Goal: Task Accomplishment & Management: Use online tool/utility

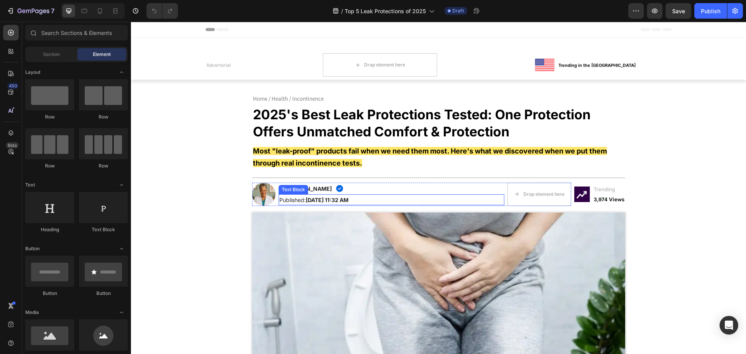
click at [294, 187] on div "Text Block" at bounding box center [293, 189] width 26 height 7
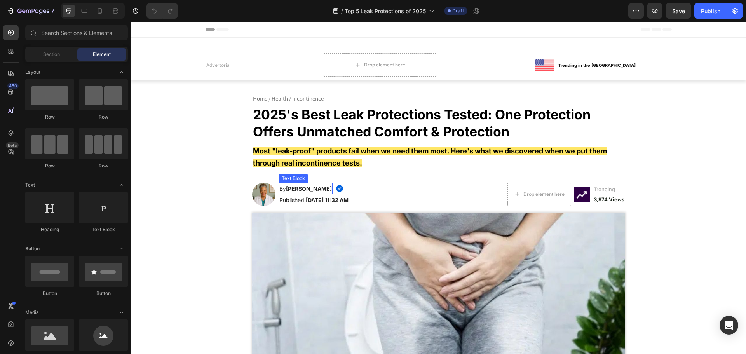
click at [298, 187] on strong "[PERSON_NAME]" at bounding box center [309, 188] width 46 height 7
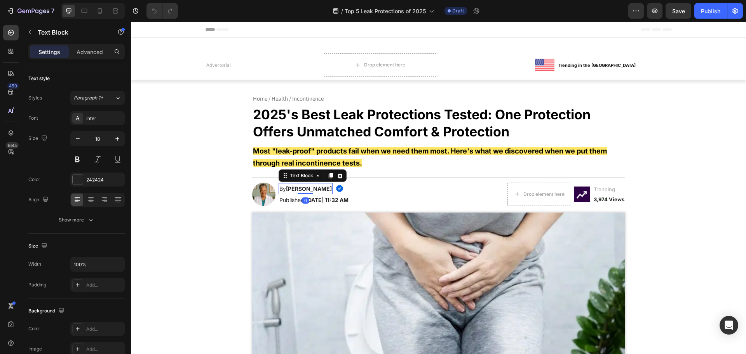
click at [294, 188] on strong "[PERSON_NAME]" at bounding box center [309, 188] width 46 height 7
click at [287, 189] on strong "[PERSON_NAME]" at bounding box center [309, 188] width 46 height 7
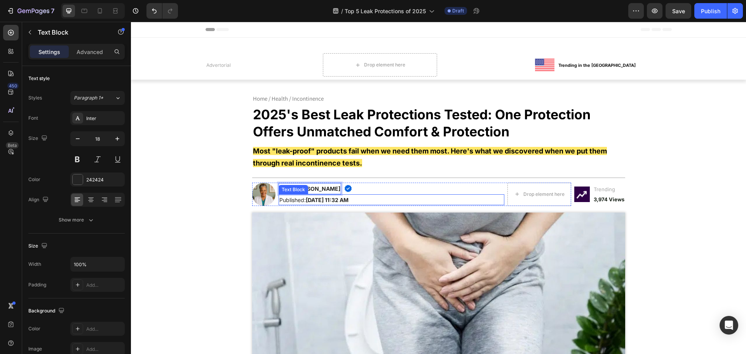
click at [297, 188] on div "Text Block" at bounding box center [293, 189] width 26 height 7
click at [299, 189] on strong "[PERSON_NAME]" at bounding box center [317, 188] width 46 height 7
click at [299, 188] on strong "[PERSON_NAME]" at bounding box center [317, 188] width 46 height 7
click at [317, 189] on strong "[PERSON_NAME]" at bounding box center [317, 188] width 46 height 7
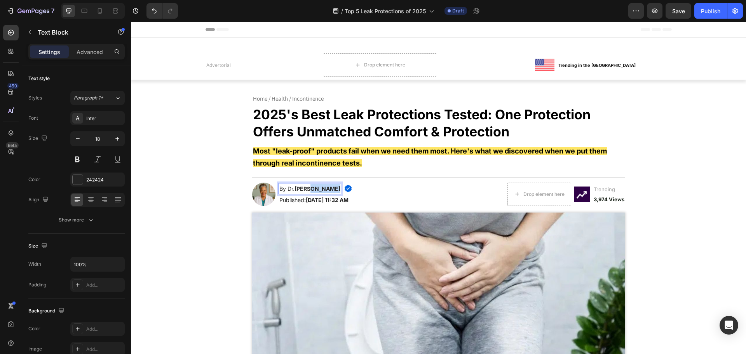
click at [317, 189] on strong "[PERSON_NAME]" at bounding box center [317, 188] width 46 height 7
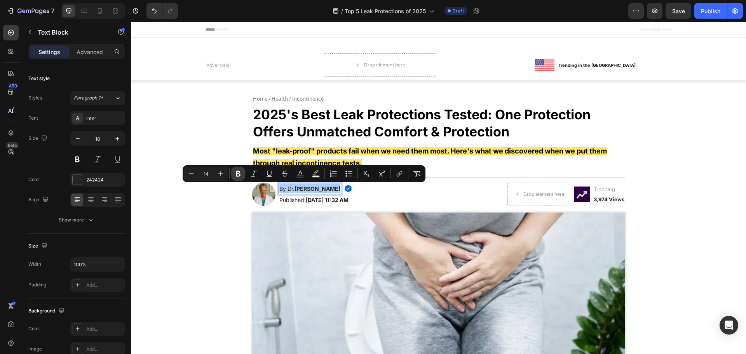
click at [237, 172] on icon "Editor contextual toolbar" at bounding box center [238, 174] width 8 height 8
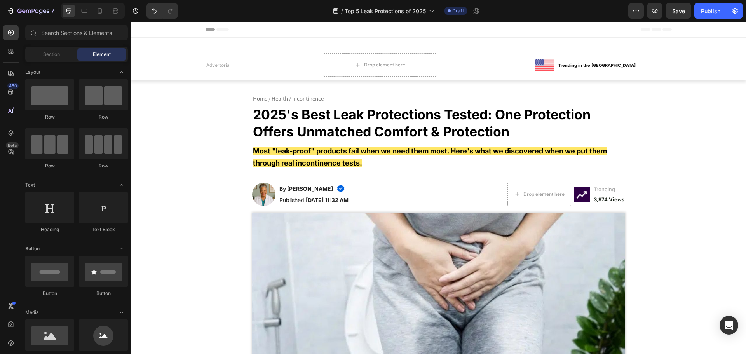
click at [296, 152] on strong "Most "leak-proof" products fail when we need them most. Here's what we discover…" at bounding box center [430, 157] width 354 height 20
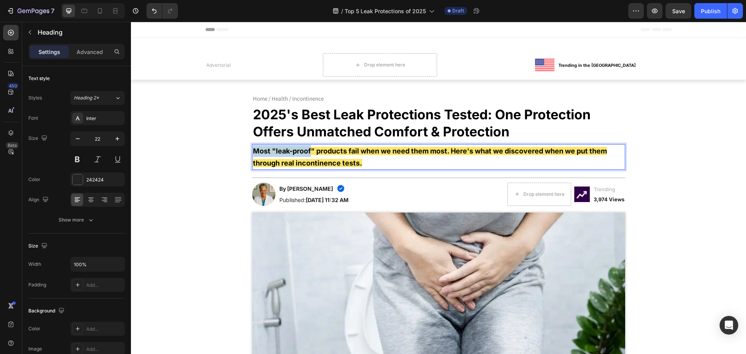
drag, startPoint x: 309, startPoint y: 150, endPoint x: 315, endPoint y: 155, distance: 7.7
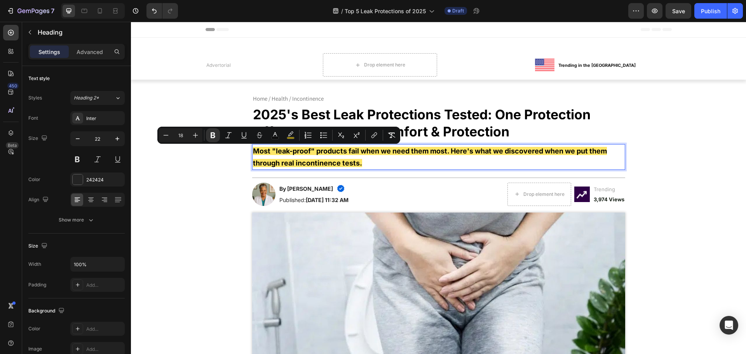
click at [374, 163] on p "Most "leak-proof" products fail when we need them most. Here's what we discover…" at bounding box center [438, 157] width 371 height 24
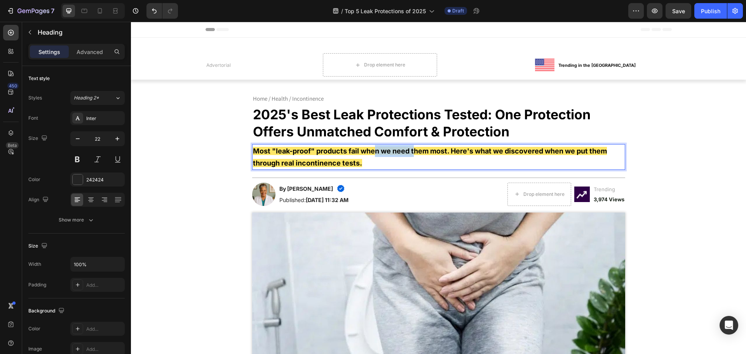
drag, startPoint x: 372, startPoint y: 153, endPoint x: 426, endPoint y: 151, distance: 53.7
click at [412, 152] on strong "Most "leak-proof" products fail when we need them most. Here's what we discover…" at bounding box center [430, 157] width 354 height 20
click at [428, 151] on strong "Most "leak-proof" products fail when we need them most. Here's what we discover…" at bounding box center [430, 157] width 354 height 20
click at [386, 151] on strong "Most "leak-proof" products fail when we need them most. Here's what we discover…" at bounding box center [430, 157] width 354 height 20
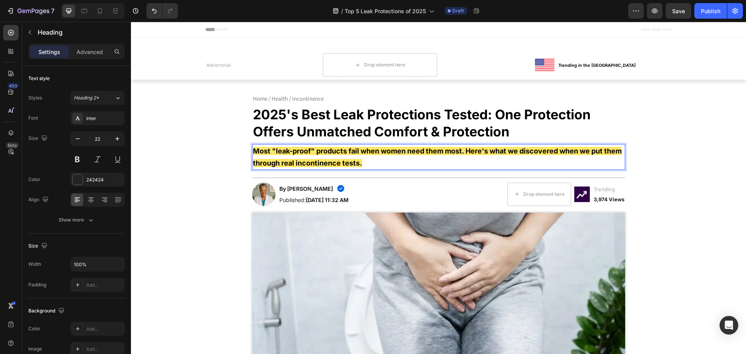
click at [447, 152] on strong "Most "leak-proof" products fail when women need them most. Here's what we disco…" at bounding box center [437, 157] width 369 height 20
click at [474, 150] on strong "Most "leak-proof" products fail when women need them the most. Here's what we d…" at bounding box center [434, 157] width 362 height 20
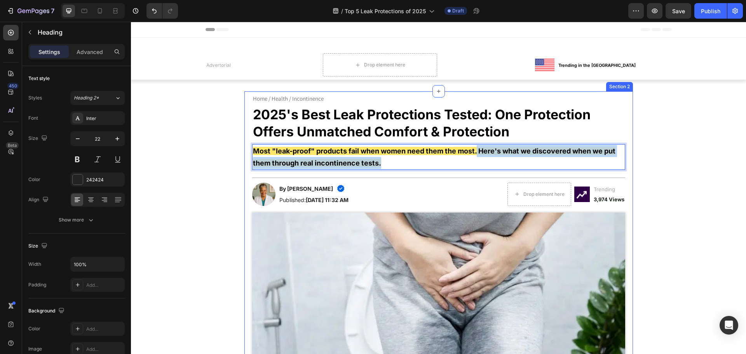
drag, startPoint x: 475, startPoint y: 150, endPoint x: 515, endPoint y: 177, distance: 47.8
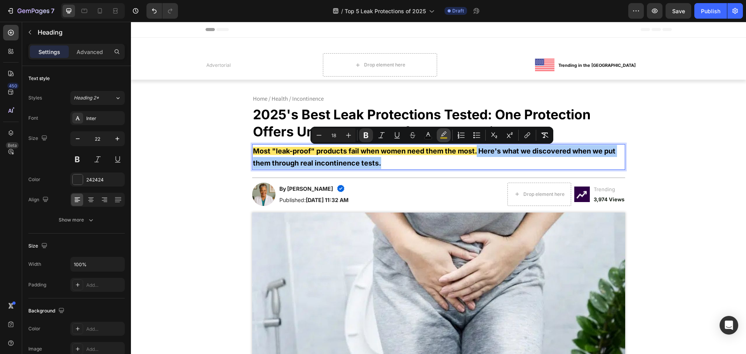
click at [443, 132] on icon "Editor contextual toolbar" at bounding box center [444, 135] width 8 height 8
type input "FED601"
type input "60"
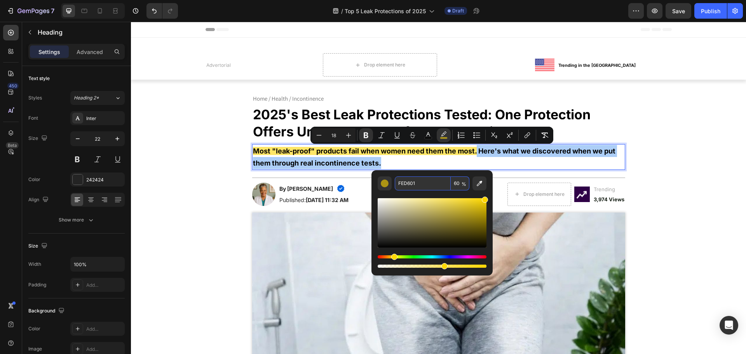
click at [460, 187] on input "60" at bounding box center [460, 183] width 19 height 14
type input "0"
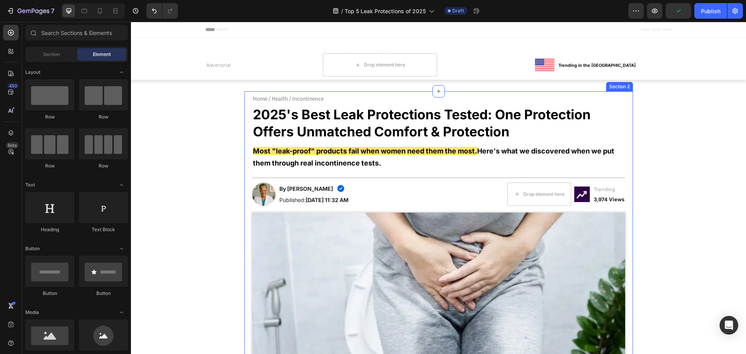
click at [385, 164] on p "⁠⁠⁠⁠⁠⁠⁠ Most "leak-proof" products fail when women need them the most. Here's w…" at bounding box center [438, 157] width 371 height 24
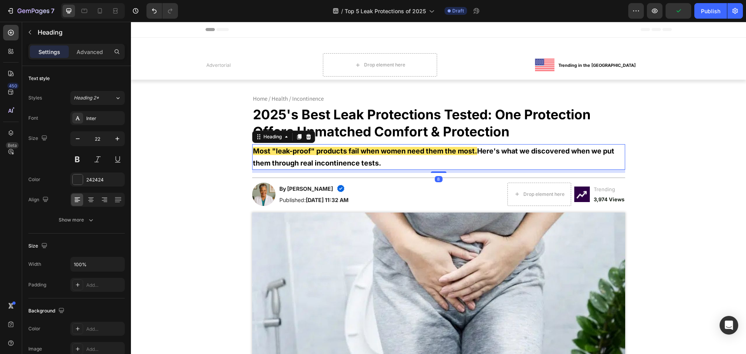
click at [385, 164] on p "Most "leak-proof" products fail when women need them the most. Here's what we d…" at bounding box center [438, 157] width 371 height 24
click at [399, 163] on p "Most "leak-proof" products fail when women need them the most. Here's what we d…" at bounding box center [438, 157] width 371 height 24
click at [365, 163] on strong "Here's what we discovered when we put them through real incontinence tests." at bounding box center [433, 157] width 361 height 20
click at [337, 164] on strong "Here's what we discovered when we put them through real incontinence tests." at bounding box center [433, 157] width 361 height 20
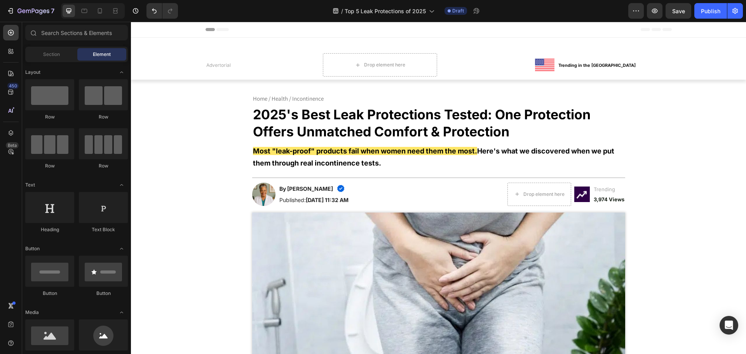
click at [336, 164] on strong "Here's what we discovered when we put them through real incontinence tests." at bounding box center [433, 157] width 361 height 20
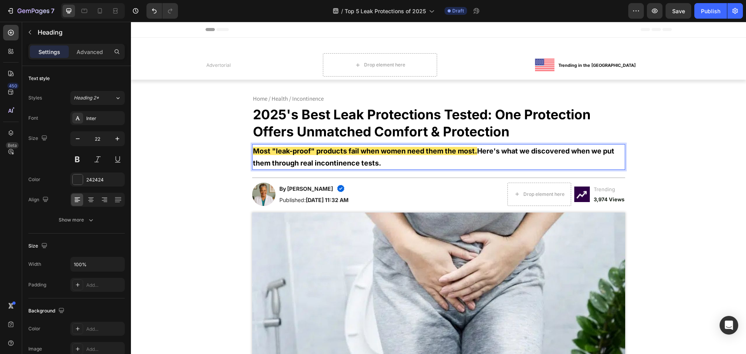
click at [336, 162] on strong "Here's what we discovered when we put them through real incontinence tests." at bounding box center [433, 157] width 361 height 20
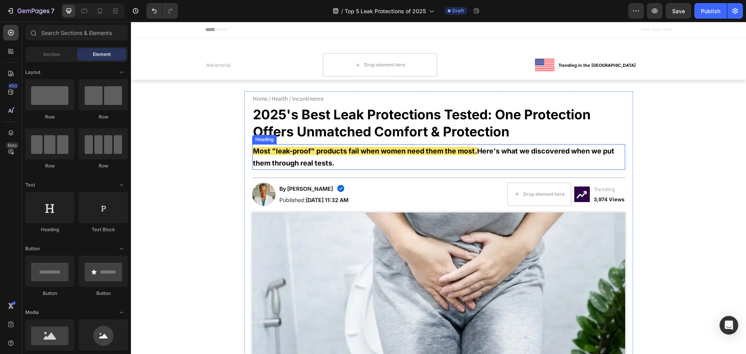
click at [344, 167] on p "⁠⁠⁠⁠⁠⁠⁠ Most "leak-proof" products fail when women need them the most. Here's w…" at bounding box center [438, 157] width 371 height 24
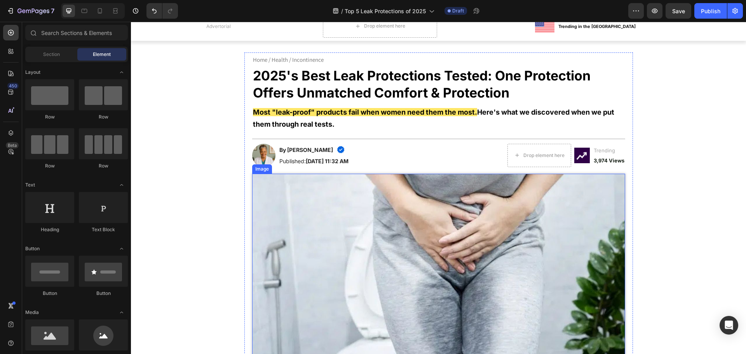
click at [315, 162] on strong "[DATE] 11:32 AM" at bounding box center [327, 161] width 43 height 7
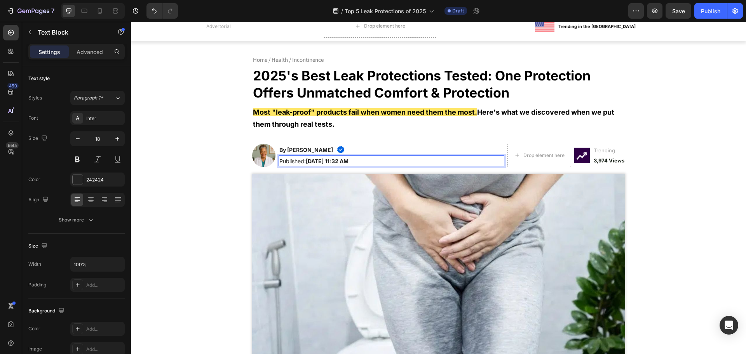
click at [315, 160] on strong "[DATE] 11:32 AM" at bounding box center [327, 161] width 43 height 7
click at [334, 162] on strong "[DATE] 11:32 AM" at bounding box center [327, 161] width 43 height 7
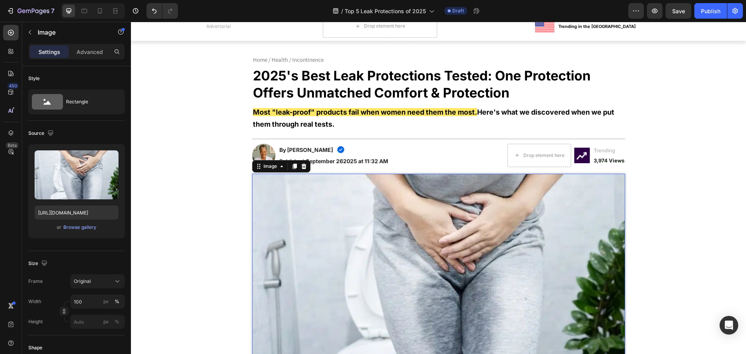
click at [263, 200] on img at bounding box center [438, 272] width 373 height 196
click at [339, 164] on strong "September 262025 at 11:32 AM" at bounding box center [347, 161] width 82 height 7
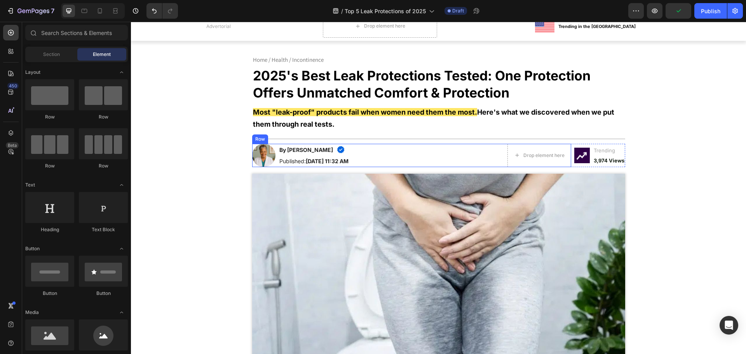
drag, startPoint x: 326, startPoint y: 167, endPoint x: 337, endPoint y: 165, distance: 11.0
click at [327, 167] on div "By [PERSON_NAME] Text Block Image Row Published: [DATE] 11:32 AM Text Block" at bounding box center [392, 155] width 226 height 23
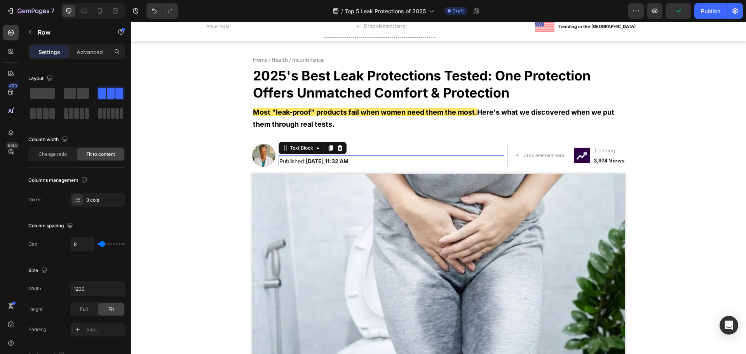
click at [342, 163] on strong "[DATE] 11:32 AM" at bounding box center [327, 161] width 43 height 7
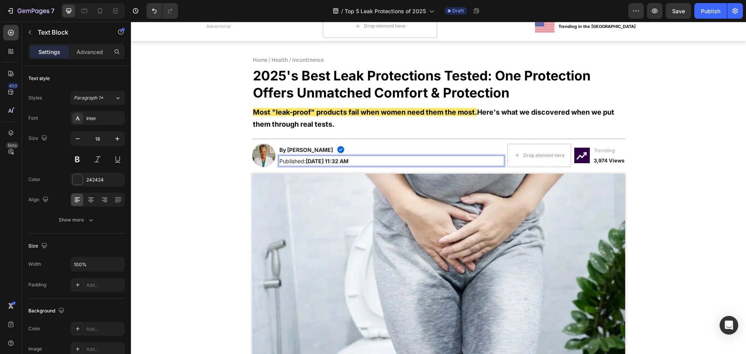
click at [343, 162] on strong "[DATE] 11:32 AM" at bounding box center [327, 161] width 43 height 7
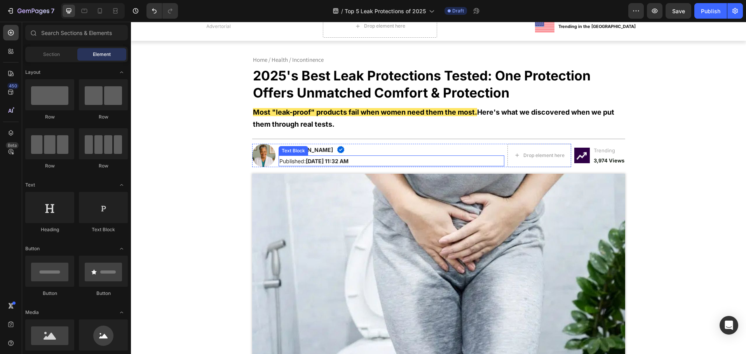
click at [333, 160] on strong "[DATE] 11:32 AM" at bounding box center [327, 161] width 43 height 7
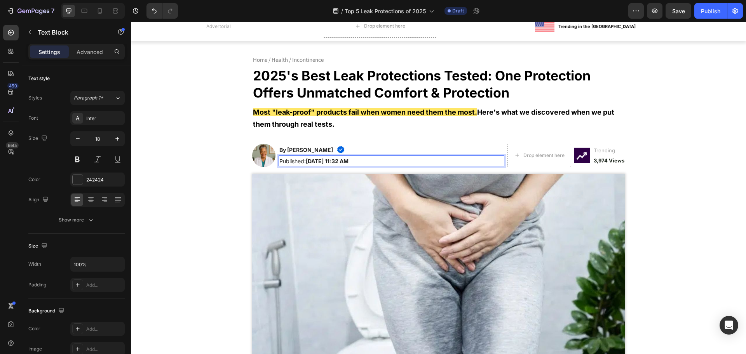
click at [341, 160] on strong "[DATE] 11:32 AM" at bounding box center [327, 161] width 43 height 7
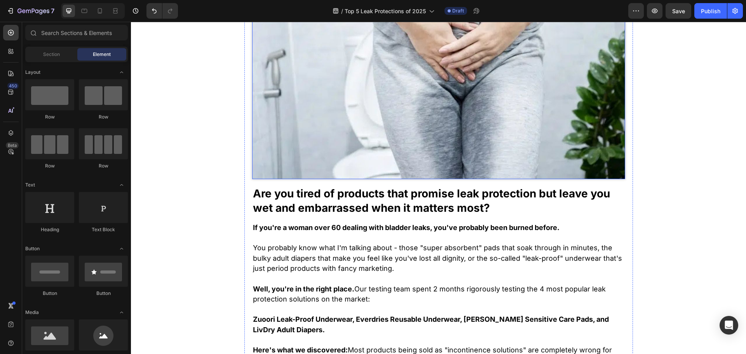
scroll to position [233, 0]
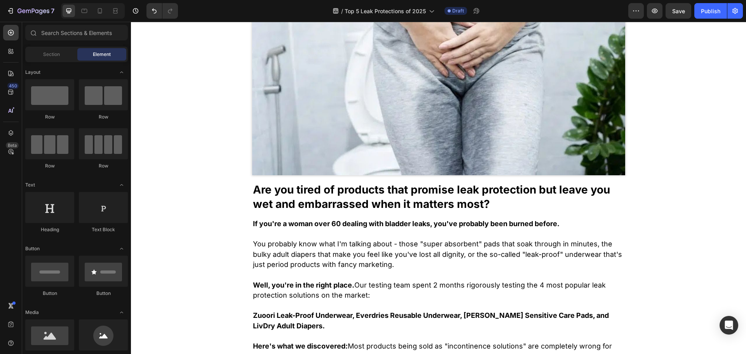
click at [332, 191] on strong "Are you tired of products that promise leak protection but leave you wet and em…" at bounding box center [431, 196] width 357 height 27
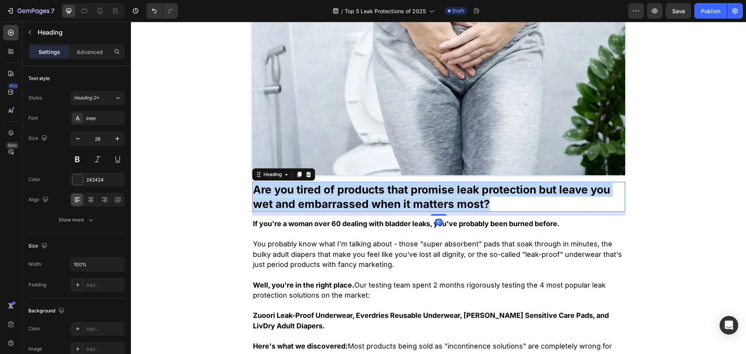
click at [332, 191] on strong "Are you tired of products that promise leak protection but leave you wet and em…" at bounding box center [431, 196] width 357 height 27
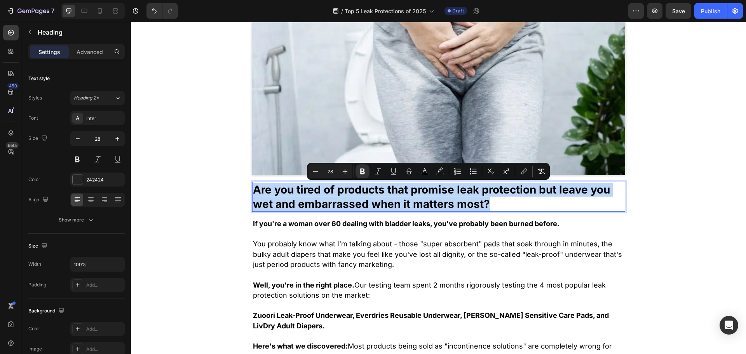
click at [349, 193] on strong "Are you tired of products that promise leak protection but leave you wet and em…" at bounding box center [431, 196] width 357 height 27
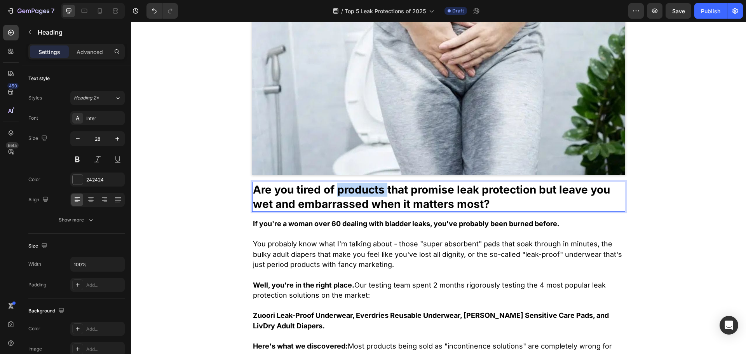
click at [349, 193] on strong "Are you tired of products that promise leak protection but leave you wet and em…" at bounding box center [431, 196] width 357 height 27
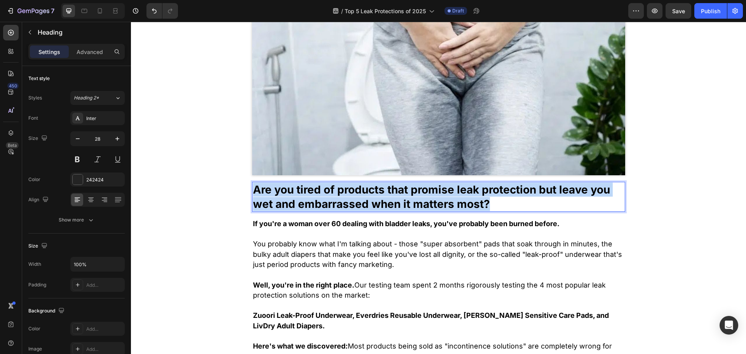
click at [349, 193] on strong "Are you tired of products that promise leak protection but leave you wet and em…" at bounding box center [431, 196] width 357 height 27
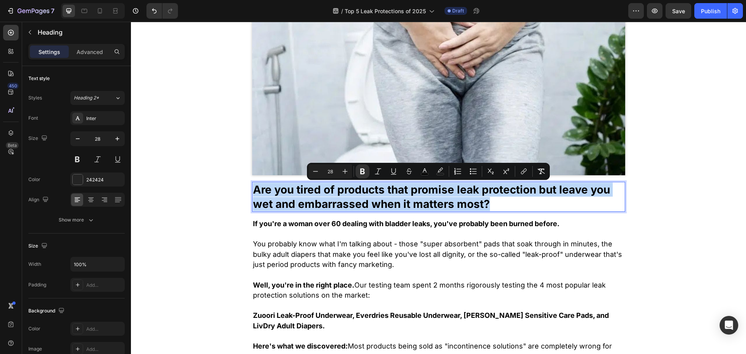
click at [350, 197] on p "Are you tired of products that promise leak protection but leave you wet and em…" at bounding box center [438, 197] width 371 height 28
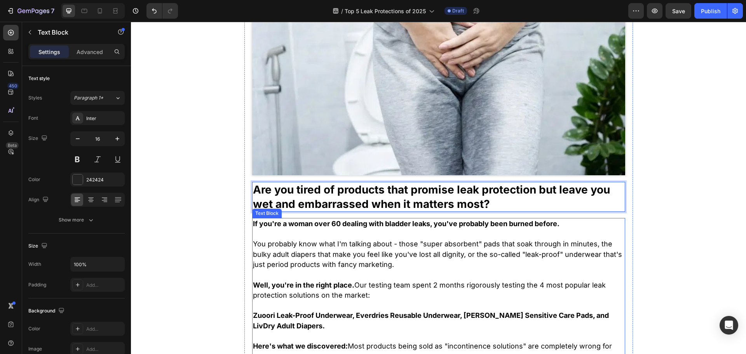
click at [303, 228] on p "If you're a woman over 60 dealing with bladder leaks, you've probably been burn…" at bounding box center [438, 224] width 371 height 10
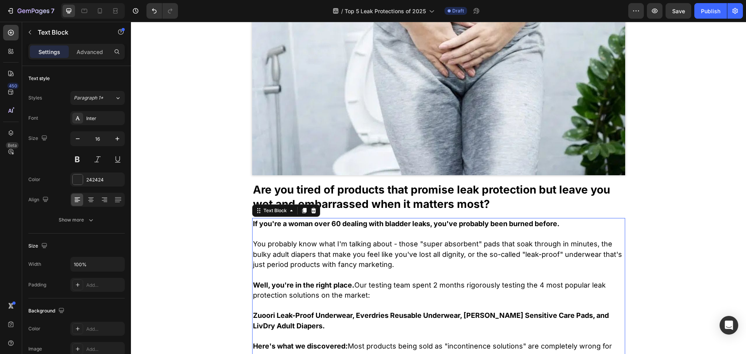
click at [304, 232] on p at bounding box center [438, 234] width 371 height 10
drag, startPoint x: 335, startPoint y: 223, endPoint x: 330, endPoint y: 224, distance: 5.1
click at [330, 224] on strong "If you're a woman over 60 dealing with bladder leaks, you've probably been burn…" at bounding box center [406, 223] width 306 height 8
drag, startPoint x: 336, startPoint y: 224, endPoint x: 330, endPoint y: 224, distance: 6.2
click at [330, 224] on strong "If you're a woman over 60 dealing with bladder leaks, you've probably been burn…" at bounding box center [406, 223] width 306 height 8
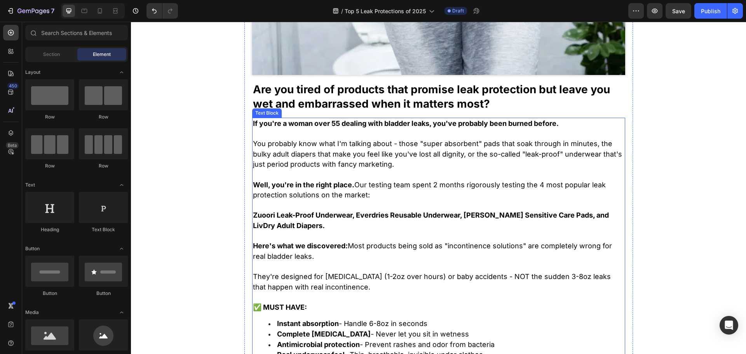
scroll to position [350, 0]
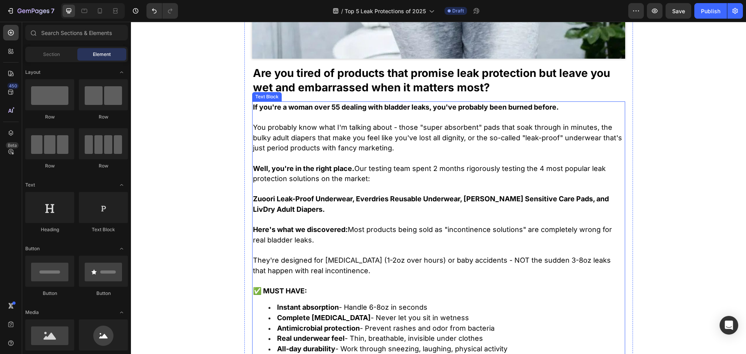
click at [278, 206] on strong "Zuoori Leak-Proof Underwear, Everdries Reusable Underwear, [PERSON_NAME] Sensit…" at bounding box center [431, 204] width 356 height 19
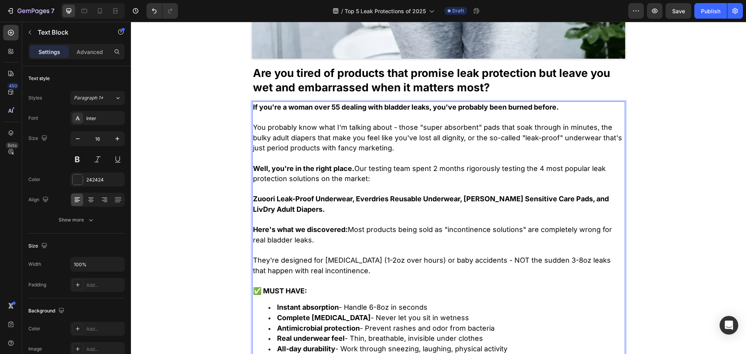
drag, startPoint x: 265, startPoint y: 203, endPoint x: 259, endPoint y: 198, distance: 6.9
click at [259, 198] on strong "Zuoori Leak-Proof Underwear, Everdries Reusable Underwear, [PERSON_NAME] Sensit…" at bounding box center [431, 204] width 356 height 19
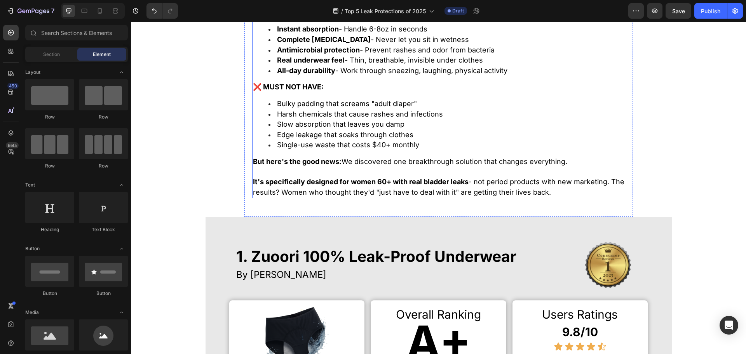
scroll to position [777, 0]
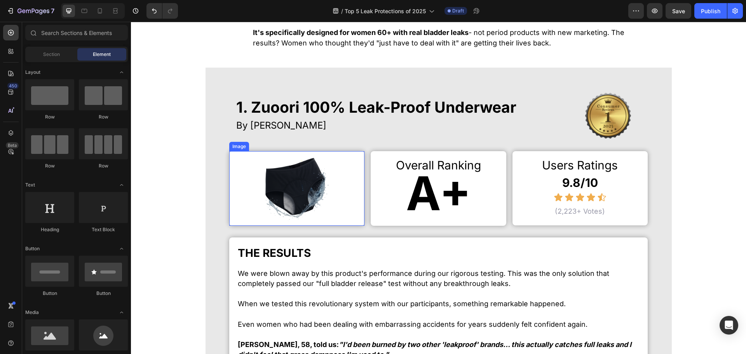
click at [304, 199] on img at bounding box center [296, 188] width 75 height 75
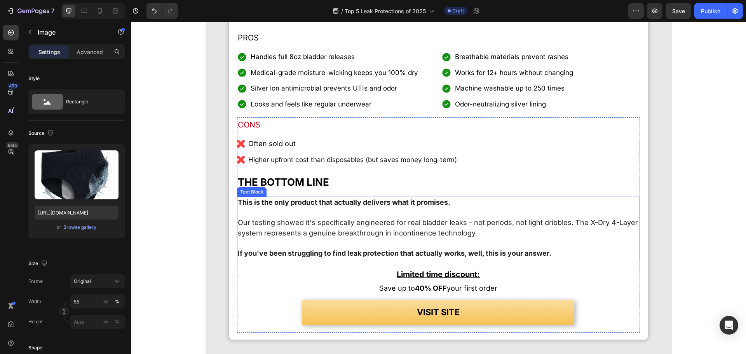
scroll to position [1631, 0]
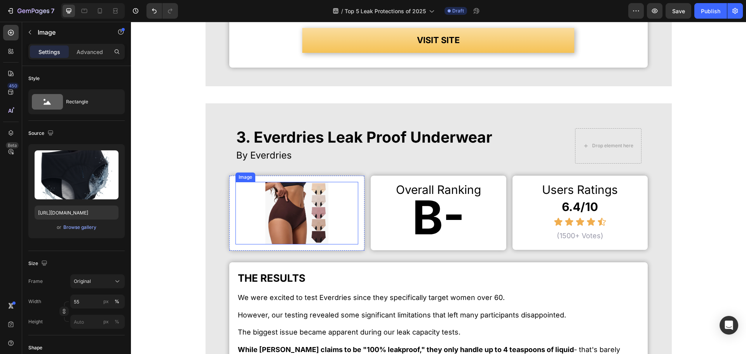
click at [303, 225] on img at bounding box center [296, 213] width 63 height 63
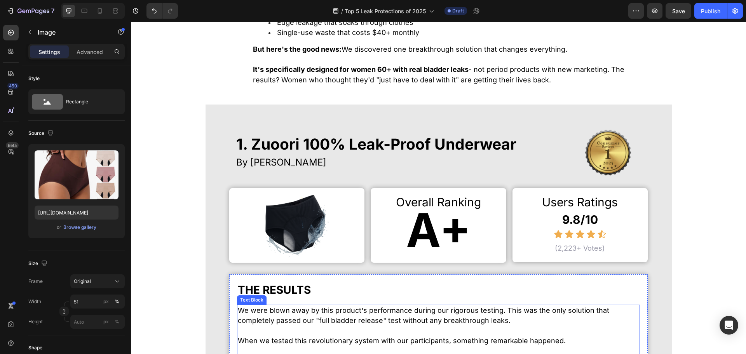
scroll to position [738, 0]
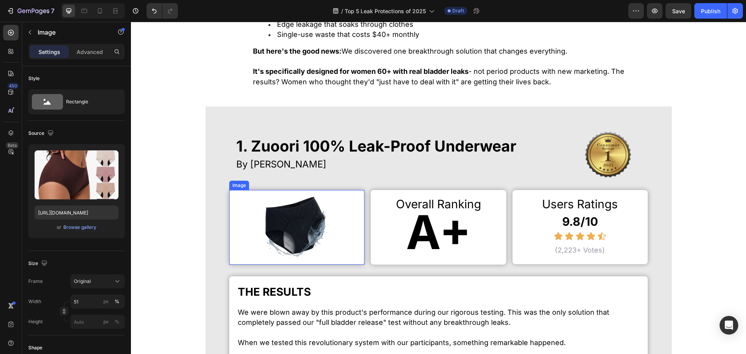
click at [306, 247] on img at bounding box center [296, 227] width 75 height 75
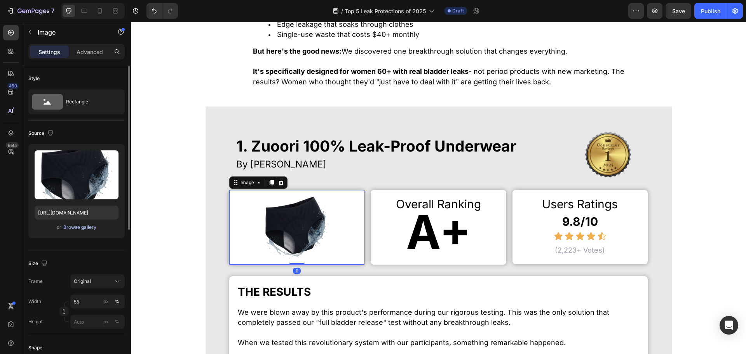
click at [85, 229] on div "Browse gallery" at bounding box center [79, 227] width 33 height 7
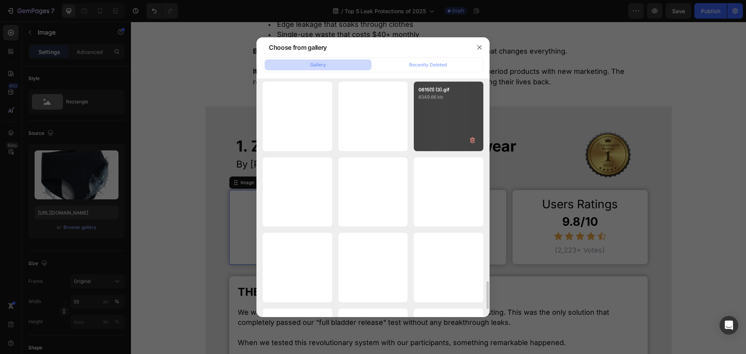
scroll to position [1809, 0]
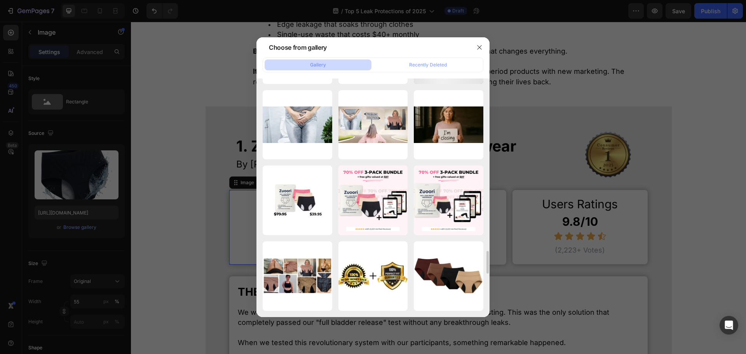
click at [718, 297] on div at bounding box center [373, 177] width 746 height 354
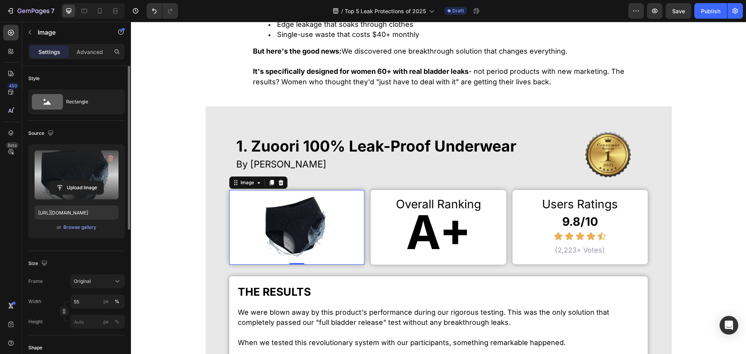
click at [94, 178] on label at bounding box center [77, 174] width 84 height 49
click at [94, 181] on input "file" at bounding box center [77, 187] width 54 height 13
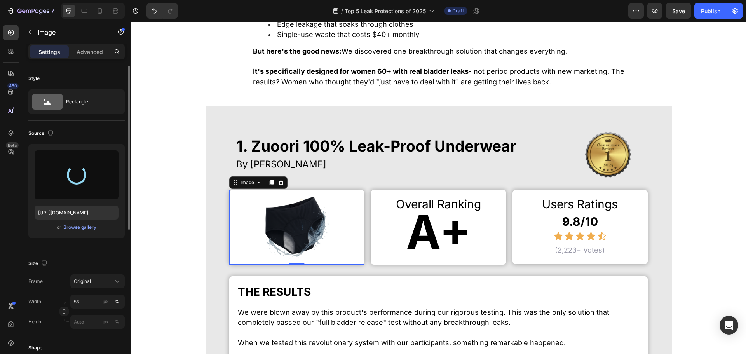
type input "[URL][DOMAIN_NAME]"
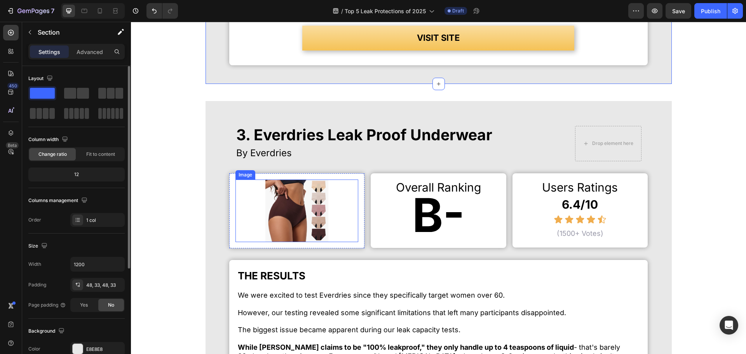
scroll to position [1670, 0]
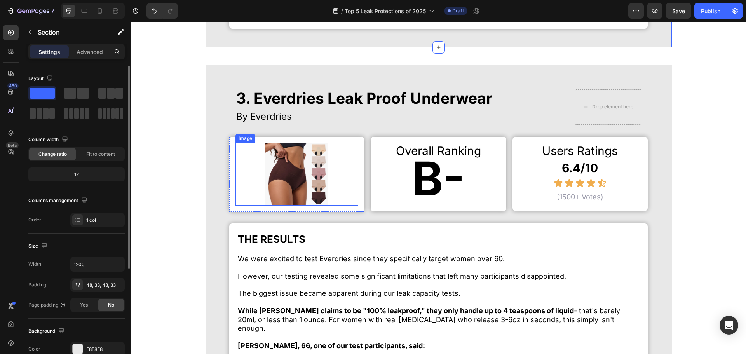
click at [280, 185] on img at bounding box center [296, 174] width 63 height 63
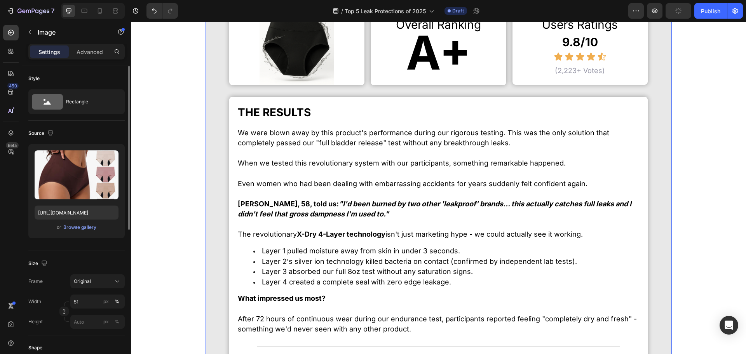
scroll to position [777, 0]
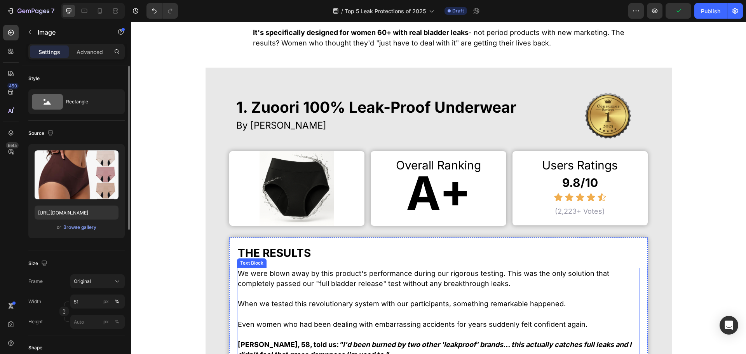
click at [373, 289] on p at bounding box center [438, 294] width 401 height 10
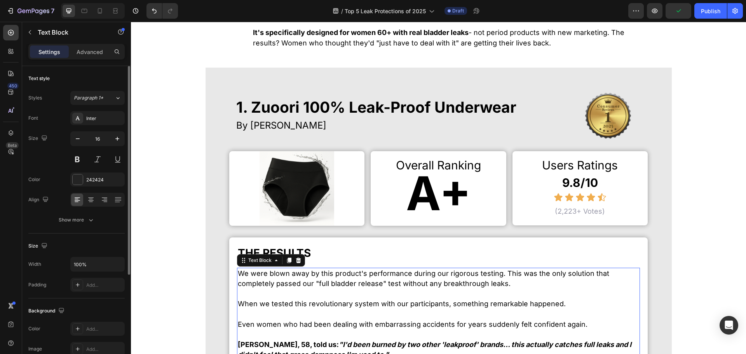
click at [367, 280] on span "We were blown away by this product's performance during our rigorous testing. T…" at bounding box center [423, 278] width 371 height 19
click at [290, 106] on span "1. Zuoori 100% Leak-Proof Underwear" at bounding box center [376, 107] width 280 height 18
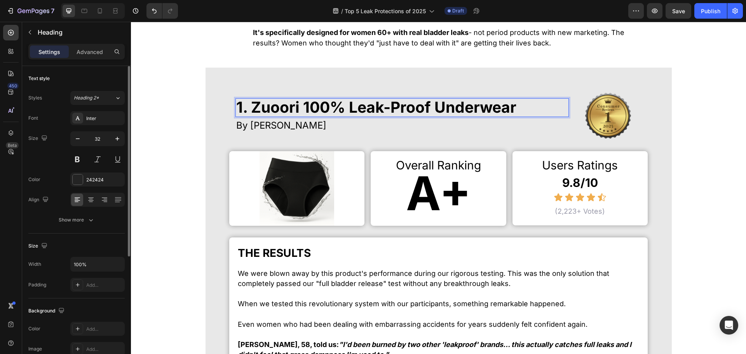
click at [257, 101] on span "1. Zuoori 100% Leak-Proof Underwear" at bounding box center [376, 107] width 280 height 18
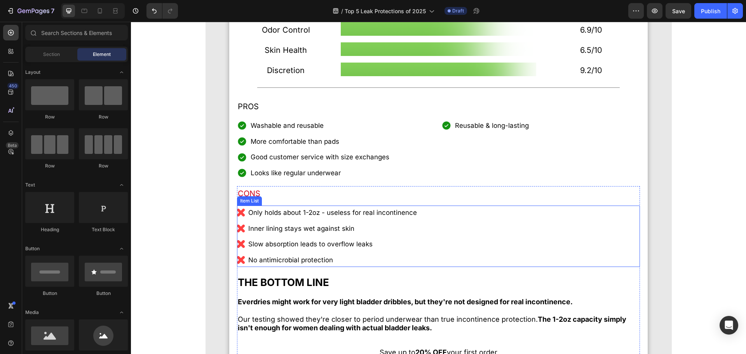
scroll to position [2214, 0]
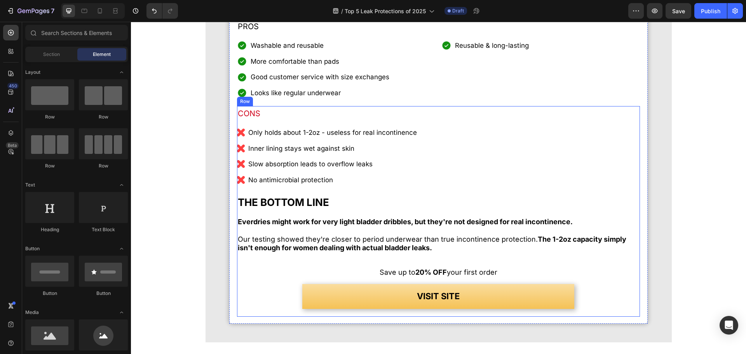
click at [353, 296] on link "VISIT SITE" at bounding box center [438, 296] width 272 height 25
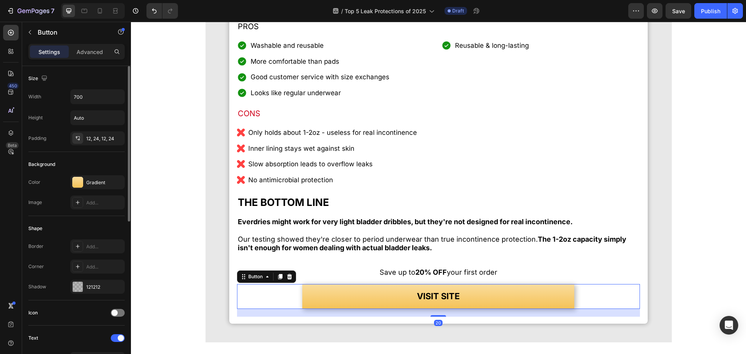
scroll to position [308, 0]
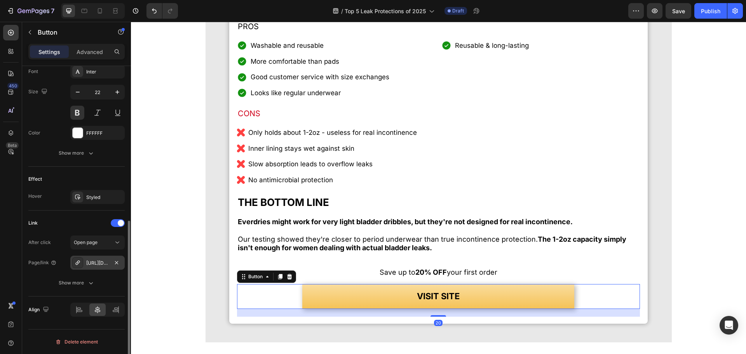
click at [100, 263] on div "[URL][DOMAIN_NAME]" at bounding box center [97, 262] width 23 height 7
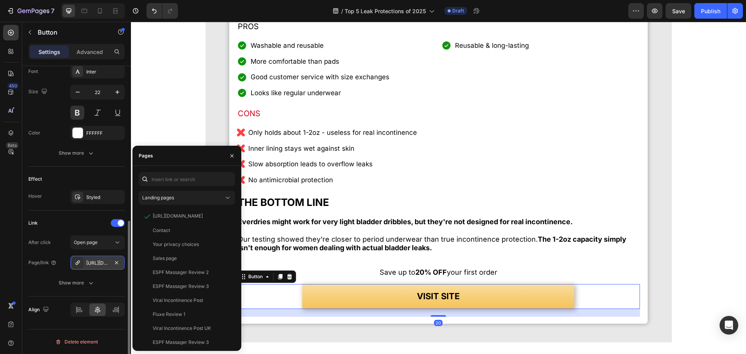
click at [100, 263] on div "[URL][DOMAIN_NAME]" at bounding box center [97, 262] width 23 height 7
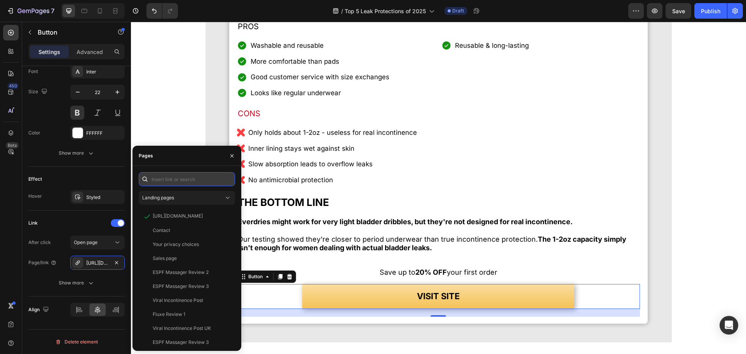
click at [174, 178] on input "text" at bounding box center [187, 179] width 96 height 14
paste input "[URL][DOMAIN_NAME]"
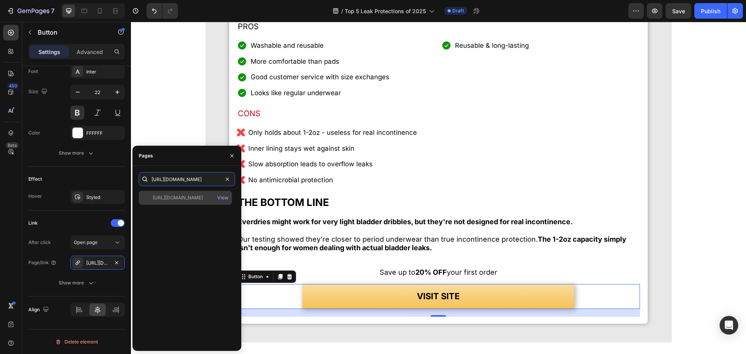
type input "[URL][DOMAIN_NAME]"
click at [186, 196] on div "[URL][DOMAIN_NAME]" at bounding box center [178, 197] width 50 height 7
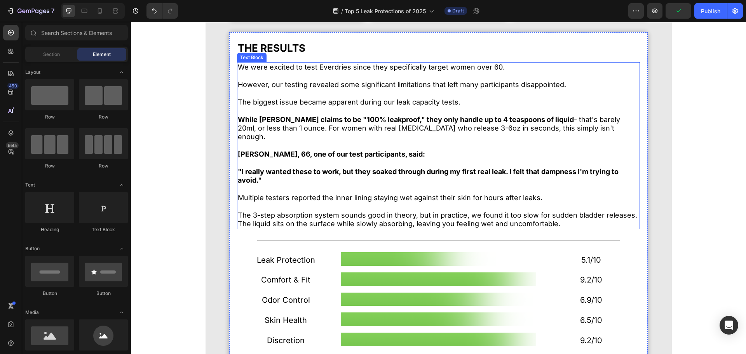
scroll to position [1709, 0]
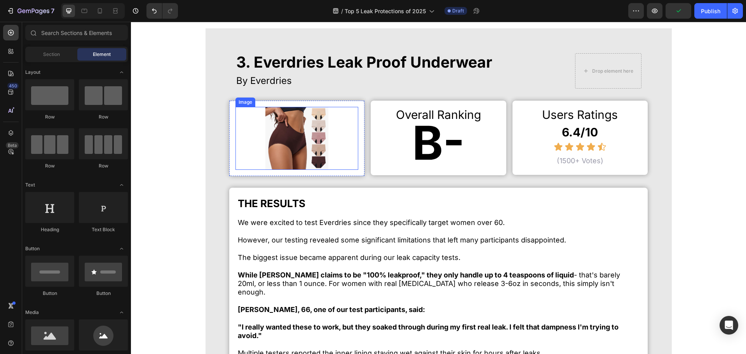
click at [280, 131] on img at bounding box center [296, 138] width 63 height 63
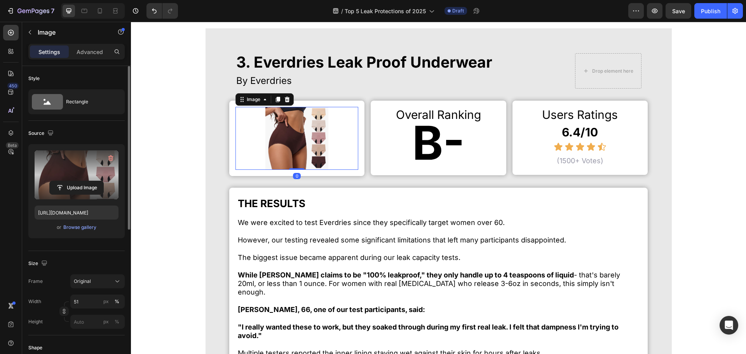
click at [73, 177] on label at bounding box center [77, 174] width 84 height 49
click at [73, 181] on input "file" at bounding box center [77, 187] width 54 height 13
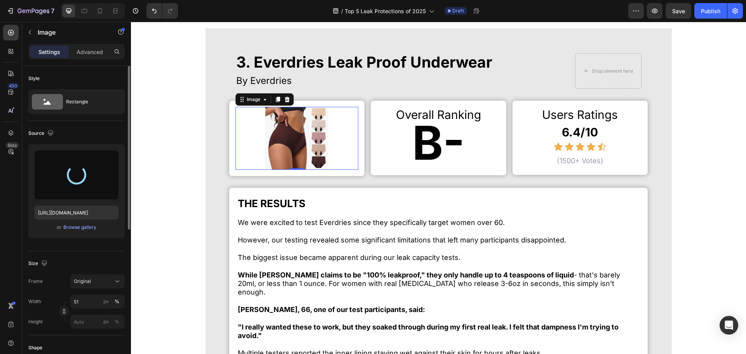
type input "[URL][DOMAIN_NAME]"
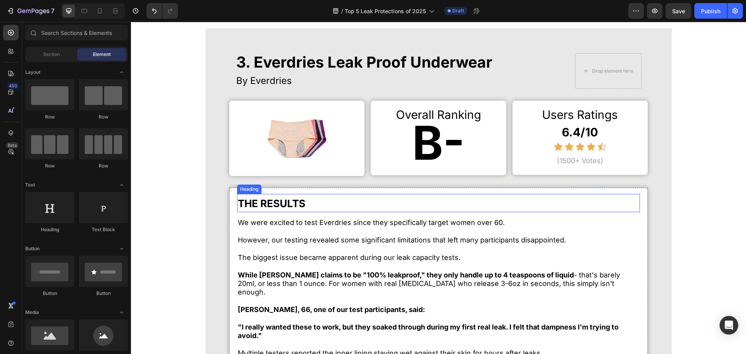
click at [432, 233] on p at bounding box center [438, 231] width 401 height 9
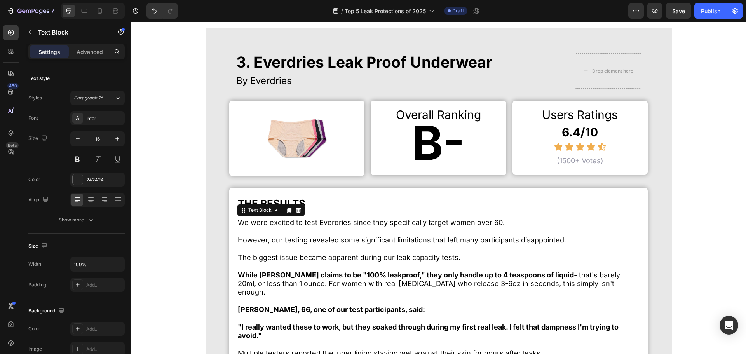
click at [431, 224] on span "We were excited to test Everdries since they specifically target women over 60." at bounding box center [371, 222] width 267 height 8
click at [435, 225] on span "We were excited to test Everdries since they specifically target women over 60." at bounding box center [371, 222] width 267 height 8
click at [484, 223] on span "We were excited to test Everdries since they specifically target women over 60." at bounding box center [371, 222] width 267 height 8
click at [489, 225] on span "We were excited to test Everdries since they specifically target women over 60." at bounding box center [371, 222] width 267 height 8
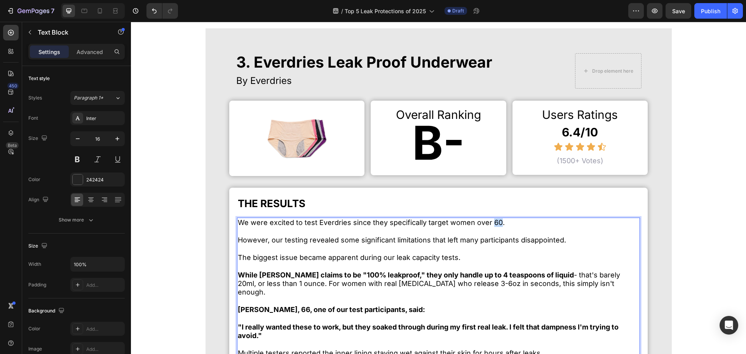
click at [489, 225] on span "We were excited to test Everdries since they specifically target women over 60." at bounding box center [371, 222] width 267 height 8
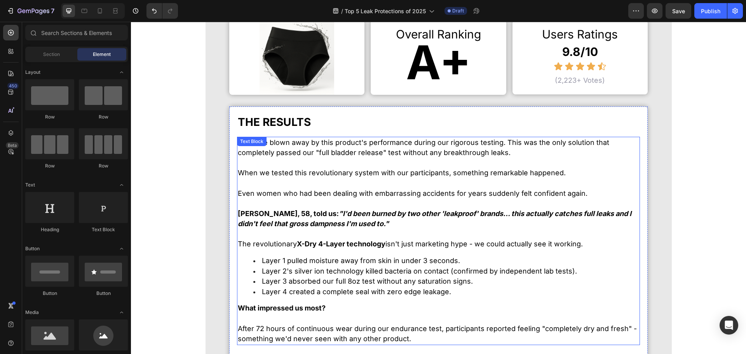
scroll to position [905, 0]
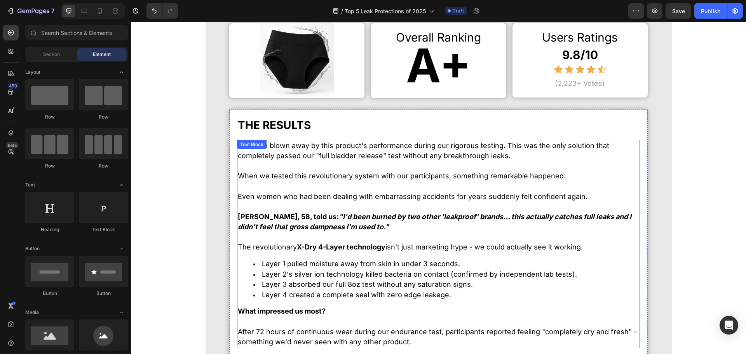
click at [317, 216] on strong ""I'd been burned by two other 'leakproof' brands... this actually catches full …" at bounding box center [434, 221] width 393 height 19
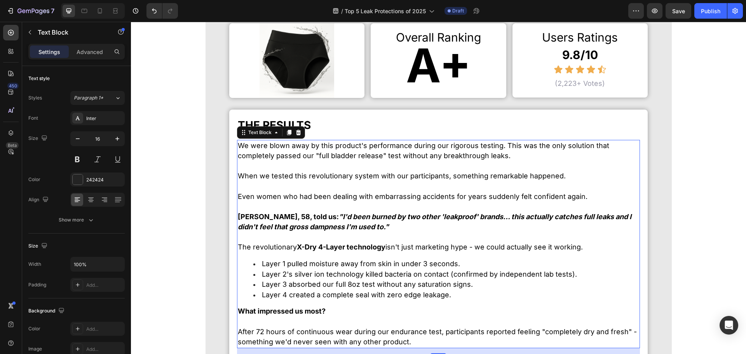
click at [335, 222] on p "[PERSON_NAME], 58, told us: "I'd been burned by two other 'leakproof' brands...…" at bounding box center [438, 222] width 401 height 21
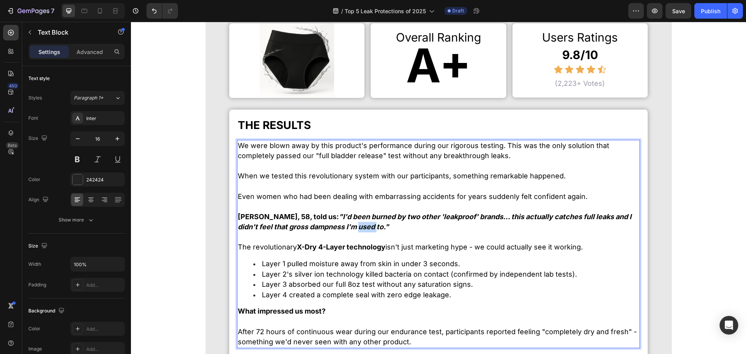
click at [335, 222] on p "[PERSON_NAME], 58, told us: "I'd been burned by two other 'leakproof' brands...…" at bounding box center [438, 222] width 401 height 21
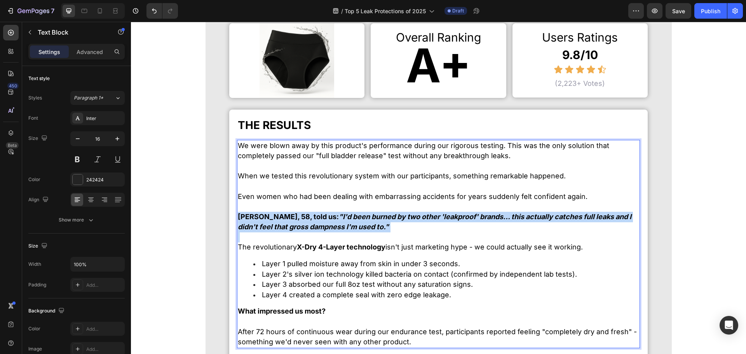
click at [335, 222] on p "[PERSON_NAME], 58, told us: "I'd been burned by two other 'leakproof' brands...…" at bounding box center [438, 222] width 401 height 21
click at [349, 226] on strong ""I'd been burned by two other 'leakproof' brands... this actually catches full …" at bounding box center [434, 221] width 393 height 19
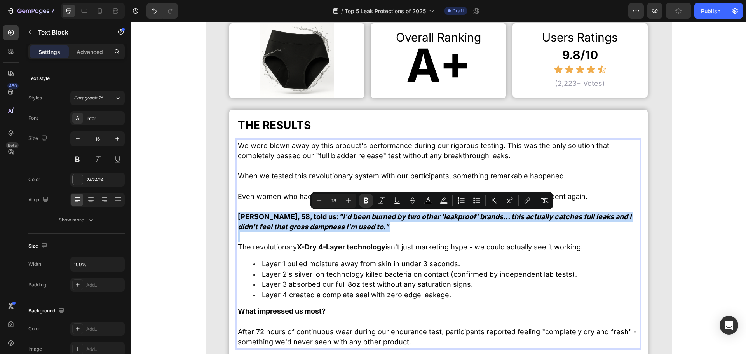
click at [349, 226] on strong ""I'd been burned by two other 'leakproof' brands... this actually catches full …" at bounding box center [434, 221] width 393 height 19
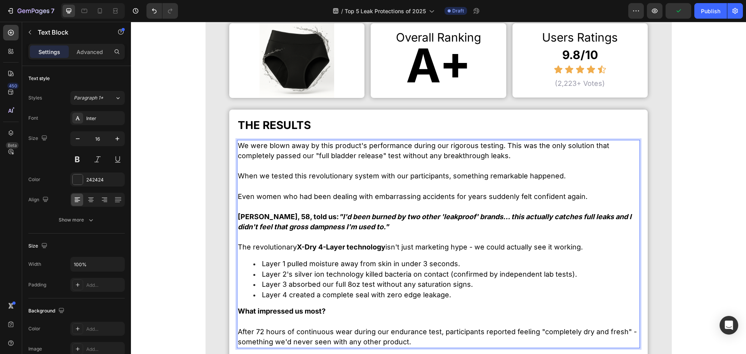
click at [340, 172] on span "When we tested this revolutionary system with our participants, something remar…" at bounding box center [402, 176] width 328 height 8
click at [347, 151] on span "We were blown away by this product's performance during our rigorous testing. T…" at bounding box center [423, 150] width 371 height 19
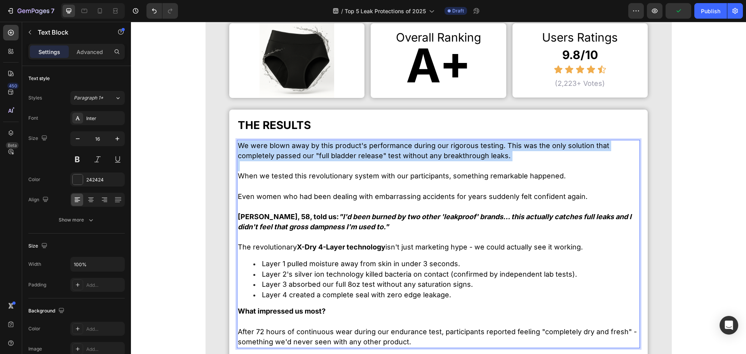
click at [347, 151] on span "We were blown away by this product's performance during our rigorous testing. T…" at bounding box center [423, 150] width 371 height 19
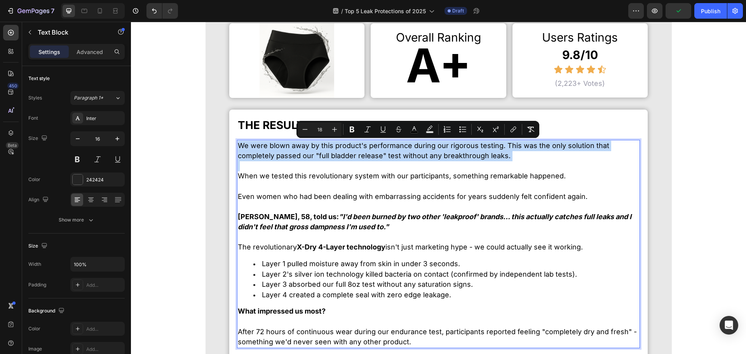
click at [367, 153] on span "We were blown away by this product's performance during our rigorous testing. T…" at bounding box center [423, 150] width 371 height 19
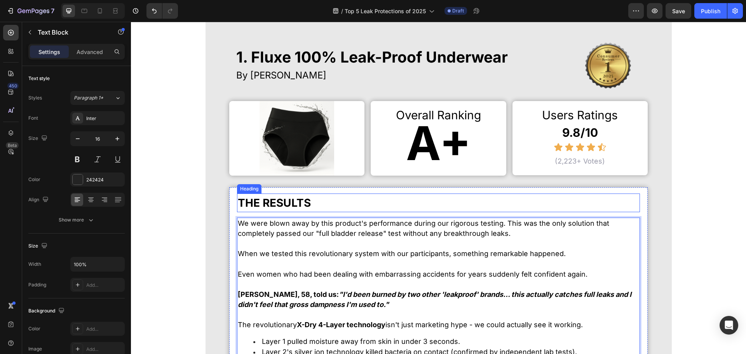
scroll to position [788, 0]
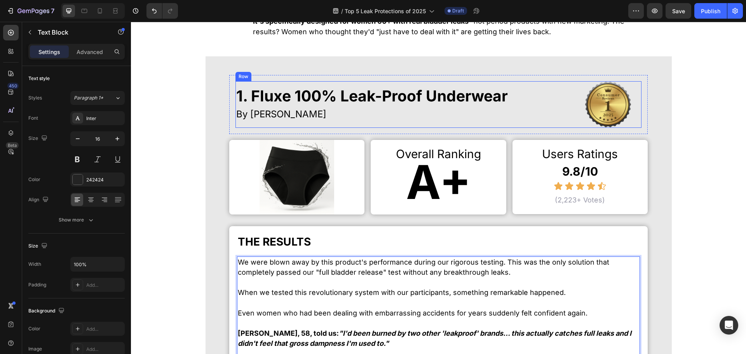
click at [262, 112] on span "By [PERSON_NAME]" at bounding box center [281, 113] width 90 height 11
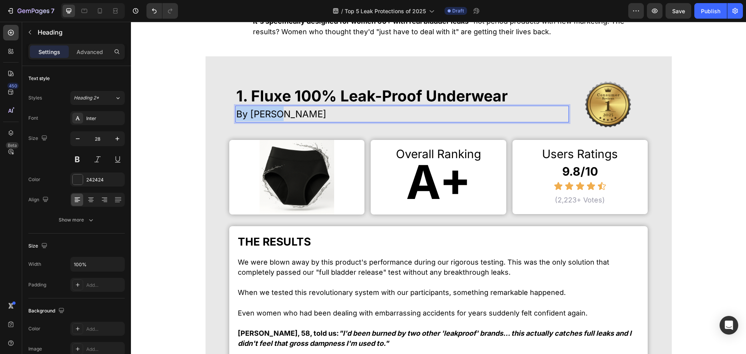
click at [262, 112] on span "By [PERSON_NAME]" at bounding box center [281, 113] width 90 height 11
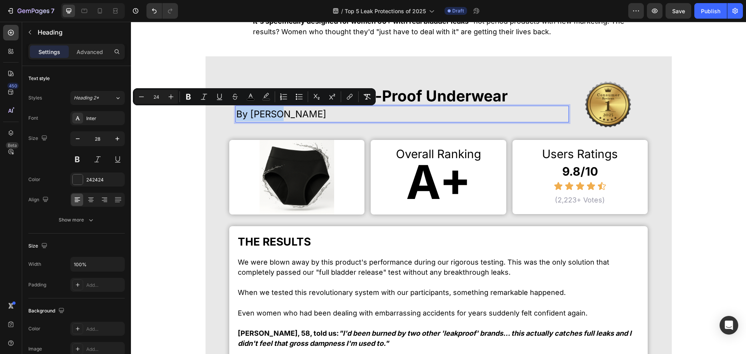
click at [261, 111] on span "By [PERSON_NAME]" at bounding box center [281, 113] width 90 height 11
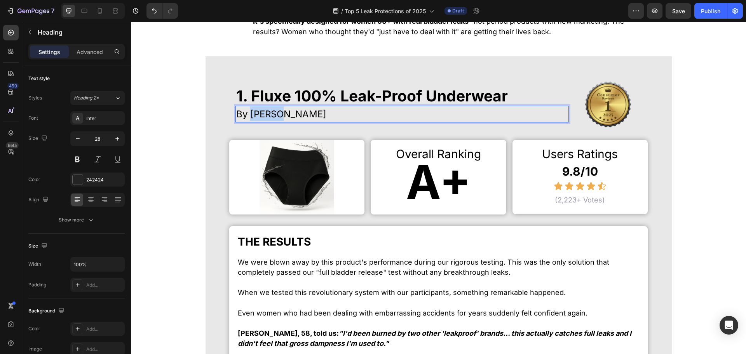
click at [261, 111] on span "By [PERSON_NAME]" at bounding box center [281, 113] width 90 height 11
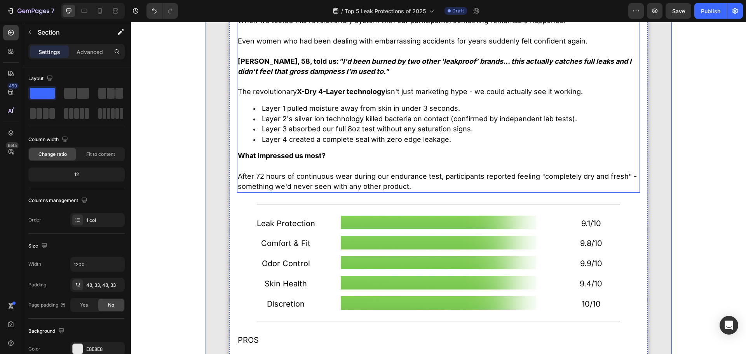
scroll to position [1021, 0]
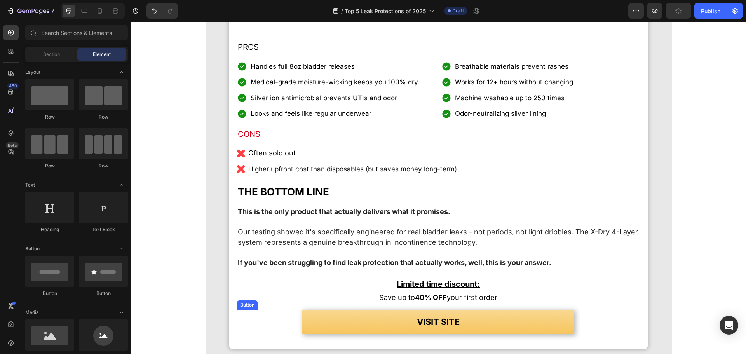
scroll to position [1410, 0]
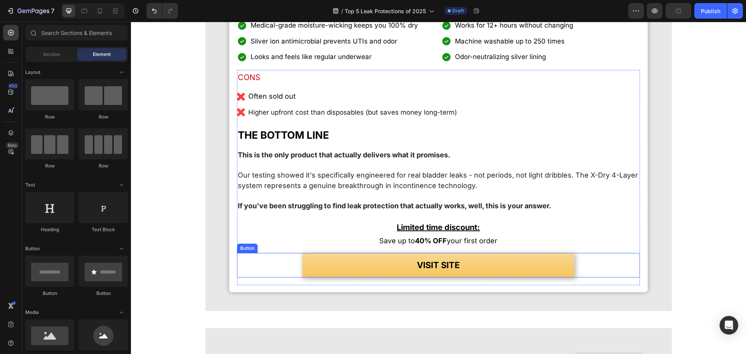
click at [339, 275] on link "VISIT SITE" at bounding box center [438, 265] width 272 height 25
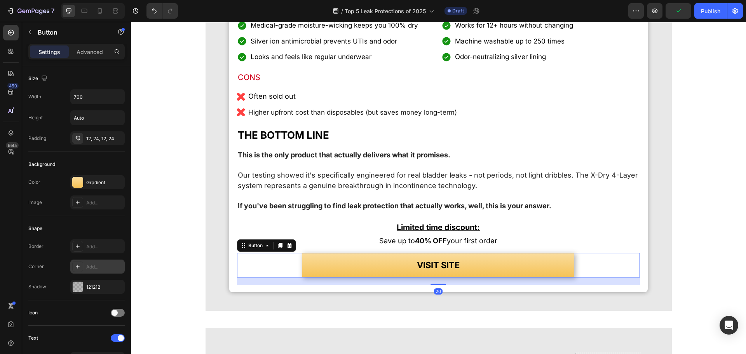
scroll to position [272, 0]
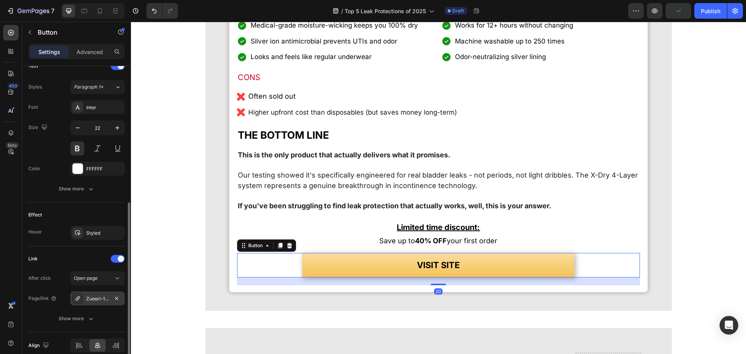
click at [105, 302] on div "Zuoori-100-leak-proof-underwear-4-pack" at bounding box center [97, 298] width 23 height 7
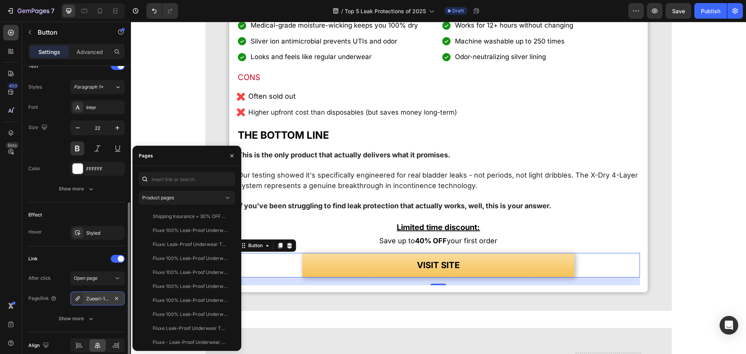
click at [117, 303] on div "Zuoori-100-leak-proof-underwear-4-pack" at bounding box center [97, 298] width 54 height 14
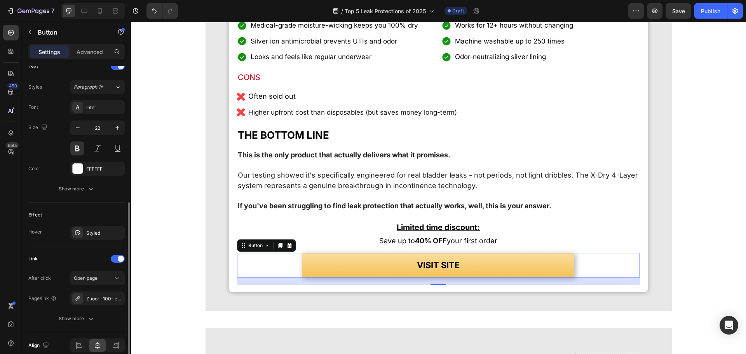
click at [98, 291] on div "After click Open page Page/link Zuoori-100-leak-proof-underwear-4-pack Show more" at bounding box center [76, 298] width 96 height 54
click at [117, 300] on icon "button" at bounding box center [116, 298] width 6 height 6
click at [102, 298] on div "Add..." at bounding box center [104, 298] width 37 height 7
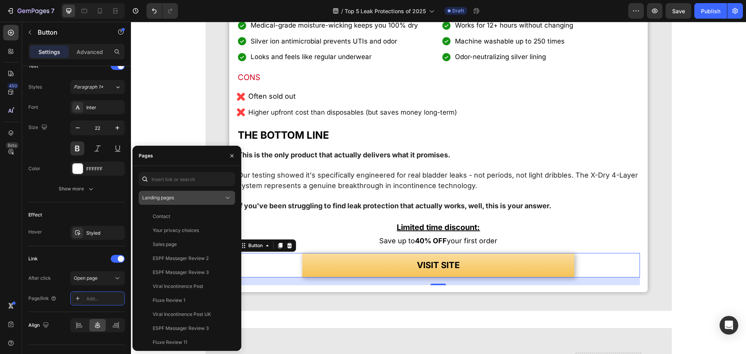
click at [175, 200] on div "Landing pages" at bounding box center [183, 197] width 82 height 7
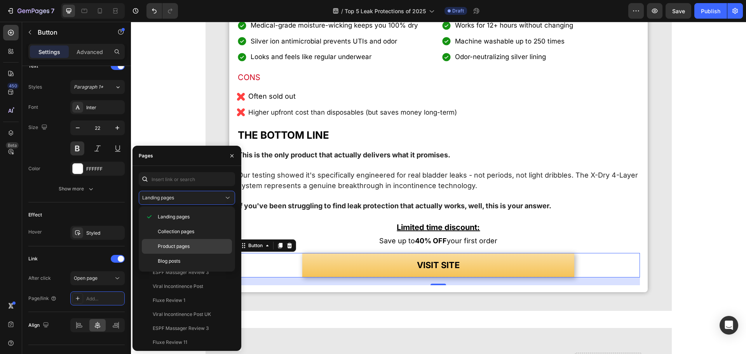
click at [181, 240] on div "Product pages" at bounding box center [187, 246] width 90 height 15
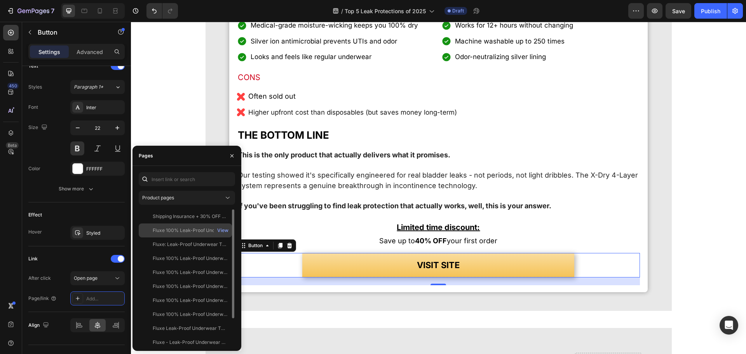
click at [188, 226] on div "Fluxe 100% Leak-Proof Underwear for [MEDICAL_DATA] Women (4-Pack) View" at bounding box center [185, 230] width 93 height 14
click at [223, 231] on div "View" at bounding box center [222, 230] width 11 height 7
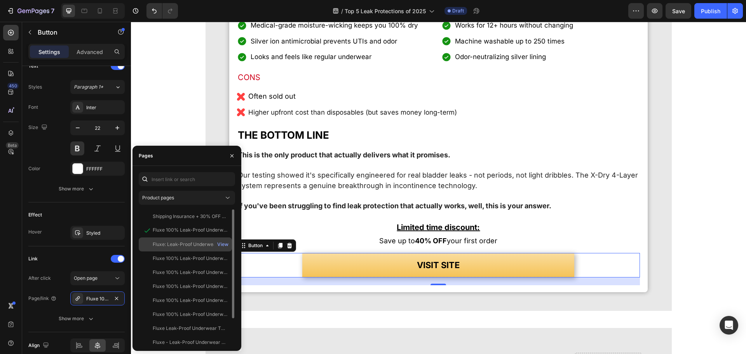
click at [182, 245] on div "Fluxe: Leak-Proof Underwear That Won't Let You Down - 4-Pack" at bounding box center [190, 244] width 75 height 7
click at [222, 245] on div "View" at bounding box center [222, 244] width 11 height 7
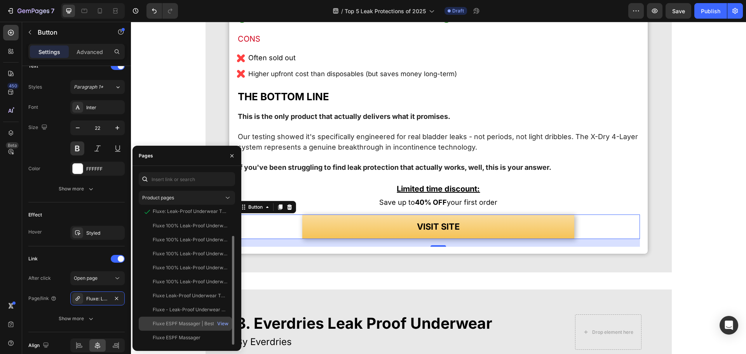
scroll to position [1448, 0]
click at [192, 308] on div "Fluxe - Leak-Proof Underwear That Won't Let You Down (4-Pack)" at bounding box center [190, 309] width 75 height 7
click at [224, 310] on div "View" at bounding box center [222, 309] width 11 height 7
click at [193, 318] on div "Fluxe ESPF Massager | Best At-Home Leak Solution View" at bounding box center [185, 324] width 93 height 14
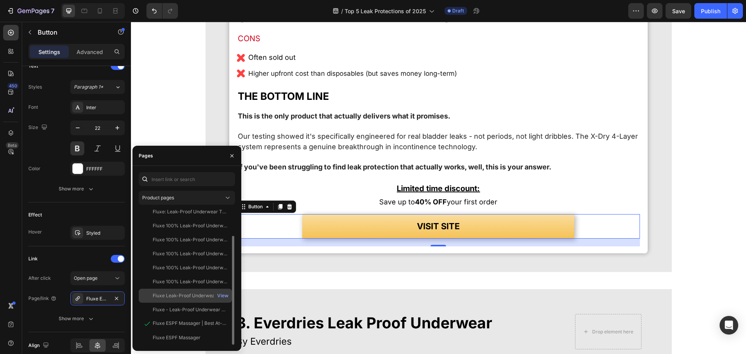
click at [193, 298] on div "Fluxe Leak-Proof Underwear That Won't Let You Down for Women 55+ (4-Pack)" at bounding box center [190, 295] width 75 height 7
click at [226, 296] on div "View" at bounding box center [222, 295] width 11 height 7
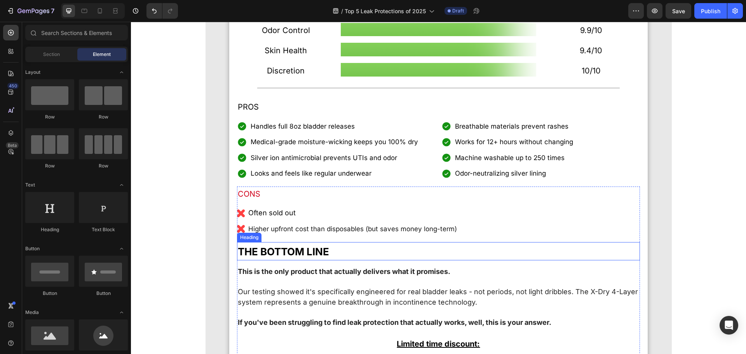
scroll to position [1371, 0]
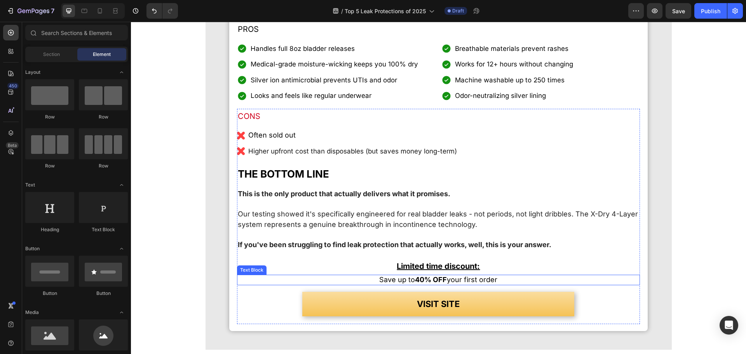
click at [419, 278] on strong "40% OFF" at bounding box center [431, 279] width 32 height 8
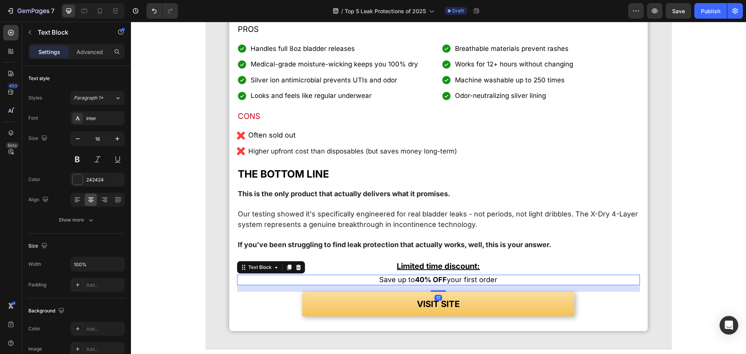
click at [421, 279] on strong "40% OFF" at bounding box center [431, 279] width 32 height 8
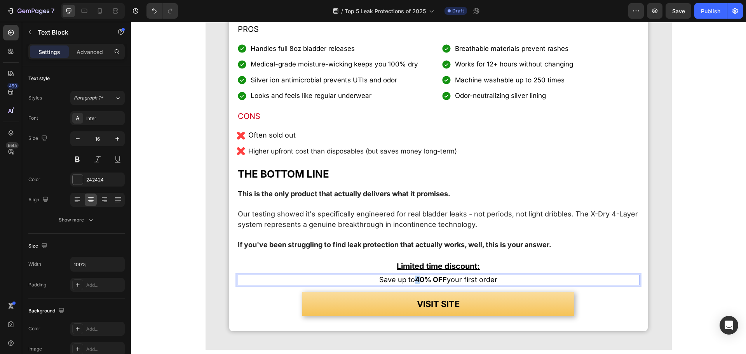
click at [415, 280] on strong "40% OFF" at bounding box center [431, 279] width 32 height 8
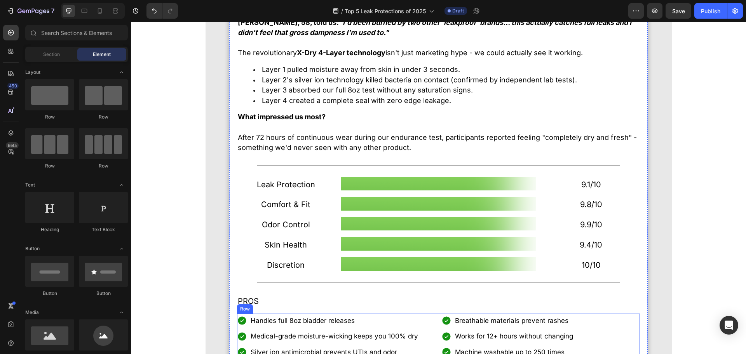
scroll to position [1293, 0]
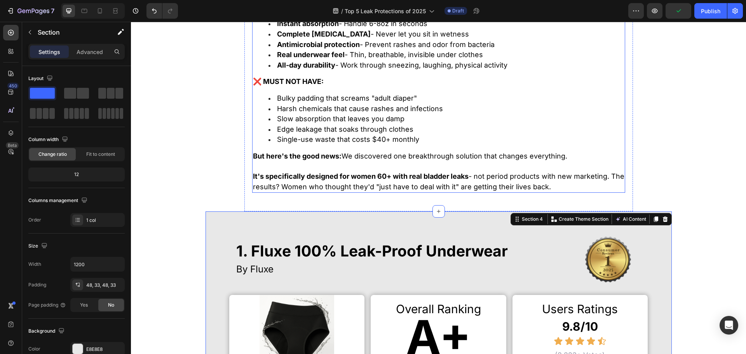
scroll to position [594, 0]
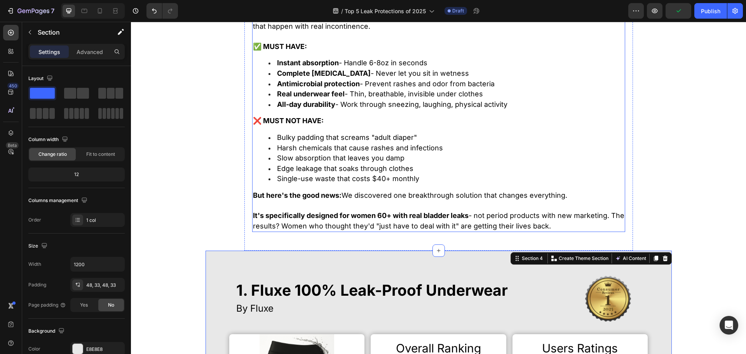
click at [362, 229] on span "It's specifically designed for women 60+ with real bladder leaks - not period p…" at bounding box center [438, 220] width 371 height 19
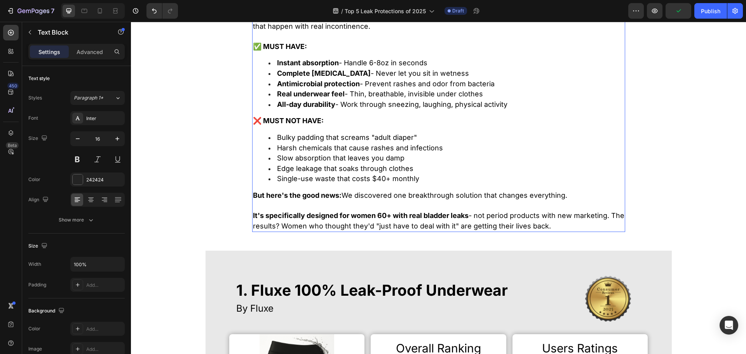
click at [372, 221] on span "It's specifically designed for women 60+ with real bladder leaks - not period p…" at bounding box center [438, 220] width 371 height 19
click at [374, 217] on strong "It's specifically designed for women 60+ with real bladder leaks" at bounding box center [361, 215] width 216 height 8
click at [377, 215] on strong "It's specifically designed for women 60+ with real bladder leaks" at bounding box center [361, 215] width 216 height 8
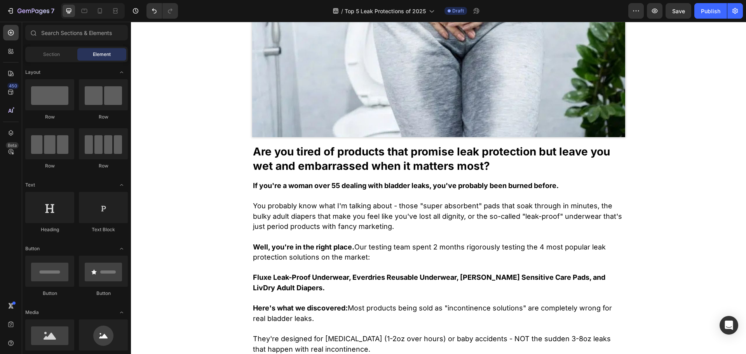
scroll to position [0, 0]
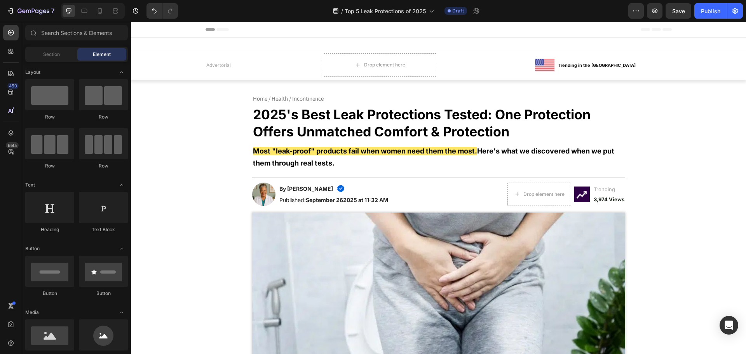
click at [95, 12] on div at bounding box center [100, 11] width 12 height 12
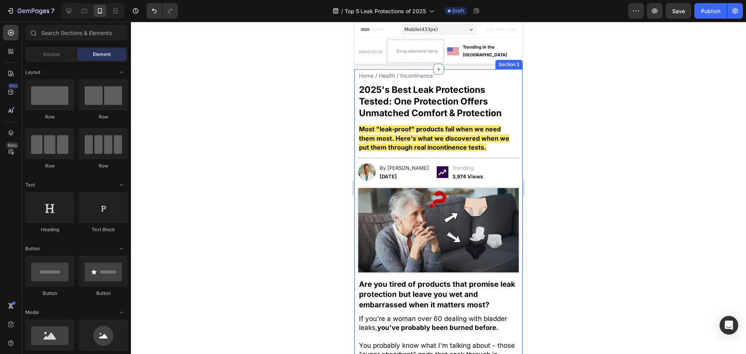
click at [436, 146] on strong "Most "leak-proof" products fail when we need them most. Here's what we discover…" at bounding box center [434, 138] width 150 height 26
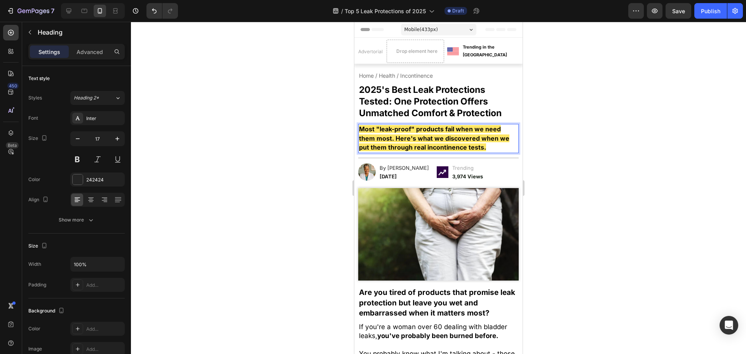
click at [451, 143] on p "Most "leak-proof" products fail when we need them most. Here's what we discover…" at bounding box center [438, 139] width 159 height 28
drag, startPoint x: 492, startPoint y: 146, endPoint x: 392, endPoint y: 134, distance: 100.9
click at [392, 134] on p "Most "leak-proof" products fail when we need them most. Here's what we discover…" at bounding box center [438, 139] width 159 height 28
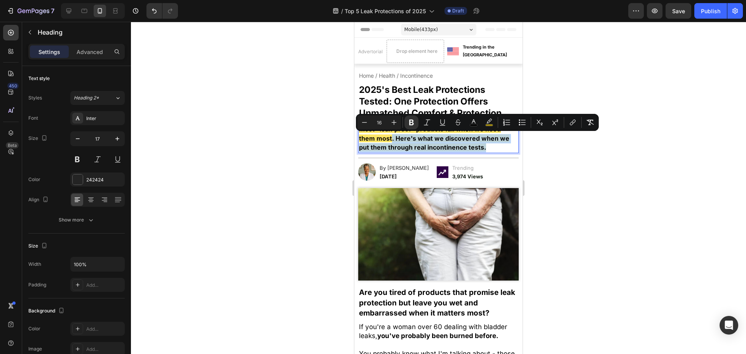
click at [399, 142] on p "Most "leak-proof" products fail when we need them most. Here's what we discover…" at bounding box center [438, 139] width 159 height 28
click at [394, 140] on strong "Most "leak-proof" products fail when we need them most. Here's what we discover…" at bounding box center [434, 138] width 150 height 26
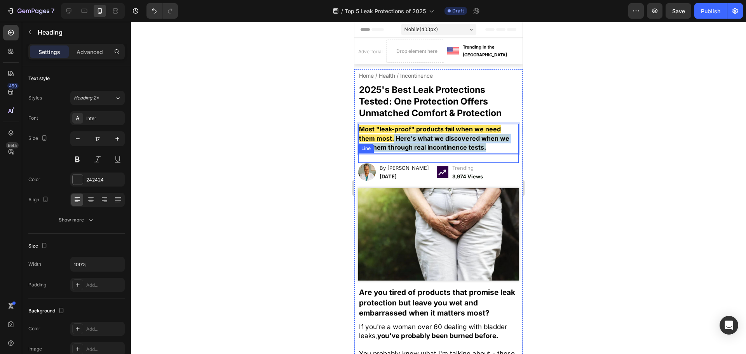
drag, startPoint x: 393, startPoint y: 139, endPoint x: 487, endPoint y: 158, distance: 95.5
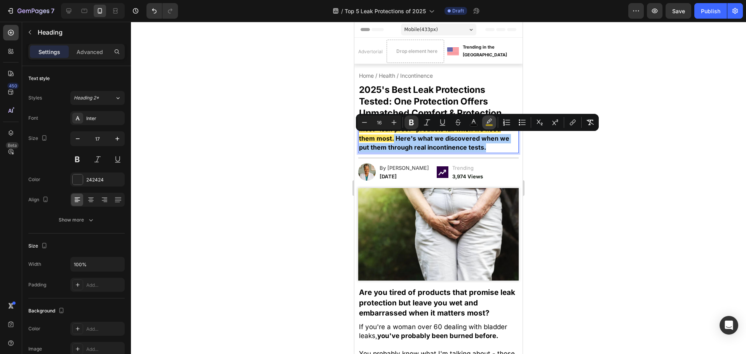
click at [487, 125] on rect "Editor contextual toolbar" at bounding box center [489, 125] width 7 height 2
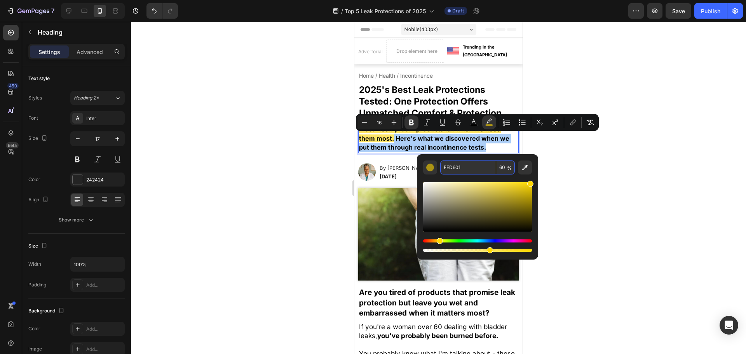
click at [506, 169] on input "60" at bounding box center [505, 167] width 19 height 14
type input "0"
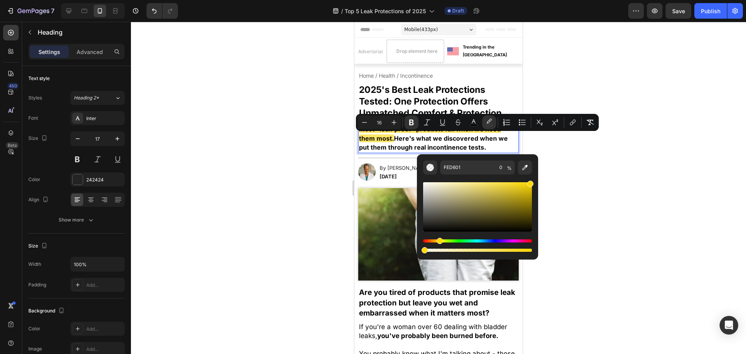
click at [601, 186] on div at bounding box center [438, 188] width 615 height 332
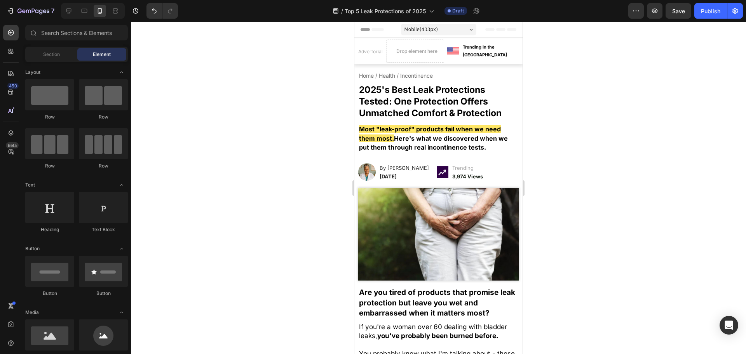
click at [475, 132] on strong "Most "leak-proof" products fail when we need them most." at bounding box center [430, 133] width 142 height 17
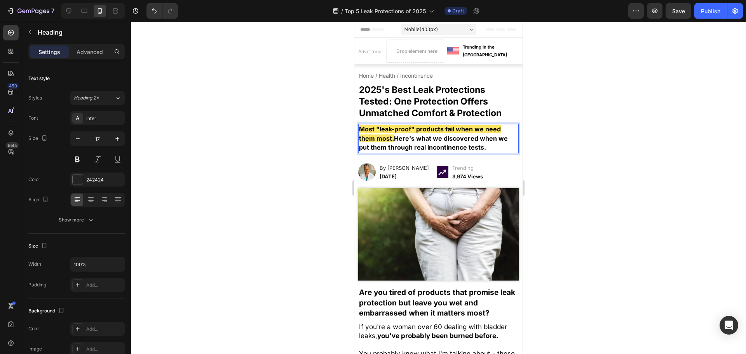
click at [477, 131] on strong "Most "leak-proof" products fail when we need them most." at bounding box center [430, 133] width 142 height 17
click at [488, 129] on strong "Most "leak-proof" products fail when we need them most." at bounding box center [430, 133] width 142 height 17
click at [479, 129] on strong "Most "leak-proof" products fail when we need them most." at bounding box center [430, 133] width 142 height 17
click at [651, 205] on div at bounding box center [438, 188] width 615 height 332
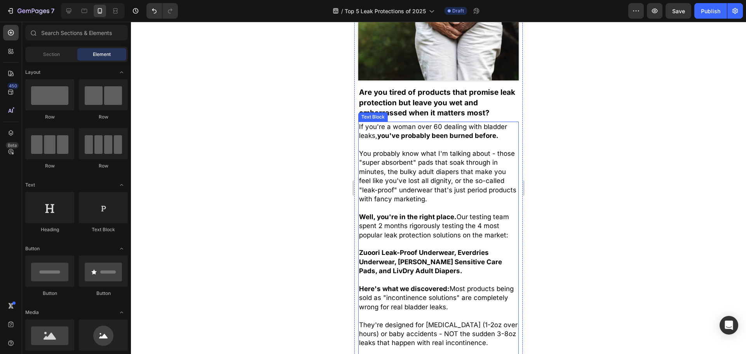
scroll to position [194, 0]
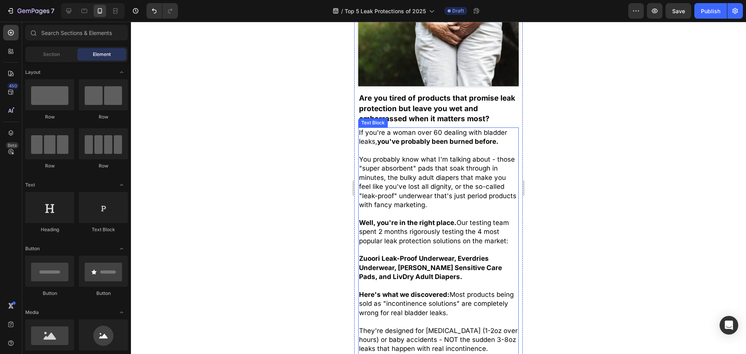
click at [446, 155] on span "You probably know what I'm talking about - those "super absorbent" pads that so…" at bounding box center [437, 181] width 157 height 53
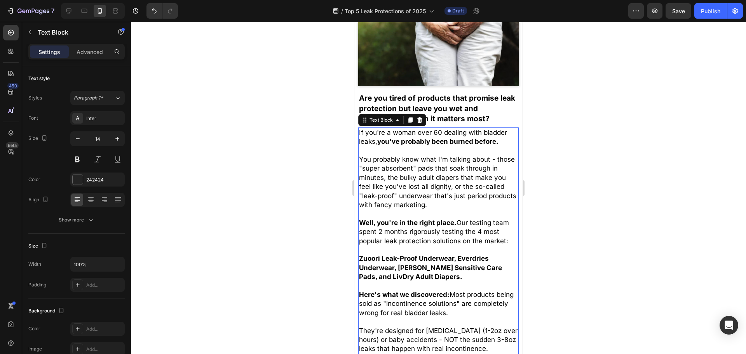
click at [440, 129] on span "If you're a woman over 60 dealing with bladder leaks, you've probably been burn…" at bounding box center [433, 137] width 148 height 17
click at [436, 129] on span "If you're a woman over 60 dealing with bladder leaks, you've probably been burn…" at bounding box center [433, 137] width 148 height 17
click at [589, 183] on div at bounding box center [438, 188] width 615 height 332
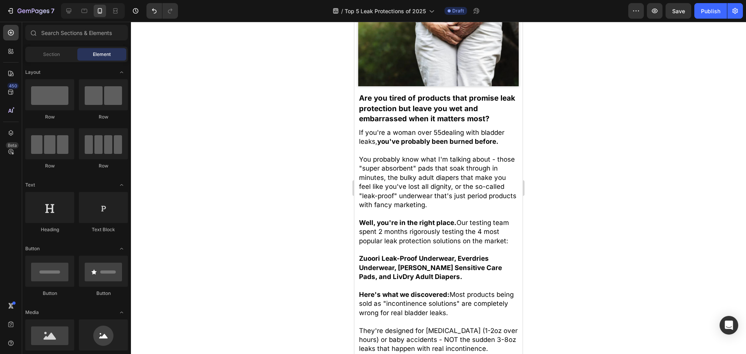
click at [461, 138] on strong "you've probably been burned before." at bounding box center [437, 142] width 121 height 8
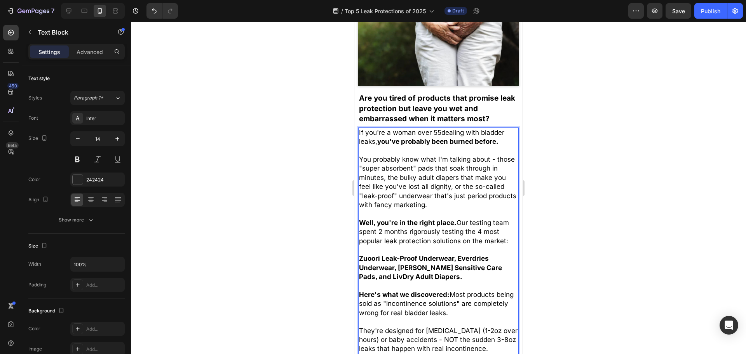
click at [443, 129] on span "If you're a woman over 55dealing with bladder leaks, you've probably been burne…" at bounding box center [431, 137] width 145 height 17
click at [439, 130] on span "If you're a woman over 55dealing with bladder leaks, you've probably been burne…" at bounding box center [431, 137] width 145 height 17
click at [602, 181] on div at bounding box center [438, 188] width 615 height 332
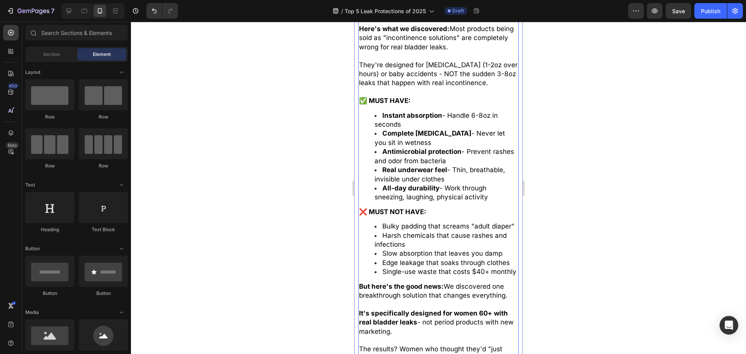
scroll to position [583, 0]
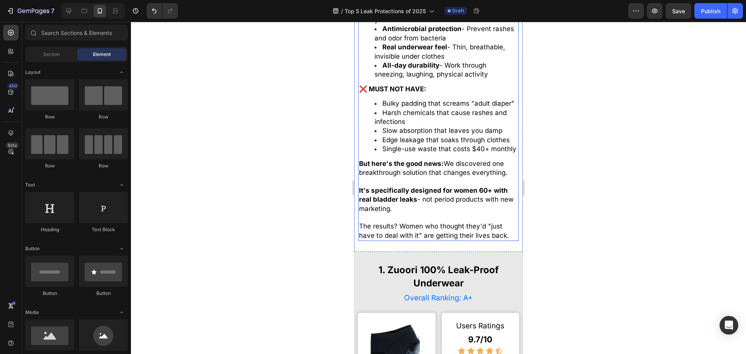
click at [475, 203] on strong "It's specifically designed for women 60+ with real bladder leaks" at bounding box center [433, 194] width 149 height 17
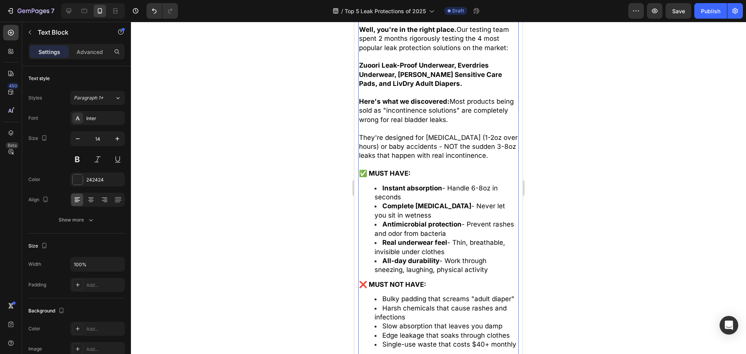
click at [480, 204] on div "If you're a woman over 55 dealing with bladder leaks, you've probably been burn…" at bounding box center [438, 185] width 160 height 502
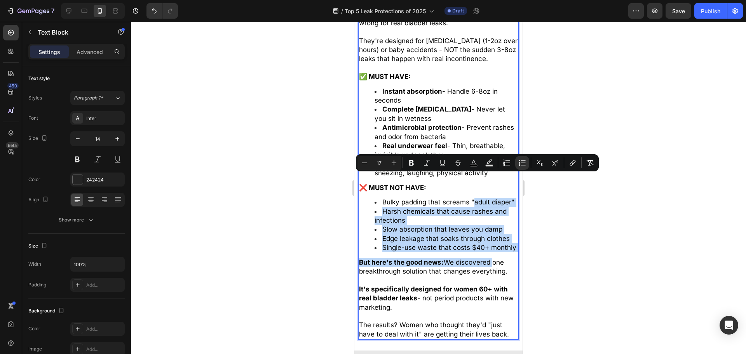
scroll to position [529, 0]
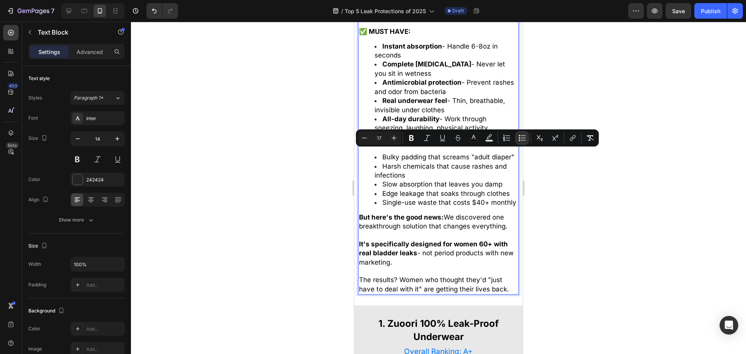
click at [484, 257] on strong "It's specifically designed for women 60+ with real bladder leaks" at bounding box center [433, 248] width 149 height 17
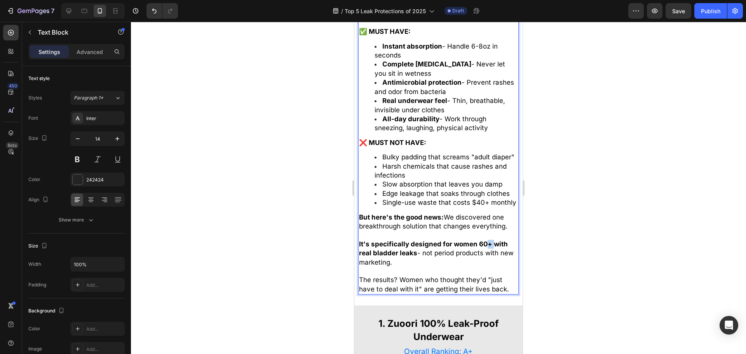
click at [484, 257] on strong "It's specifically designed for women 60+ with real bladder leaks" at bounding box center [433, 248] width 149 height 17
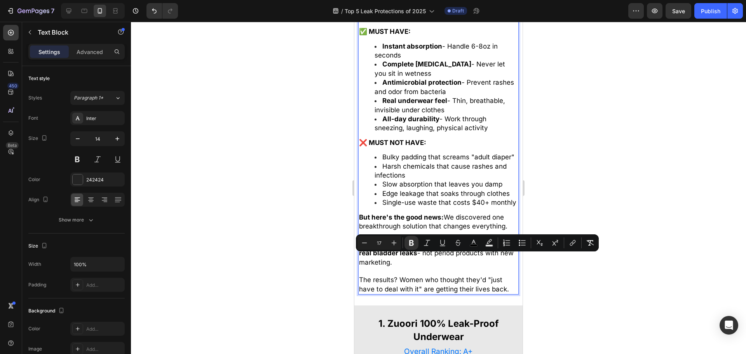
click at [480, 257] on strong "It's specifically designed for women 60+ with real bladder leaks" at bounding box center [433, 248] width 149 height 17
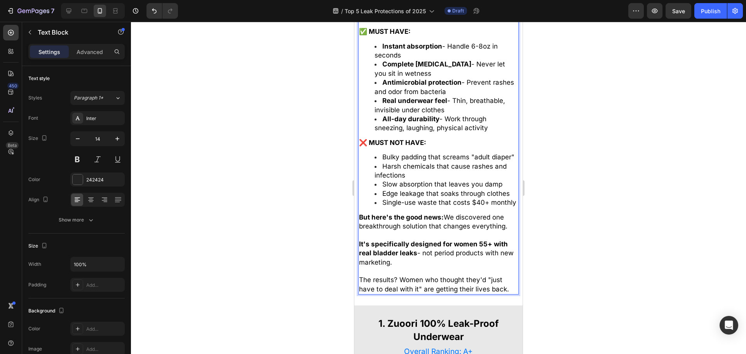
click at [573, 273] on div at bounding box center [438, 188] width 615 height 332
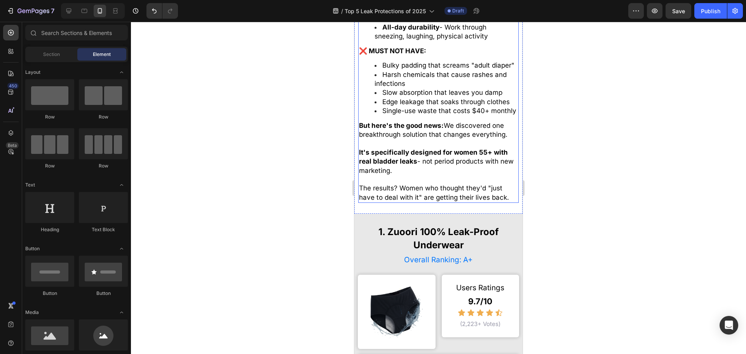
scroll to position [646, 0]
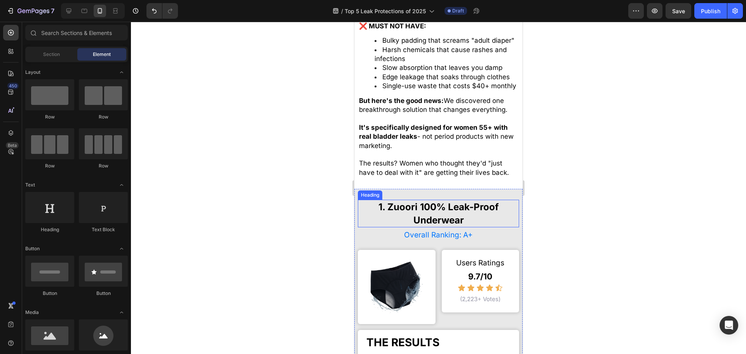
click at [414, 217] on span "1. Zuoori 100% Leak-Proof Underwear" at bounding box center [438, 213] width 120 height 24
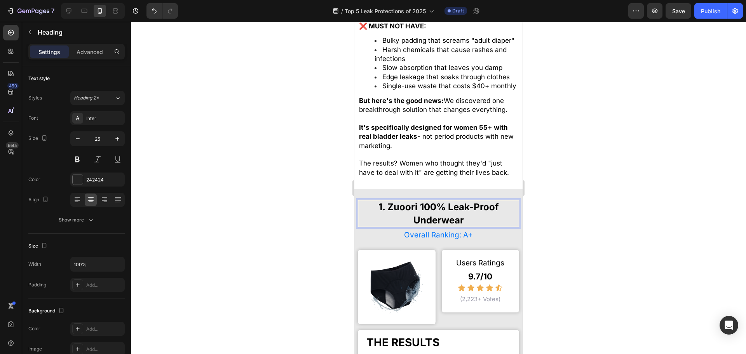
click at [399, 219] on span "1. Zuoori 100% Leak-Proof Underwear" at bounding box center [438, 213] width 120 height 24
click at [479, 242] on h1 "Overall Ranking: A+" at bounding box center [438, 235] width 161 height 14
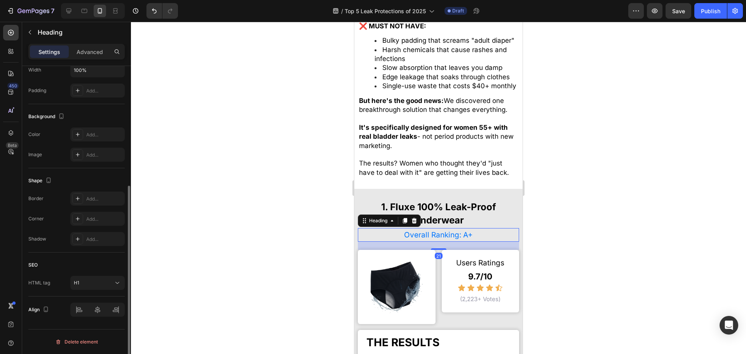
click at [591, 268] on div at bounding box center [438, 188] width 615 height 332
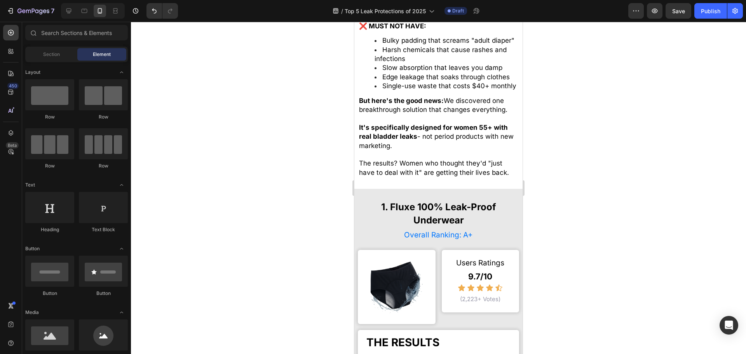
click at [395, 291] on img at bounding box center [397, 287] width 62 height 62
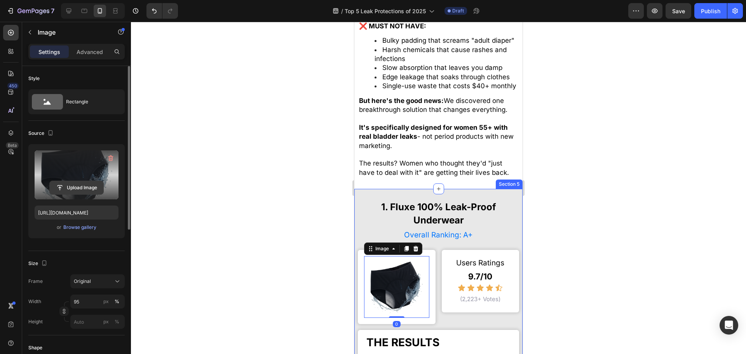
click at [78, 188] on input "file" at bounding box center [77, 187] width 54 height 13
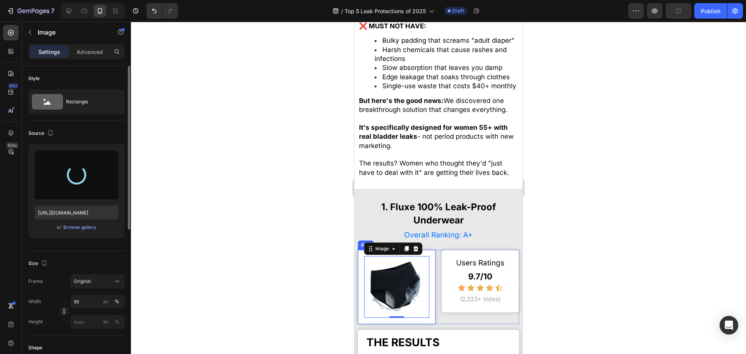
type input "[URL][DOMAIN_NAME]"
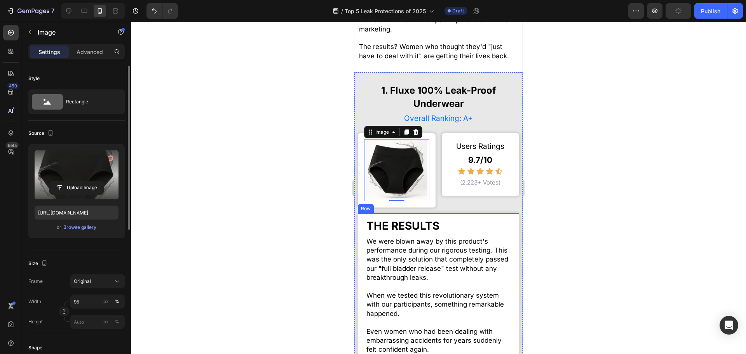
scroll to position [801, 0]
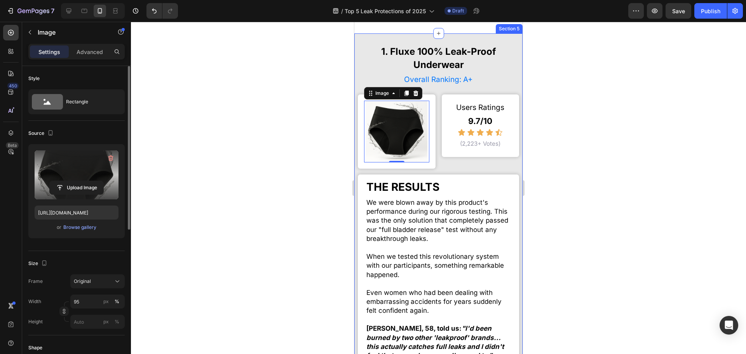
click at [307, 162] on div at bounding box center [438, 188] width 615 height 332
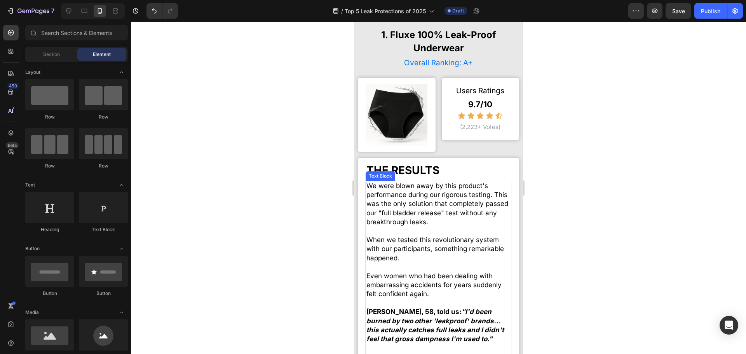
scroll to position [956, 0]
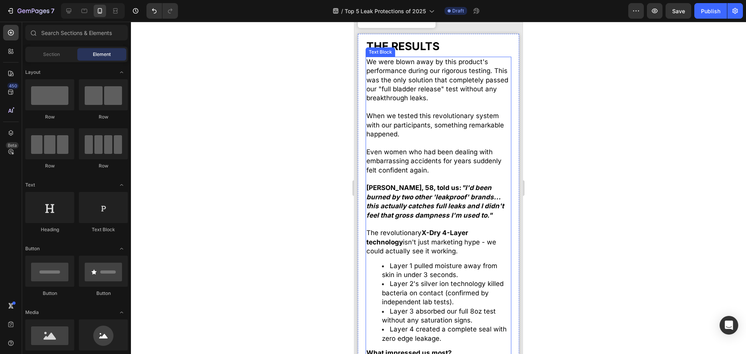
click at [431, 103] on p at bounding box center [438, 107] width 144 height 9
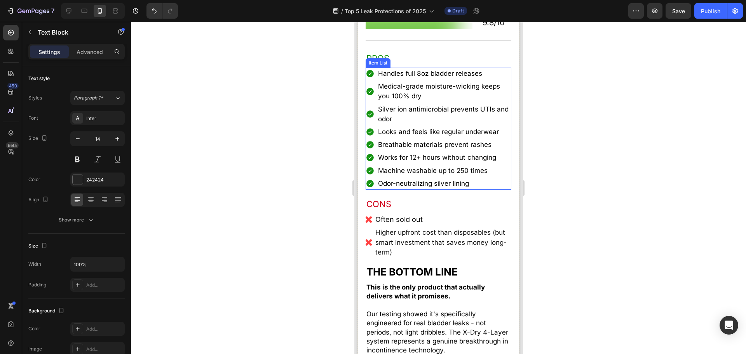
scroll to position [1539, 0]
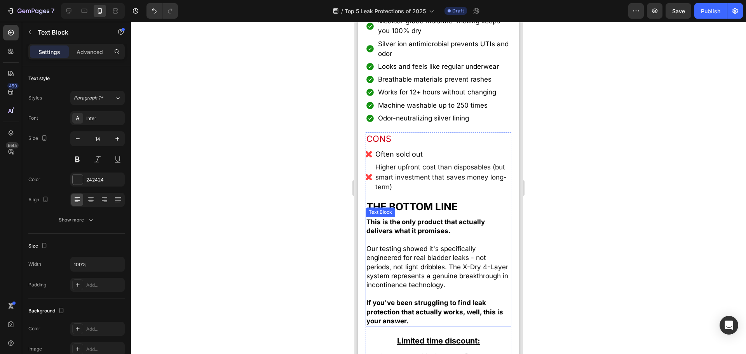
click at [439, 230] on strong "This is the only product that actually delivers what it promises." at bounding box center [425, 226] width 118 height 17
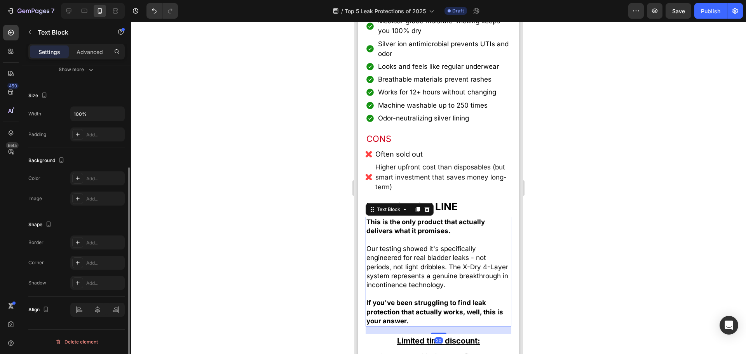
click at [418, 233] on p "This is the only product that actually delivers what it promises." at bounding box center [438, 227] width 144 height 18
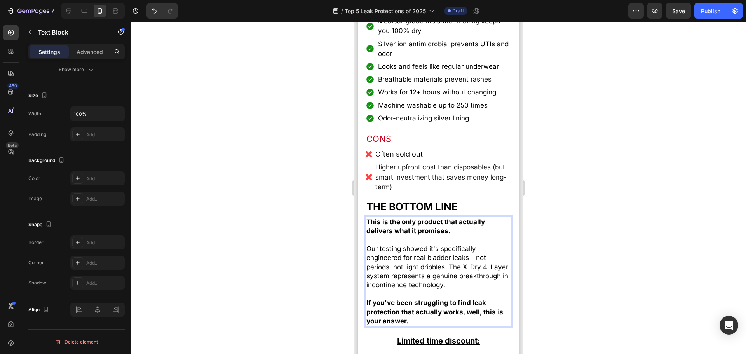
click at [390, 228] on strong "This is the only product that actually delivers what it promises." at bounding box center [425, 226] width 118 height 17
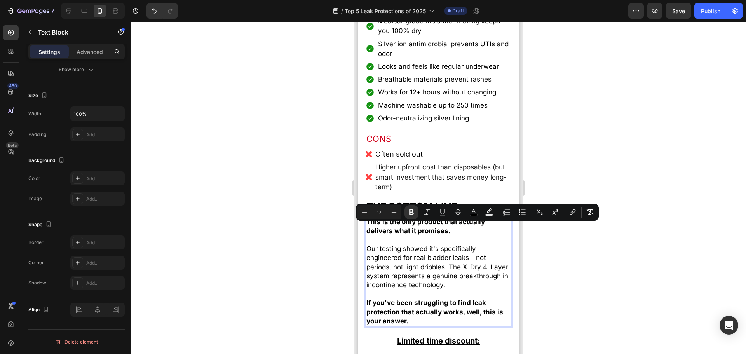
click at [432, 251] on p "Our testing showed it's specifically engineered for real bladder leaks - not pe…" at bounding box center [438, 266] width 144 height 45
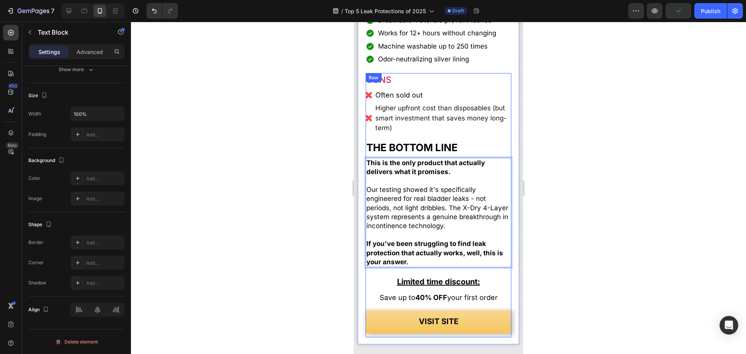
scroll to position [1656, 0]
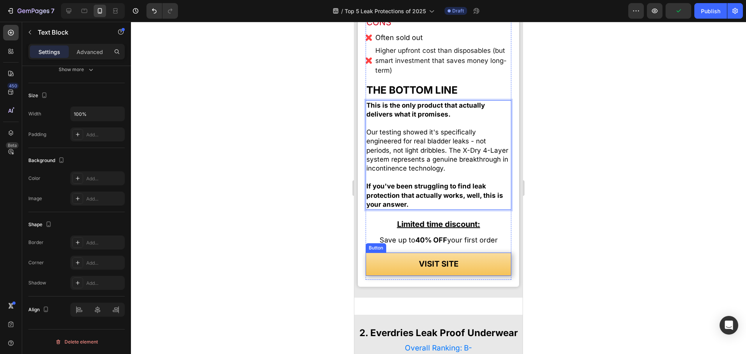
click at [420, 244] on strong "40% OFF" at bounding box center [431, 240] width 32 height 8
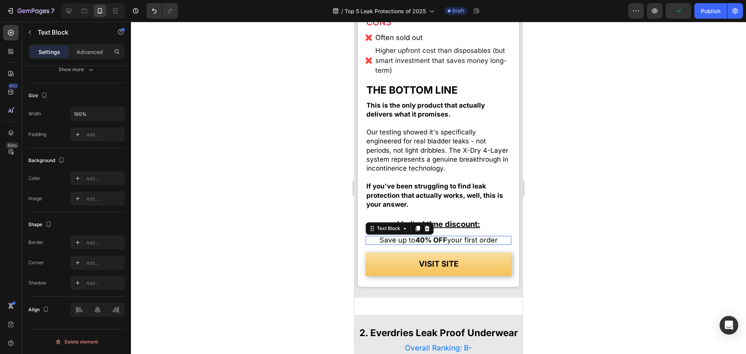
click at [418, 244] on strong "40% OFF" at bounding box center [431, 240] width 32 height 8
click at [416, 244] on strong "40% OFF" at bounding box center [431, 240] width 32 height 8
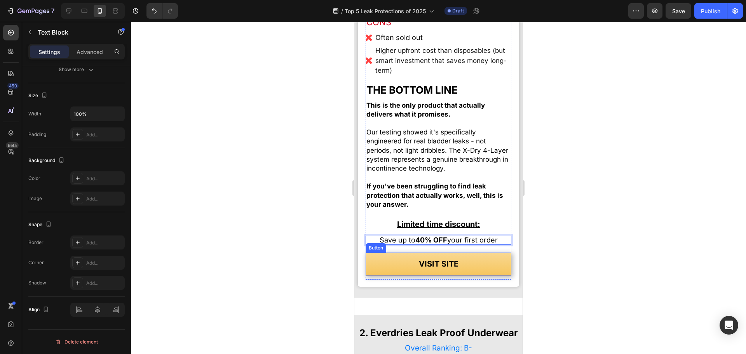
click at [398, 272] on link "VISIT SITE" at bounding box center [439, 263] width 146 height 23
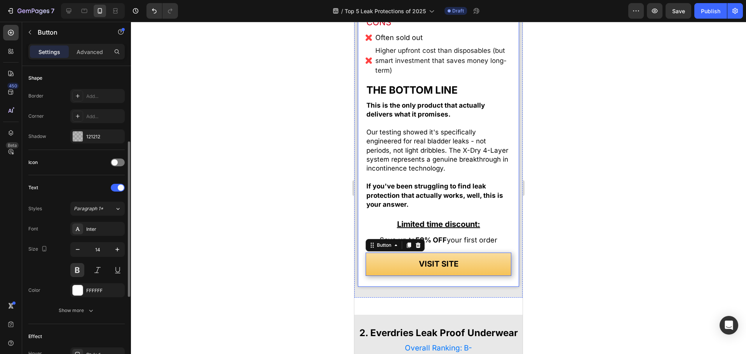
scroll to position [0, 0]
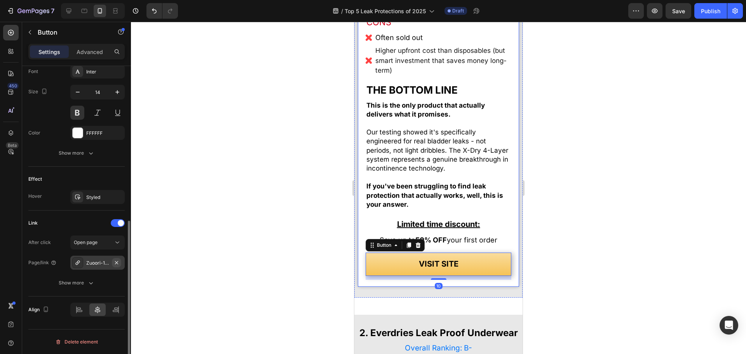
click at [118, 261] on icon "button" at bounding box center [116, 262] width 6 height 6
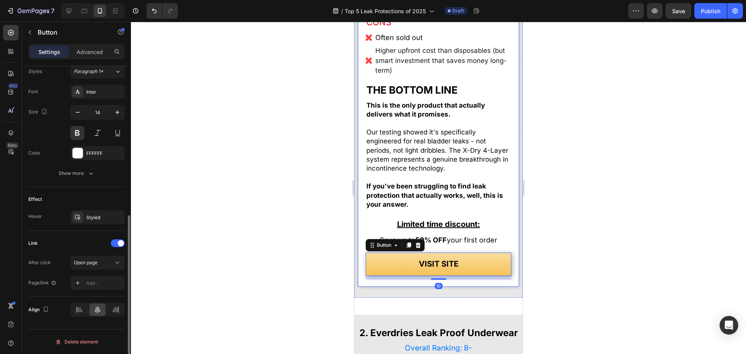
click at [86, 273] on div "After click Open page Page/link Add..." at bounding box center [76, 273] width 96 height 34
click at [90, 277] on div "Add..." at bounding box center [97, 283] width 54 height 14
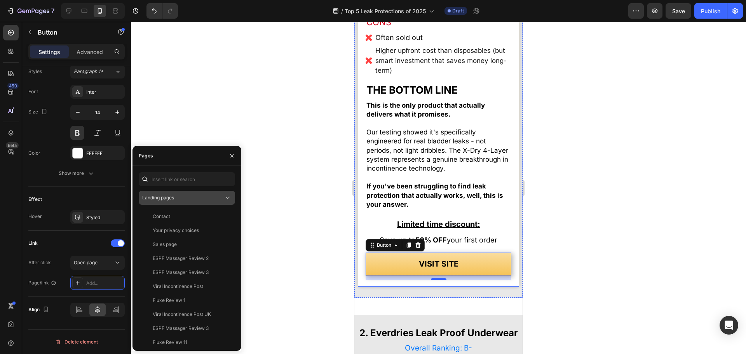
click at [176, 195] on div "Landing pages" at bounding box center [183, 197] width 82 height 7
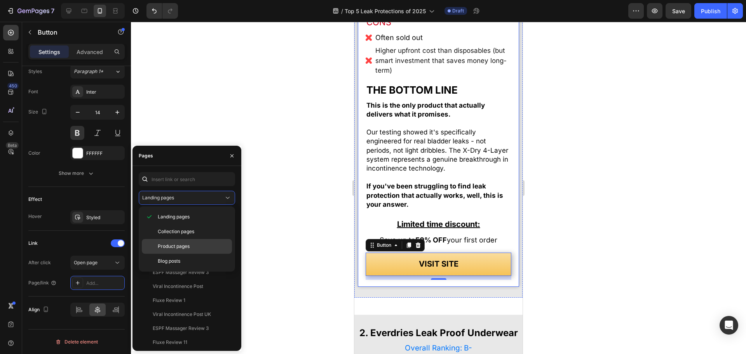
click at [188, 246] on span "Product pages" at bounding box center [174, 246] width 32 height 7
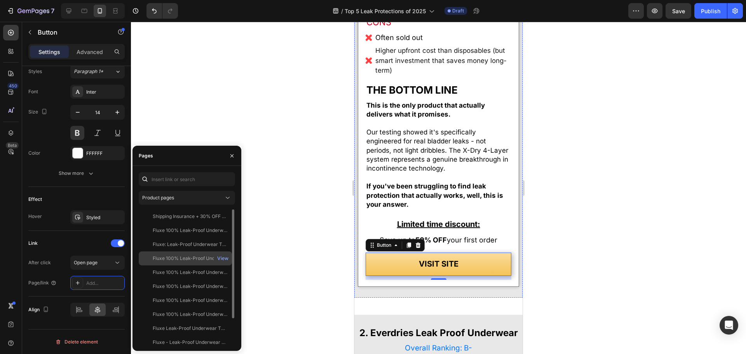
scroll to position [33, 0]
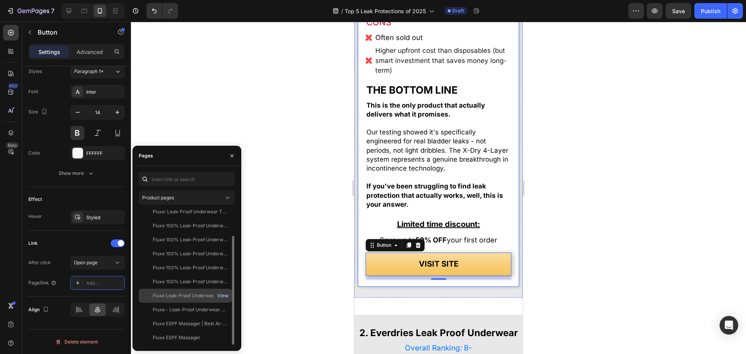
click at [219, 296] on div "View" at bounding box center [222, 295] width 11 height 7
click at [196, 297] on div "Fluxe Leak-Proof Underwear That Won't Let You Down for Women 55+ (4-Pack)" at bounding box center [190, 295] width 75 height 7
click at [223, 296] on div "View" at bounding box center [222, 295] width 11 height 7
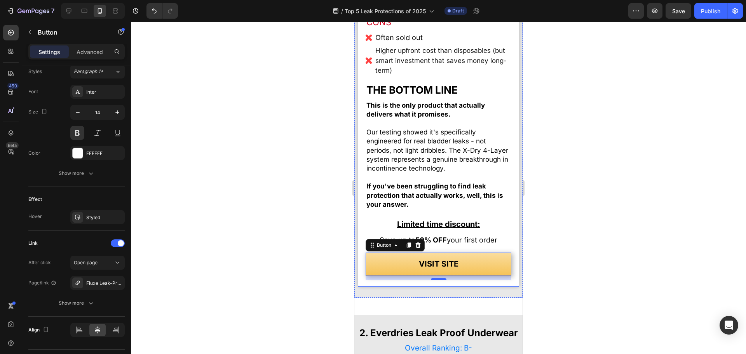
click at [277, 205] on div at bounding box center [438, 188] width 615 height 332
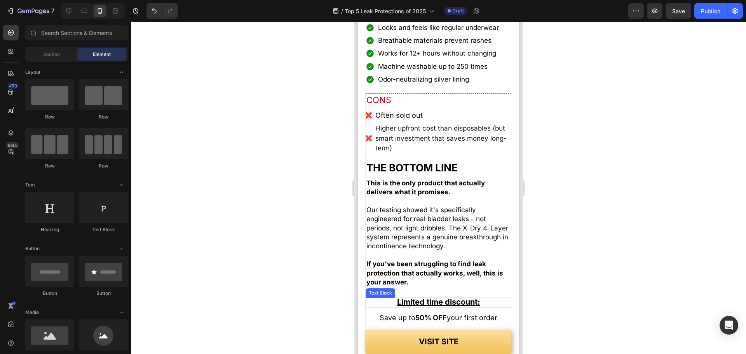
scroll to position [1889, 0]
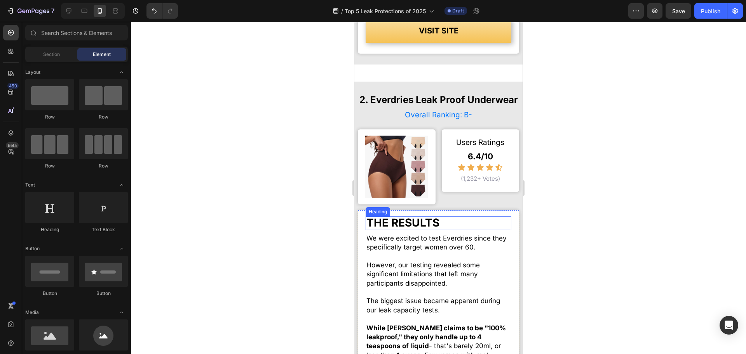
click at [383, 194] on img at bounding box center [396, 167] width 63 height 63
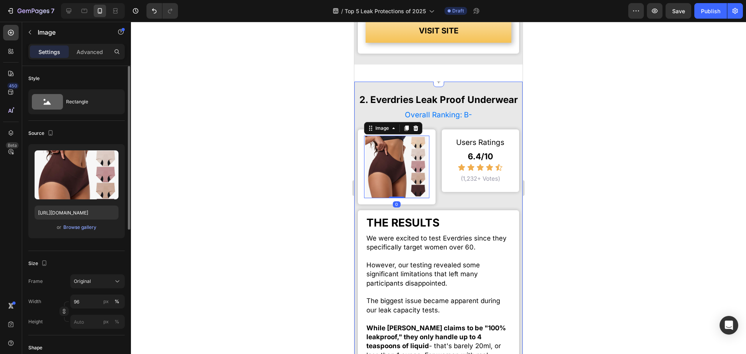
click at [81, 221] on div "Upload Image [URL][DOMAIN_NAME] or Browse gallery" at bounding box center [76, 191] width 96 height 94
click at [82, 224] on div "Browse gallery" at bounding box center [79, 227] width 33 height 7
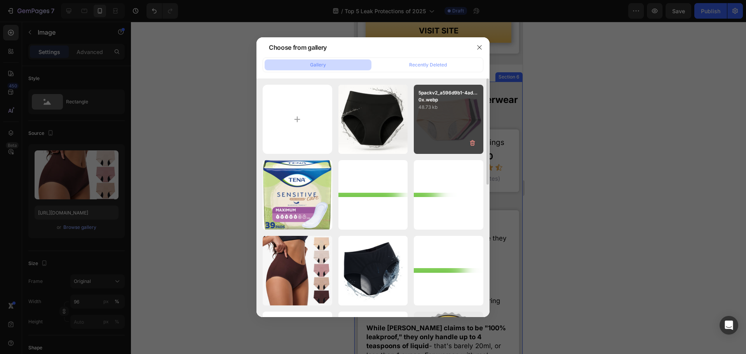
click at [452, 115] on div "5packv2_a596d9b1-4ad...0x.webp 48.73 kb" at bounding box center [449, 120] width 70 height 70
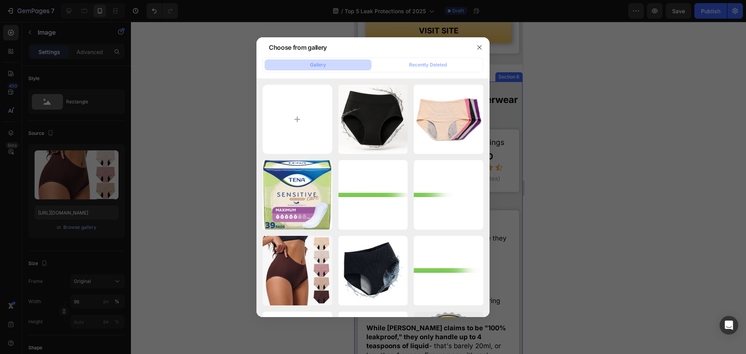
type input "[URL][DOMAIN_NAME]"
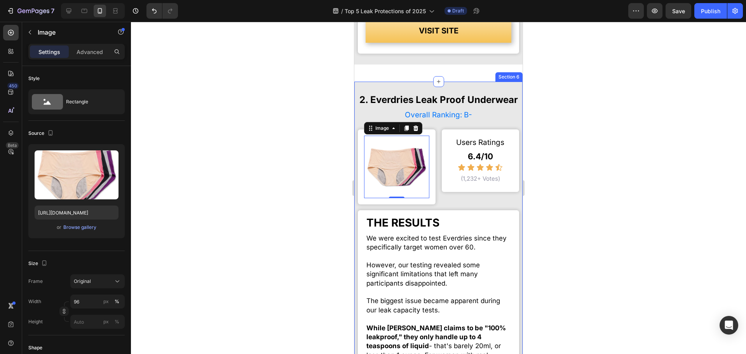
click at [307, 196] on div at bounding box center [438, 188] width 615 height 332
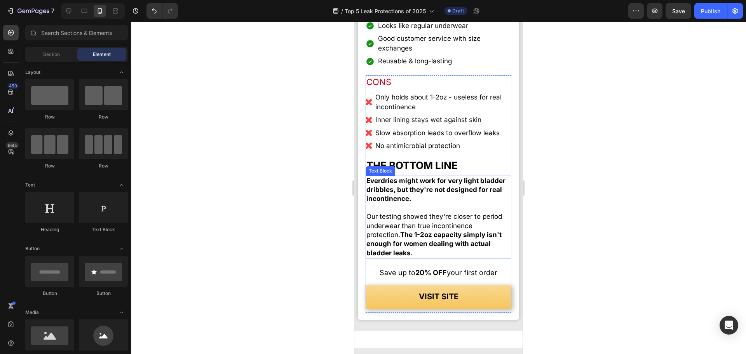
scroll to position [2704, 0]
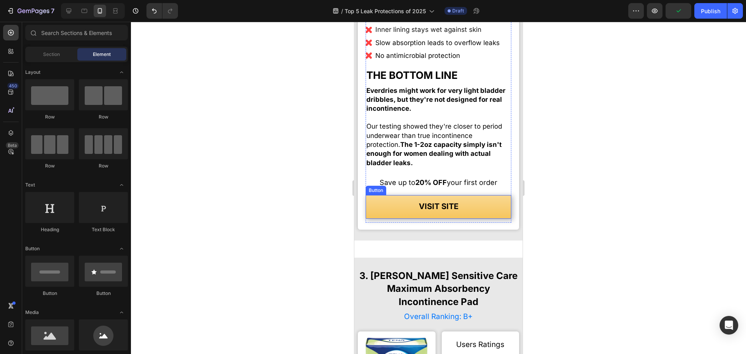
click at [397, 216] on link "VISIT SITE" at bounding box center [439, 206] width 146 height 23
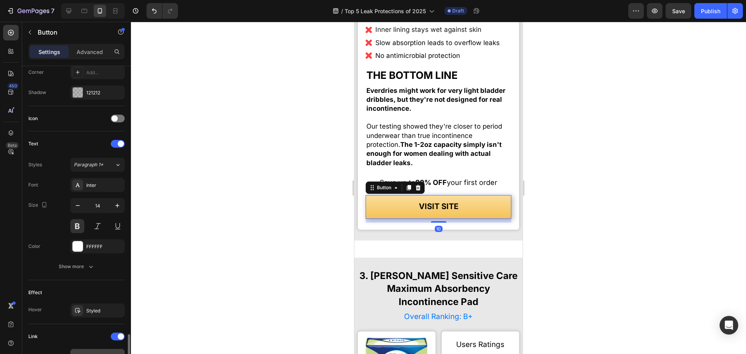
scroll to position [308, 0]
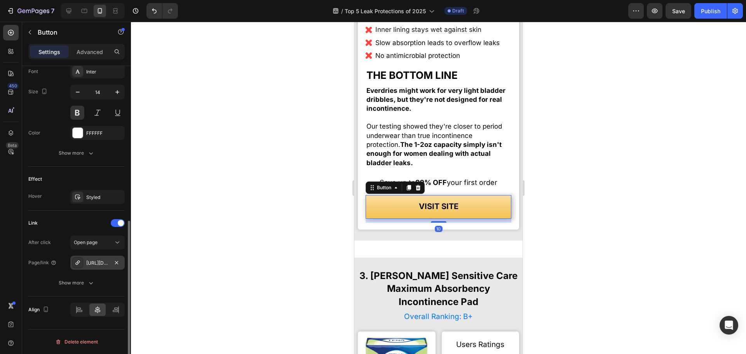
click at [99, 261] on div "[URL][DOMAIN_NAME]" at bounding box center [97, 262] width 23 height 7
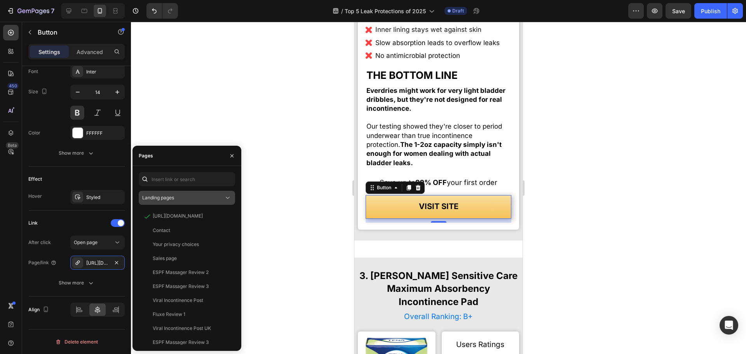
click at [188, 192] on button "Landing pages" at bounding box center [187, 198] width 96 height 14
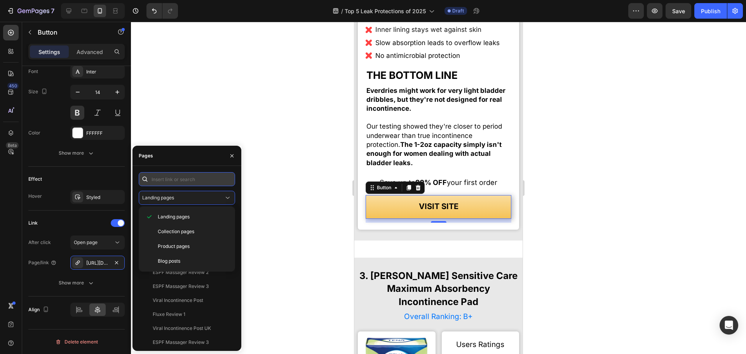
click at [186, 181] on input "text" at bounding box center [187, 179] width 96 height 14
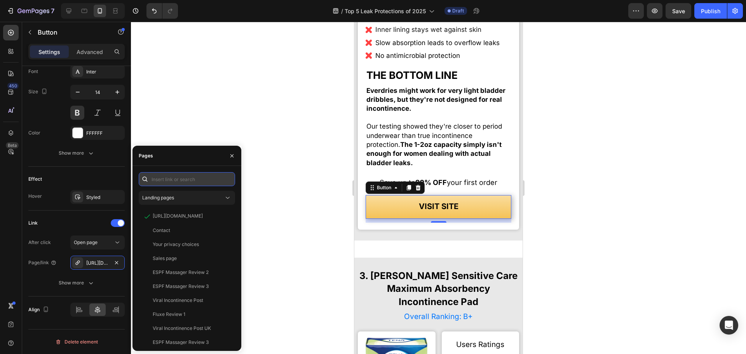
paste input "[URL][DOMAIN_NAME]"
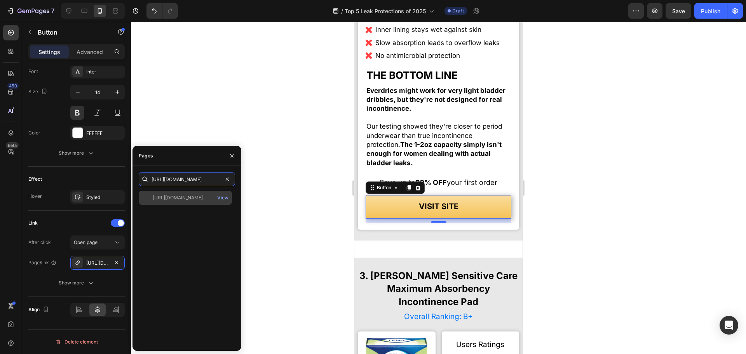
type input "[URL][DOMAIN_NAME]"
click at [192, 198] on div "[URL][DOMAIN_NAME]" at bounding box center [178, 197] width 50 height 7
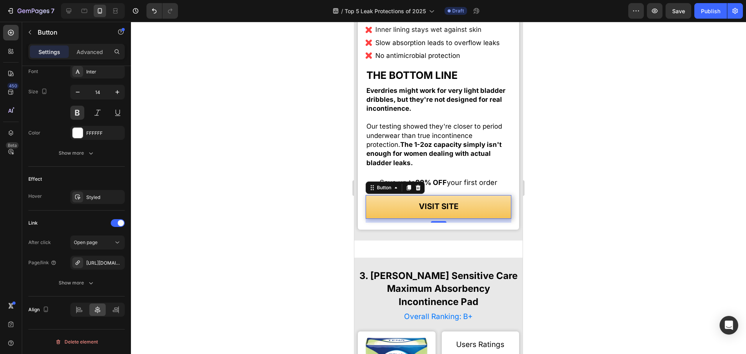
click at [276, 211] on div at bounding box center [438, 188] width 615 height 332
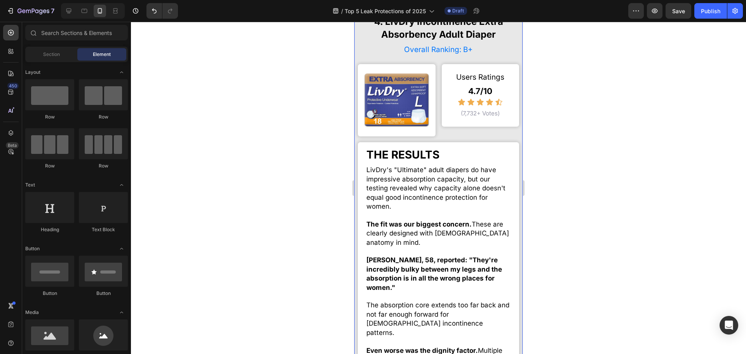
scroll to position [3908, 0]
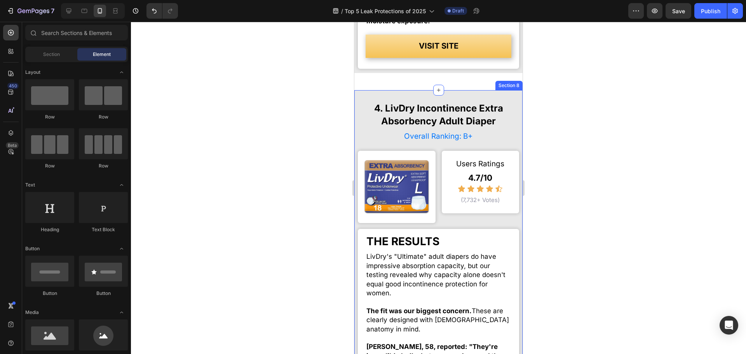
click at [395, 158] on div "Image Row" at bounding box center [397, 187] width 78 height 72
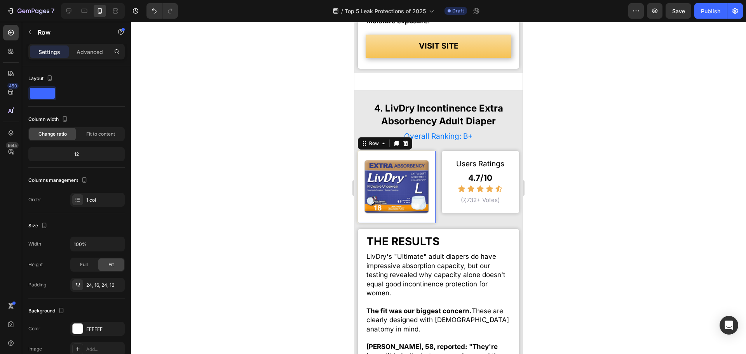
click at [395, 171] on img at bounding box center [396, 187] width 65 height 54
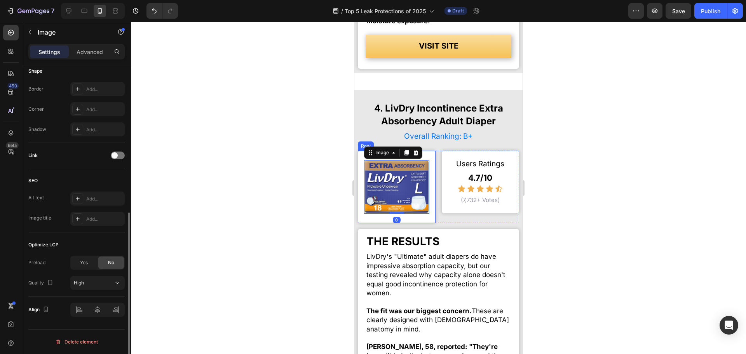
drag, startPoint x: 73, startPoint y: 265, endPoint x: 221, endPoint y: 270, distance: 148.5
click at [73, 265] on div "Yes" at bounding box center [84, 262] width 26 height 12
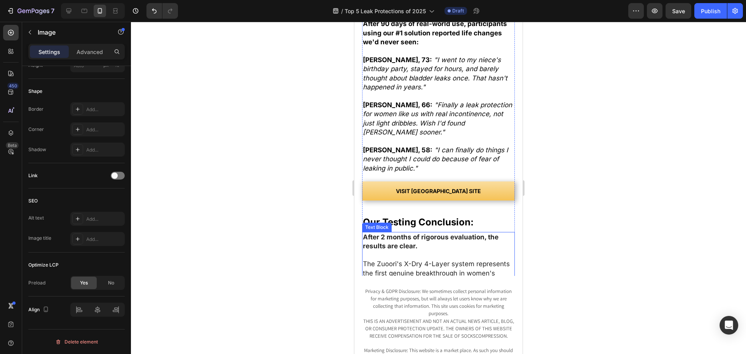
scroll to position [5423, 0]
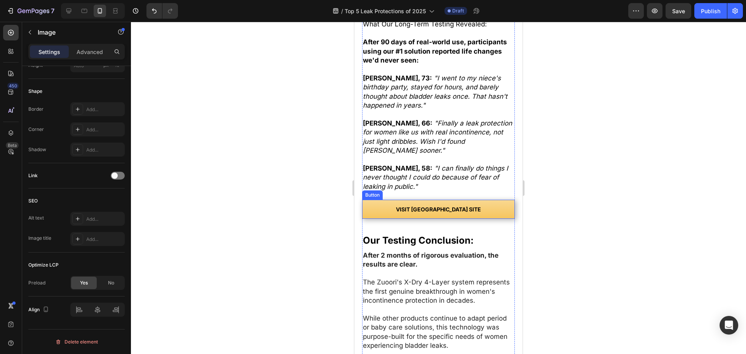
click at [369, 200] on link "VISIT [GEOGRAPHIC_DATA] SITE" at bounding box center [438, 209] width 153 height 19
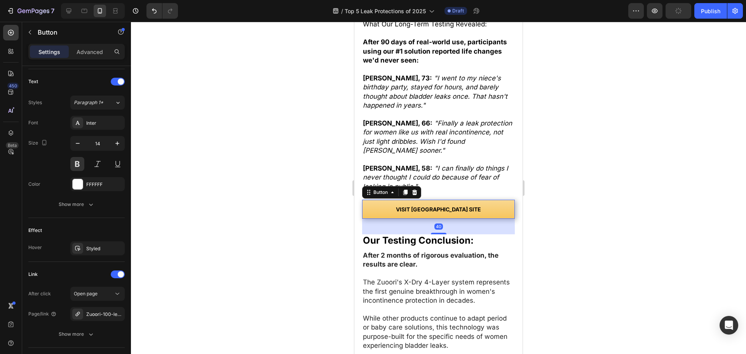
scroll to position [0, 0]
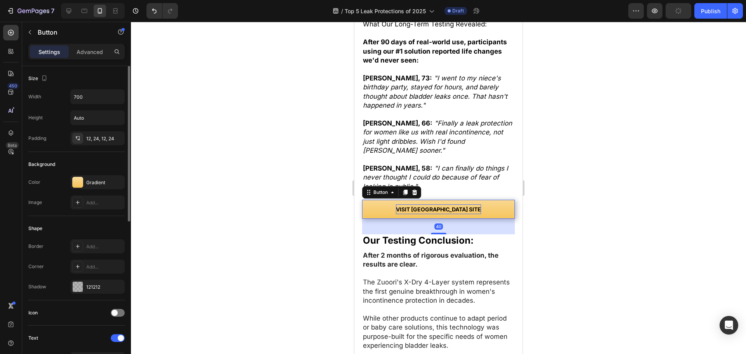
click at [436, 204] on p "VISIT [GEOGRAPHIC_DATA] SITE" at bounding box center [438, 209] width 85 height 10
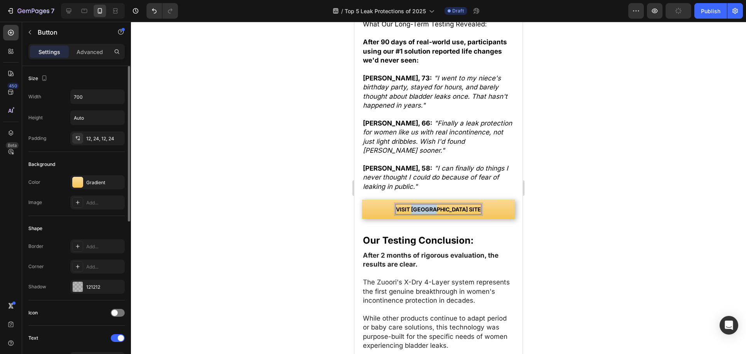
click at [436, 204] on p "VISIT [GEOGRAPHIC_DATA] SITE" at bounding box center [438, 209] width 85 height 10
click at [482, 200] on link "VISIT FLUXE SITE" at bounding box center [438, 209] width 153 height 19
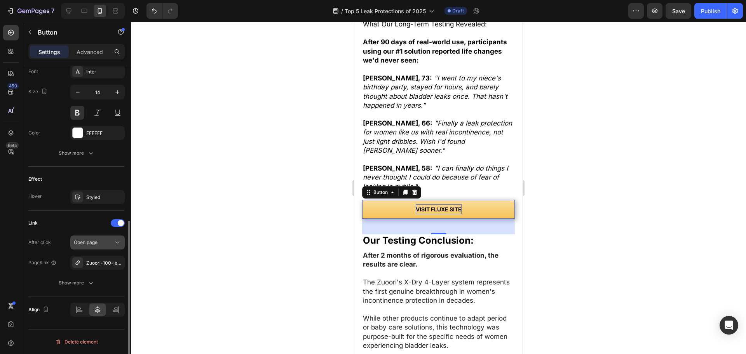
click at [0, 0] on icon "button" at bounding box center [0, 0] width 0 height 0
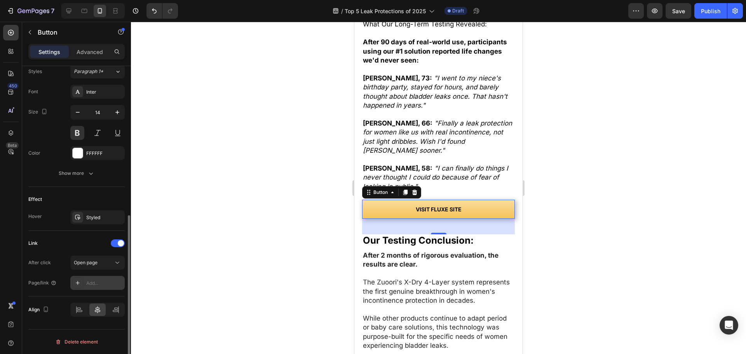
click at [97, 278] on div "Add..." at bounding box center [97, 283] width 54 height 14
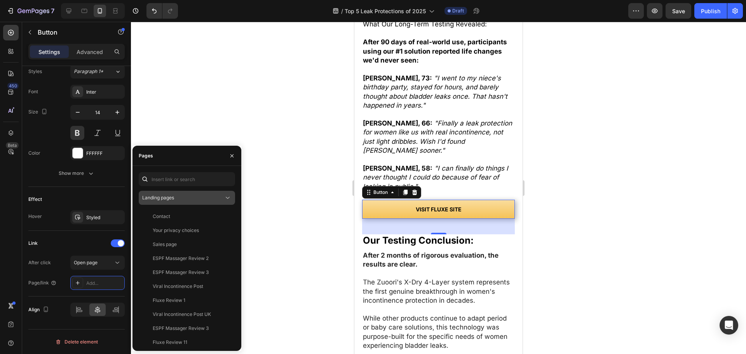
click at [178, 196] on div "Landing pages" at bounding box center [183, 197] width 82 height 7
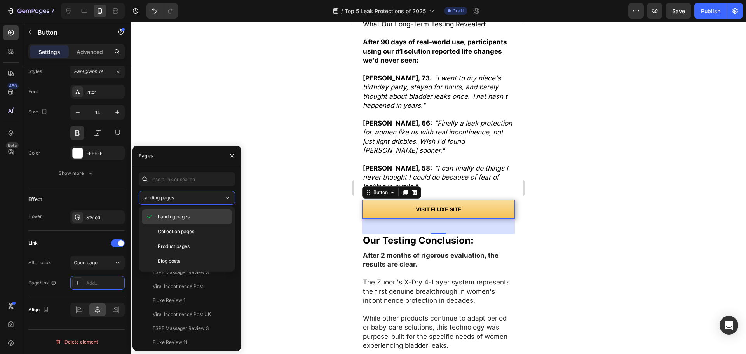
click at [180, 213] on span "Landing pages" at bounding box center [174, 216] width 32 height 7
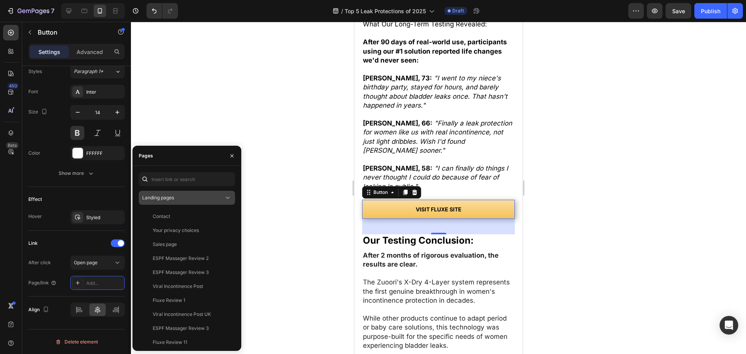
click at [176, 202] on button "Landing pages" at bounding box center [187, 198] width 96 height 14
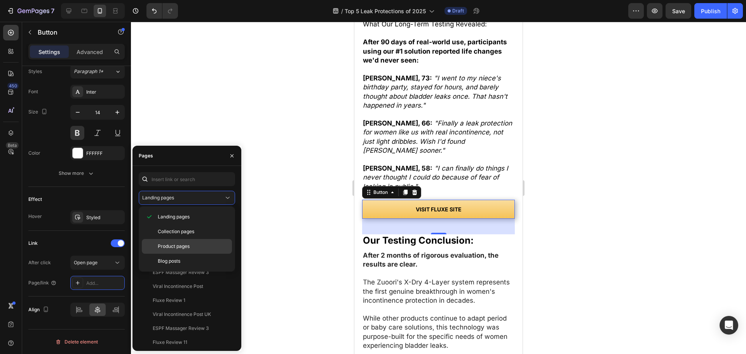
click at [181, 245] on span "Product pages" at bounding box center [174, 246] width 32 height 7
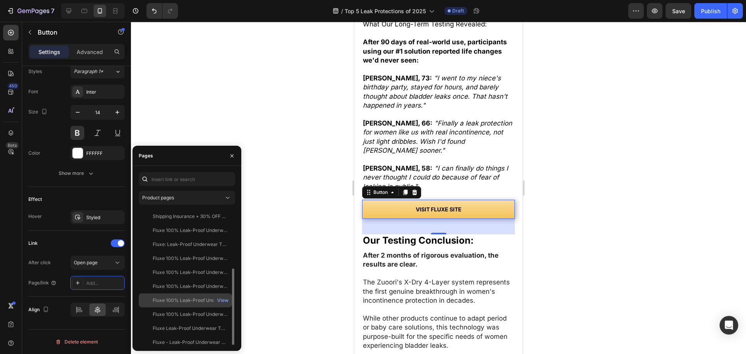
scroll to position [33, 0]
click at [221, 297] on div "View" at bounding box center [222, 295] width 11 height 7
click at [184, 296] on div "Fluxe Leak-Proof Underwear That Won't Let You Down for Women 55+ (4-Pack)" at bounding box center [190, 295] width 75 height 7
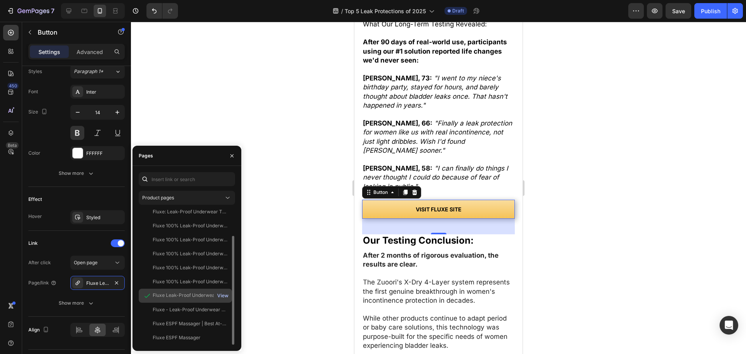
click at [217, 297] on div "View" at bounding box center [222, 295] width 11 height 7
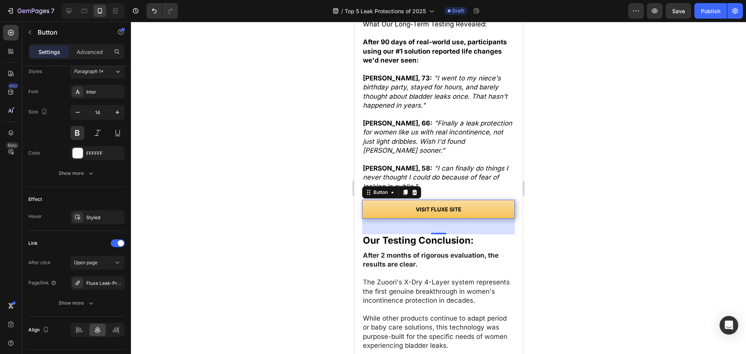
click at [306, 216] on div at bounding box center [438, 188] width 615 height 332
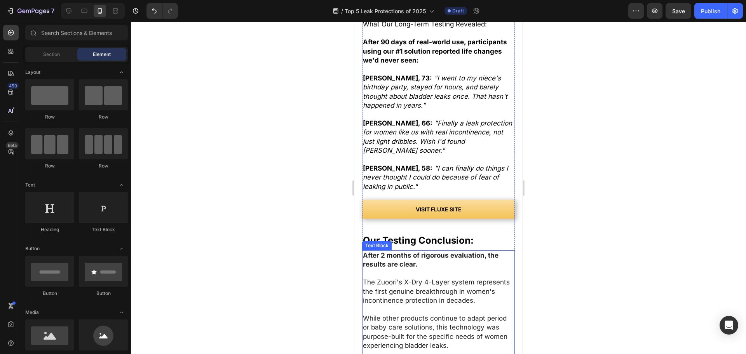
drag, startPoint x: 376, startPoint y: 273, endPoint x: 384, endPoint y: 271, distance: 8.9
click at [377, 278] on span "The Zuoori's X-Dry 4-Layer system represents the first genuine breakthrough in …" at bounding box center [436, 291] width 147 height 26
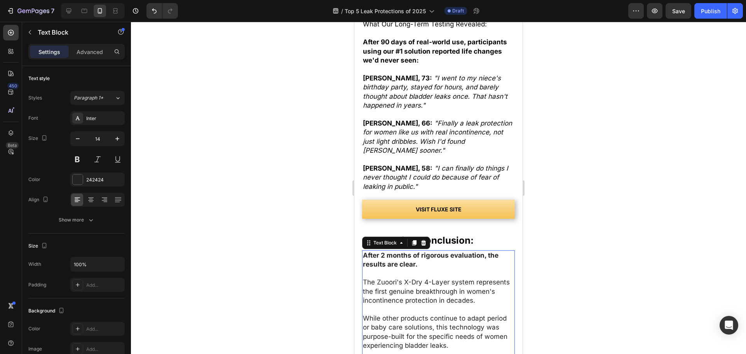
click at [385, 278] on span "The Zuoori's X-Dry 4-Layer system represents the first genuine breakthrough in …" at bounding box center [436, 291] width 147 height 26
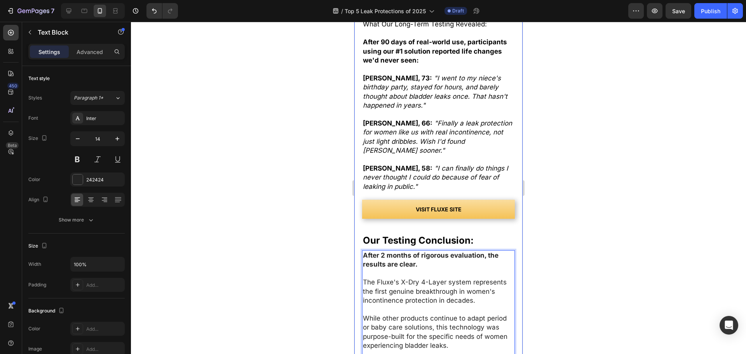
click at [316, 287] on div at bounding box center [438, 188] width 615 height 332
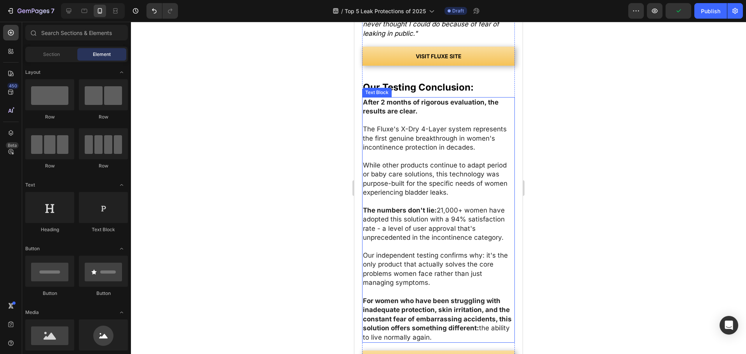
scroll to position [5618, 0]
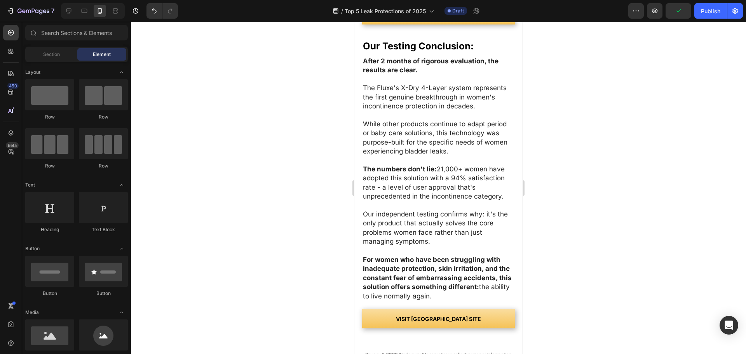
click at [563, 216] on div at bounding box center [438, 188] width 615 height 332
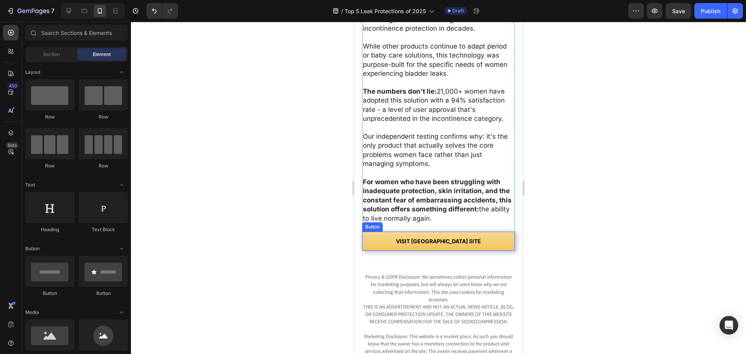
click at [478, 235] on link "VISIT [GEOGRAPHIC_DATA] SITE" at bounding box center [438, 241] width 153 height 19
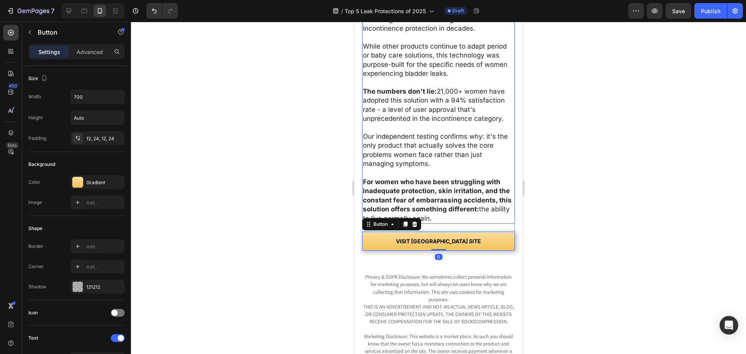
scroll to position [5423, 0]
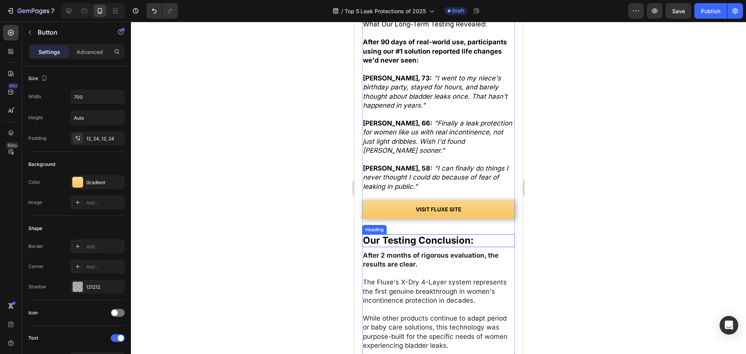
click at [486, 200] on link "VISIT FLUXE SITE" at bounding box center [438, 209] width 153 height 19
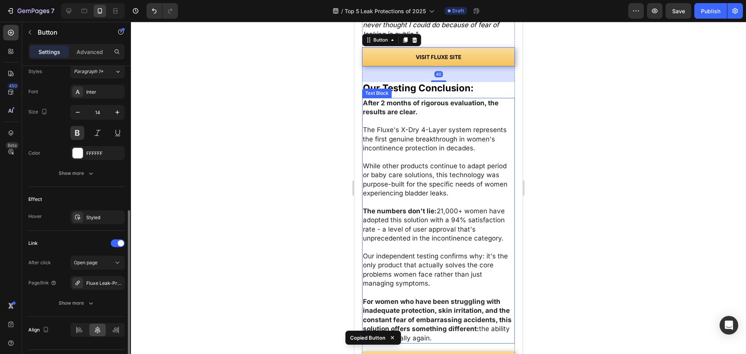
scroll to position [5695, 0]
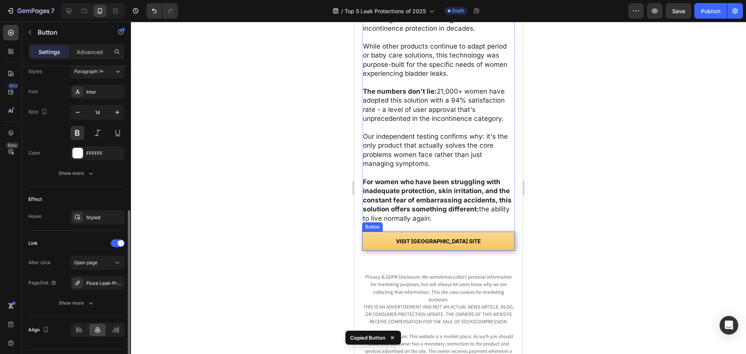
click at [484, 237] on link "VISIT [GEOGRAPHIC_DATA] SITE" at bounding box center [438, 241] width 153 height 19
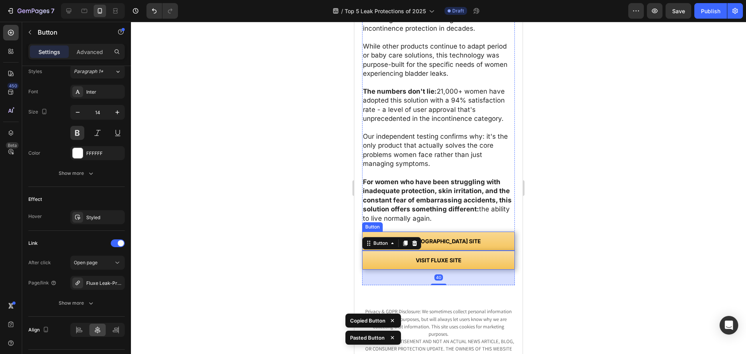
click at [484, 232] on link "VISIT [GEOGRAPHIC_DATA] SITE" at bounding box center [438, 241] width 153 height 19
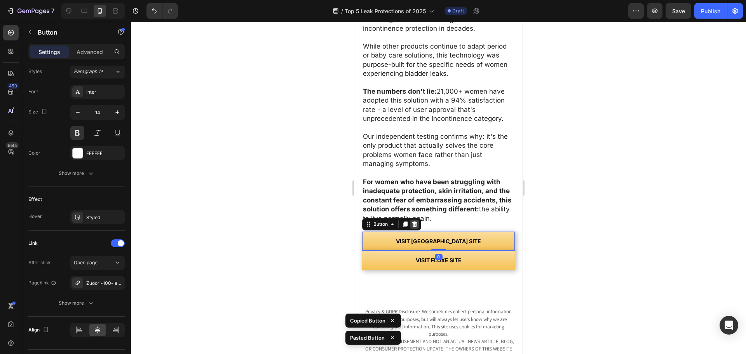
click at [416, 221] on icon at bounding box center [414, 224] width 6 height 6
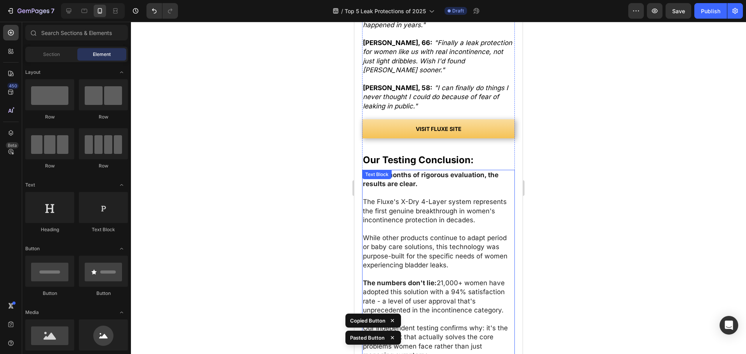
scroll to position [5501, 0]
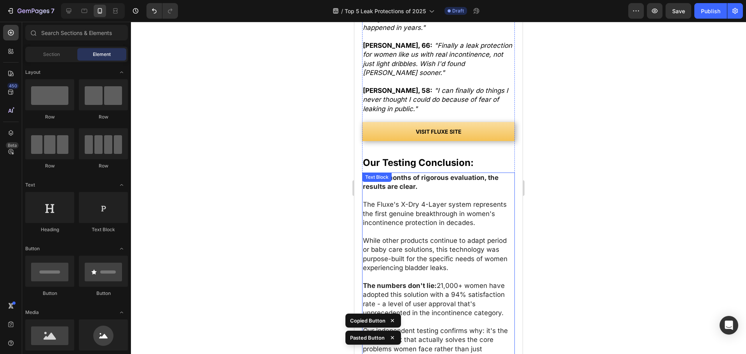
click at [442, 285] on span "The numbers don't lie: 21,000+ women have adopted this solution with a 94% sati…" at bounding box center [434, 299] width 142 height 35
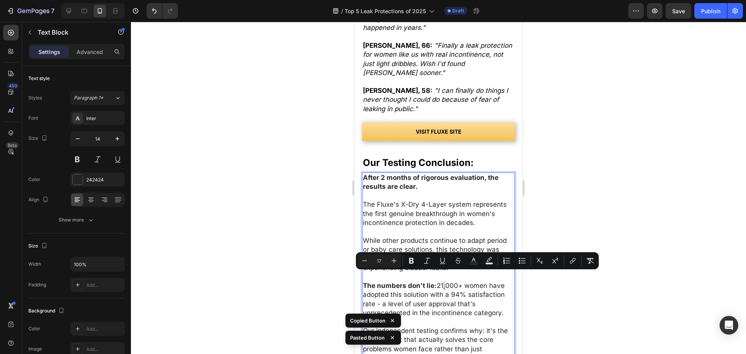
click at [444, 282] on span "The numbers don't lie: 21,000+ women have adopted this solution with a 94% sati…" at bounding box center [434, 299] width 142 height 35
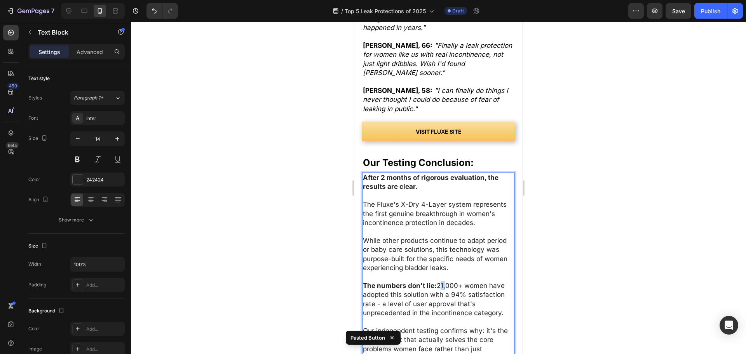
drag, startPoint x: 443, startPoint y: 276, endPoint x: 438, endPoint y: 276, distance: 5.4
click at [438, 282] on span "The numbers don't lie: 21,000+ women have adopted this solution with a 94% sati…" at bounding box center [434, 299] width 142 height 35
click at [584, 289] on div at bounding box center [438, 188] width 615 height 332
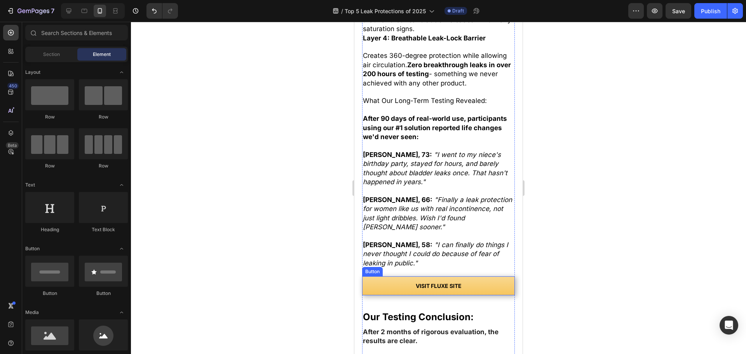
scroll to position [5346, 0]
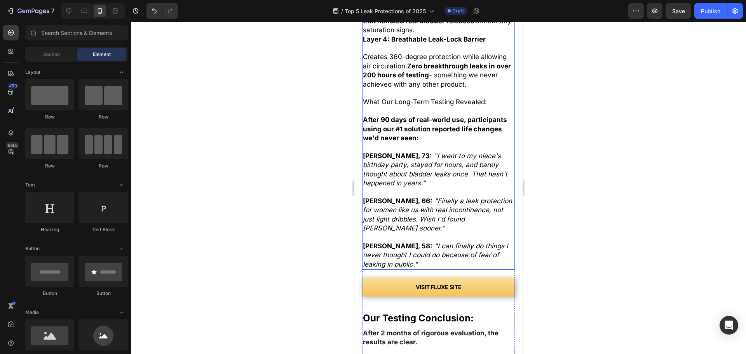
click at [445, 233] on p at bounding box center [438, 237] width 151 height 9
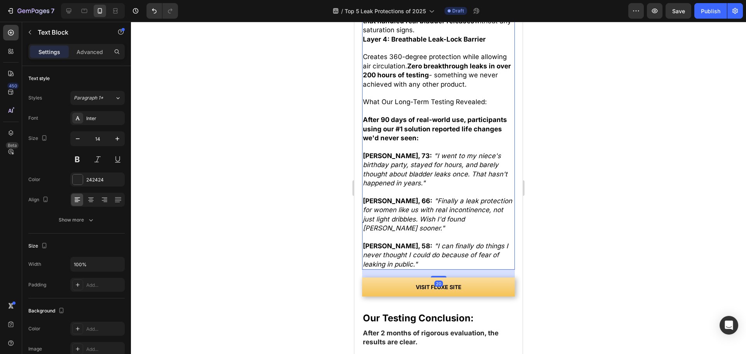
click at [474, 218] on icon ""Finally a leak protection for women like us with real incontinence, not just l…" at bounding box center [437, 214] width 149 height 35
click at [467, 219] on icon ""Finally a leak protection for women like us with real incontinence, not just l…" at bounding box center [437, 214] width 149 height 35
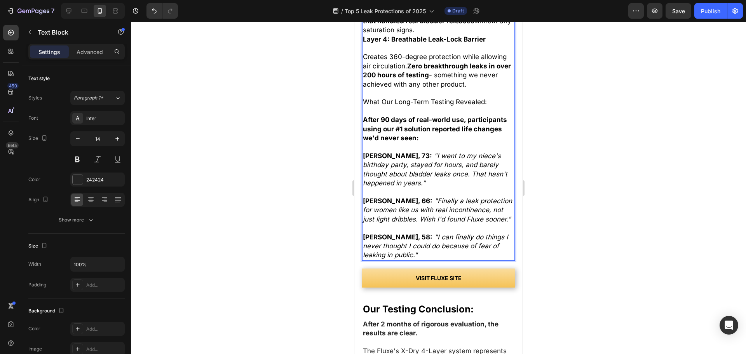
click at [557, 228] on div at bounding box center [438, 188] width 615 height 332
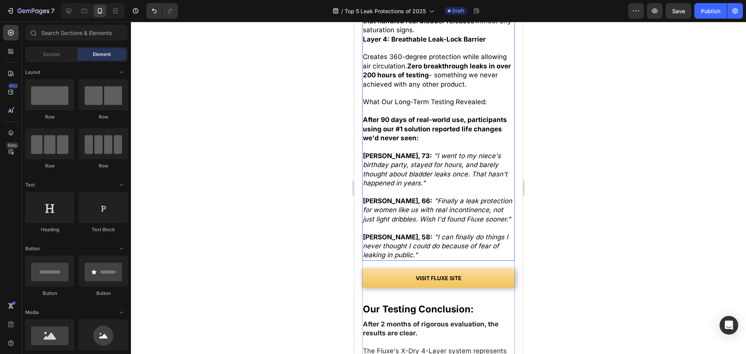
scroll to position [4954, 0]
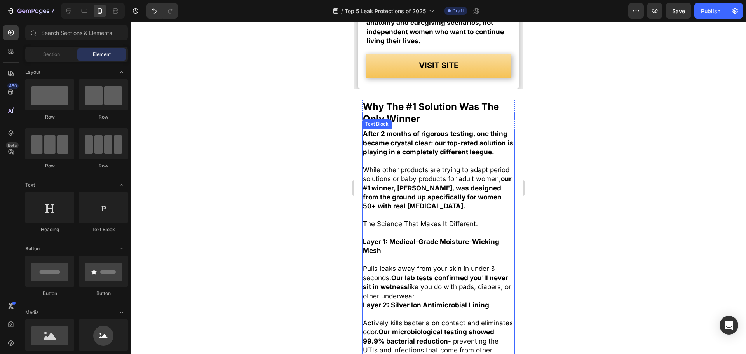
click at [451, 187] on strong "our #1 winner, [PERSON_NAME], was designed from the ground up specifically for …" at bounding box center [437, 192] width 149 height 35
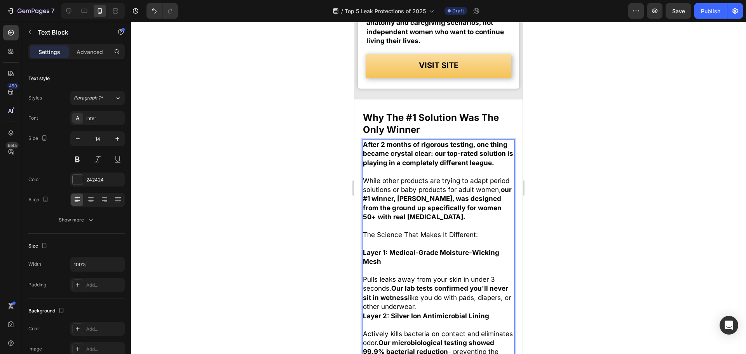
click at [451, 193] on p "While other products are trying to adapt period solutions or baby products for …" at bounding box center [438, 198] width 151 height 45
click at [450, 190] on strong "our #1 winner, [PERSON_NAME], was designed from the ground up specifically for …" at bounding box center [437, 203] width 149 height 35
click at [368, 204] on strong "our #1 winner, Fluxe, was designed from the ground up specifically for women 50…" at bounding box center [437, 203] width 149 height 35
click at [593, 214] on div at bounding box center [438, 188] width 615 height 332
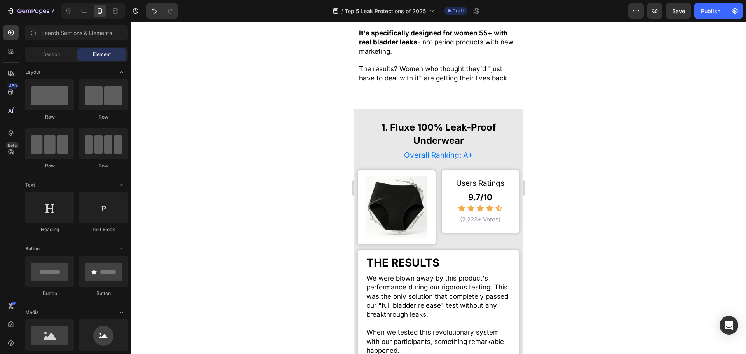
scroll to position [732, 0]
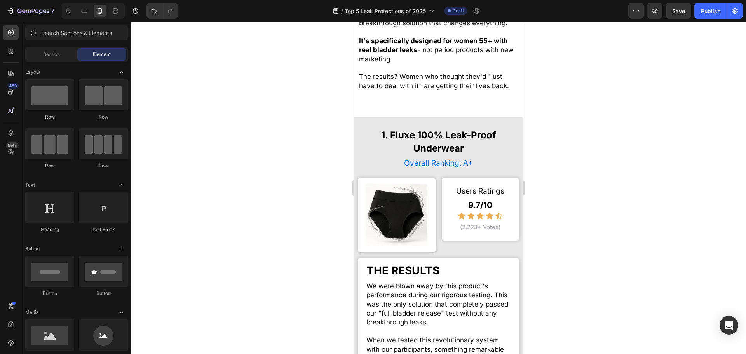
drag, startPoint x: 520, startPoint y: 185, endPoint x: 887, endPoint y: 103, distance: 376.5
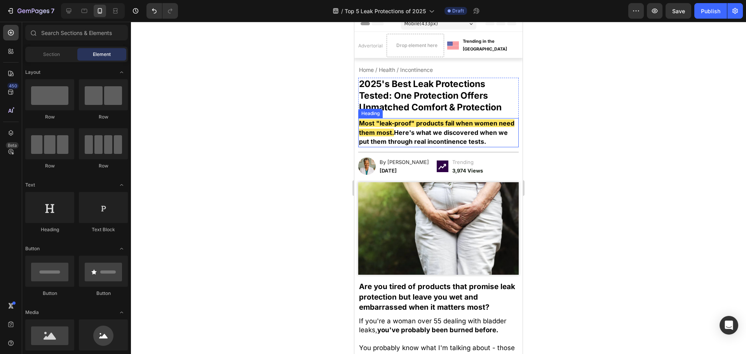
scroll to position [0, 0]
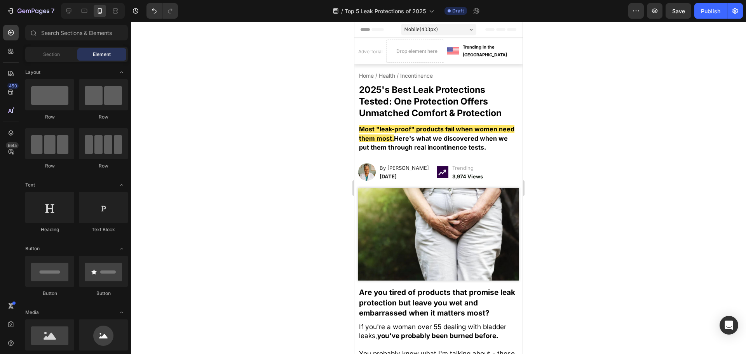
click at [630, 151] on div at bounding box center [438, 188] width 615 height 332
click at [397, 176] on strong "[DATE]" at bounding box center [388, 176] width 17 height 6
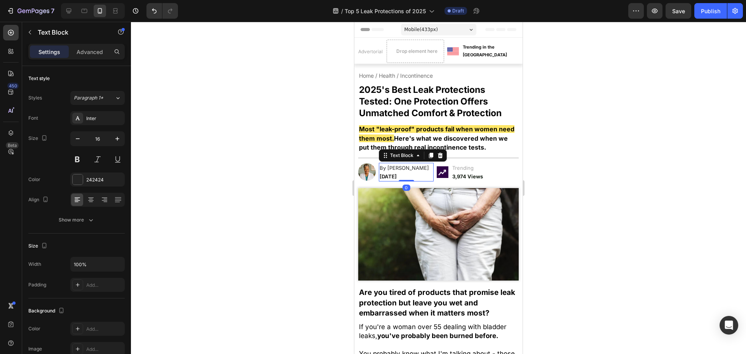
click at [389, 180] on p "[DATE]" at bounding box center [404, 176] width 49 height 9
click at [326, 249] on div at bounding box center [438, 188] width 615 height 332
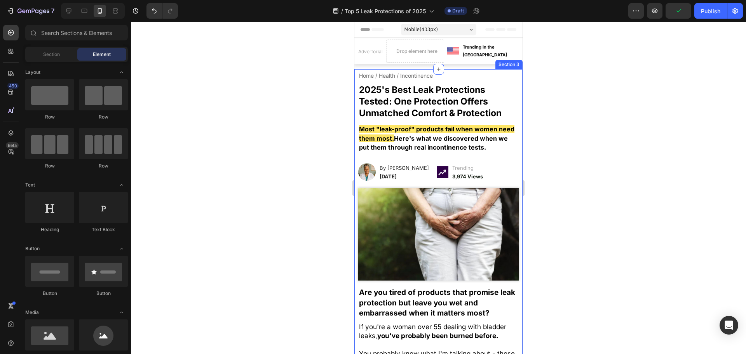
click at [611, 114] on div at bounding box center [438, 188] width 615 height 332
click at [427, 102] on span "2025's Best Leak Protections Tested: One Protection Offers Unmatched Comfort & …" at bounding box center [430, 101] width 143 height 34
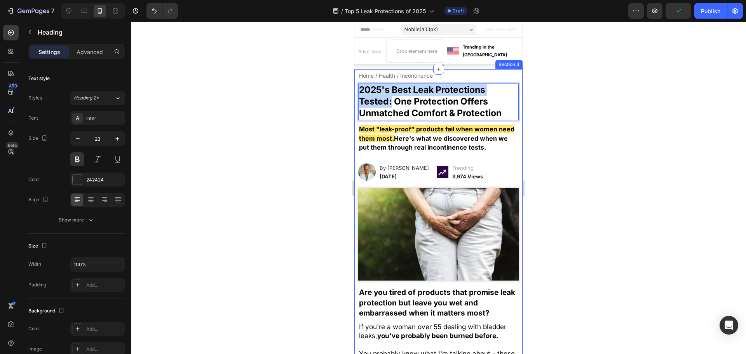
drag, startPoint x: 390, startPoint y: 99, endPoint x: 326, endPoint y: 75, distance: 68.5
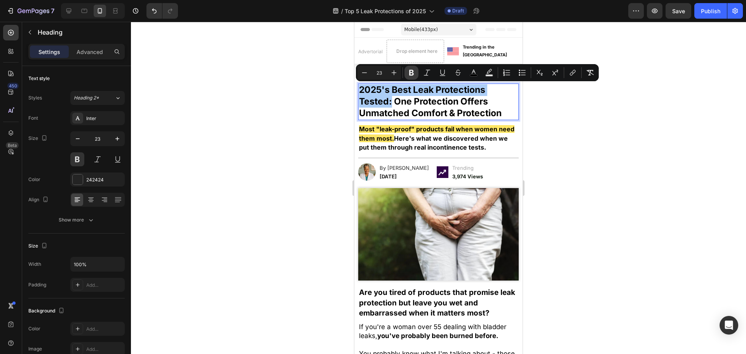
click at [409, 77] on button "Bold" at bounding box center [411, 73] width 14 height 14
click at [409, 75] on span "Home / Health / Incontinence" at bounding box center [396, 75] width 74 height 7
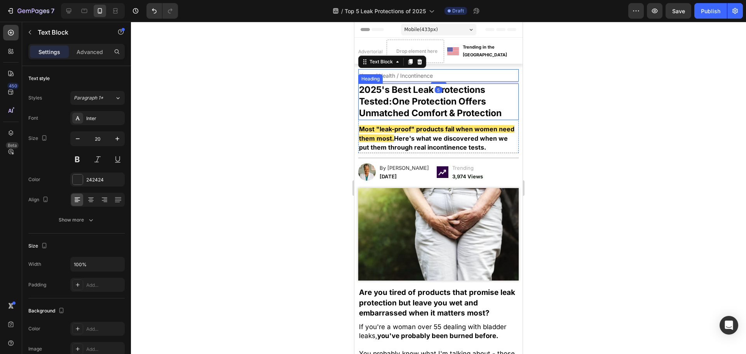
click at [397, 91] on strong "2025's Best Leak Protections Tested:" at bounding box center [422, 95] width 126 height 23
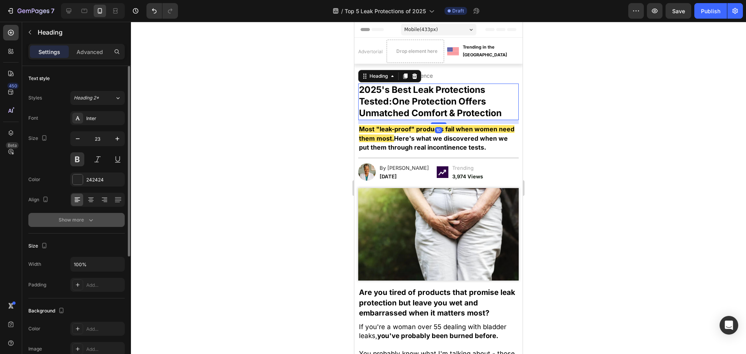
click at [82, 219] on div "Show more" at bounding box center [77, 220] width 36 height 8
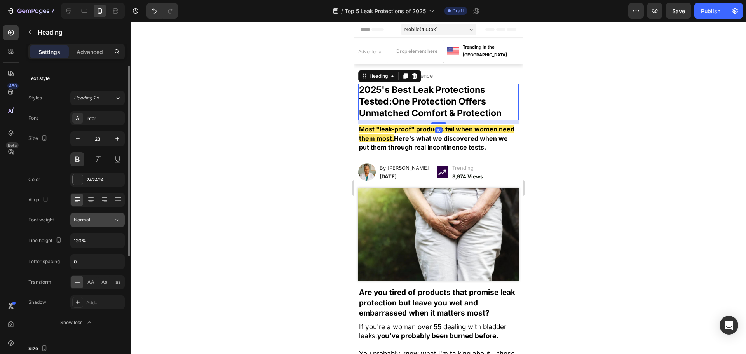
click at [92, 220] on div "Normal" at bounding box center [94, 219] width 40 height 7
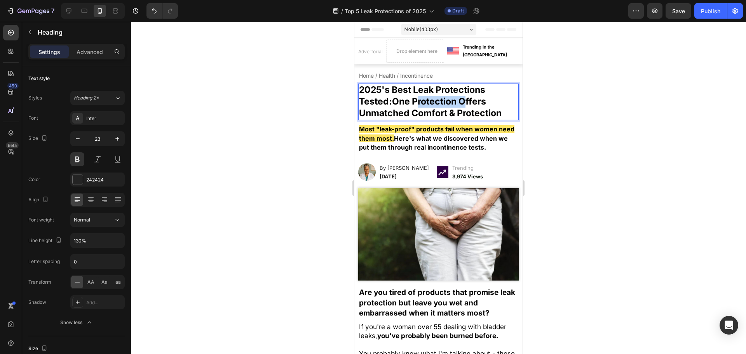
click at [447, 99] on span "2025's Best Leak Protections Tested: One Protection Offers Unmatched Comfort & …" at bounding box center [430, 101] width 143 height 34
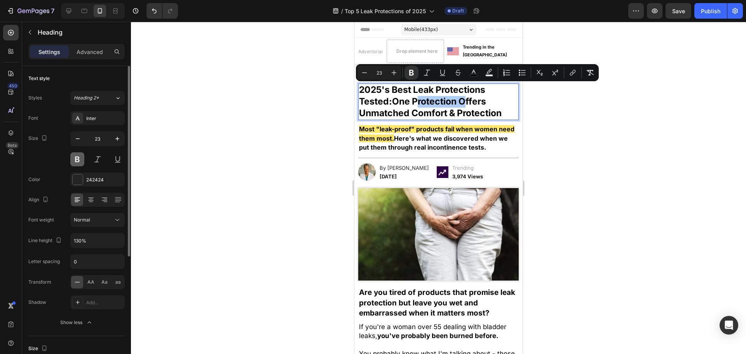
click at [77, 160] on button at bounding box center [77, 159] width 14 height 14
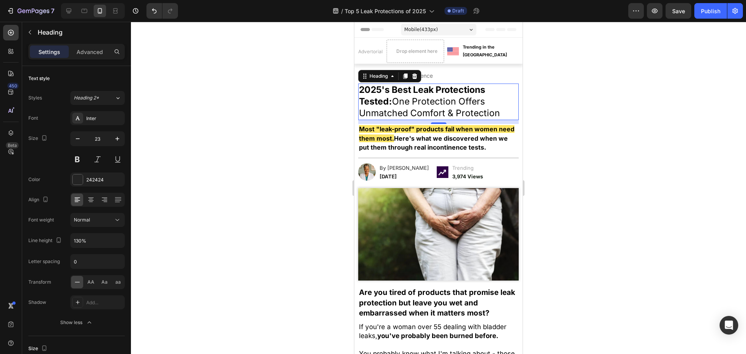
click at [410, 117] on span "2025's Best Leak Protections Tested: One Protection Offers Unmatched Comfort & …" at bounding box center [429, 101] width 141 height 34
drag, startPoint x: 480, startPoint y: 111, endPoint x: 394, endPoint y: 101, distance: 86.4
click at [394, 101] on p "2025's Best Leak Protections Tested: One Protection Offers Unmatched Comfort & …" at bounding box center [438, 101] width 159 height 35
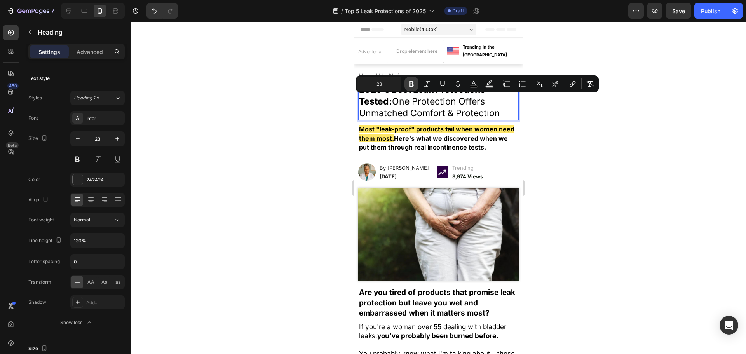
click at [408, 85] on button "Bold" at bounding box center [411, 84] width 14 height 14
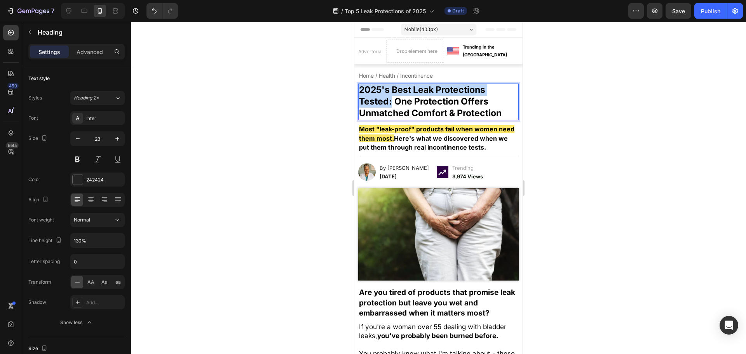
drag, startPoint x: 392, startPoint y: 103, endPoint x: 337, endPoint y: 86, distance: 57.5
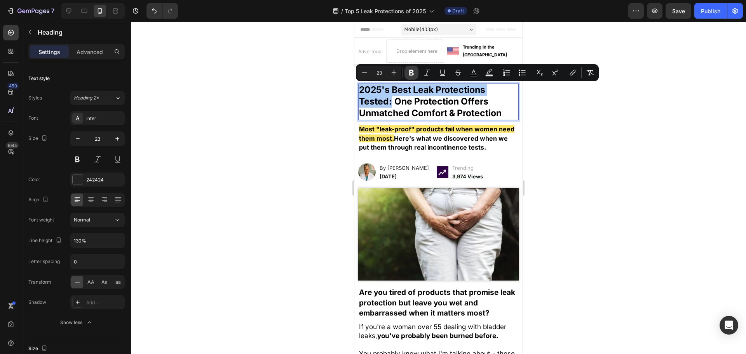
drag, startPoint x: 414, startPoint y: 72, endPoint x: 26, endPoint y: 85, distance: 388.2
click at [414, 72] on icon "Editor contextual toolbar" at bounding box center [411, 73] width 8 height 8
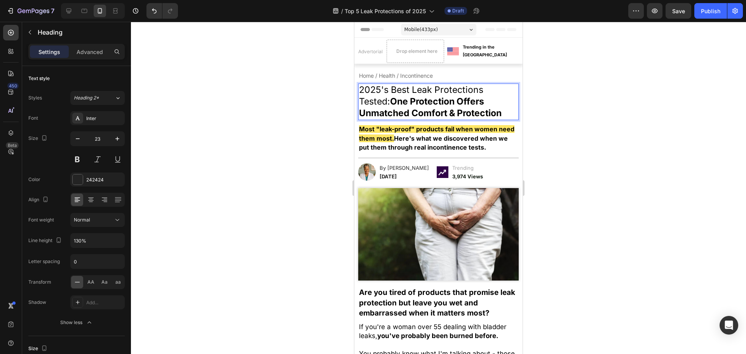
click at [380, 106] on span "2025's Best Leak Protections Tested: One Protection Offers Unmatched Comfort & …" at bounding box center [430, 101] width 143 height 34
click at [382, 106] on span "2025's Best Leak Protections Tested: One Protection Offers Unmatched Comfort & …" at bounding box center [430, 101] width 143 height 34
drag, startPoint x: 382, startPoint y: 106, endPoint x: 383, endPoint y: 100, distance: 6.0
click at [382, 106] on span "2025's Best Leak Protections Tested: One Protection Offers Unmatched Comfort & …" at bounding box center [430, 101] width 143 height 34
click at [387, 94] on span "2025's Best Leak Protections Tested: One Protection Offers Unmatched Comfort & …" at bounding box center [430, 101] width 143 height 34
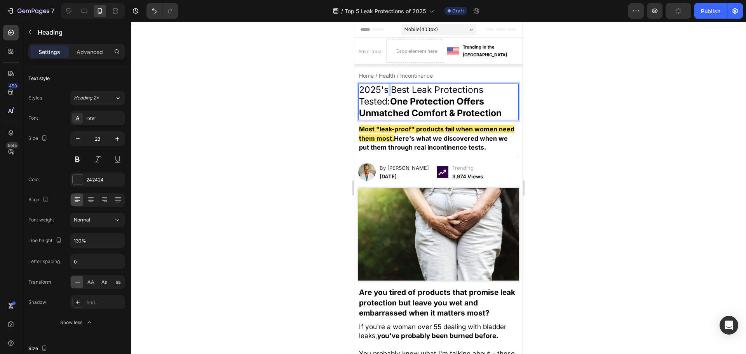
click at [388, 94] on span "2025's Best Leak Protections Tested: One Protection Offers Unmatched Comfort & …" at bounding box center [430, 101] width 143 height 34
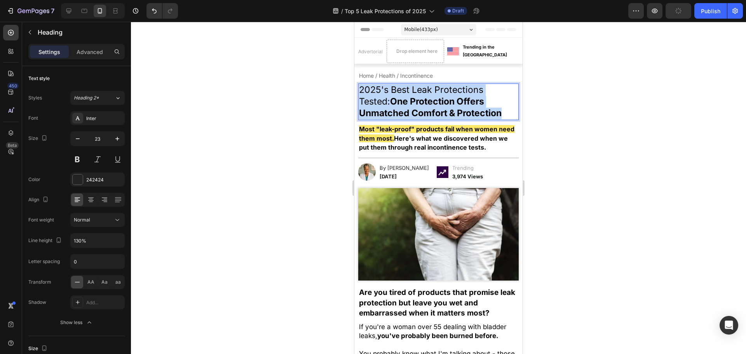
click at [388, 94] on span "2025's Best Leak Protections Tested: One Protection Offers Unmatched Comfort & …" at bounding box center [430, 101] width 143 height 34
click at [265, 91] on div at bounding box center [438, 188] width 615 height 332
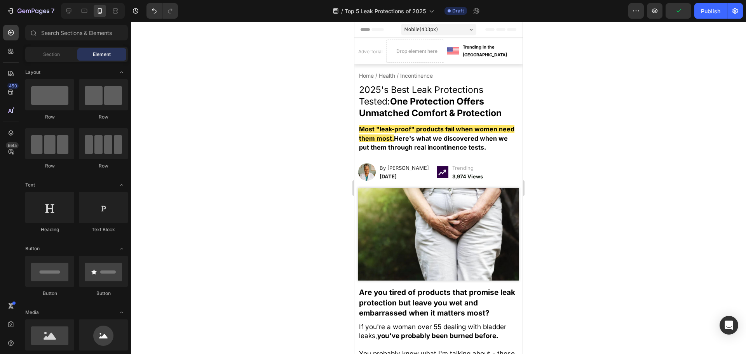
click at [422, 102] on strong "One Protection Offers Unmatched Comfort & Protection" at bounding box center [430, 107] width 143 height 23
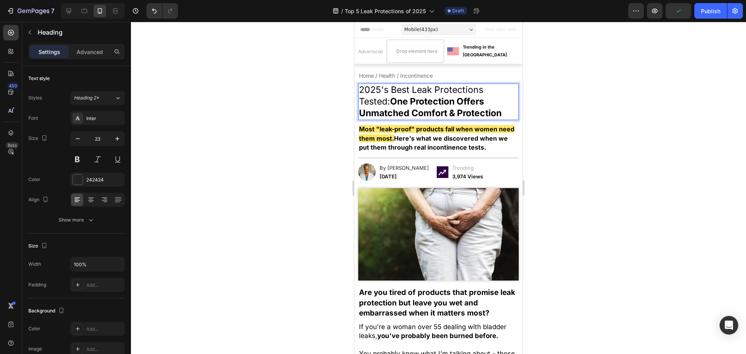
click at [422, 102] on strong "One Protection Offers Unmatched Comfort & Protection" at bounding box center [430, 107] width 143 height 23
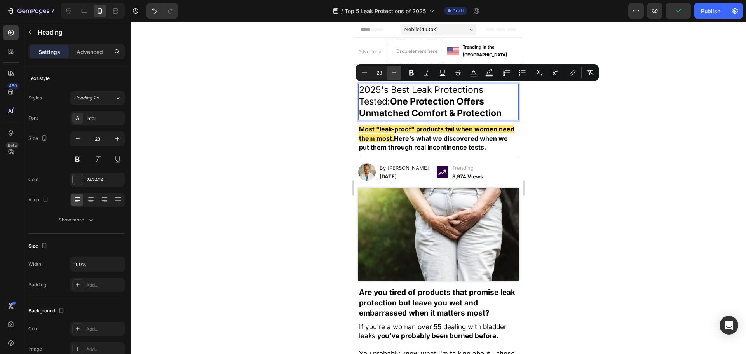
click at [390, 73] on icon "Editor contextual toolbar" at bounding box center [394, 73] width 8 height 8
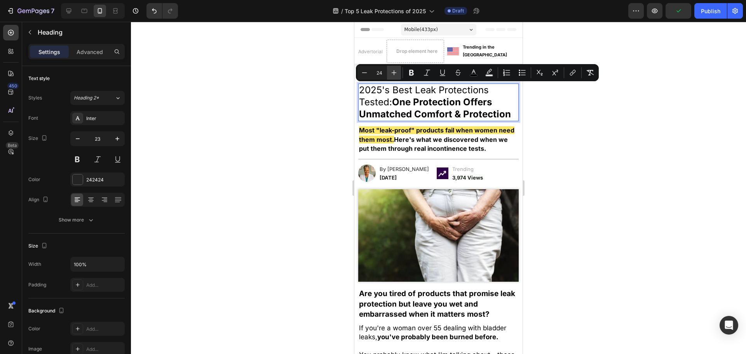
click at [390, 73] on icon "Editor contextual toolbar" at bounding box center [394, 73] width 8 height 8
click at [368, 73] on button "Minus" at bounding box center [364, 73] width 14 height 14
type input "24"
click at [292, 96] on div at bounding box center [438, 188] width 615 height 332
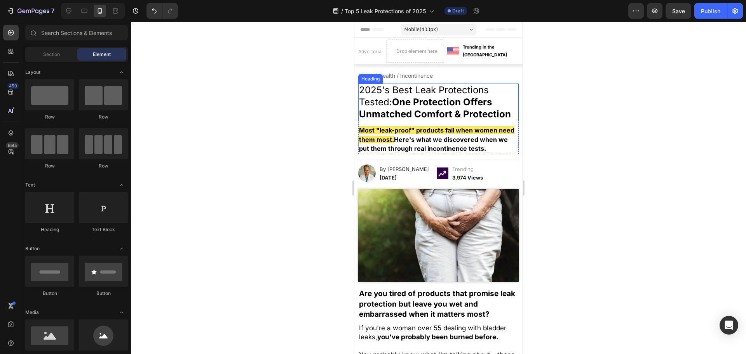
click at [444, 111] on strong "One Protection Offers Unmatched Comfort & Protection" at bounding box center [435, 107] width 152 height 23
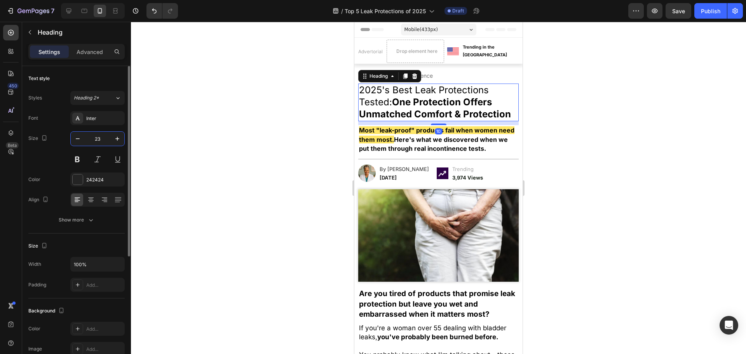
click at [109, 138] on input "23" at bounding box center [98, 139] width 26 height 14
click at [115, 138] on icon "button" at bounding box center [117, 139] width 8 height 8
type input "25"
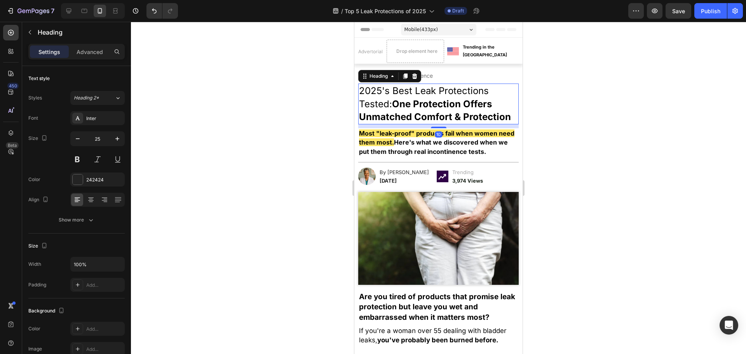
click at [197, 134] on div at bounding box center [438, 188] width 615 height 332
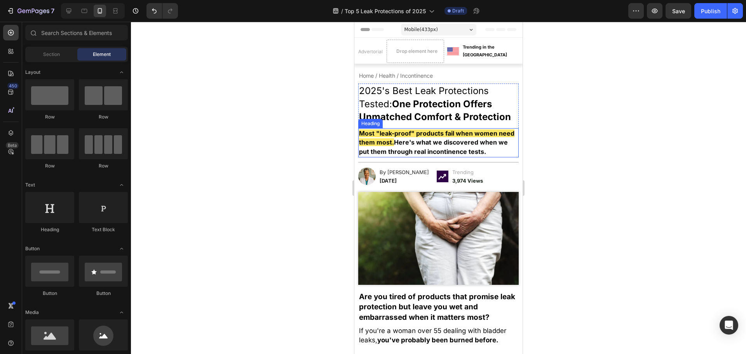
click at [421, 150] on strong "Here's what we discovered when we put them through real incontinence tests." at bounding box center [433, 146] width 149 height 17
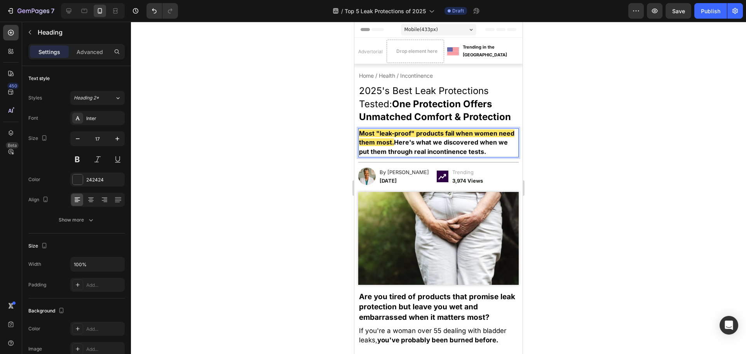
click at [421, 150] on strong "Here's what we discovered when we put them through real incontinence tests." at bounding box center [433, 146] width 149 height 17
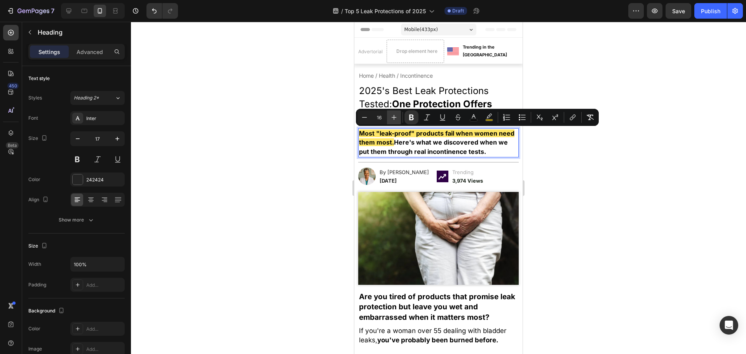
click at [393, 118] on icon "Editor contextual toolbar" at bounding box center [394, 117] width 8 height 8
type input "17"
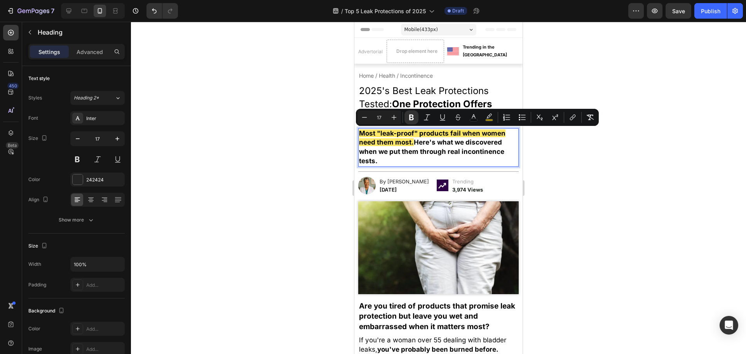
drag, startPoint x: 305, startPoint y: 136, endPoint x: 0, endPoint y: 106, distance: 306.0
click at [305, 136] on div at bounding box center [438, 188] width 615 height 332
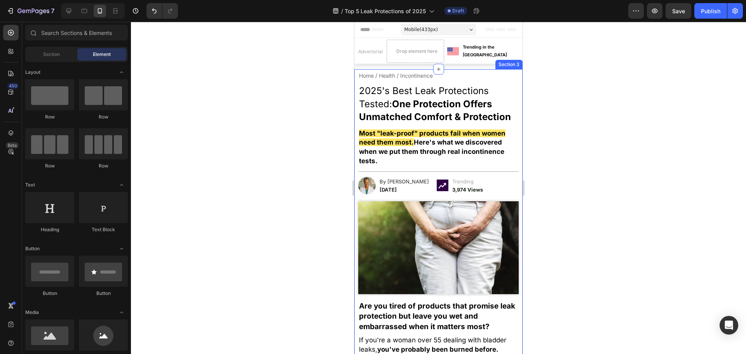
click at [383, 151] on strong "Here's what we discovered when we put them through real incontinence tests." at bounding box center [431, 151] width 145 height 26
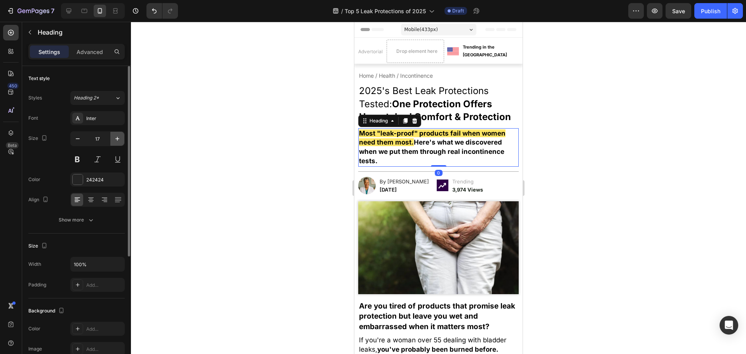
click at [115, 133] on button "button" at bounding box center [117, 139] width 14 height 14
type input "18"
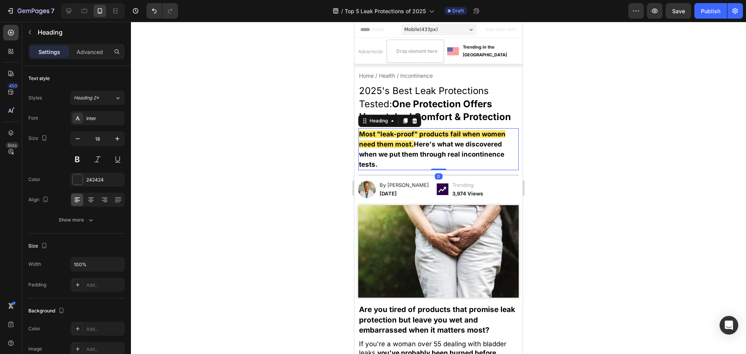
click at [209, 138] on div at bounding box center [438, 188] width 615 height 332
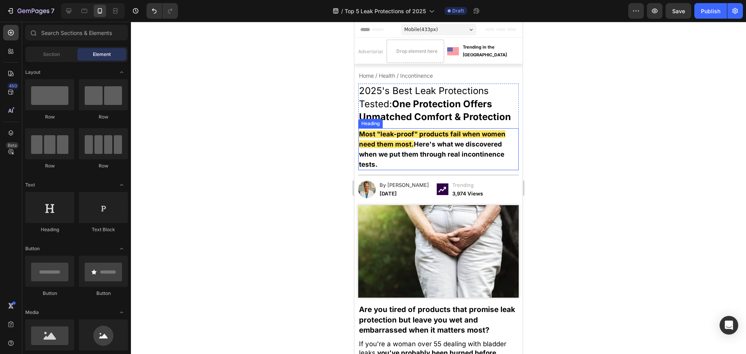
click at [465, 126] on div "⁠⁠⁠⁠⁠⁠⁠ 2025's Best Leak Protections Tested: One Protection Offers Unmatched Co…" at bounding box center [438, 127] width 160 height 87
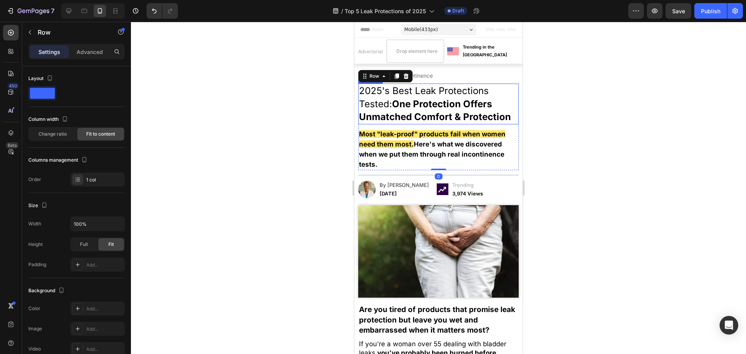
click at [432, 115] on strong "One Protection Offers Unmatched Comfort & Protection" at bounding box center [435, 110] width 152 height 24
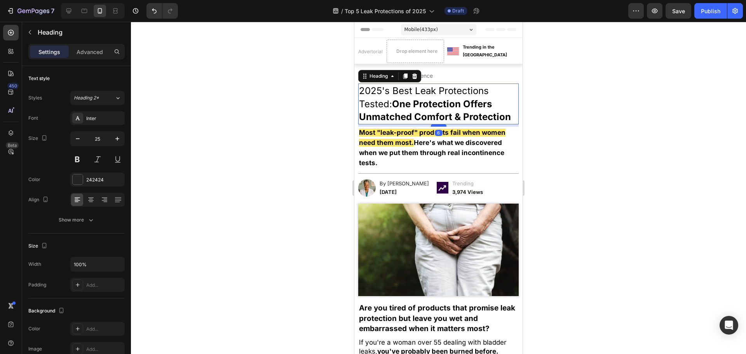
click at [437, 126] on div at bounding box center [439, 125] width 16 height 2
click at [587, 154] on div at bounding box center [438, 188] width 615 height 332
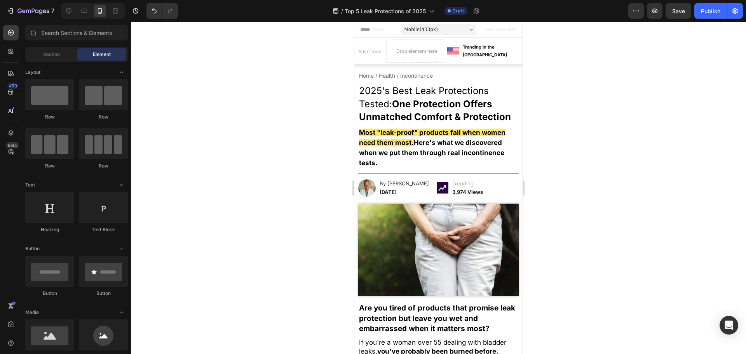
click at [263, 132] on div at bounding box center [438, 188] width 615 height 332
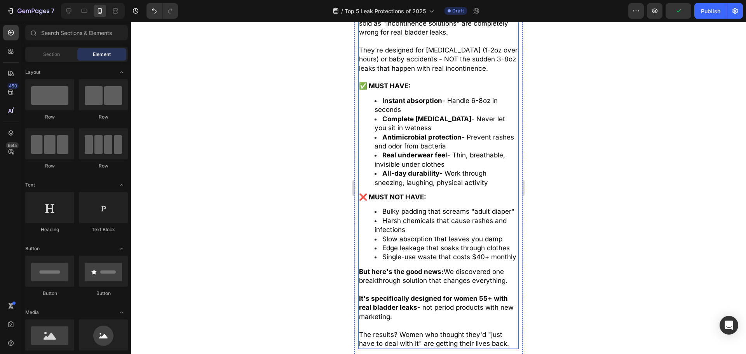
scroll to position [583, 0]
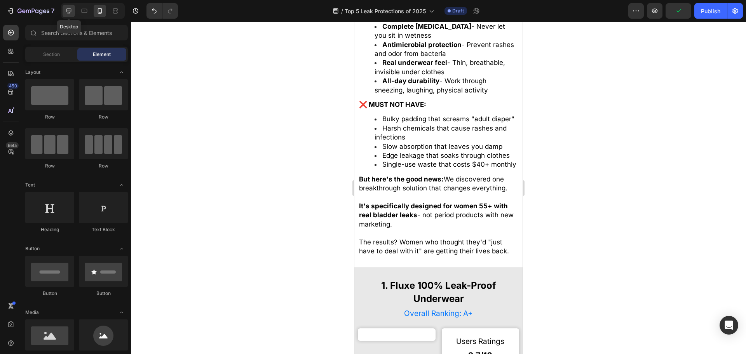
click at [70, 6] on div at bounding box center [69, 11] width 12 height 12
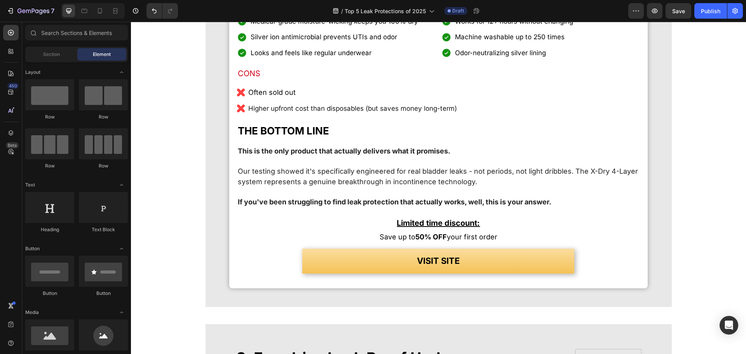
scroll to position [1582, 0]
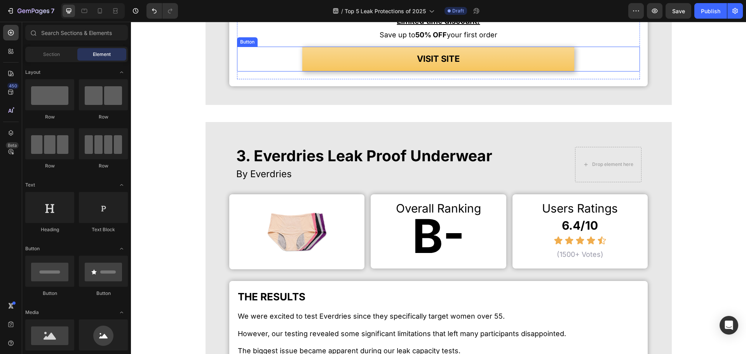
drag, startPoint x: 503, startPoint y: 61, endPoint x: 508, endPoint y: 69, distance: 8.5
click at [504, 64] on link "VISIT SITE" at bounding box center [438, 59] width 272 height 25
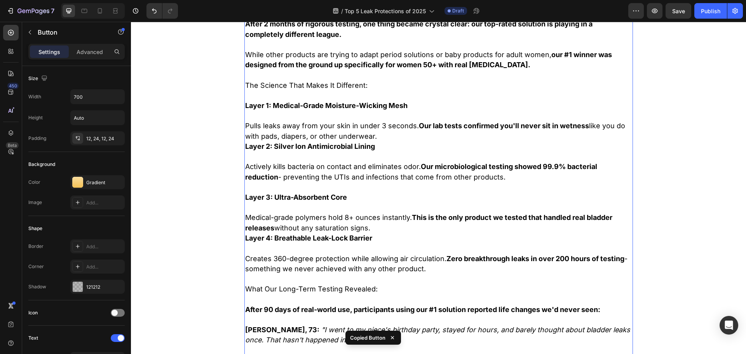
click at [431, 214] on strong "This is the only product we tested that handled real bladder releases" at bounding box center [428, 222] width 367 height 19
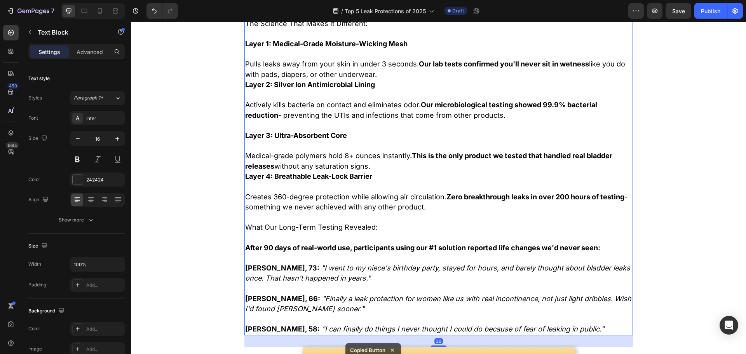
scroll to position [4379, 0]
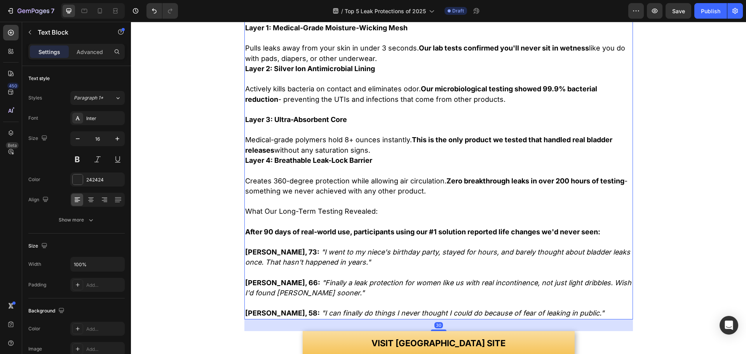
click at [386, 294] on p "Carol, 66: "Finally a leak protection for women like us with real incontinence,…" at bounding box center [438, 288] width 387 height 21
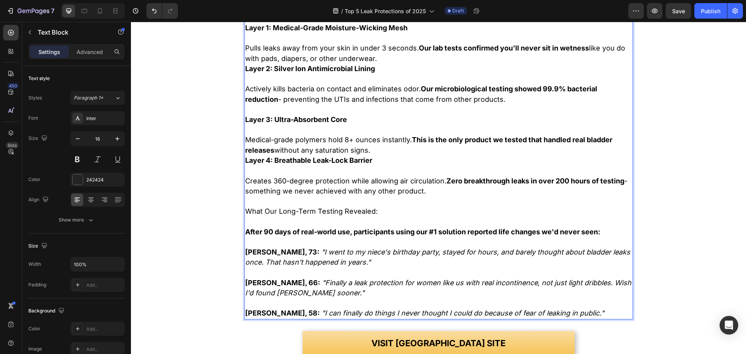
click at [366, 288] on p "Carol, 66: "Finally a leak protection for women like us with real incontinence,…" at bounding box center [438, 288] width 387 height 21
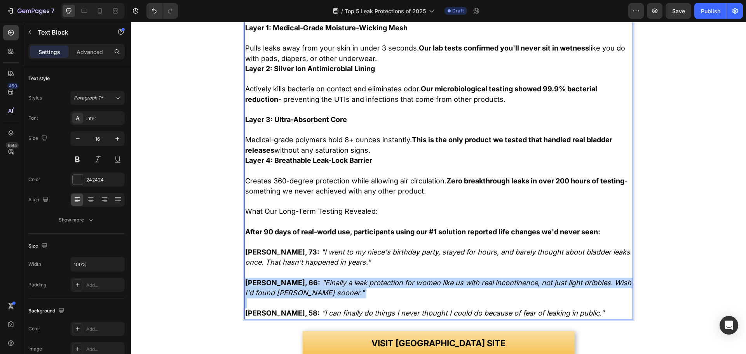
click at [366, 288] on p "Carol, 66: "Finally a leak protection for women like us with real incontinence,…" at bounding box center [438, 288] width 387 height 21
click at [405, 293] on p "Carol, 66: "Finally a leak protection for women like us with real incontinence,…" at bounding box center [438, 288] width 387 height 21
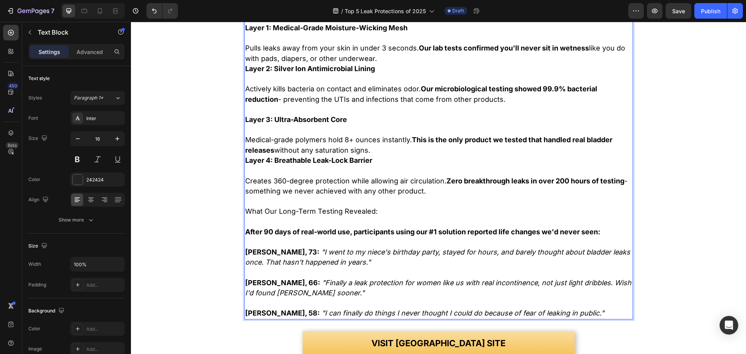
click at [257, 289] on icon ""Finally a leak protection for women like us with real incontinence, not just l…" at bounding box center [438, 288] width 386 height 19
click at [432, 334] on button "VISIT [GEOGRAPHIC_DATA] SITE" at bounding box center [439, 343] width 272 height 25
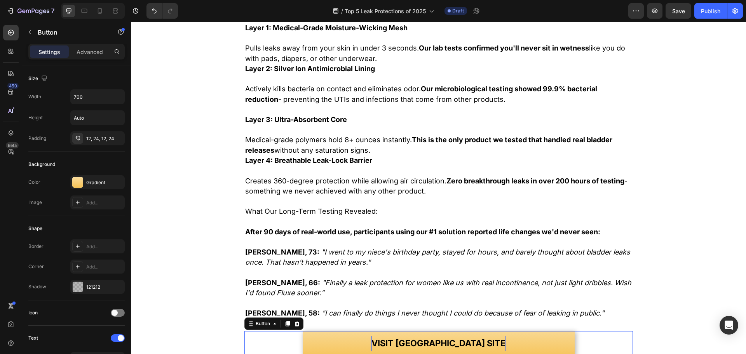
click at [437, 339] on span "VISIT [GEOGRAPHIC_DATA] SITE" at bounding box center [438, 343] width 134 height 10
click at [303, 331] on button "VISIT FLUXE SITE" at bounding box center [439, 343] width 272 height 25
click at [331, 344] on button "VISIT FLUXE SITE" at bounding box center [439, 343] width 272 height 25
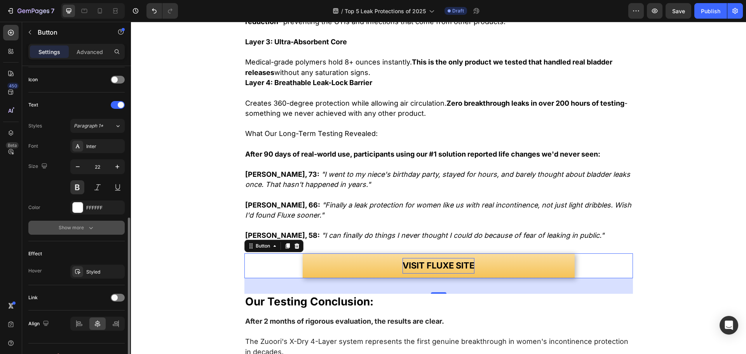
scroll to position [247, 0]
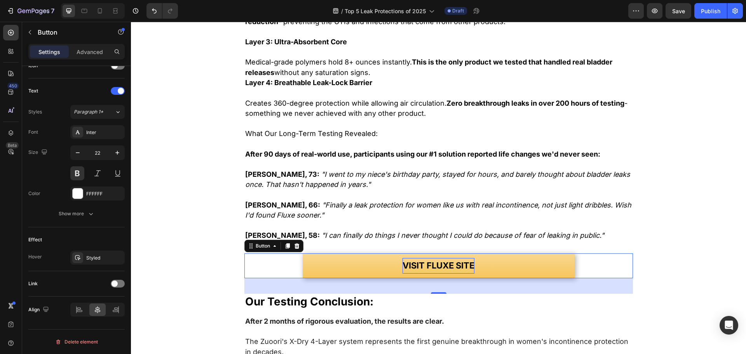
click at [309, 261] on button "VISIT FLUXE SITE" at bounding box center [439, 265] width 272 height 25
click at [115, 287] on div at bounding box center [118, 284] width 14 height 8
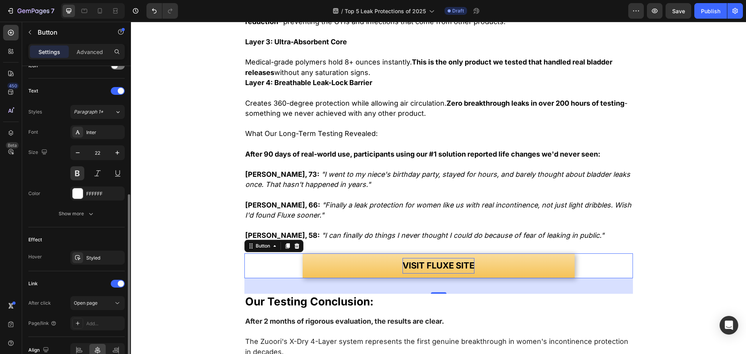
scroll to position [287, 0]
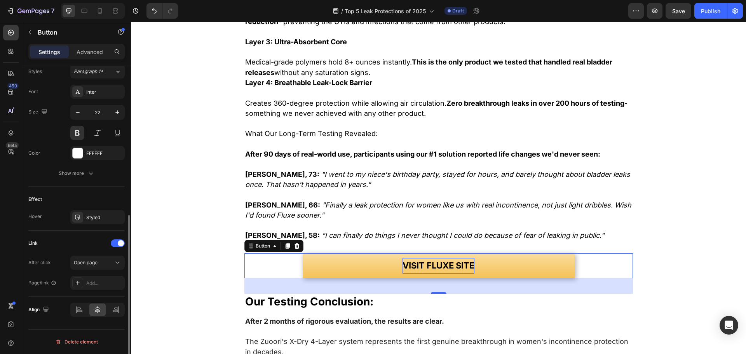
click at [106, 275] on div "After click Open page Page/link Add..." at bounding box center [76, 273] width 96 height 34
click at [101, 282] on div "Add..." at bounding box center [104, 283] width 37 height 7
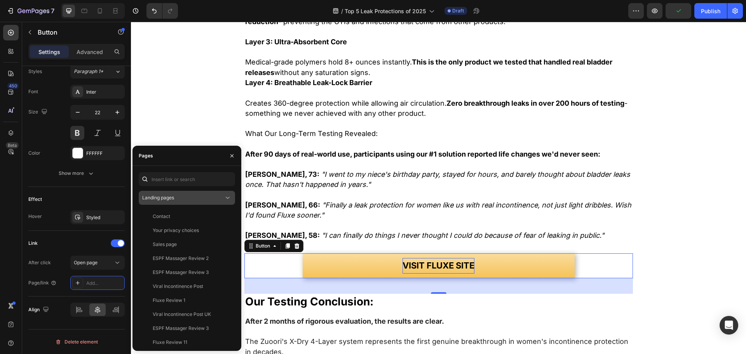
click at [173, 198] on span "Landing pages" at bounding box center [158, 198] width 32 height 6
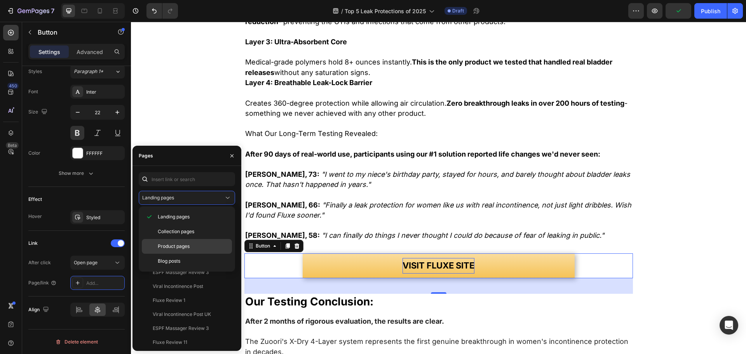
click at [182, 252] on div "Product pages" at bounding box center [187, 246] width 90 height 15
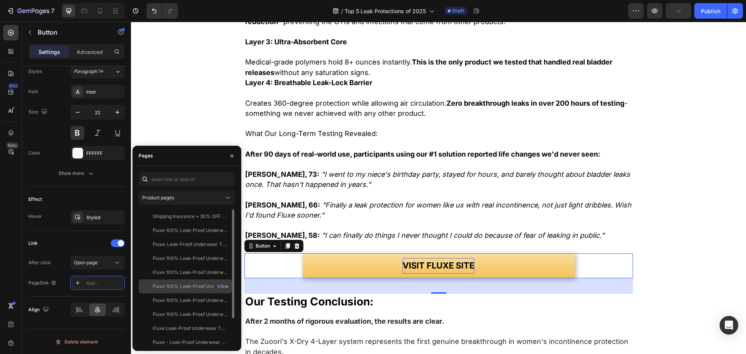
scroll to position [4651, 0]
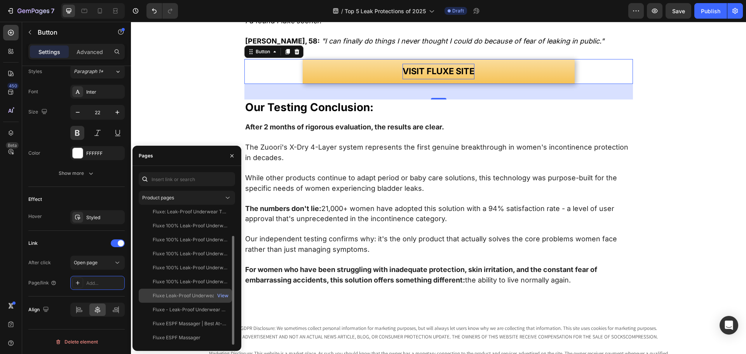
click at [208, 293] on div "Fluxe Leak-Proof Underwear That Won't Let You Down for Women 55+ (4-Pack)" at bounding box center [190, 295] width 75 height 7
click at [219, 296] on div "View" at bounding box center [222, 295] width 11 height 7
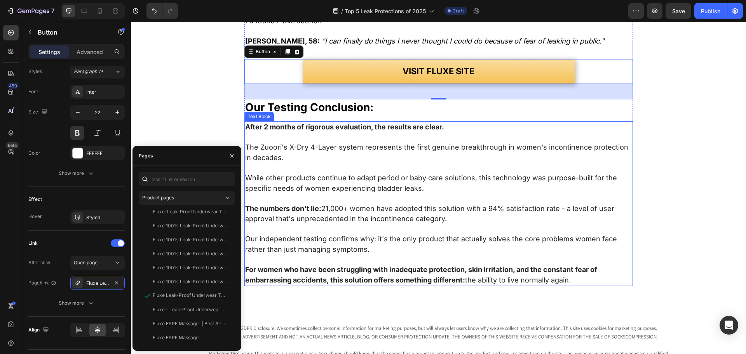
click at [245, 103] on strong "Our Testing Conclusion:" at bounding box center [309, 107] width 128 height 13
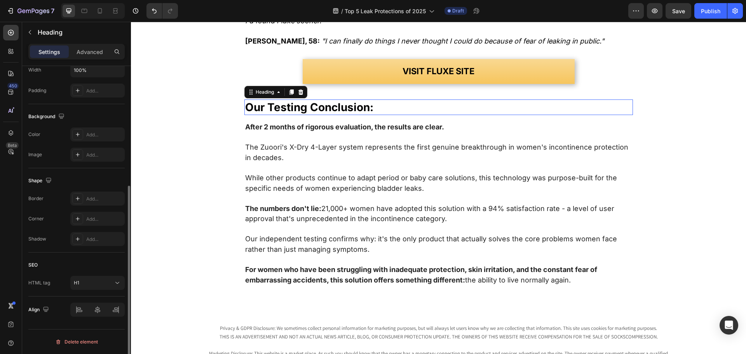
scroll to position [0, 0]
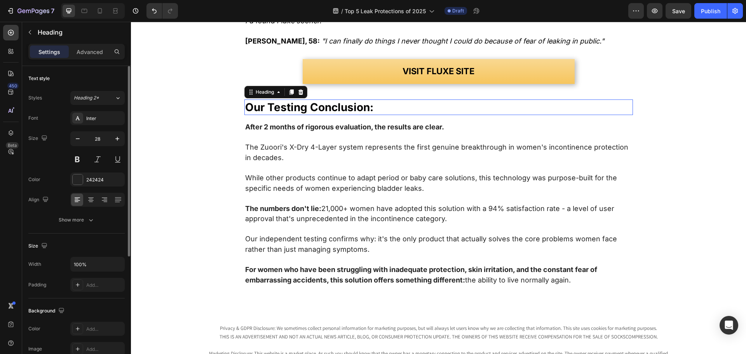
click at [328, 71] on link "VISIT FLUXE SITE" at bounding box center [439, 71] width 272 height 25
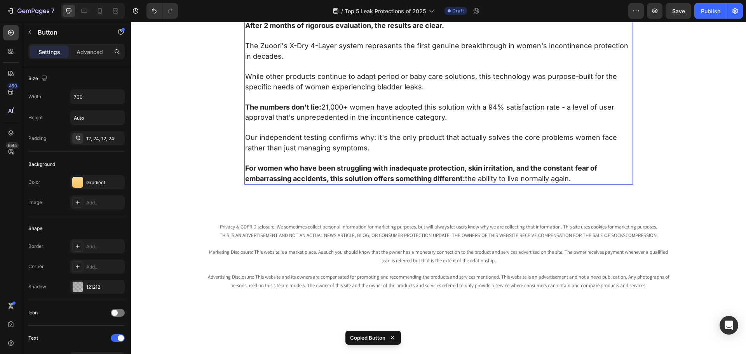
scroll to position [4767, 0]
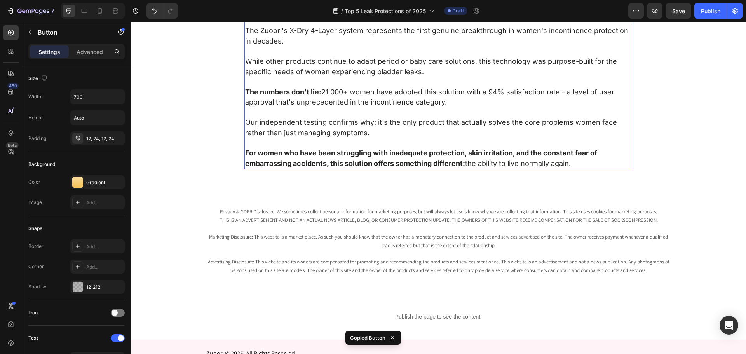
click at [388, 109] on p at bounding box center [438, 113] width 387 height 10
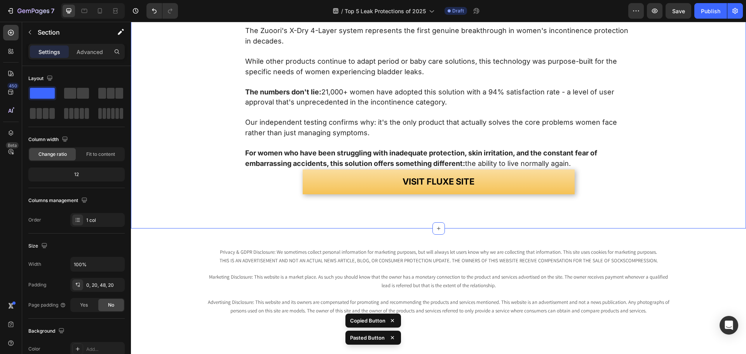
click at [321, 130] on span "Our independent testing confirms why: it's the only product that actually solve…" at bounding box center [431, 127] width 372 height 19
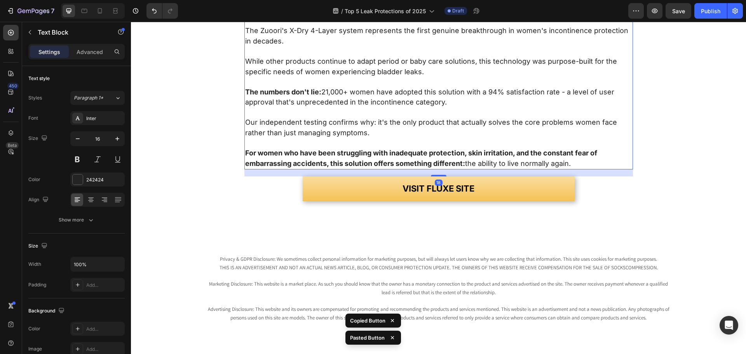
drag, startPoint x: 440, startPoint y: 168, endPoint x: 249, endPoint y: 162, distance: 190.8
click at [440, 175] on div at bounding box center [439, 176] width 16 height 2
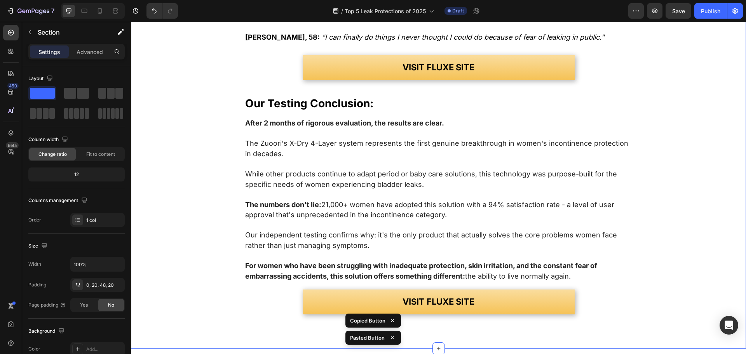
scroll to position [4651, 0]
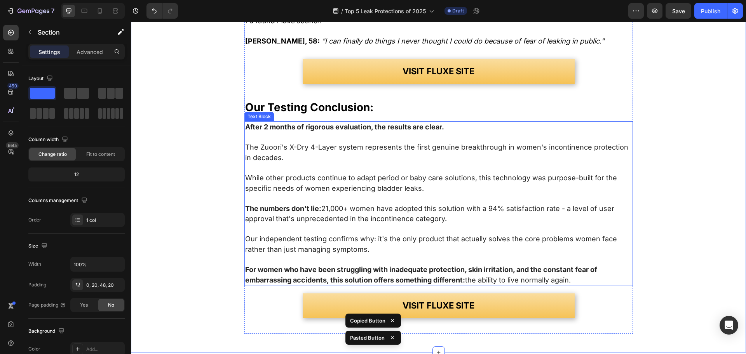
click at [266, 155] on span "The Zuoori's X-Dry 4-Layer system represents the first genuine breakthrough in …" at bounding box center [436, 152] width 383 height 19
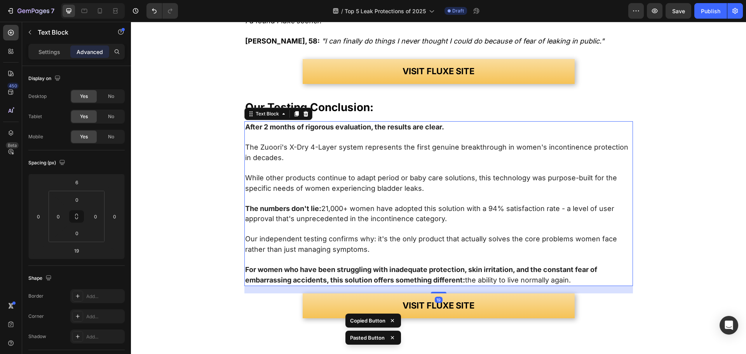
click at [267, 147] on span "The Zuoori's X-Dry 4-Layer system represents the first genuine breakthrough in …" at bounding box center [436, 152] width 383 height 19
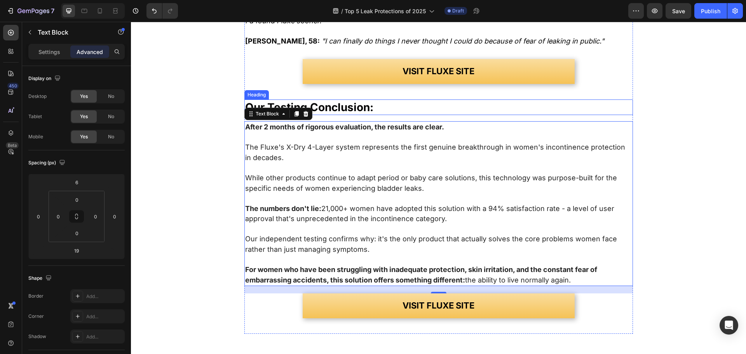
click at [420, 110] on h1 "Our Testing Conclusion:" at bounding box center [438, 107] width 388 height 16
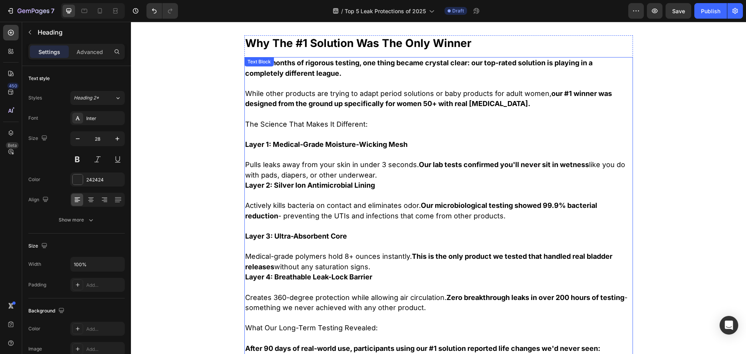
scroll to position [4225, 0]
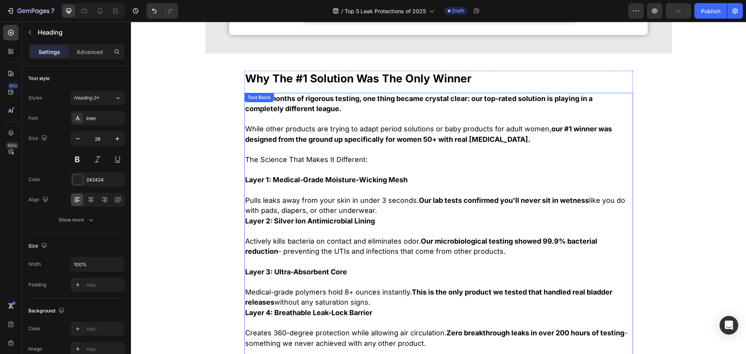
click at [428, 122] on p "Rich Text Editor. Editing area: main" at bounding box center [438, 119] width 387 height 10
drag, startPoint x: 423, startPoint y: 143, endPoint x: 430, endPoint y: 140, distance: 7.4
click at [430, 139] on strong "our #1 winner was designed from the ground up specifically for women 50+ with r…" at bounding box center [428, 134] width 367 height 19
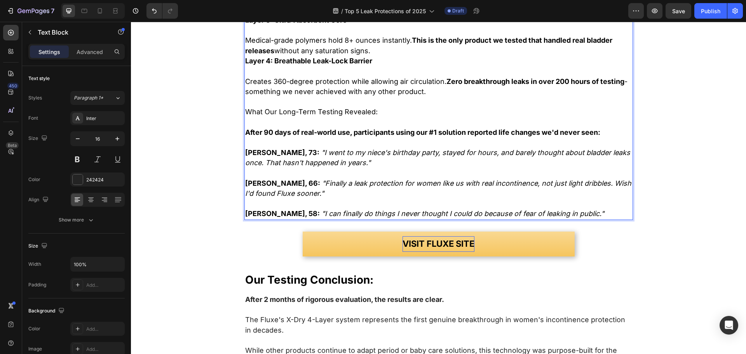
scroll to position [4613, 0]
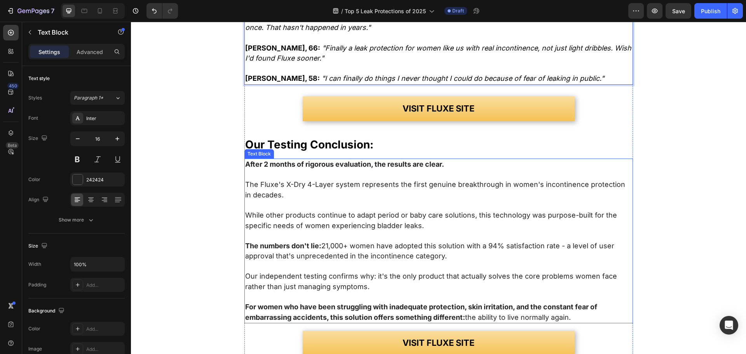
click at [332, 233] on p "Rich Text Editor. Editing area: main" at bounding box center [438, 236] width 387 height 10
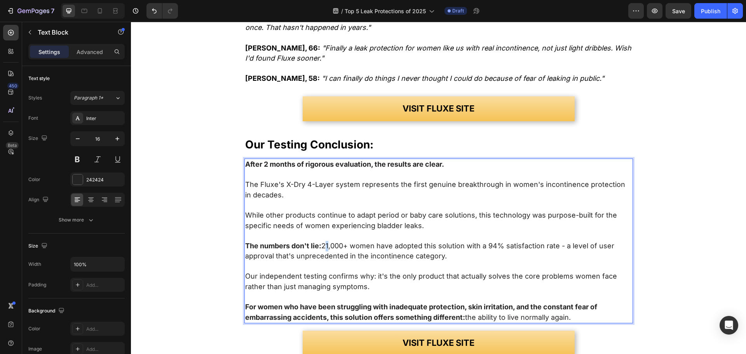
drag, startPoint x: 326, startPoint y: 245, endPoint x: 321, endPoint y: 245, distance: 5.4
click at [321, 245] on span "The numbers don't lie: 21,000+ women have adopted this solution with a 94% sati…" at bounding box center [429, 251] width 369 height 19
click at [322, 244] on span "The numbers don't lie: 21,000+ women have adopted this solution with a 94% sati…" at bounding box center [429, 251] width 369 height 19
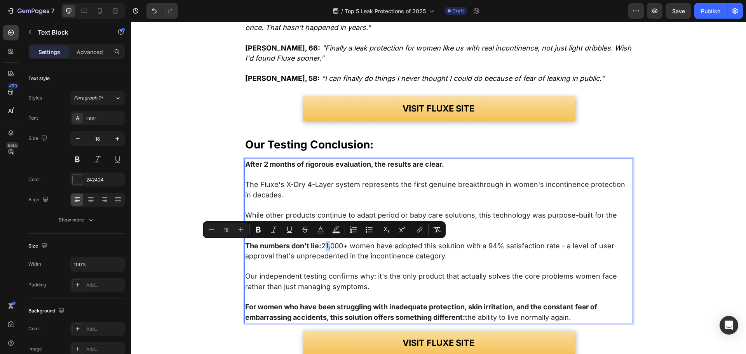
drag, startPoint x: 327, startPoint y: 244, endPoint x: 322, endPoint y: 244, distance: 4.7
click at [322, 244] on span "The numbers don't lie: 21,000+ women have adopted this solution with a 94% sati…" at bounding box center [429, 251] width 369 height 19
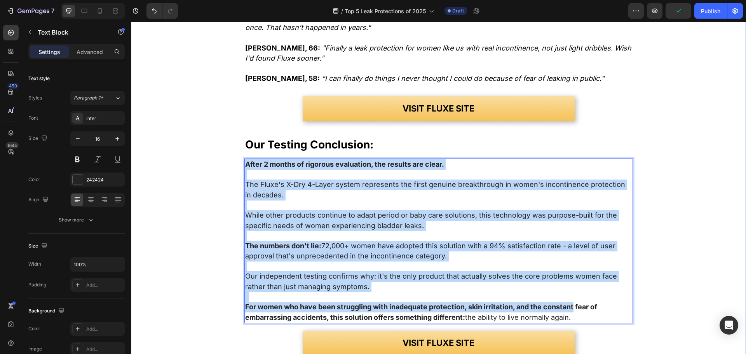
drag, startPoint x: 447, startPoint y: 257, endPoint x: 211, endPoint y: 141, distance: 263.4
click at [211, 141] on div "Why The #1 Solution Was The Only Winner Heading After 2 months of rigorous test…" at bounding box center [438, 27] width 599 height 687
drag, startPoint x: 579, startPoint y: 319, endPoint x: 280, endPoint y: 99, distance: 370.7
click at [159, 104] on div "Why The #1 Solution Was The Only Winner Heading After 2 months of rigorous test…" at bounding box center [438, 27] width 599 height 687
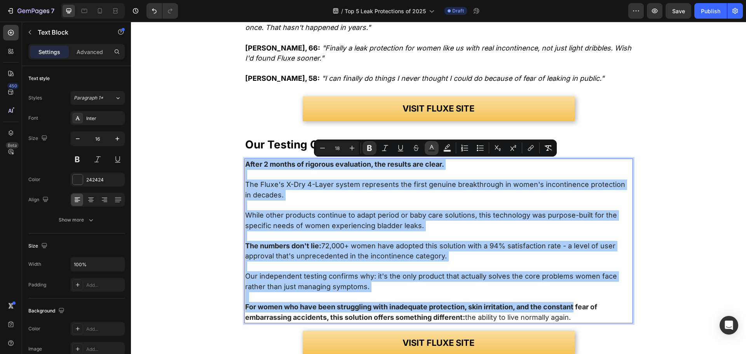
click at [425, 150] on div "Minus 18 Plus Bold Italic Underline Strikethrough Text Color Text Background Co…" at bounding box center [435, 148] width 240 height 14
click at [426, 151] on button "Text Color" at bounding box center [432, 148] width 14 height 14
type input "242424"
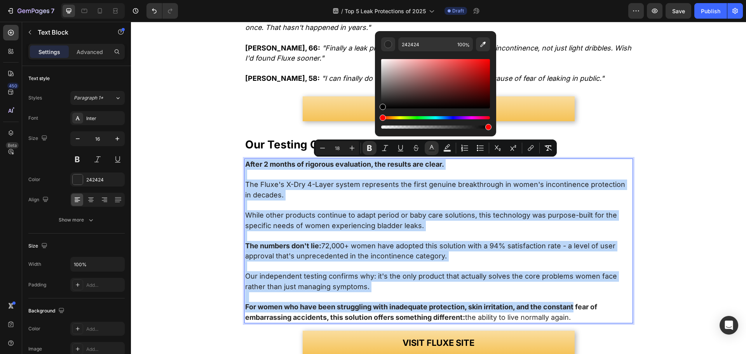
type input "000000"
drag, startPoint x: 536, startPoint y: 124, endPoint x: 234, endPoint y: 225, distance: 318.8
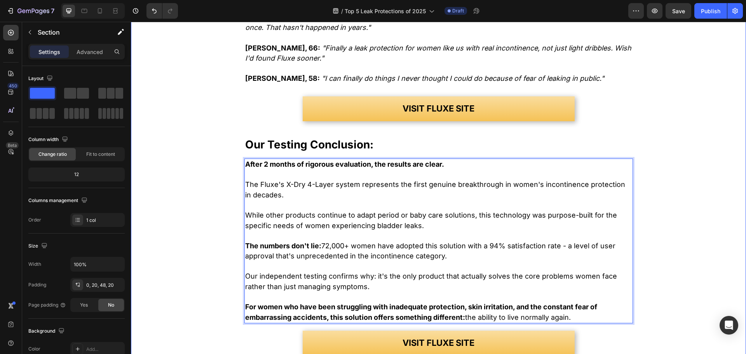
click at [186, 212] on div "Why The #1 Solution Was The Only Winner Heading After 2 months of rigorous test…" at bounding box center [438, 27] width 599 height 687
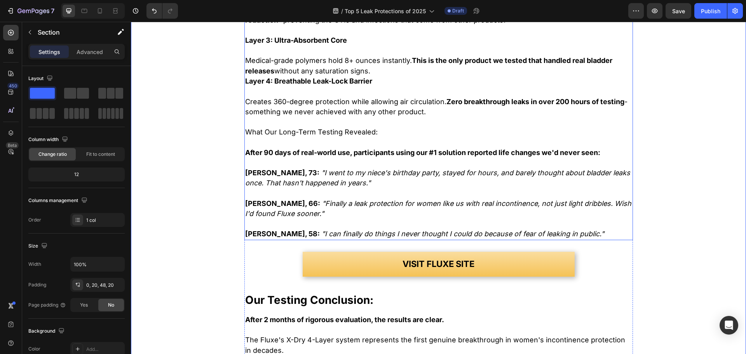
click at [285, 176] on strong "[PERSON_NAME], 73:" at bounding box center [282, 173] width 74 height 8
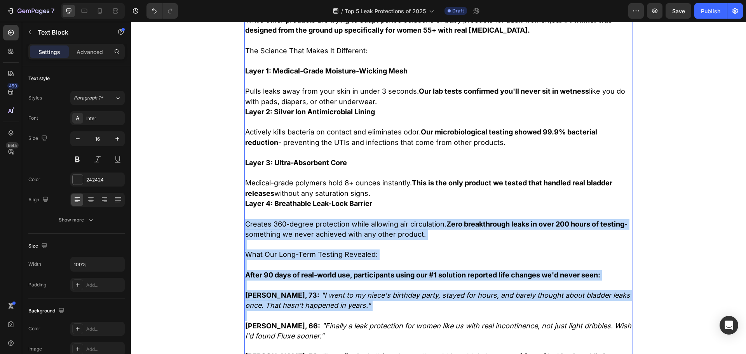
drag, startPoint x: 285, startPoint y: 176, endPoint x: 327, endPoint y: 190, distance: 43.7
click at [285, 178] on div "After 2 months of rigorous testing, one thing became crystal clear: our top-rat…" at bounding box center [438, 173] width 388 height 379
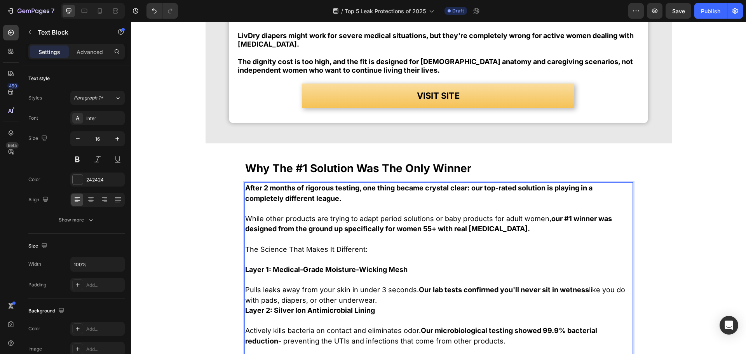
click at [408, 188] on strong "After 2 months of rigorous testing, one thing became crystal clear: our top-rat…" at bounding box center [418, 193] width 347 height 19
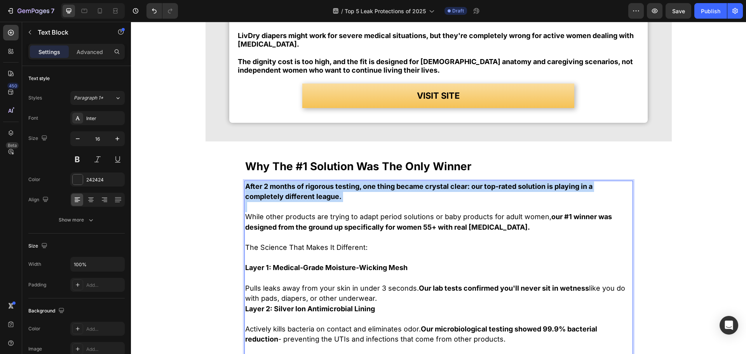
click at [408, 188] on strong "After 2 months of rigorous testing, one thing became crystal clear: our top-rat…" at bounding box center [418, 191] width 347 height 19
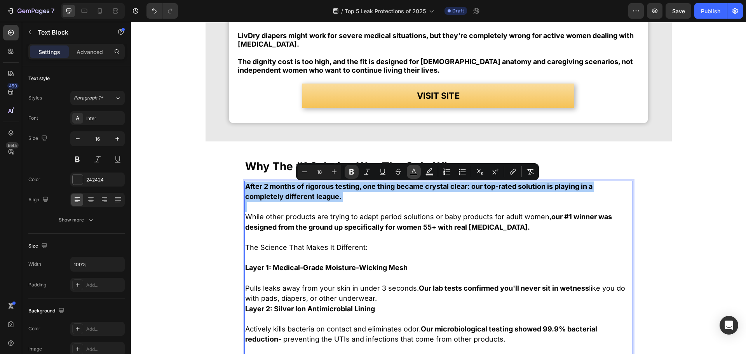
click at [415, 172] on icon "Editor contextual toolbar" at bounding box center [414, 172] width 8 height 8
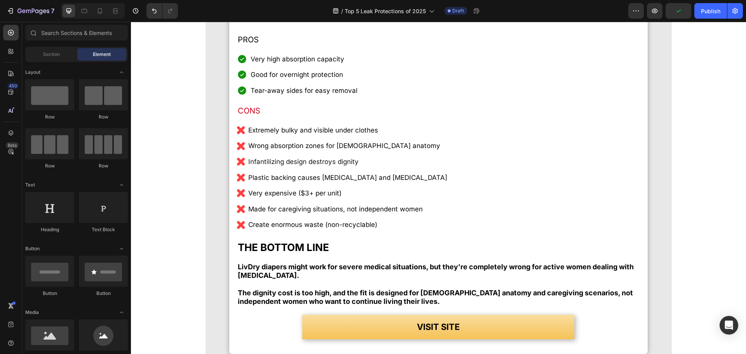
scroll to position [3904, 0]
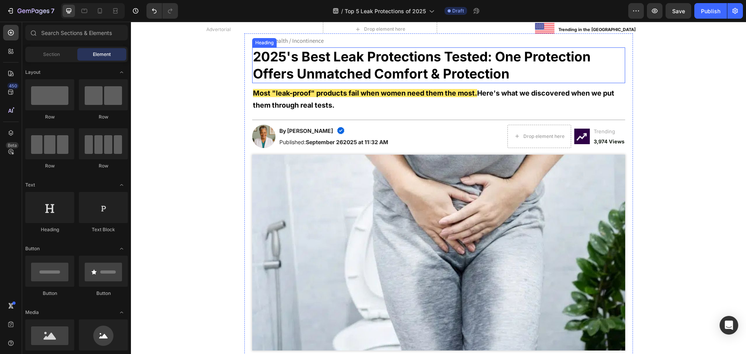
scroll to position [0, 0]
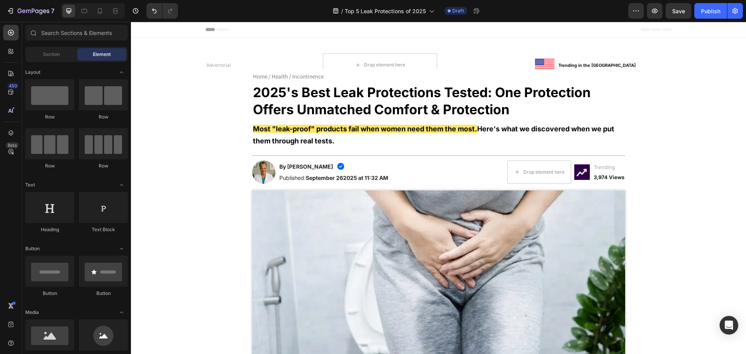
drag, startPoint x: 719, startPoint y: 196, endPoint x: 693, endPoint y: 40, distance: 158.3
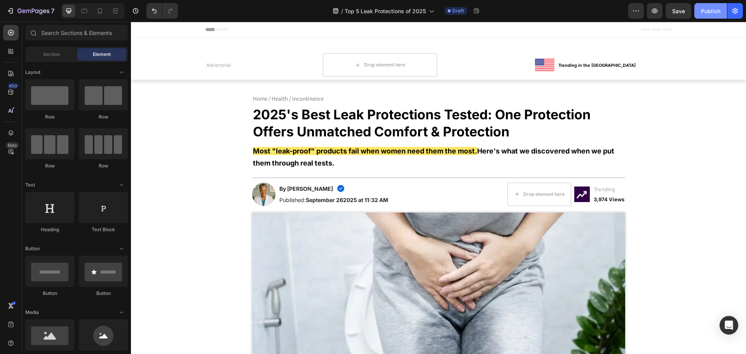
click at [701, 8] on div "Publish" at bounding box center [710, 11] width 19 height 8
click at [84, 7] on div at bounding box center [84, 11] width 12 height 12
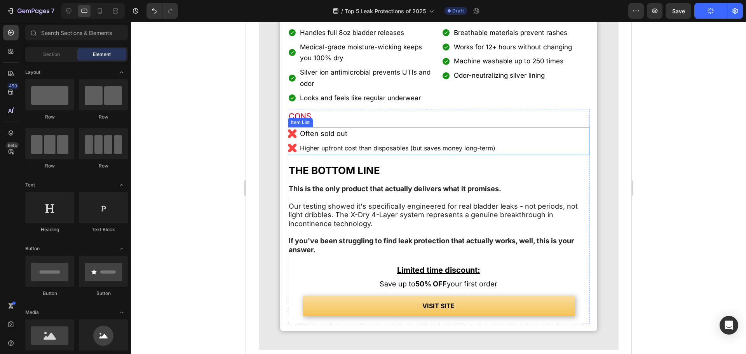
scroll to position [1593, 0]
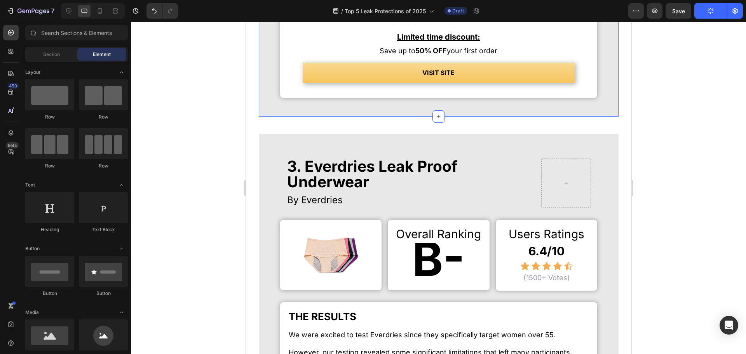
click at [496, 83] on link "VISIT SITE" at bounding box center [438, 73] width 272 height 21
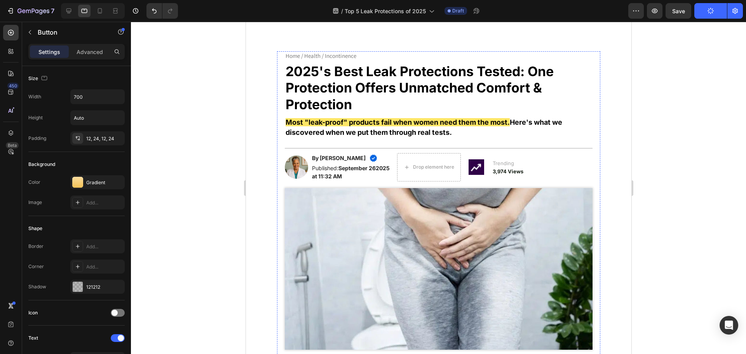
scroll to position [0, 0]
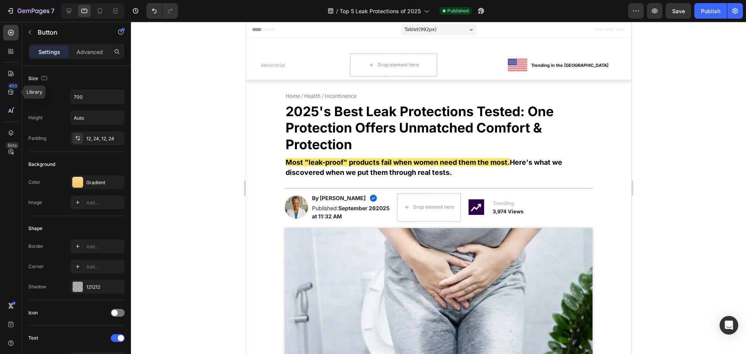
click at [202, 173] on div at bounding box center [438, 188] width 615 height 332
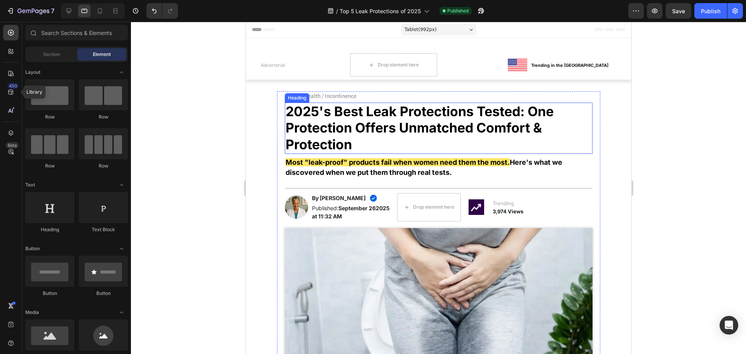
click at [216, 136] on div at bounding box center [438, 188] width 615 height 332
click at [472, 7] on div at bounding box center [480, 11] width 17 height 16
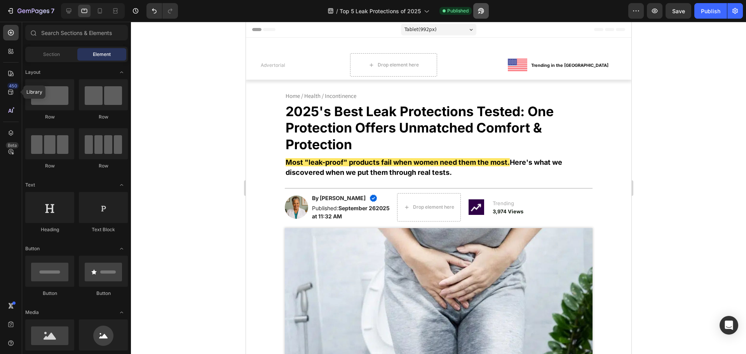
click at [476, 7] on button "button" at bounding box center [481, 11] width 16 height 16
click at [729, 10] on button "button" at bounding box center [735, 11] width 16 height 16
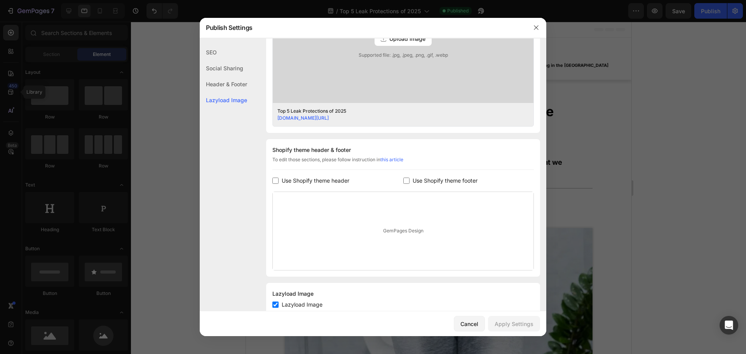
scroll to position [293, 0]
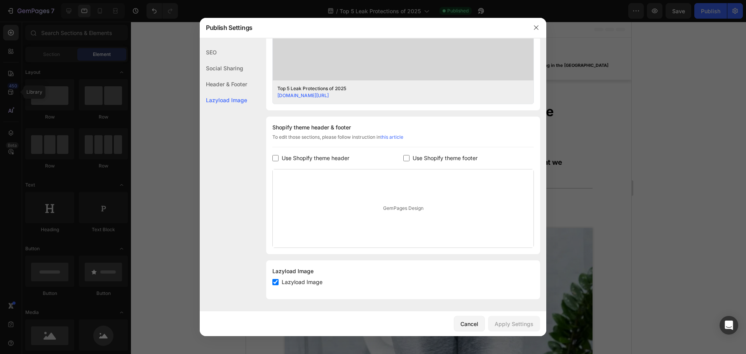
click at [328, 159] on span "Use Shopify theme header" at bounding box center [316, 157] width 68 height 9
checkbox input "true"
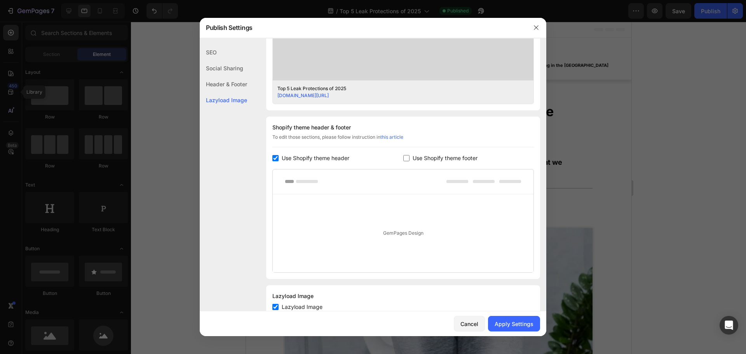
click at [417, 153] on span "Use Shopify theme footer" at bounding box center [445, 157] width 65 height 9
checkbox input "true"
click at [291, 159] on span "Use Shopify theme header" at bounding box center [316, 157] width 68 height 9
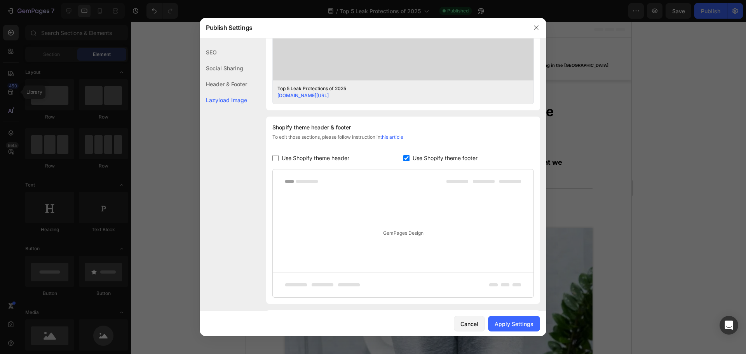
checkbox input "false"
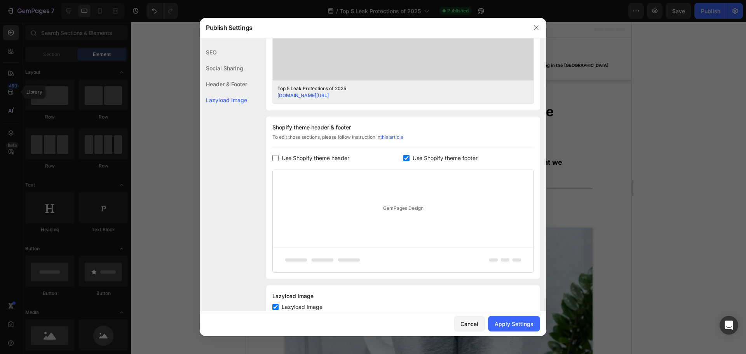
click at [414, 156] on span "Use Shopify theme footer" at bounding box center [445, 157] width 65 height 9
checkbox input "false"
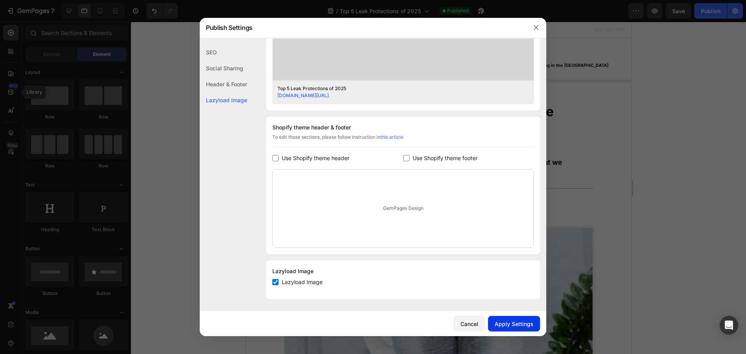
click at [522, 329] on button "Apply Settings" at bounding box center [514, 324] width 52 height 16
click at [671, 173] on div at bounding box center [373, 177] width 746 height 354
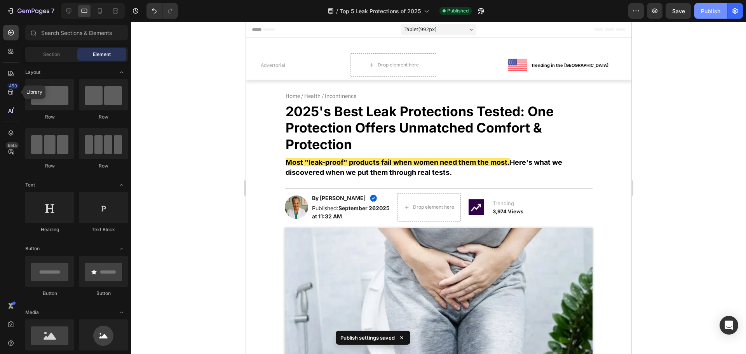
click at [710, 10] on div "Publish" at bounding box center [710, 11] width 19 height 8
click at [486, 267] on img at bounding box center [438, 309] width 308 height 162
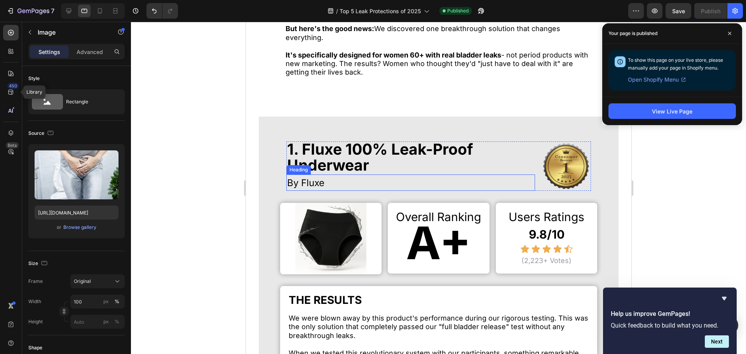
scroll to position [699, 0]
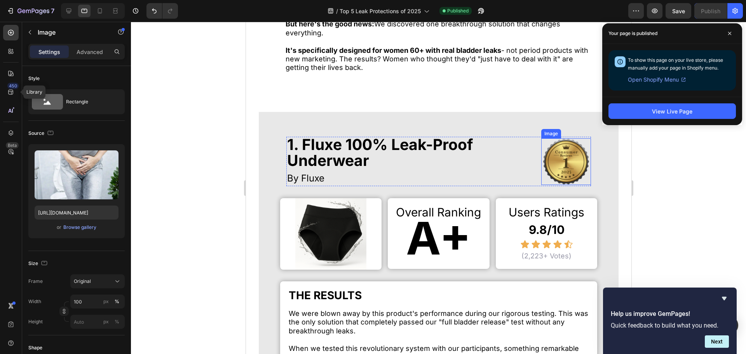
click at [552, 161] on img at bounding box center [565, 161] width 47 height 47
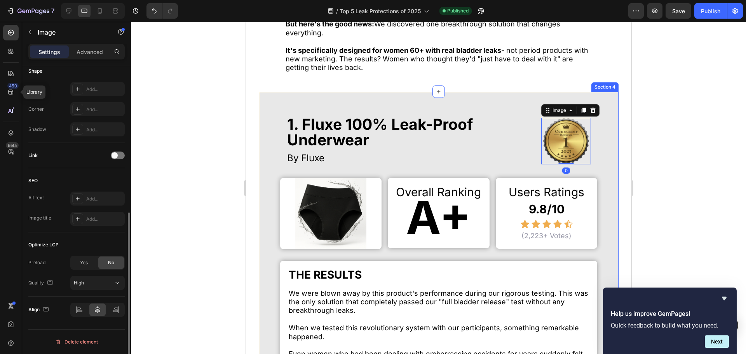
click at [84, 254] on div "Optimize LCP Preload Yes No Quality High" at bounding box center [76, 264] width 96 height 64
click at [84, 258] on div "Yes" at bounding box center [84, 262] width 26 height 12
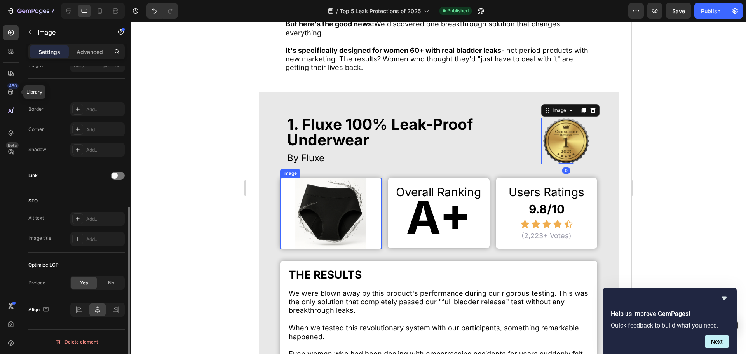
click at [365, 241] on div at bounding box center [331, 213] width 102 height 71
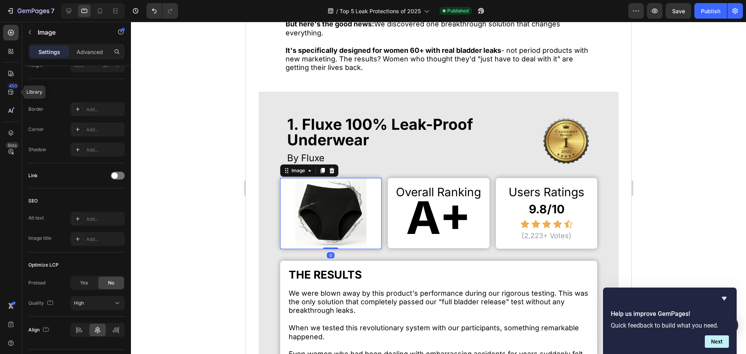
click at [308, 241] on img at bounding box center [330, 213] width 71 height 71
drag, startPoint x: 80, startPoint y: 280, endPoint x: 89, endPoint y: 272, distance: 12.4
click at [80, 281] on span "Yes" at bounding box center [84, 282] width 8 height 7
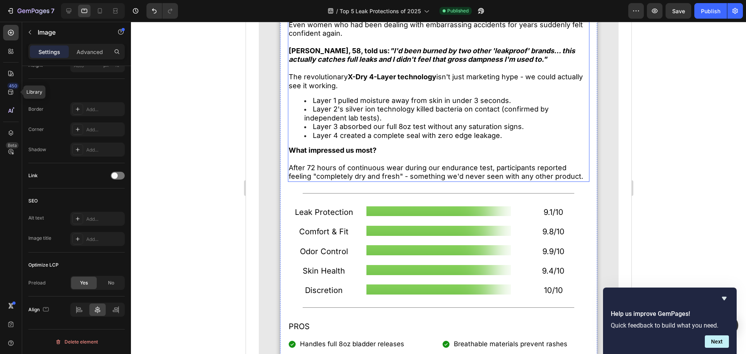
scroll to position [1282, 0]
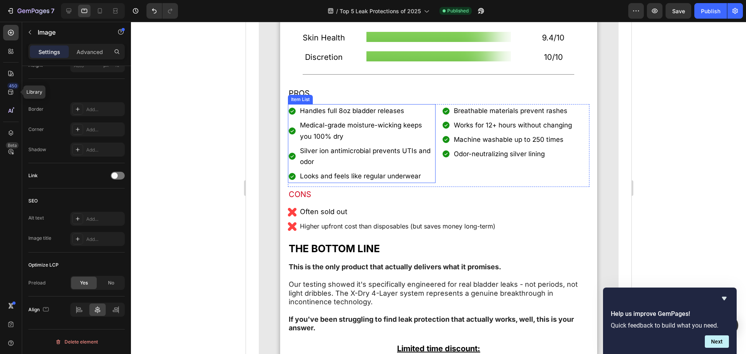
click at [430, 61] on img at bounding box center [438, 56] width 144 height 10
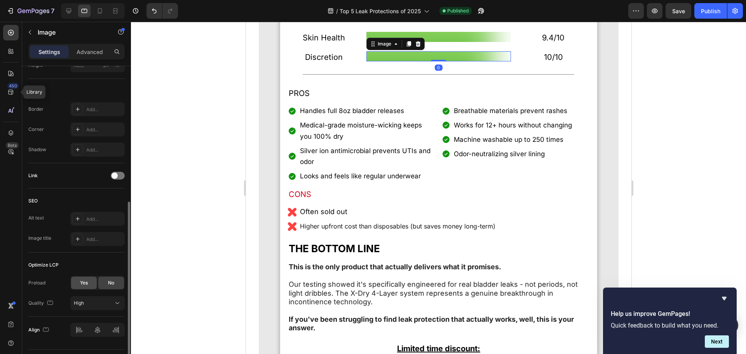
click at [88, 284] on span "Yes" at bounding box center [84, 282] width 8 height 7
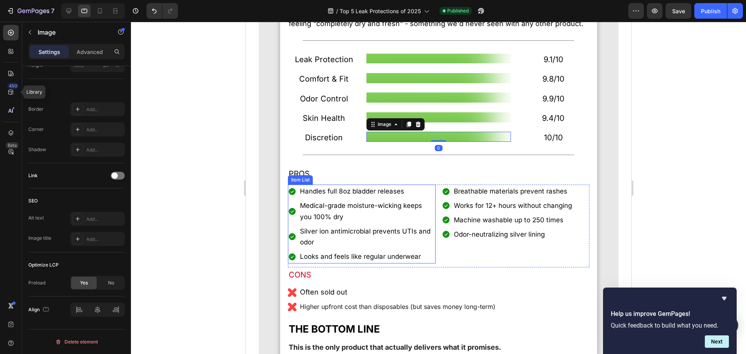
scroll to position [1165, 0]
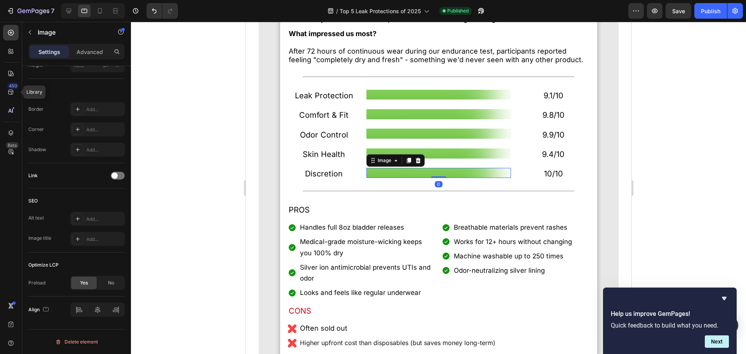
click at [465, 175] on div "THE RESULTS Heading We were blown away by this product's performance during our…" at bounding box center [438, 170] width 302 height 698
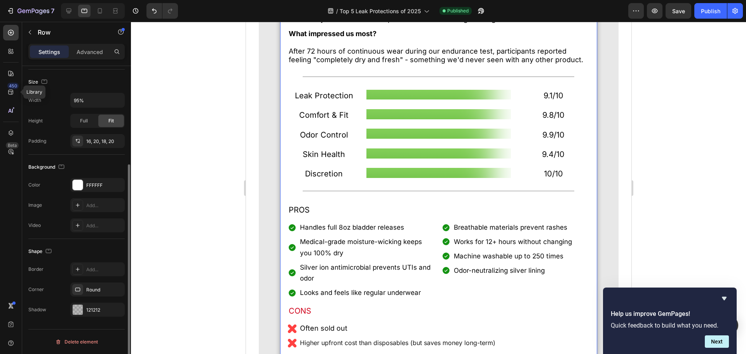
scroll to position [0, 0]
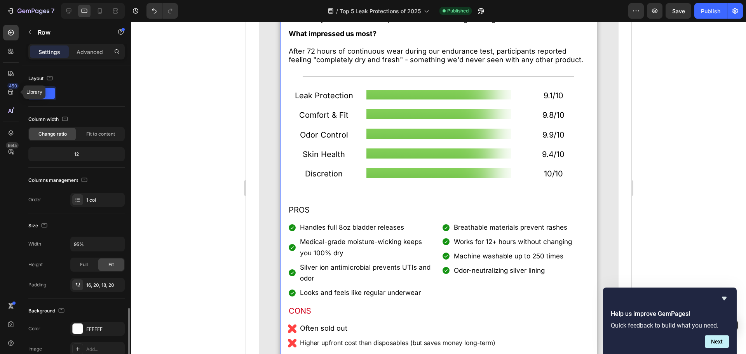
click at [464, 158] on img at bounding box center [438, 153] width 144 height 10
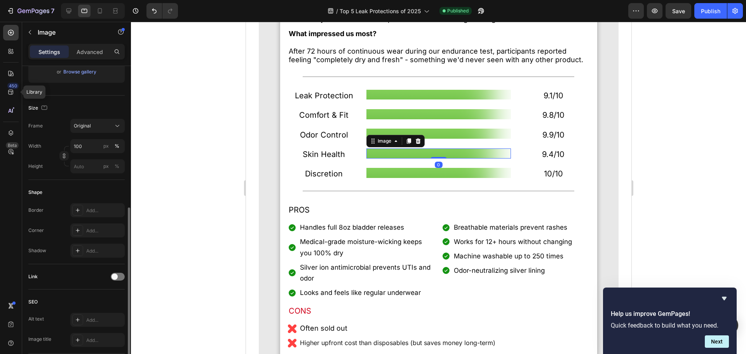
scroll to position [194, 0]
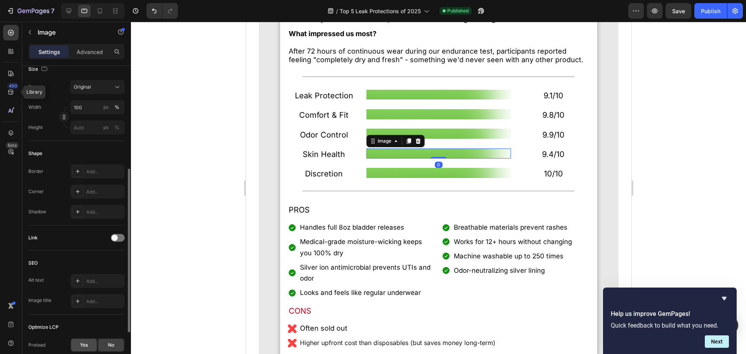
click at [87, 340] on div "Yes" at bounding box center [84, 345] width 26 height 12
click at [479, 139] on img at bounding box center [438, 134] width 144 height 10
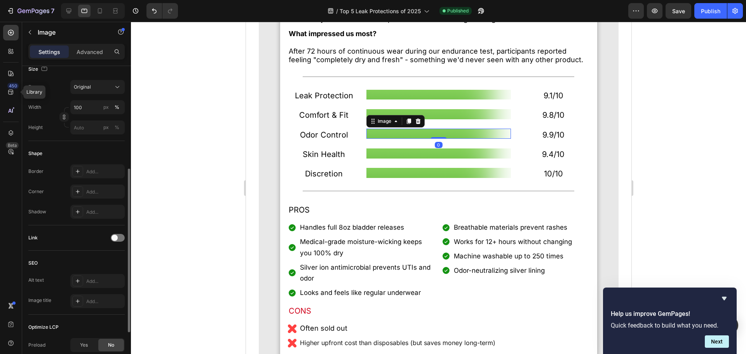
drag, startPoint x: 84, startPoint y: 341, endPoint x: 94, endPoint y: 333, distance: 12.4
click at [85, 341] on div "Yes" at bounding box center [84, 345] width 26 height 12
click at [470, 119] on img at bounding box center [438, 114] width 144 height 10
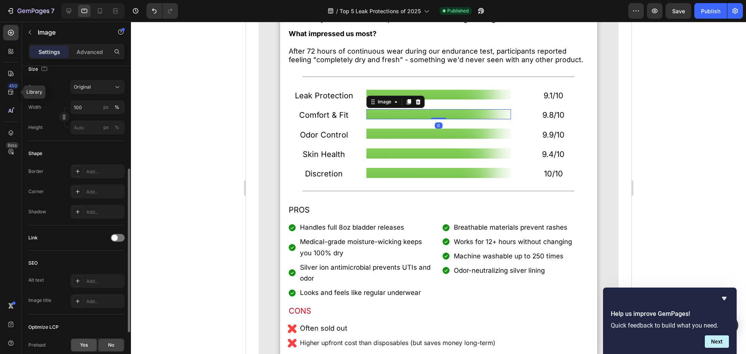
click at [83, 350] on div "Yes" at bounding box center [84, 345] width 26 height 12
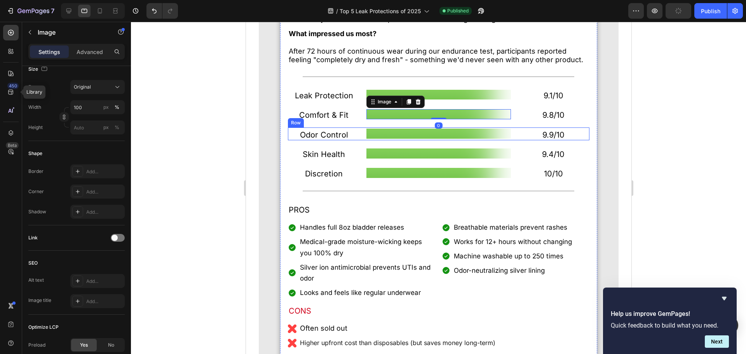
click at [461, 100] on img at bounding box center [438, 95] width 144 height 10
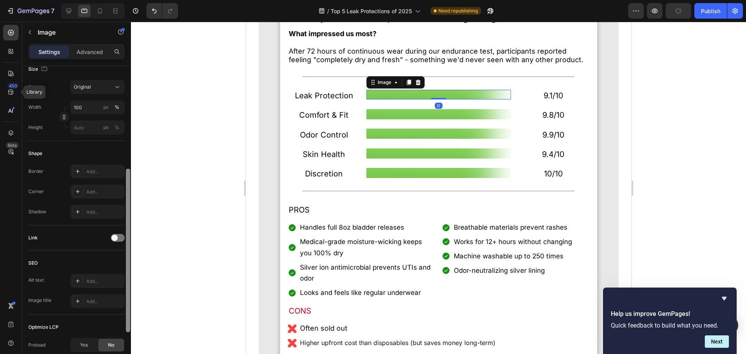
click at [91, 341] on div "Yes" at bounding box center [84, 345] width 26 height 12
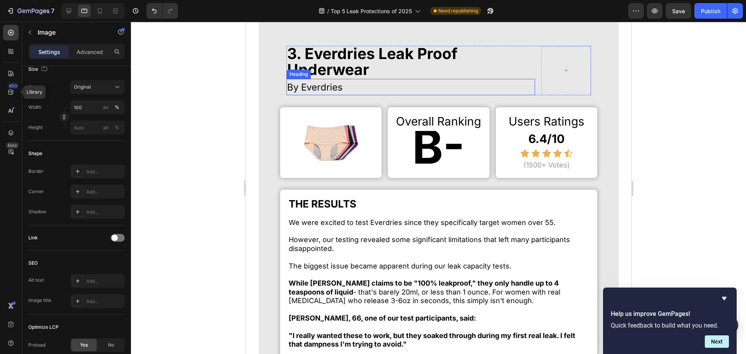
scroll to position [1709, 0]
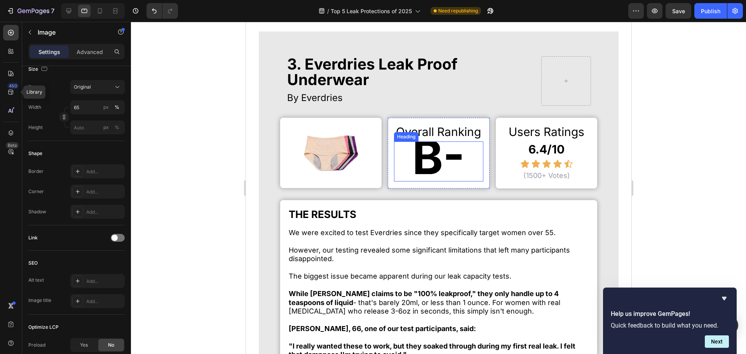
click at [347, 148] on img at bounding box center [330, 153] width 58 height 58
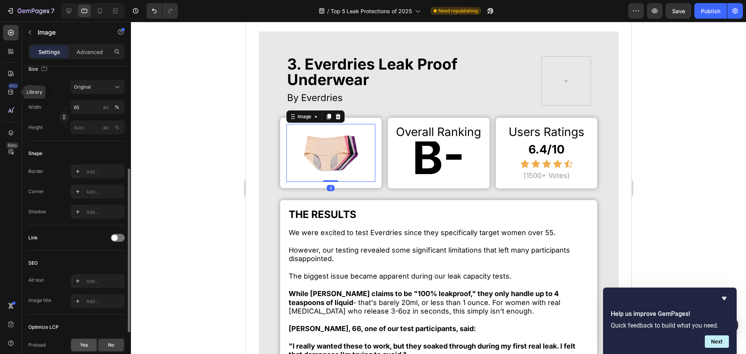
click at [84, 348] on span "Yes" at bounding box center [84, 344] width 8 height 7
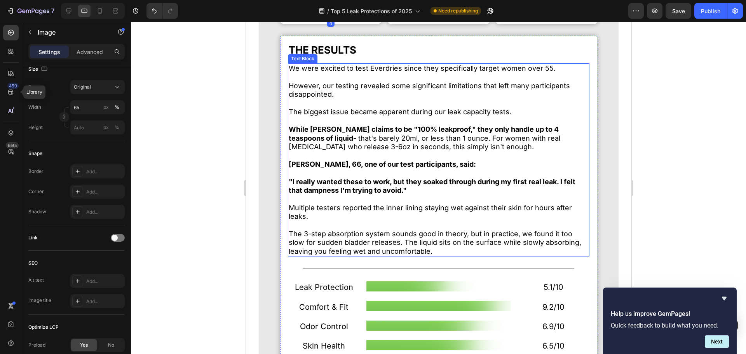
scroll to position [1981, 0]
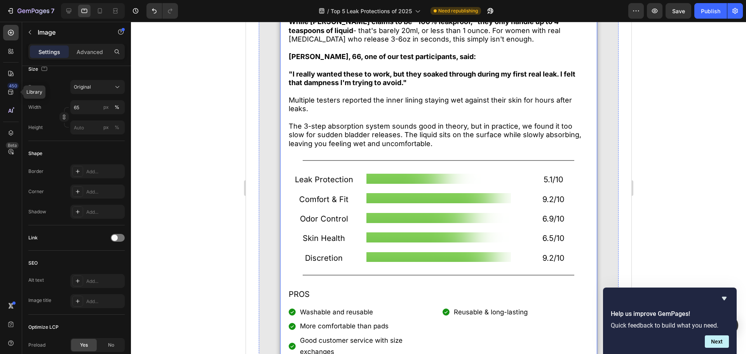
click at [434, 184] on img at bounding box center [438, 179] width 144 height 10
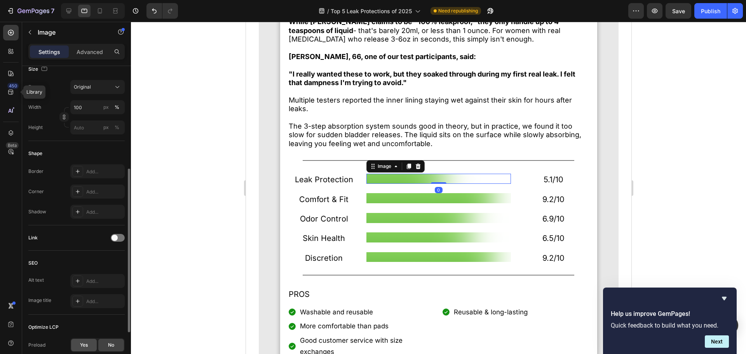
click at [74, 344] on div "Yes No" at bounding box center [97, 345] width 54 height 14
click at [74, 344] on div "Yes" at bounding box center [84, 345] width 26 height 12
click at [405, 203] on img at bounding box center [438, 198] width 144 height 10
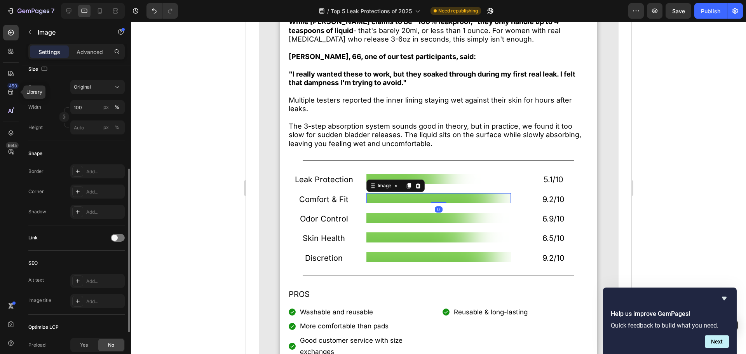
click at [72, 352] on div "Preload Yes No Quality High" at bounding box center [76, 355] width 96 height 34
click at [79, 346] on div "Yes" at bounding box center [84, 345] width 26 height 12
click at [395, 225] on div "THE RESULTS Heading We were excited to test Everdries since they specifically t…" at bounding box center [438, 263] width 302 height 659
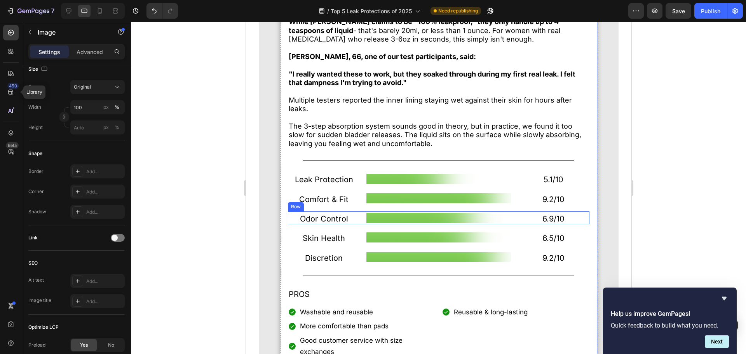
scroll to position [0, 0]
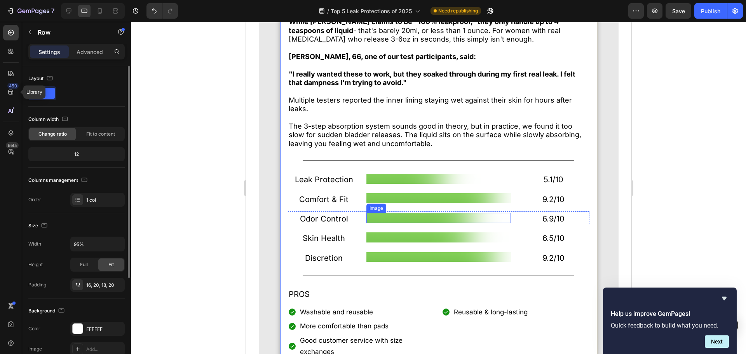
click at [397, 223] on img at bounding box center [438, 218] width 144 height 10
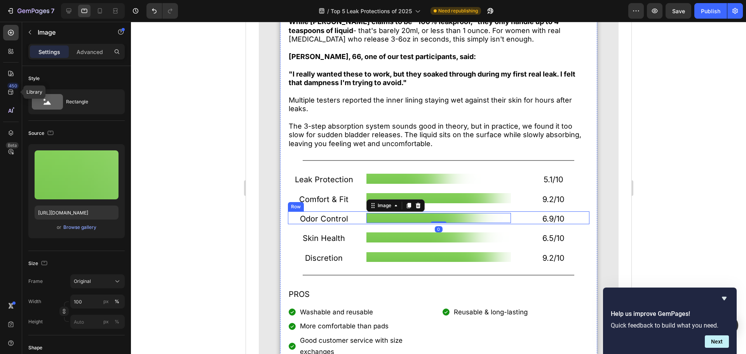
click at [401, 223] on img at bounding box center [438, 218] width 144 height 10
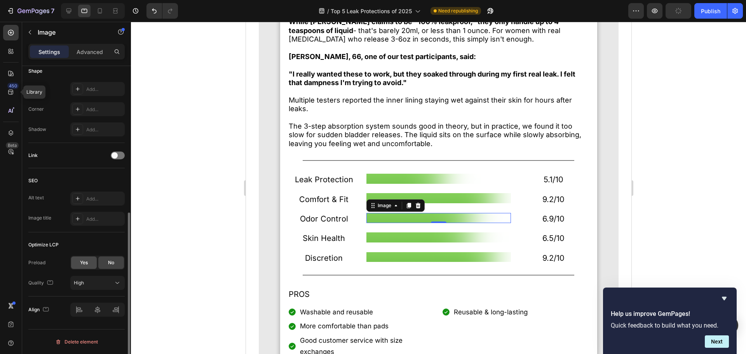
click at [84, 263] on span "Yes" at bounding box center [84, 262] width 8 height 7
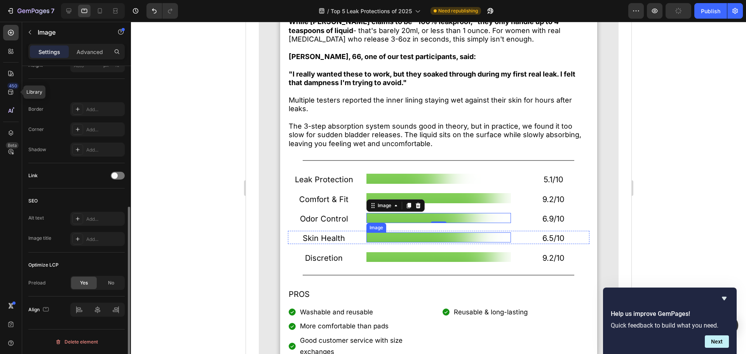
click at [412, 242] on img at bounding box center [438, 237] width 144 height 10
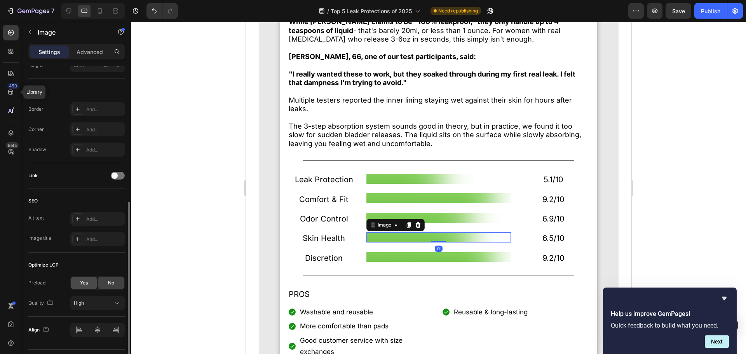
click at [71, 286] on div "Yes" at bounding box center [84, 283] width 26 height 12
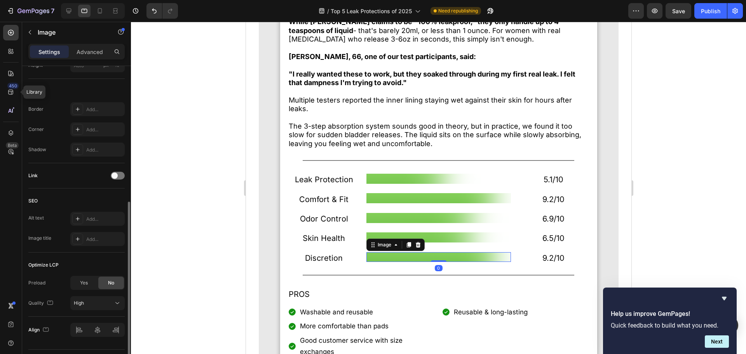
click at [377, 262] on img at bounding box center [438, 257] width 144 height 10
click at [81, 286] on span "Yes" at bounding box center [84, 282] width 8 height 7
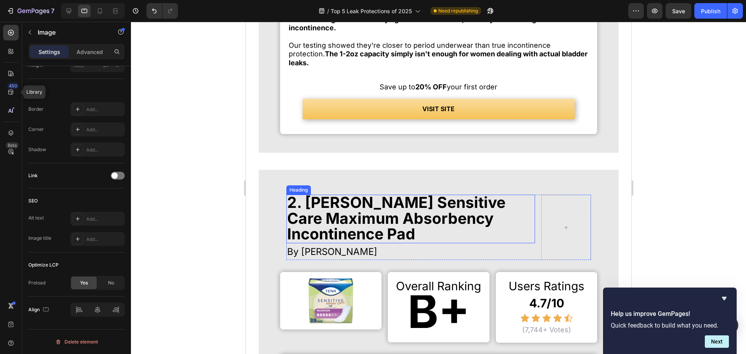
scroll to position [2641, 0]
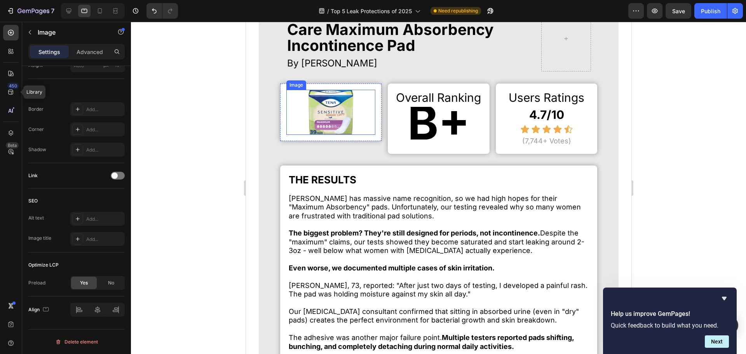
click at [330, 104] on img at bounding box center [330, 112] width 45 height 45
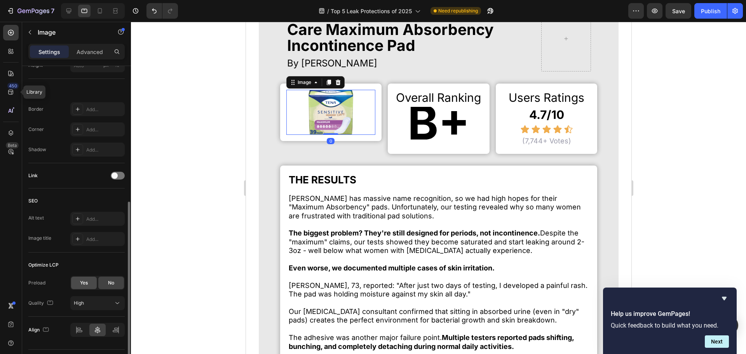
click at [85, 285] on span "Yes" at bounding box center [84, 282] width 8 height 7
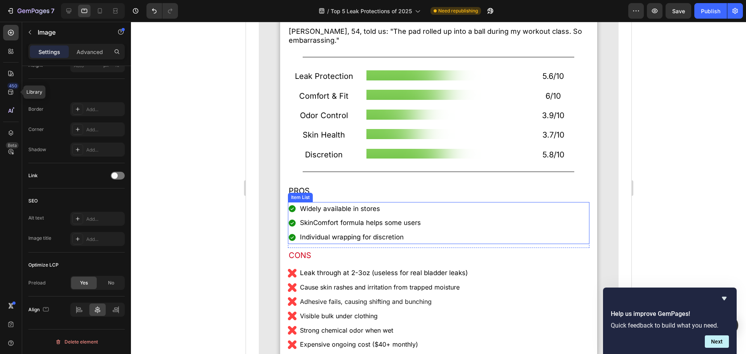
scroll to position [2952, 0]
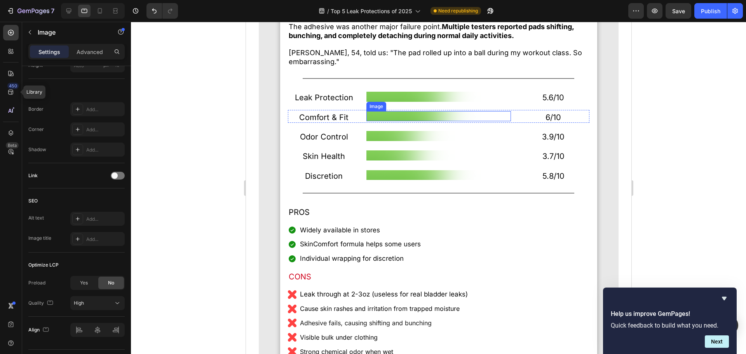
click at [424, 102] on img at bounding box center [438, 97] width 144 height 10
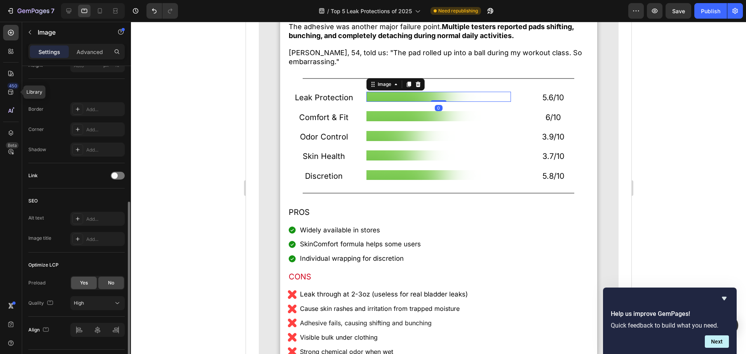
click at [80, 277] on div "Yes" at bounding box center [84, 283] width 26 height 12
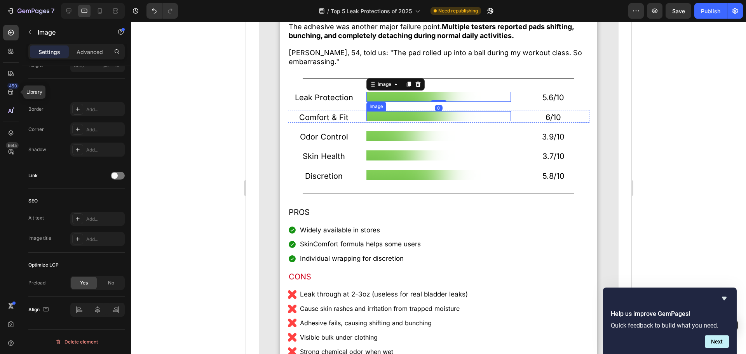
click at [443, 121] on img at bounding box center [438, 116] width 144 height 10
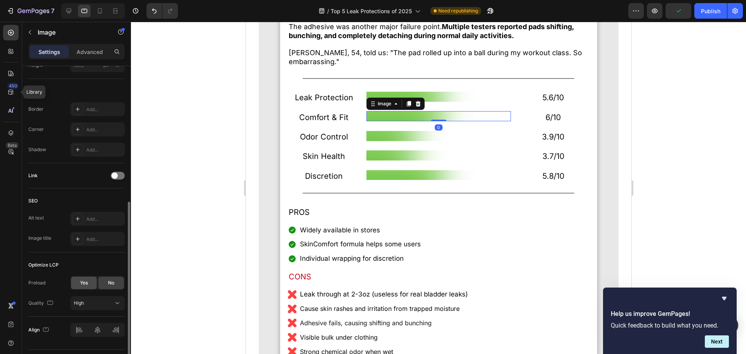
drag, startPoint x: 84, startPoint y: 280, endPoint x: 87, endPoint y: 277, distance: 4.2
click at [84, 280] on span "Yes" at bounding box center [84, 282] width 8 height 7
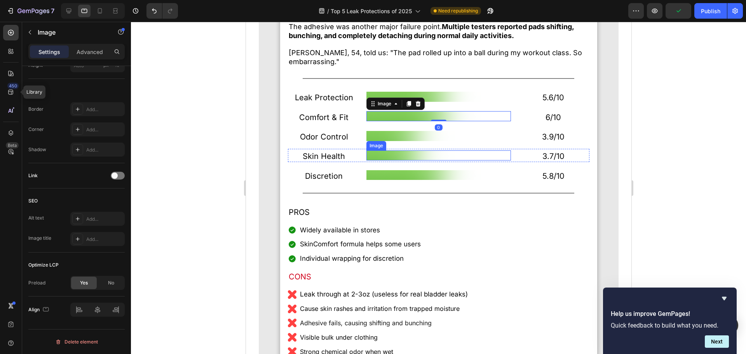
click at [403, 141] on img at bounding box center [438, 136] width 144 height 10
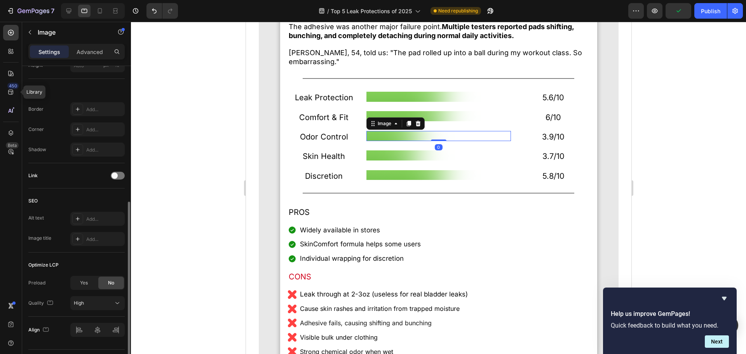
click at [64, 277] on div "Preload Yes No" at bounding box center [76, 283] width 96 height 14
drag, startPoint x: 79, startPoint y: 281, endPoint x: 101, endPoint y: 287, distance: 23.3
click at [81, 282] on div "Yes" at bounding box center [84, 283] width 26 height 12
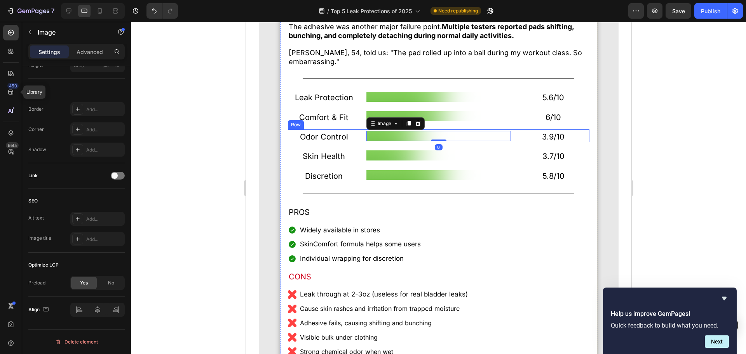
click at [413, 162] on div "Image" at bounding box center [438, 155] width 144 height 13
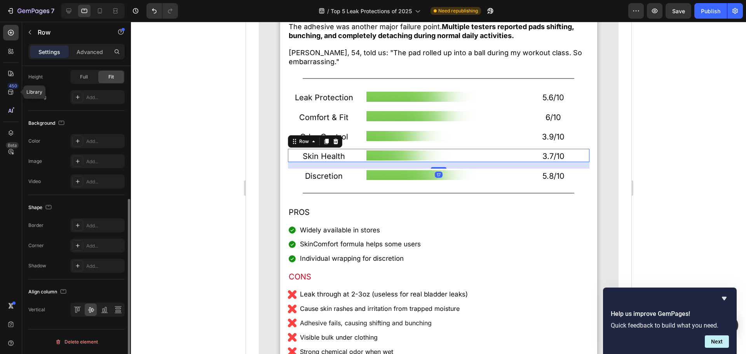
scroll to position [0, 0]
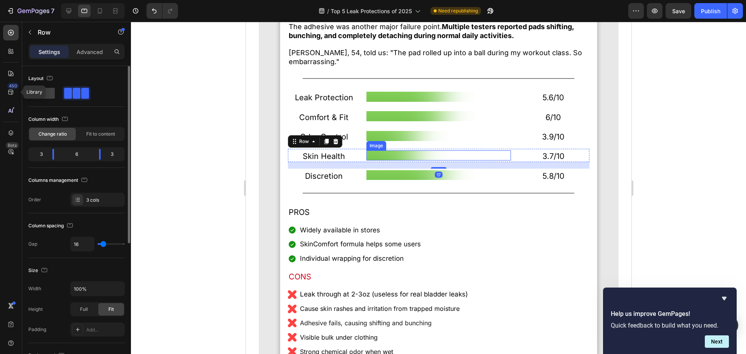
click at [418, 160] on img at bounding box center [438, 155] width 144 height 10
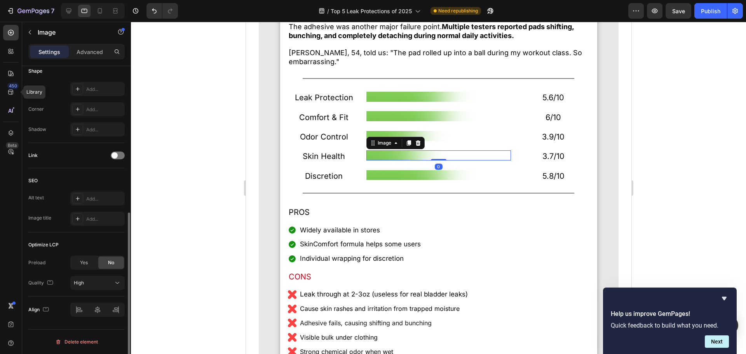
drag, startPoint x: 87, startPoint y: 262, endPoint x: 97, endPoint y: 261, distance: 10.6
click at [87, 262] on span "Yes" at bounding box center [84, 262] width 8 height 7
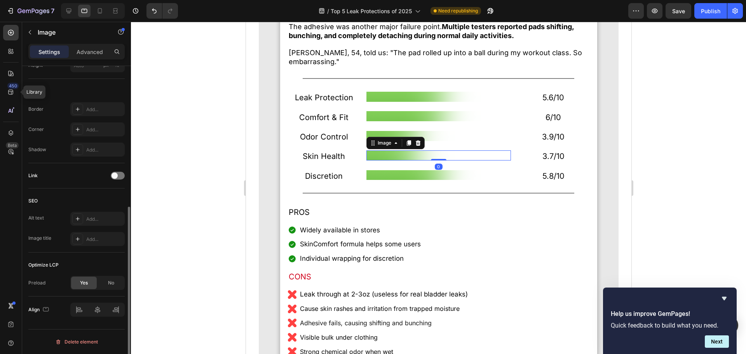
scroll to position [256, 0]
click at [404, 180] on img at bounding box center [438, 175] width 144 height 10
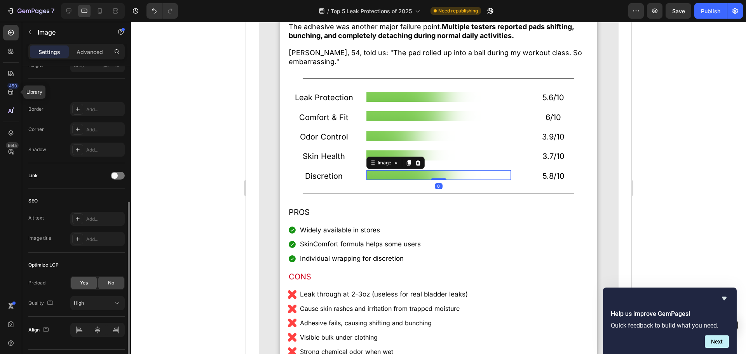
click at [83, 288] on div "Yes" at bounding box center [84, 283] width 26 height 12
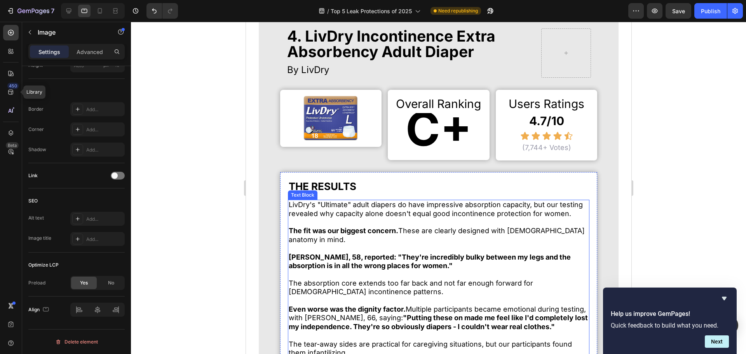
scroll to position [3574, 0]
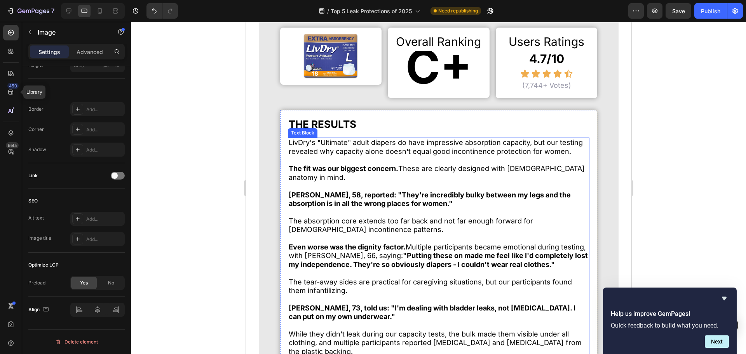
click at [327, 63] on img at bounding box center [330, 56] width 54 height 45
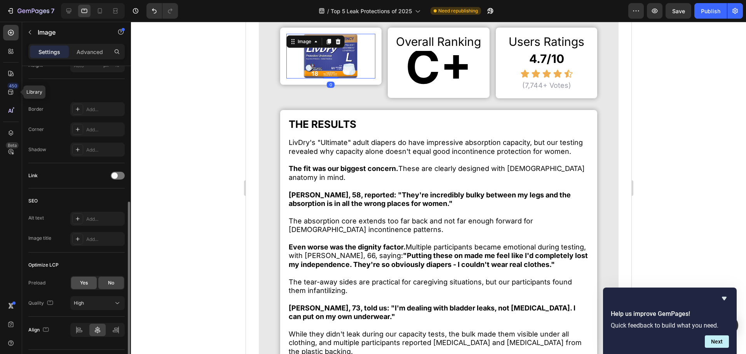
click at [92, 287] on div "Yes" at bounding box center [84, 283] width 26 height 12
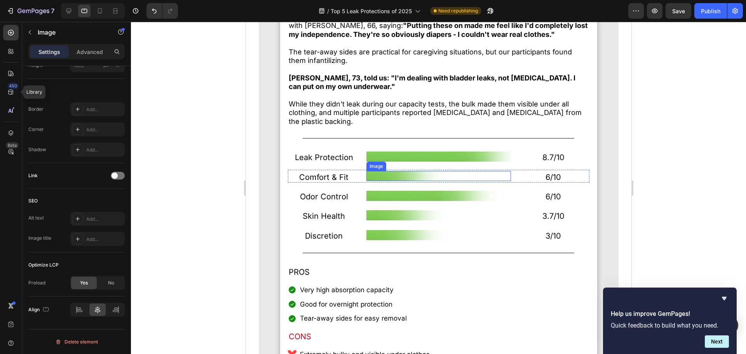
scroll to position [3807, 0]
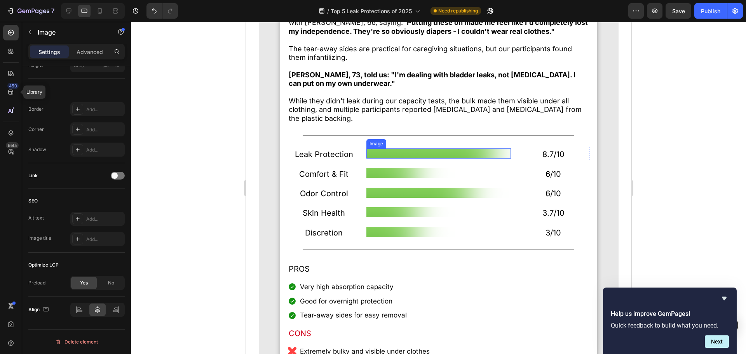
click at [403, 156] on img at bounding box center [438, 153] width 144 height 10
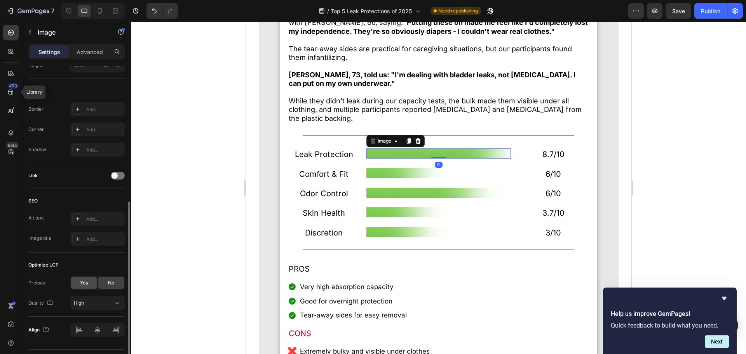
click at [84, 286] on span "Yes" at bounding box center [84, 282] width 8 height 7
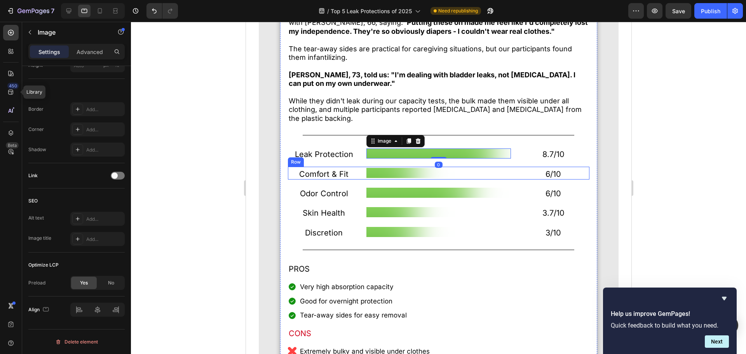
click at [412, 171] on div "THE RESULTS Heading LivDry's "Ultimate" adult diapers do have impressive absorp…" at bounding box center [438, 222] width 302 height 679
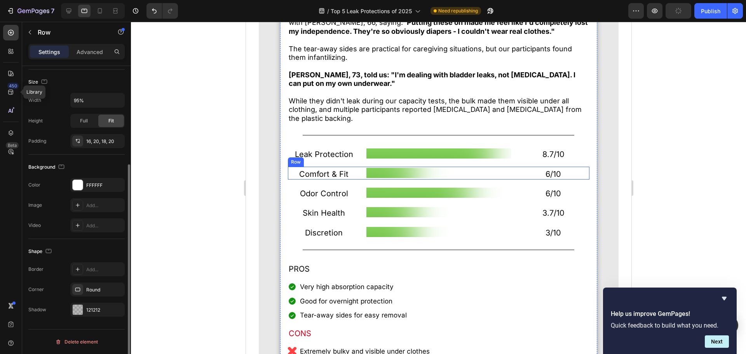
scroll to position [0, 0]
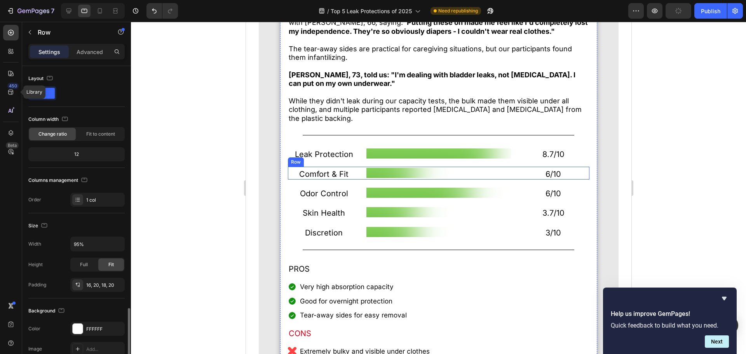
click at [414, 178] on img at bounding box center [438, 173] width 144 height 10
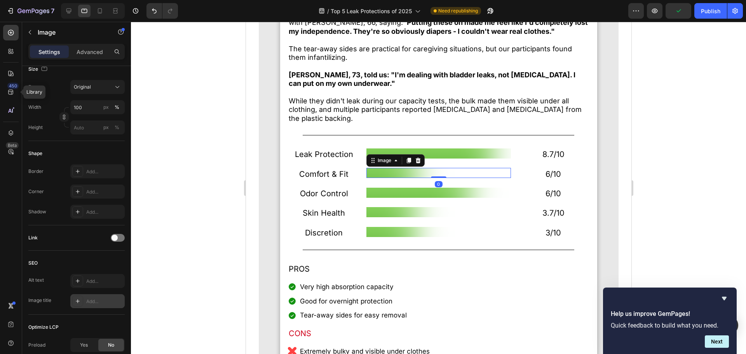
scroll to position [233, 0]
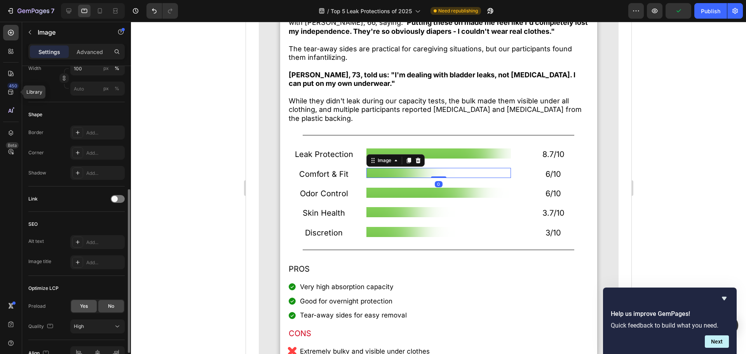
click at [87, 307] on span "Yes" at bounding box center [84, 306] width 8 height 7
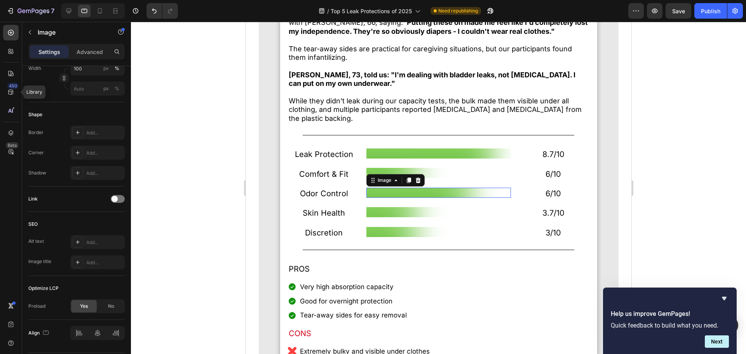
click at [406, 198] on img at bounding box center [438, 193] width 144 height 10
click at [80, 309] on span "Yes" at bounding box center [84, 306] width 8 height 7
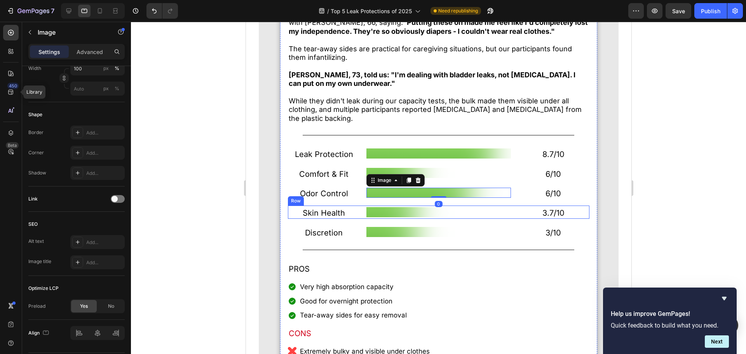
click at [408, 217] on img at bounding box center [438, 212] width 144 height 10
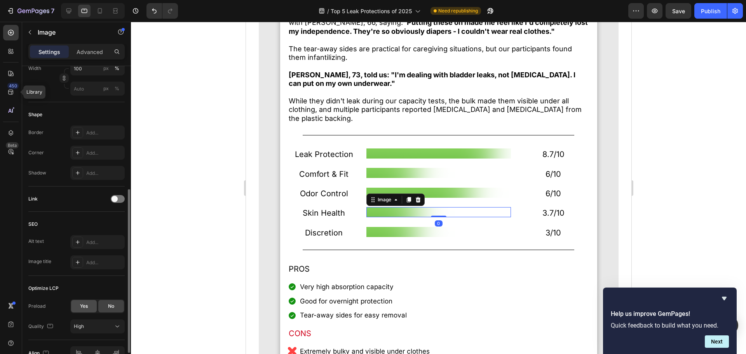
click at [96, 306] on div "Yes" at bounding box center [84, 306] width 26 height 12
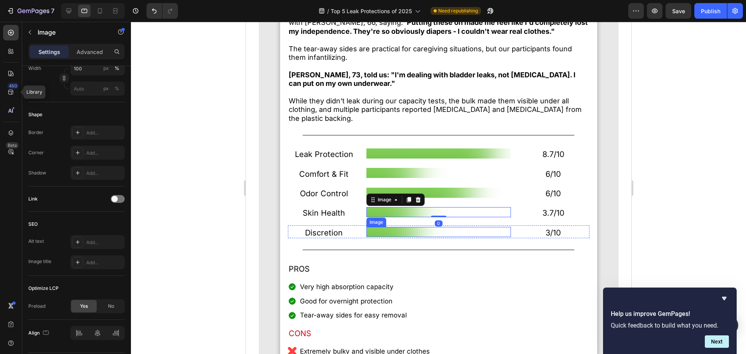
click at [388, 237] on img at bounding box center [438, 232] width 144 height 10
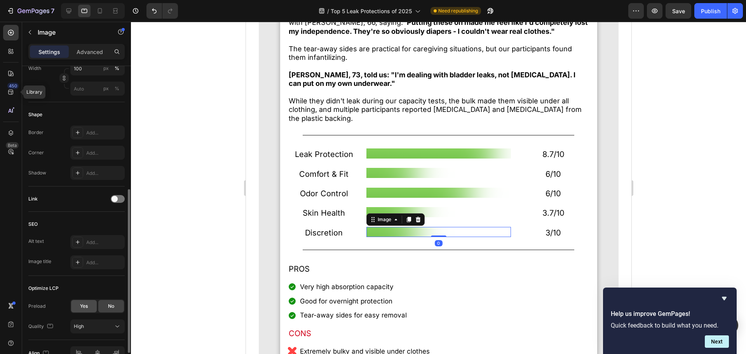
click at [91, 305] on div "Yes" at bounding box center [84, 306] width 26 height 12
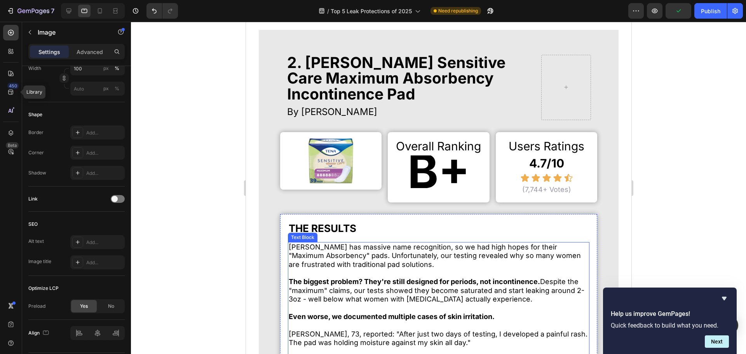
scroll to position [2603, 0]
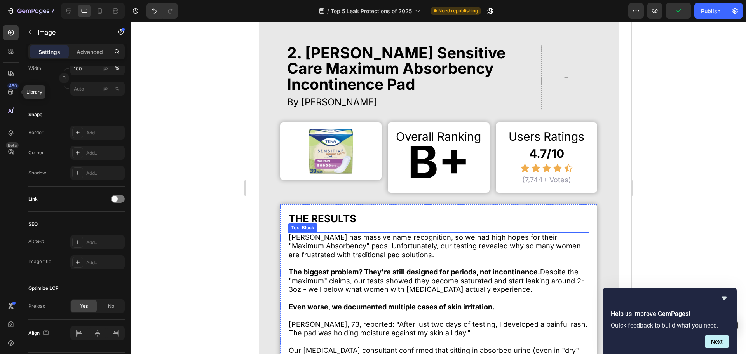
click at [435, 276] on strong "The biggest problem? They're still designed for periods, not incontinence." at bounding box center [413, 272] width 251 height 8
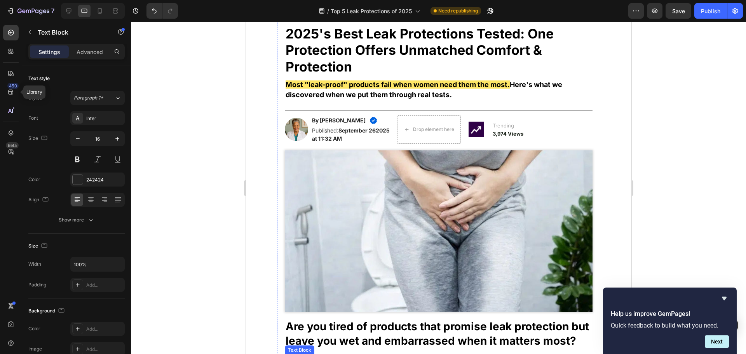
scroll to position [0, 0]
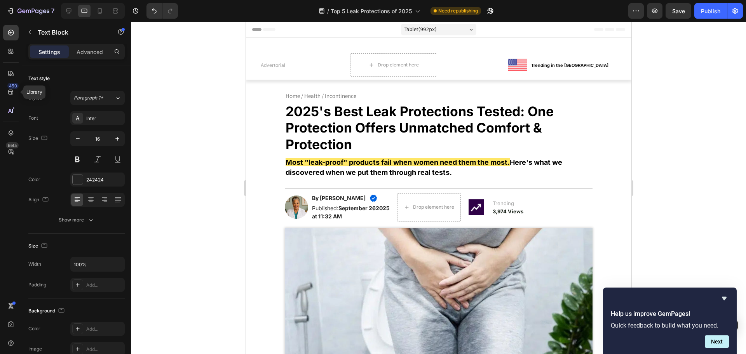
click at [724, 305] on div "Help us improve GemPages! Quick feedback to build what you need. Next" at bounding box center [670, 321] width 118 height 54
click at [726, 302] on icon "Hide survey" at bounding box center [723, 298] width 9 height 9
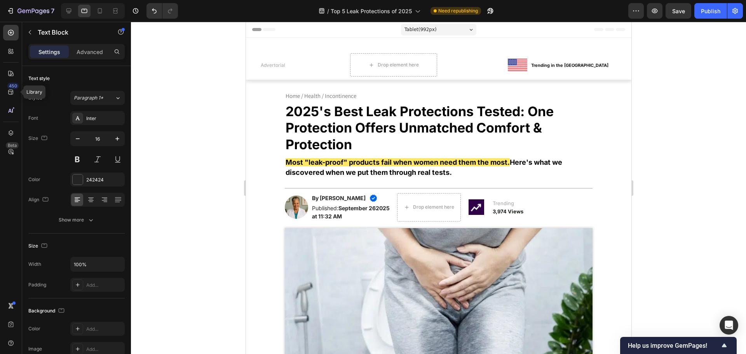
click at [712, 252] on div at bounding box center [438, 188] width 615 height 332
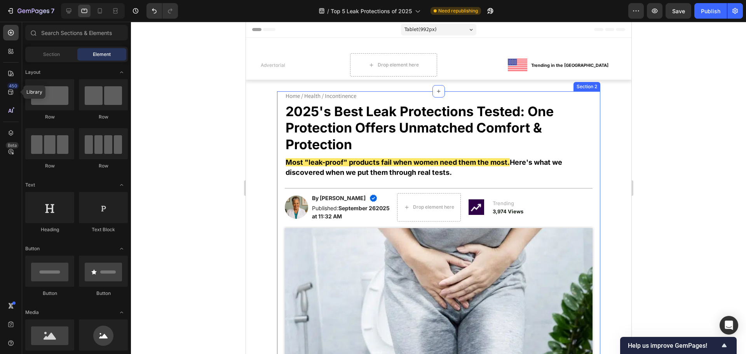
click at [312, 215] on strong "September 262025 at 11:32 AM" at bounding box center [351, 212] width 78 height 15
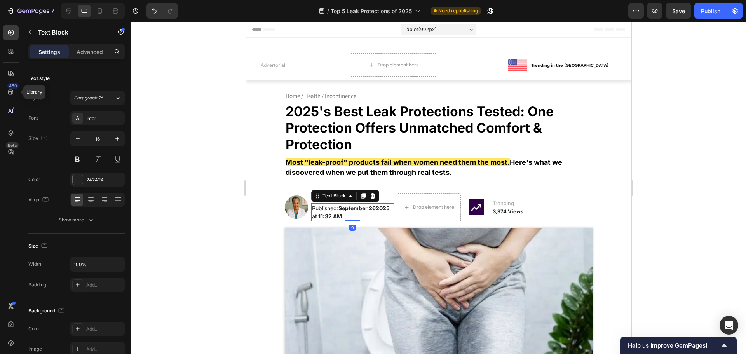
click at [300, 210] on img at bounding box center [295, 206] width 23 height 23
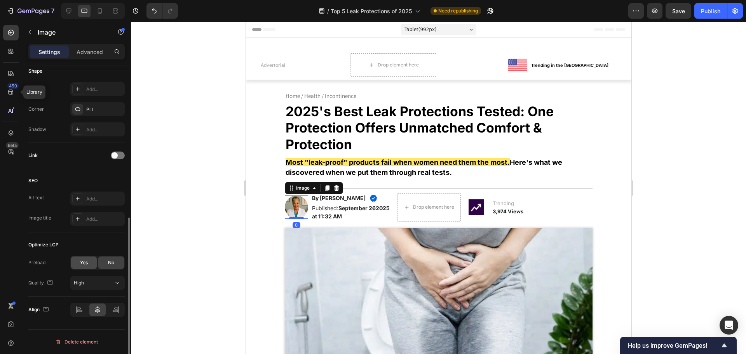
click at [80, 262] on span "Yes" at bounding box center [84, 262] width 8 height 7
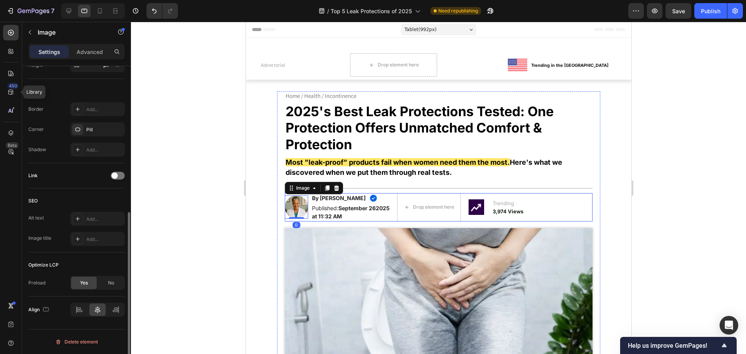
click at [470, 216] on div "Image" at bounding box center [475, 207] width 25 height 28
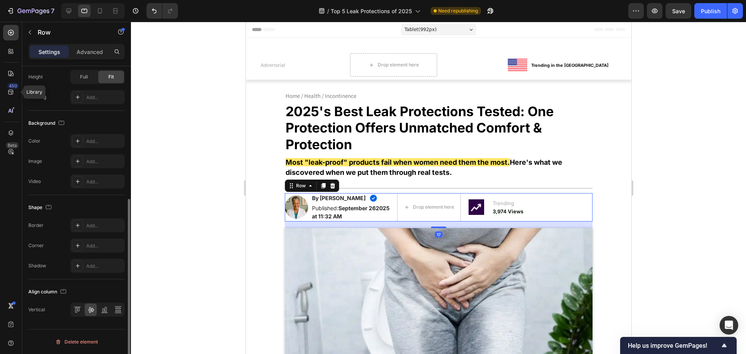
scroll to position [0, 0]
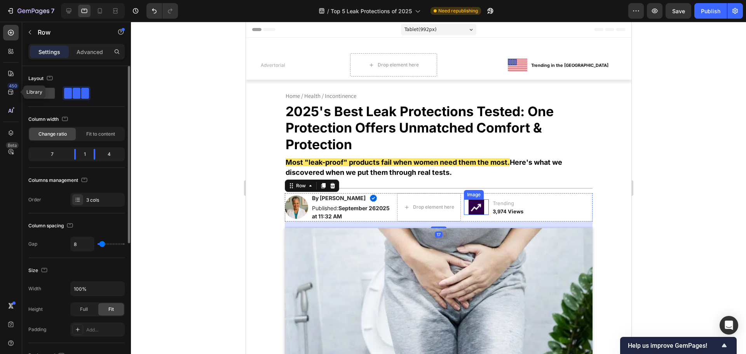
click at [479, 207] on img at bounding box center [476, 207] width 16 height 16
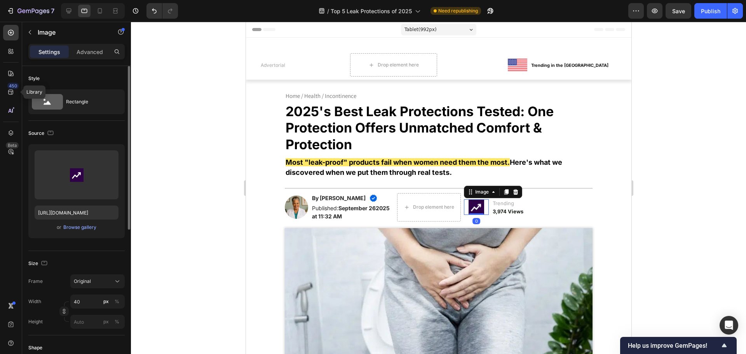
scroll to position [194, 0]
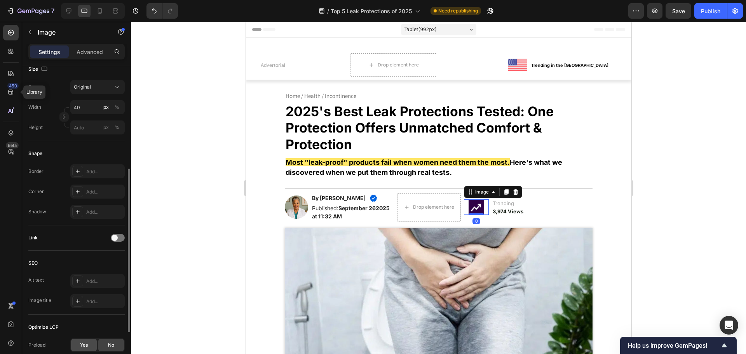
click at [77, 347] on div "Yes" at bounding box center [84, 345] width 26 height 12
click at [371, 289] on img at bounding box center [438, 309] width 308 height 162
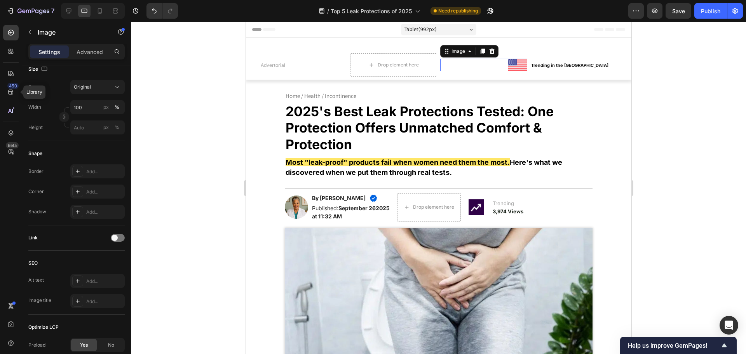
click at [514, 64] on img at bounding box center [516, 65] width 19 height 13
click at [73, 339] on div "Yes" at bounding box center [84, 345] width 26 height 12
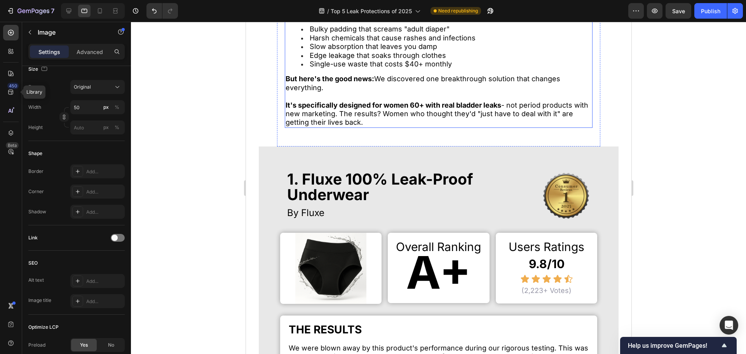
scroll to position [777, 0]
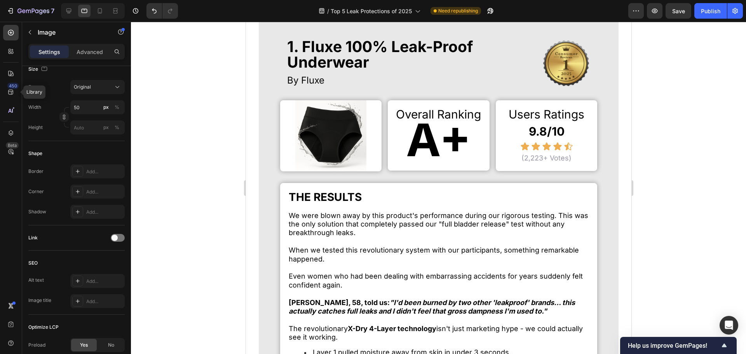
click at [160, 178] on div at bounding box center [438, 188] width 615 height 332
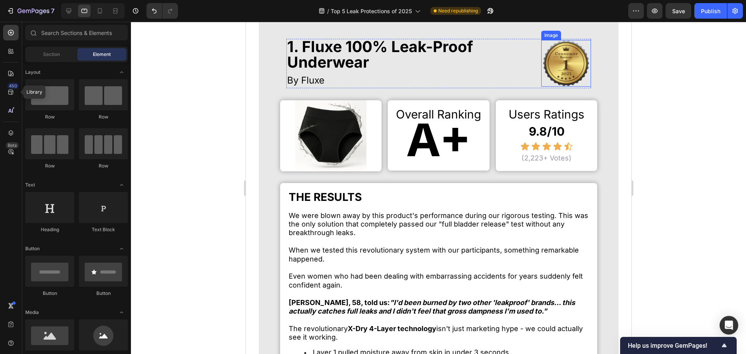
click at [567, 87] on img at bounding box center [565, 63] width 47 height 47
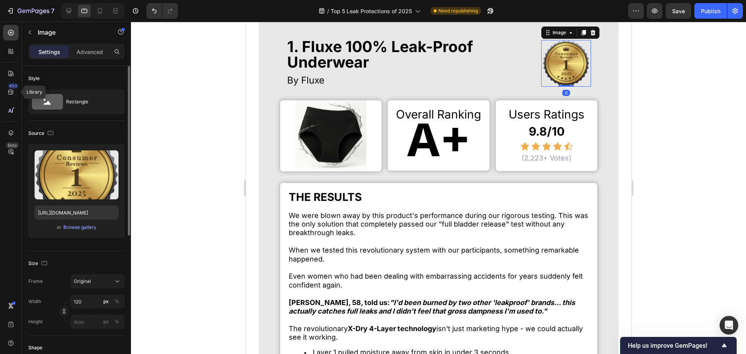
scroll to position [256, 0]
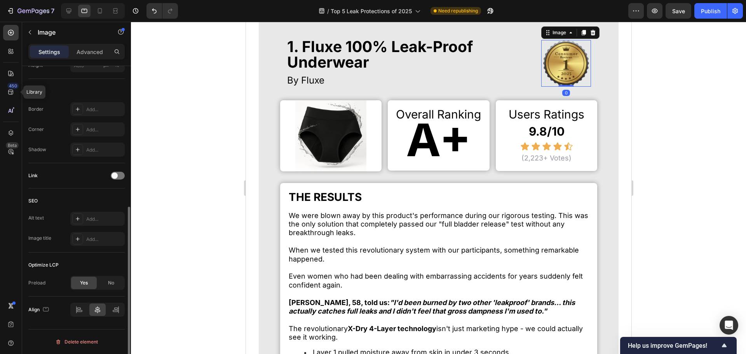
click at [304, 157] on img at bounding box center [330, 135] width 71 height 71
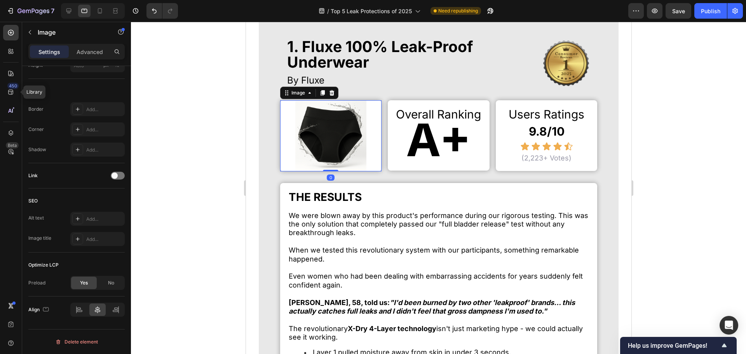
drag, startPoint x: 323, startPoint y: 151, endPoint x: 252, endPoint y: 130, distance: 74.2
click at [324, 151] on img at bounding box center [330, 135] width 71 height 71
click at [102, 12] on icon at bounding box center [100, 11] width 8 height 8
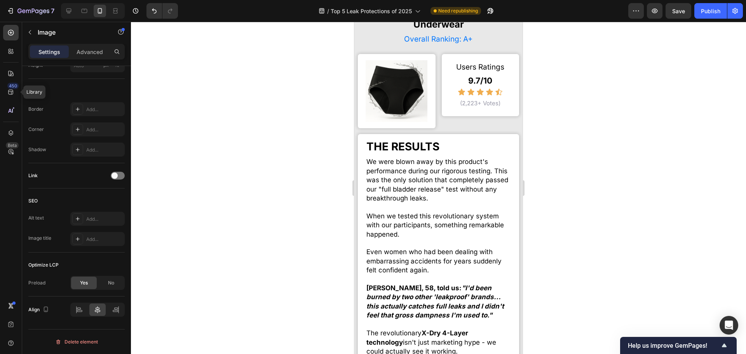
scroll to position [750, 0]
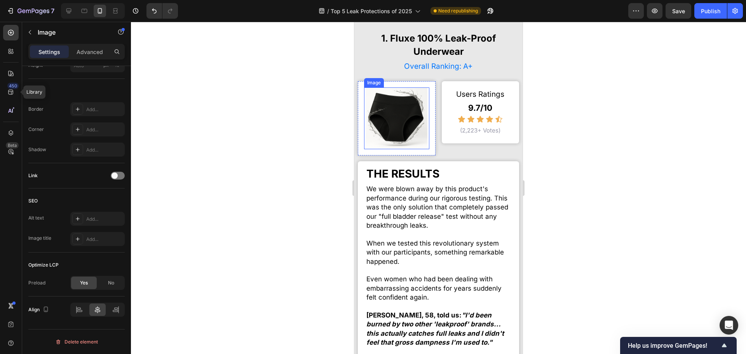
click at [396, 96] on img at bounding box center [397, 118] width 62 height 62
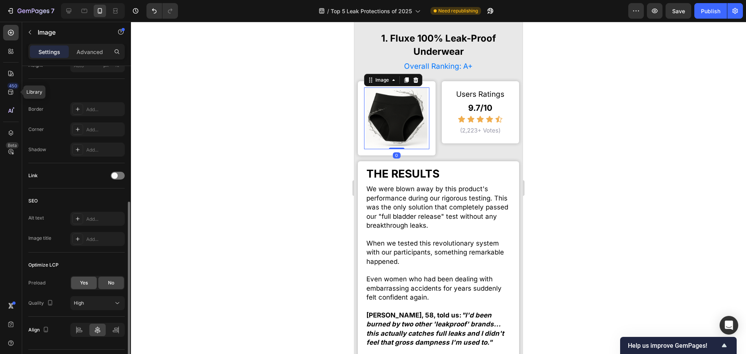
click at [77, 280] on div "Yes" at bounding box center [84, 283] width 26 height 12
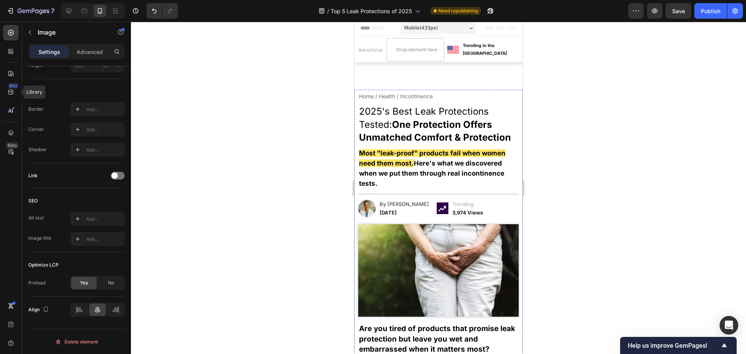
scroll to position [0, 0]
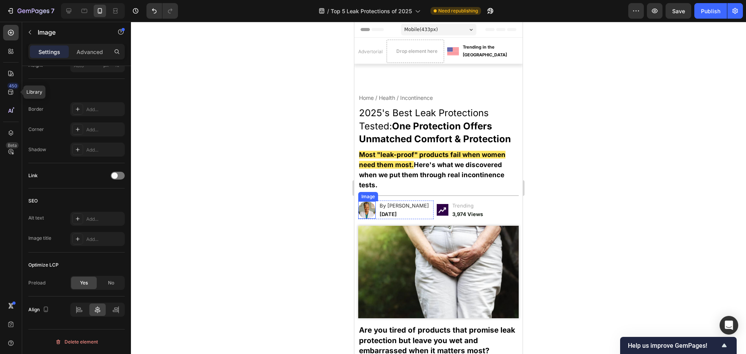
click at [368, 209] on img at bounding box center [366, 209] width 17 height 17
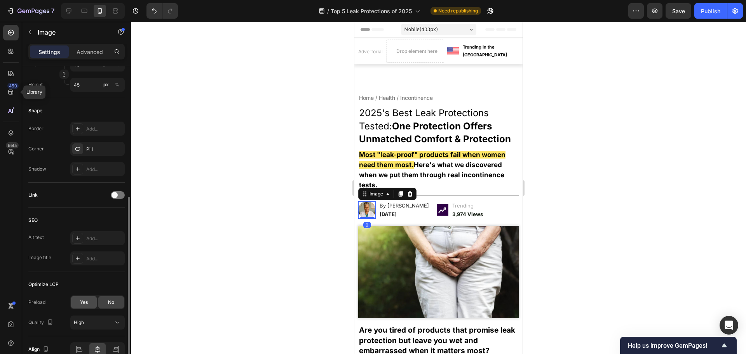
click at [82, 299] on div "Yes" at bounding box center [84, 302] width 26 height 12
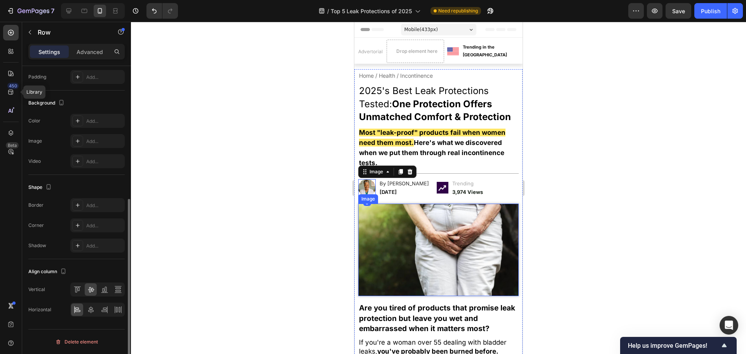
click at [451, 187] on div "Image 0 By Dr. Emma Carlisle September 26, 2025 Text Block Row Image Trending 3…" at bounding box center [438, 187] width 160 height 19
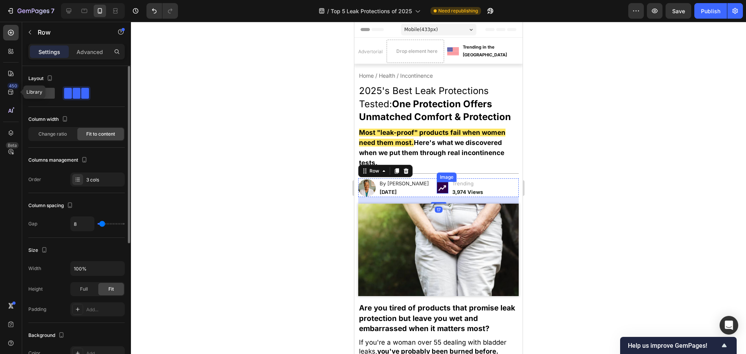
click at [445, 186] on img at bounding box center [443, 188] width 12 height 12
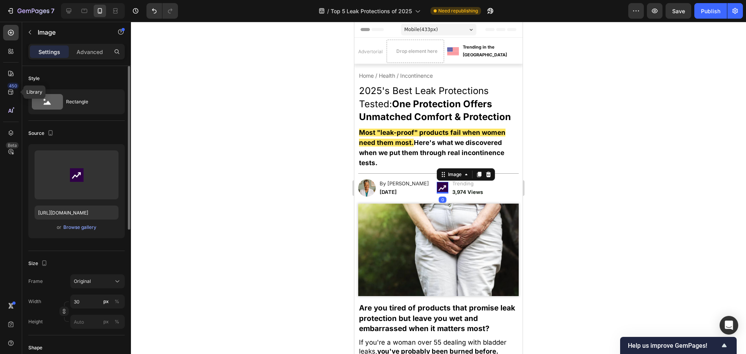
scroll to position [194, 0]
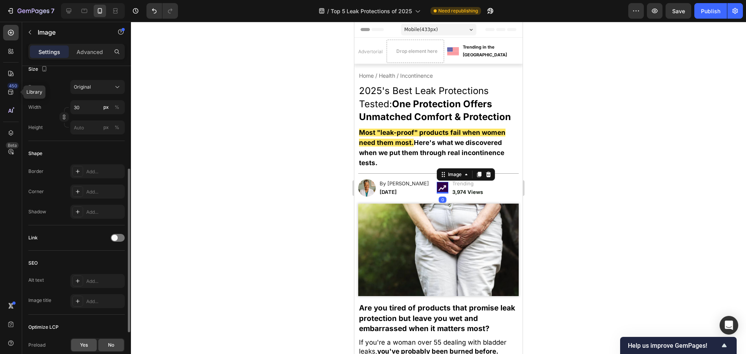
click at [82, 342] on div "Yes" at bounding box center [84, 345] width 26 height 12
click at [468, 46] on div "Advertorial Text Block Image Trending in the US Text Block Drop element here Row" at bounding box center [438, 51] width 168 height 23
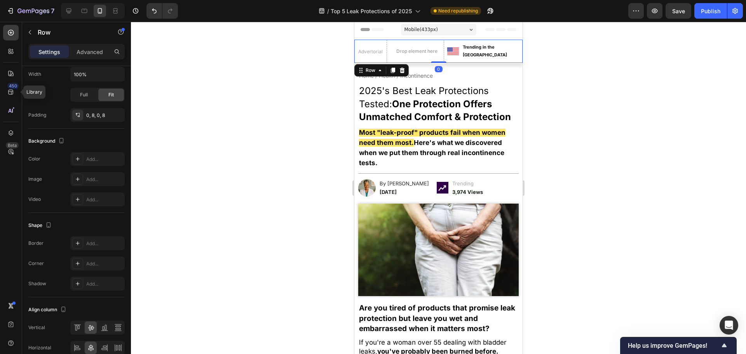
scroll to position [0, 0]
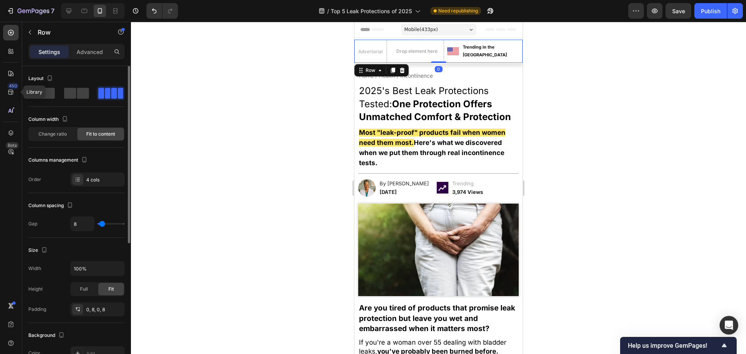
click at [459, 49] on img at bounding box center [453, 51] width 12 height 8
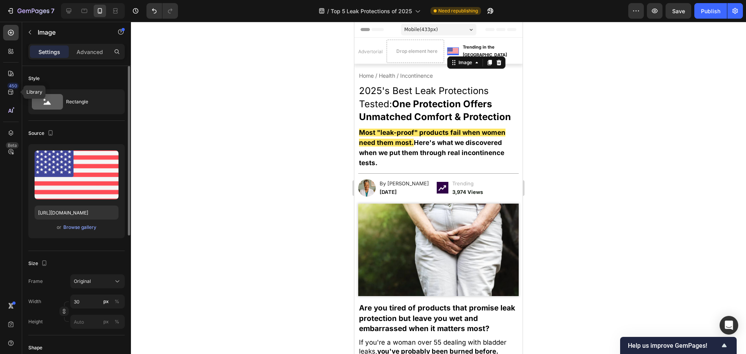
scroll to position [194, 0]
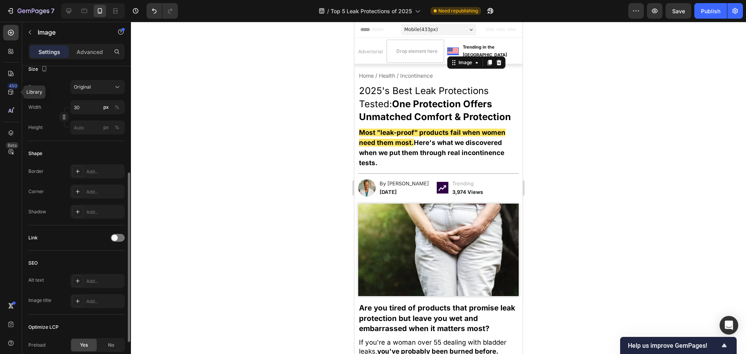
drag, startPoint x: 92, startPoint y: 340, endPoint x: 175, endPoint y: 282, distance: 101.5
click at [91, 339] on div "Yes" at bounding box center [84, 345] width 26 height 12
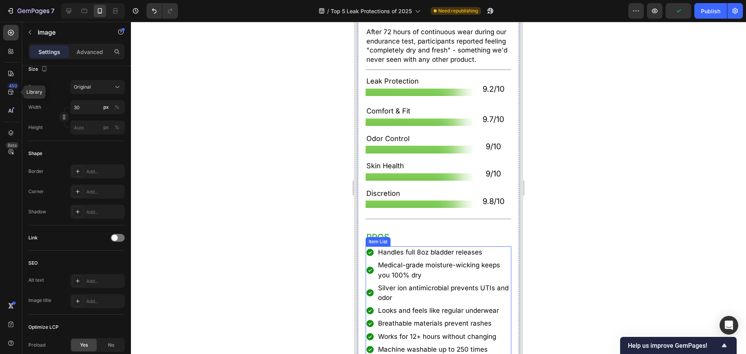
scroll to position [1282, 0]
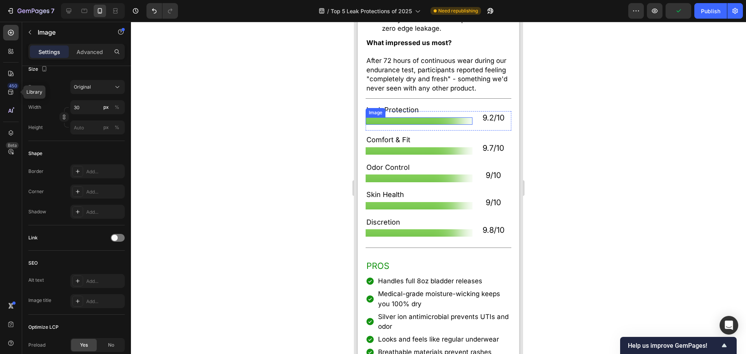
click at [433, 125] on img at bounding box center [419, 120] width 107 height 7
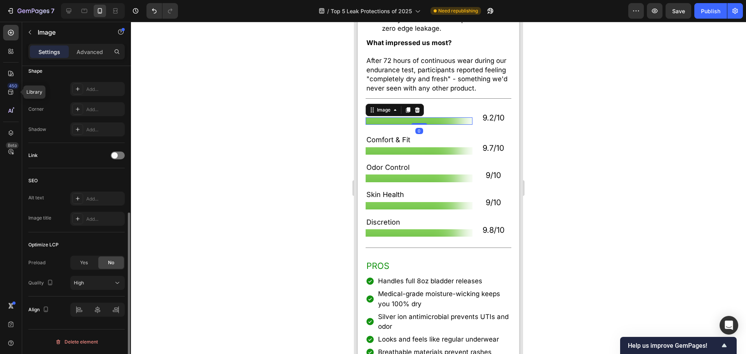
click at [92, 262] on div "Yes" at bounding box center [84, 262] width 26 height 12
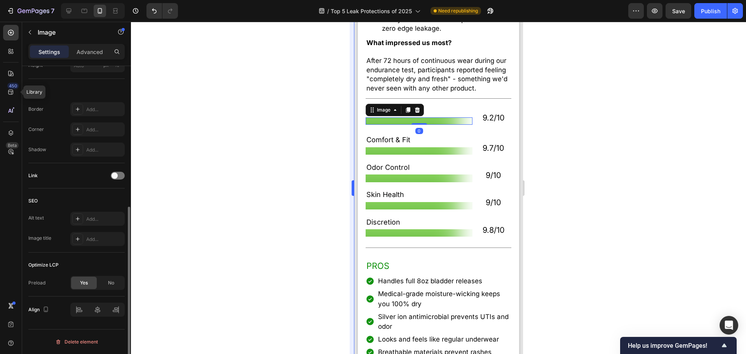
scroll to position [256, 0]
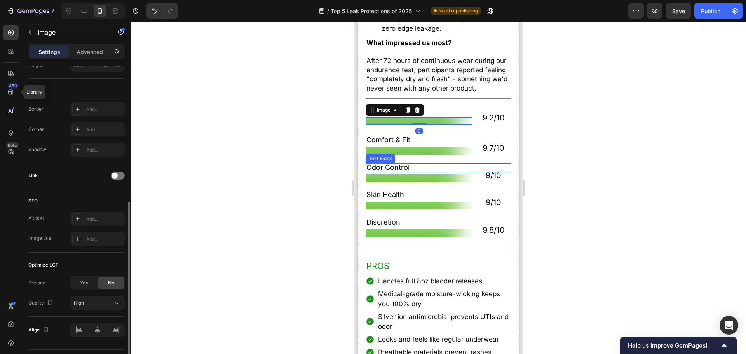
click at [402, 155] on img at bounding box center [419, 150] width 107 height 7
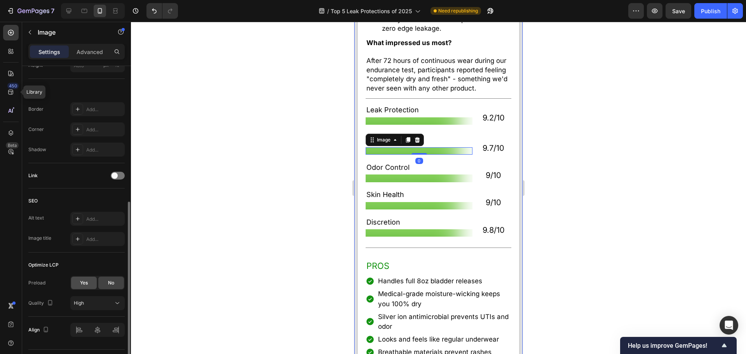
click at [85, 279] on span "Yes" at bounding box center [84, 282] width 8 height 7
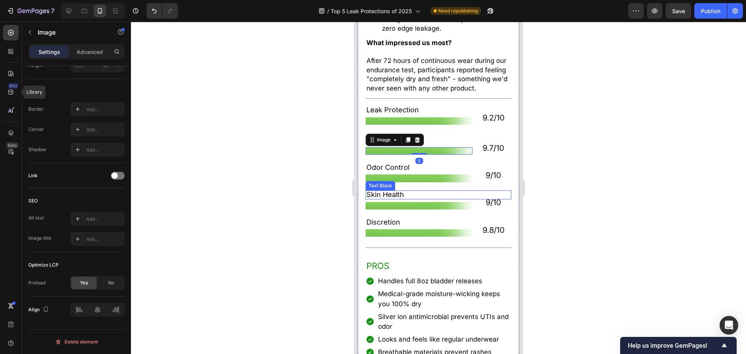
click at [404, 188] on div "Image" at bounding box center [419, 178] width 107 height 19
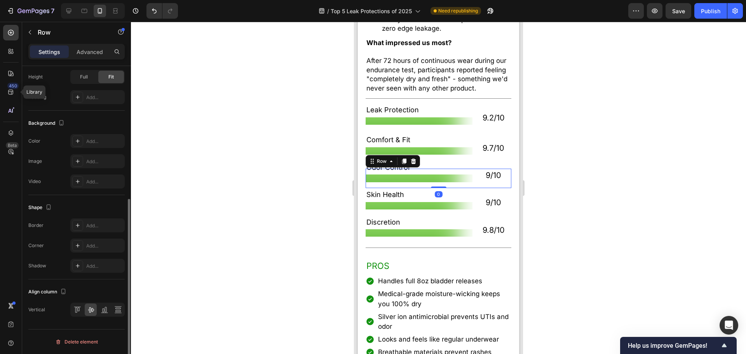
scroll to position [0, 0]
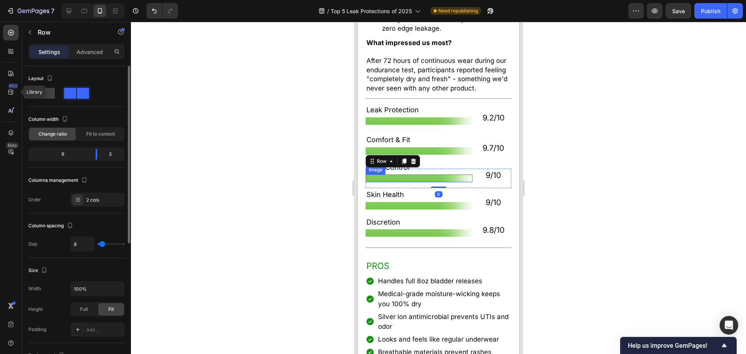
click at [419, 188] on div "Image" at bounding box center [419, 178] width 107 height 19
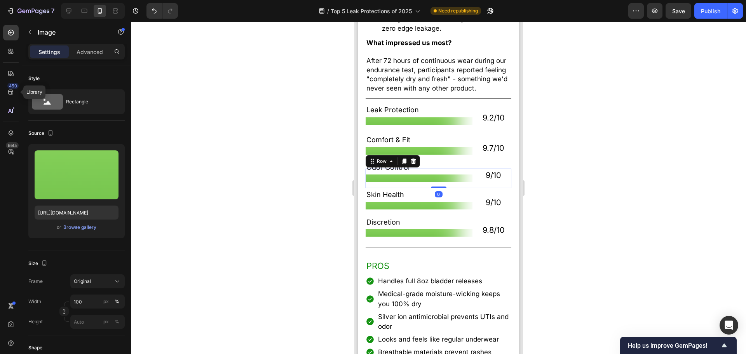
click at [421, 182] on img at bounding box center [419, 177] width 107 height 7
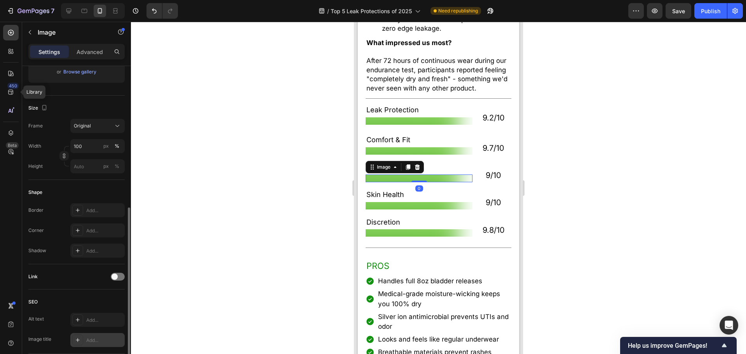
scroll to position [233, 0]
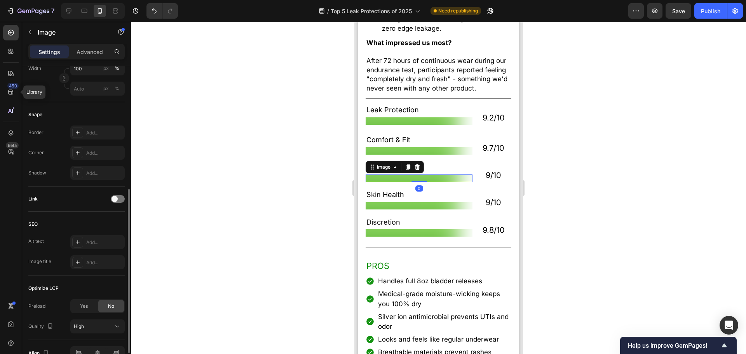
click at [79, 314] on div "Preload Yes No Quality High" at bounding box center [76, 316] width 96 height 34
click at [78, 307] on div "Yes" at bounding box center [84, 306] width 26 height 12
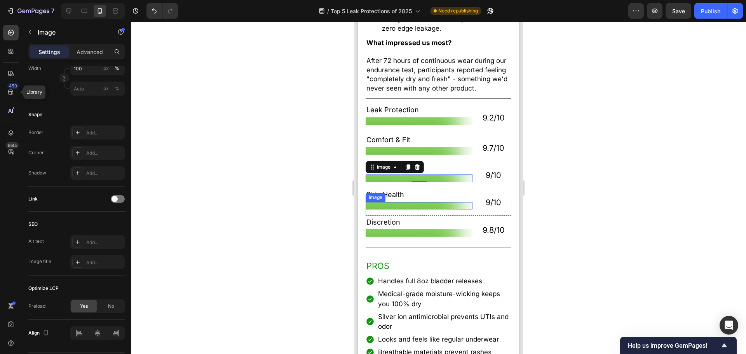
click at [409, 209] on img at bounding box center [419, 205] width 107 height 7
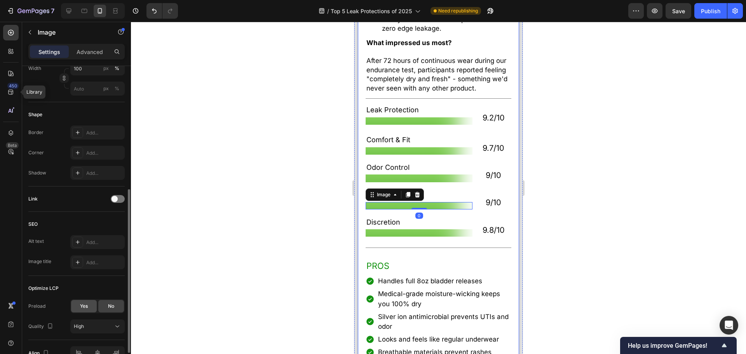
click at [87, 305] on span "Yes" at bounding box center [84, 306] width 8 height 7
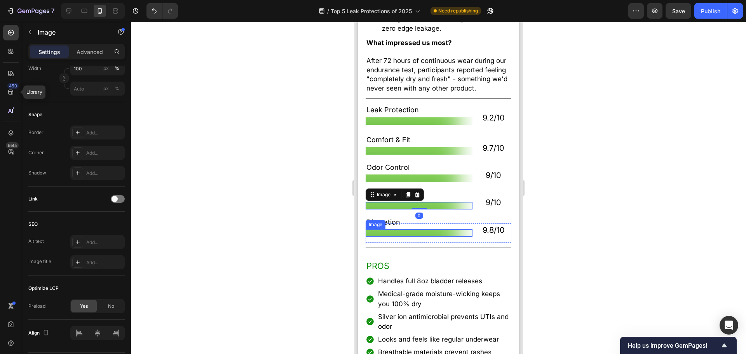
click at [385, 237] on img at bounding box center [419, 232] width 107 height 7
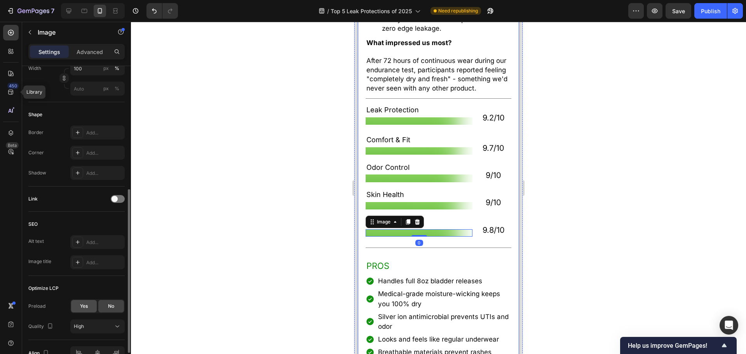
click at [86, 305] on span "Yes" at bounding box center [84, 306] width 8 height 7
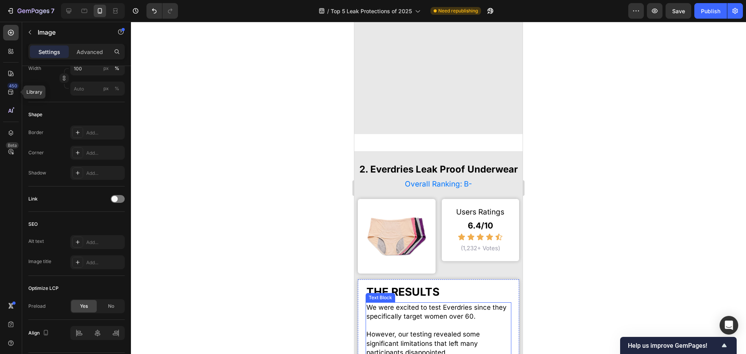
scroll to position [1981, 0]
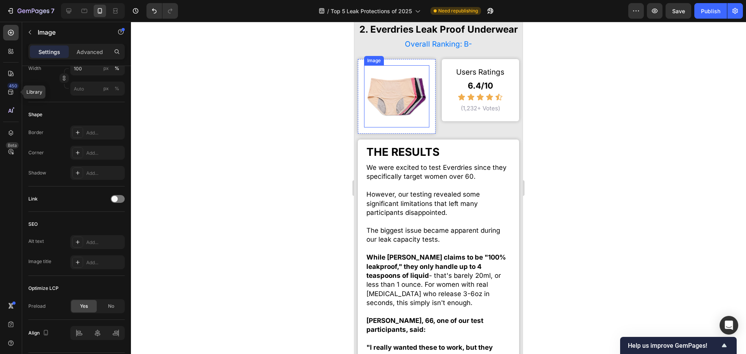
drag, startPoint x: 404, startPoint y: 108, endPoint x: 461, endPoint y: 319, distance: 218.5
click at [404, 108] on img at bounding box center [396, 96] width 63 height 63
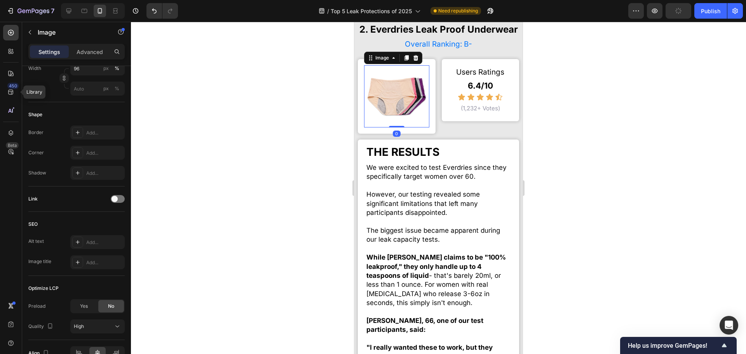
click at [87, 312] on div "Yes" at bounding box center [84, 306] width 26 height 12
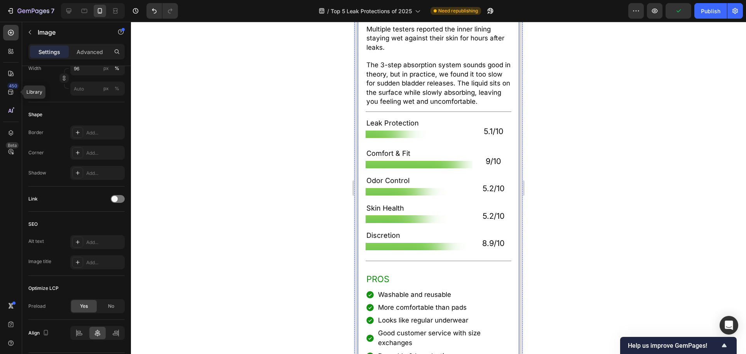
scroll to position [2408, 0]
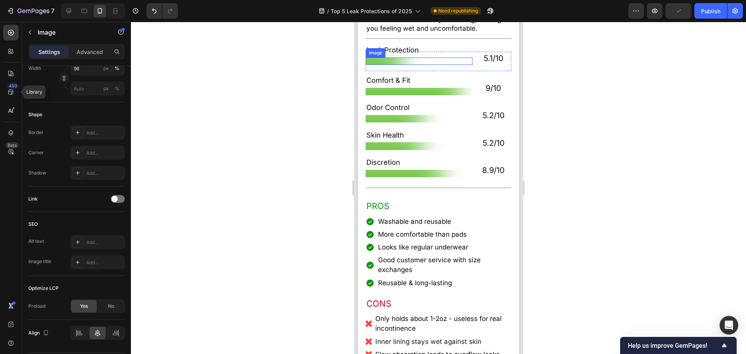
click at [389, 65] on img at bounding box center [419, 60] width 107 height 7
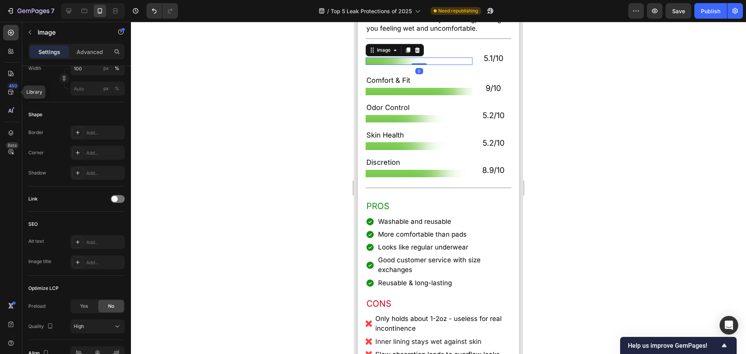
drag, startPoint x: 89, startPoint y: 301, endPoint x: 200, endPoint y: 222, distance: 136.8
click at [88, 301] on div "Yes" at bounding box center [84, 306] width 26 height 12
click at [388, 95] on img at bounding box center [419, 91] width 107 height 7
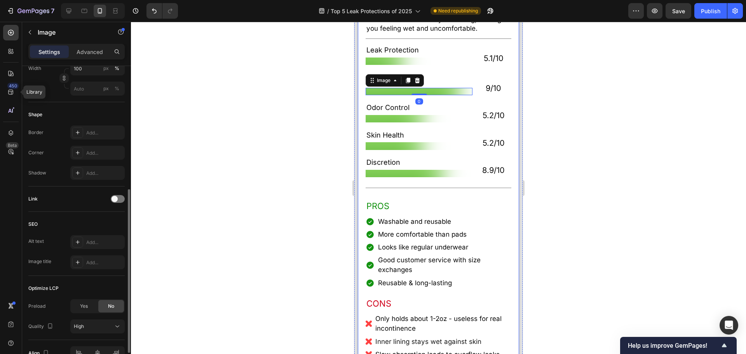
drag, startPoint x: 92, startPoint y: 303, endPoint x: 97, endPoint y: 299, distance: 6.6
click at [91, 303] on div "Yes" at bounding box center [84, 306] width 26 height 12
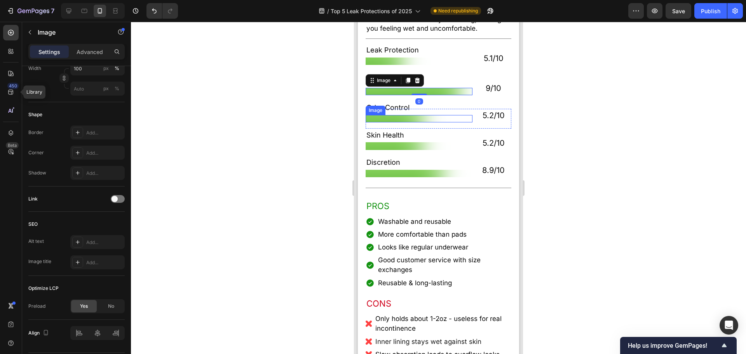
click at [388, 122] on img at bounding box center [419, 118] width 107 height 7
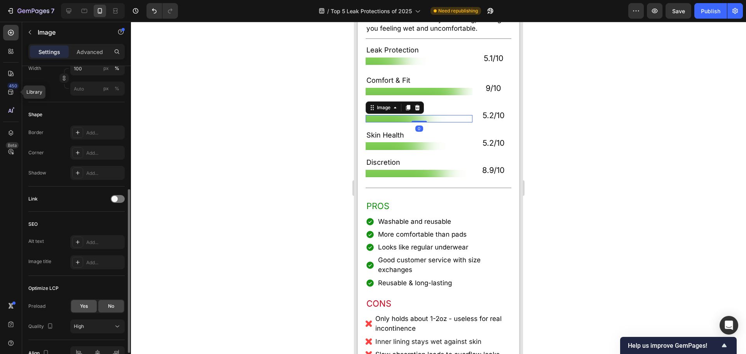
click at [92, 306] on div "Yes" at bounding box center [84, 306] width 26 height 12
click at [384, 150] on img at bounding box center [419, 145] width 107 height 7
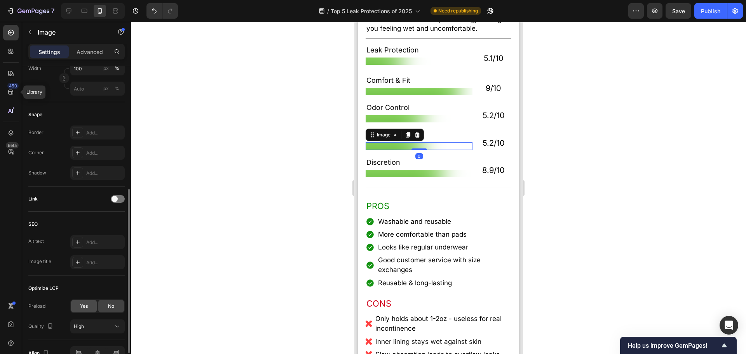
click at [89, 306] on div "Yes" at bounding box center [84, 306] width 26 height 12
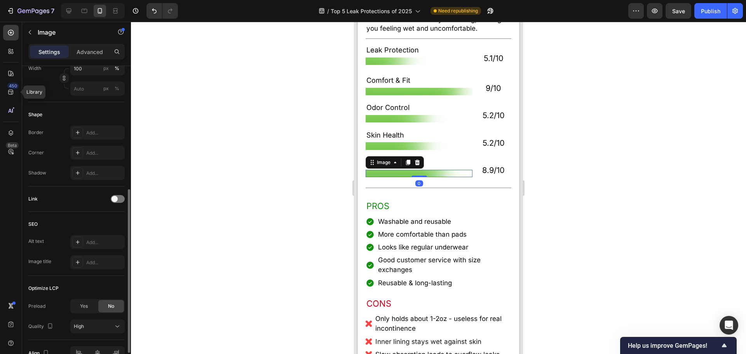
drag, startPoint x: 407, startPoint y: 182, endPoint x: 679, endPoint y: 248, distance: 279.8
click at [407, 177] on img at bounding box center [419, 173] width 107 height 7
drag, startPoint x: 85, startPoint y: 305, endPoint x: 94, endPoint y: 302, distance: 8.9
click at [85, 305] on span "Yes" at bounding box center [84, 306] width 8 height 7
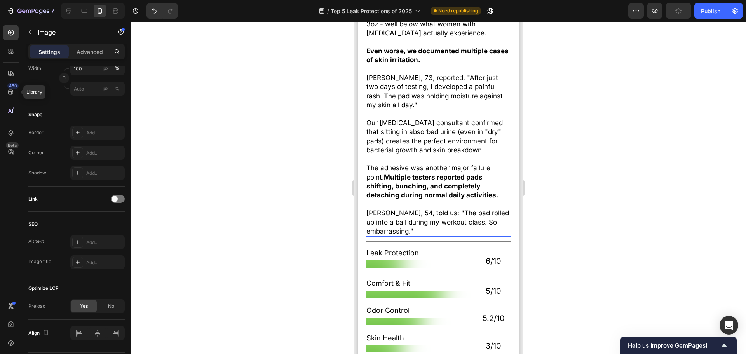
scroll to position [3457, 0]
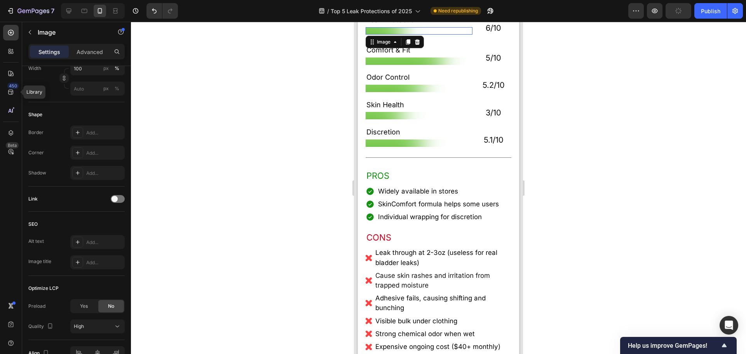
click at [390, 35] on img at bounding box center [419, 30] width 107 height 7
click at [75, 303] on div "Yes" at bounding box center [84, 306] width 26 height 12
click at [388, 70] on div "Text Block" at bounding box center [381, 68] width 30 height 9
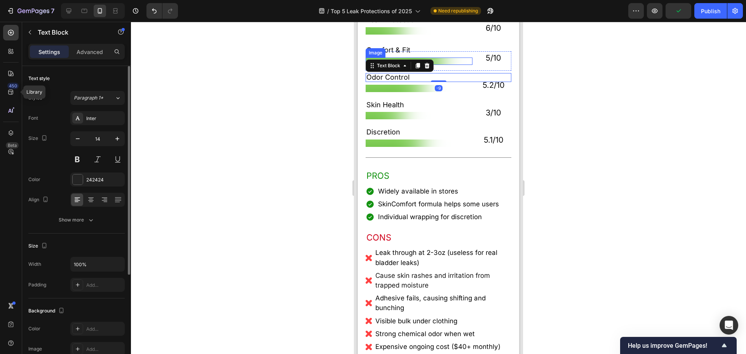
click at [390, 63] on img at bounding box center [419, 60] width 107 height 7
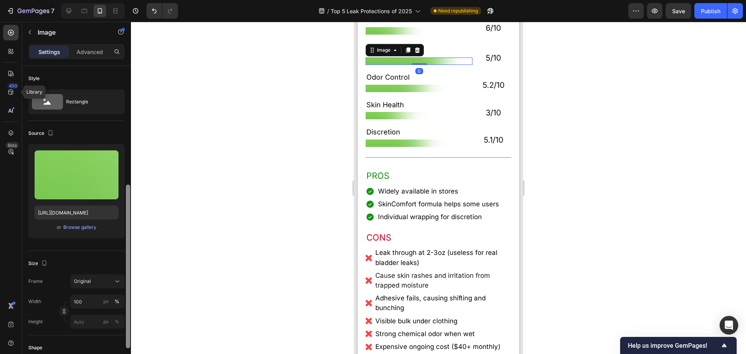
scroll to position [194, 0]
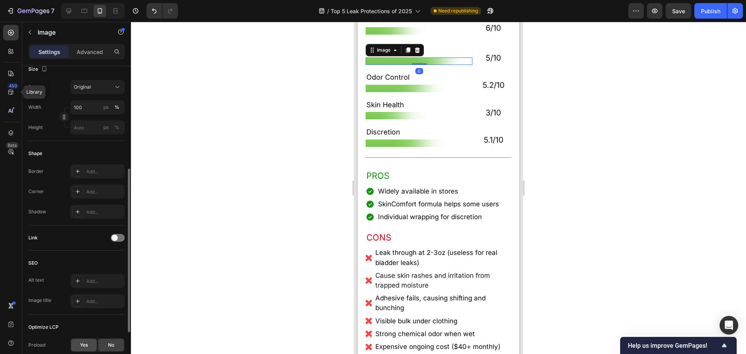
click at [84, 339] on div "Yes" at bounding box center [84, 345] width 26 height 12
click at [391, 92] on img at bounding box center [419, 88] width 107 height 7
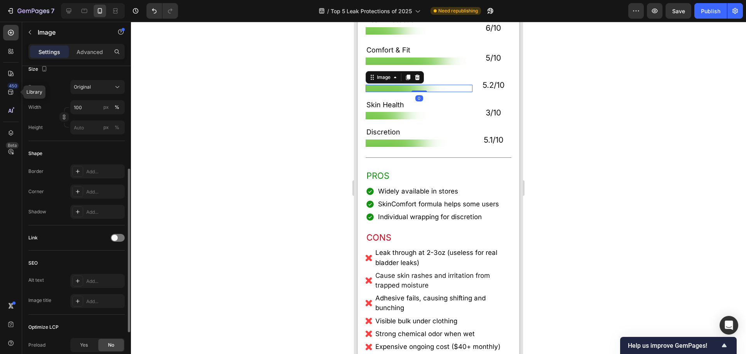
drag, startPoint x: 84, startPoint y: 347, endPoint x: 102, endPoint y: 326, distance: 27.8
click at [83, 347] on span "Yes" at bounding box center [84, 344] width 8 height 7
click at [385, 119] on img at bounding box center [419, 115] width 107 height 7
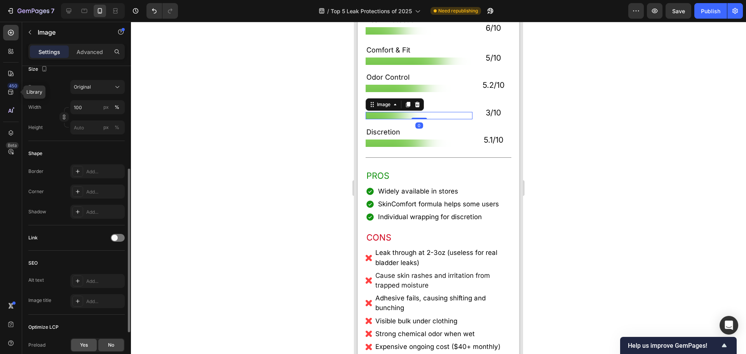
click at [84, 342] on span "Yes" at bounding box center [84, 344] width 8 height 7
click at [378, 153] on div "Image" at bounding box center [419, 142] width 107 height 19
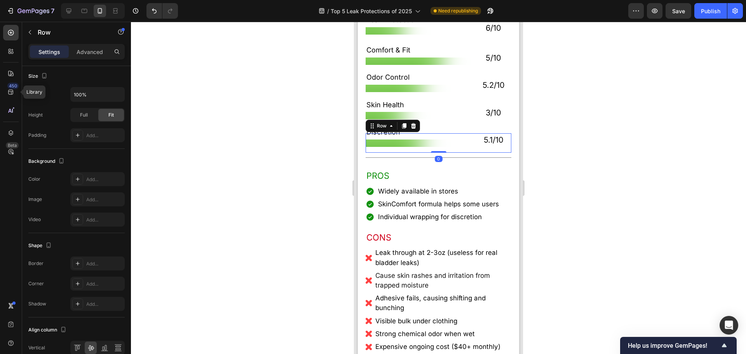
scroll to position [0, 0]
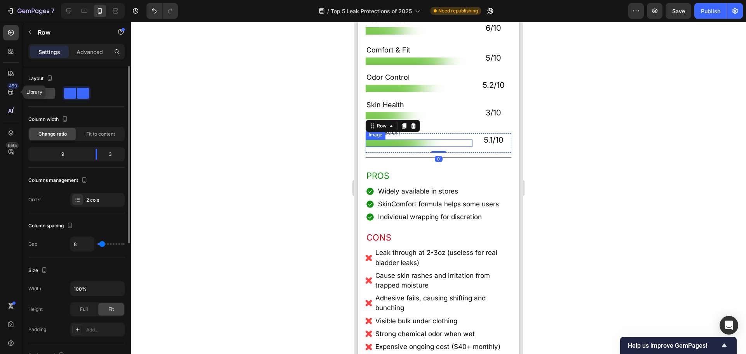
click at [393, 147] on img at bounding box center [419, 142] width 107 height 7
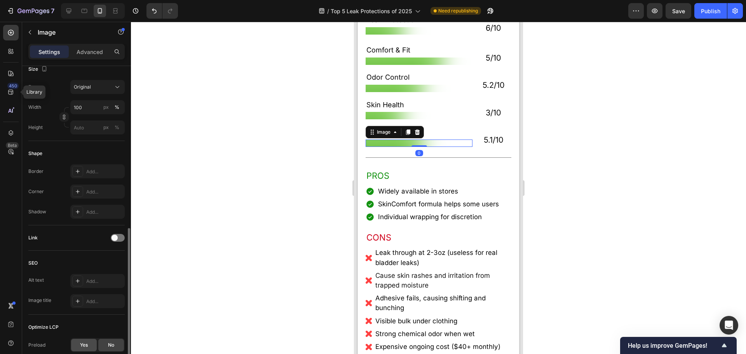
scroll to position [233, 0]
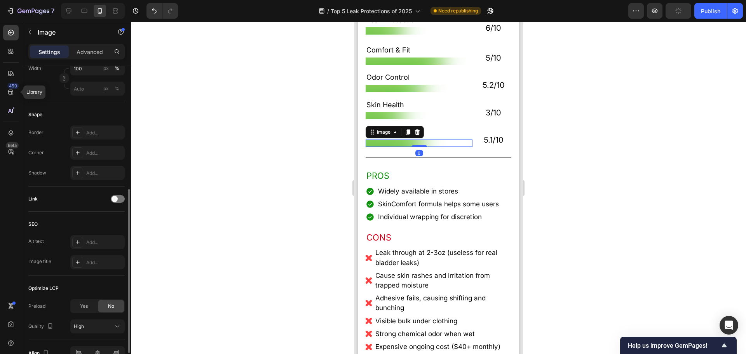
click at [77, 308] on div "Yes" at bounding box center [84, 306] width 26 height 12
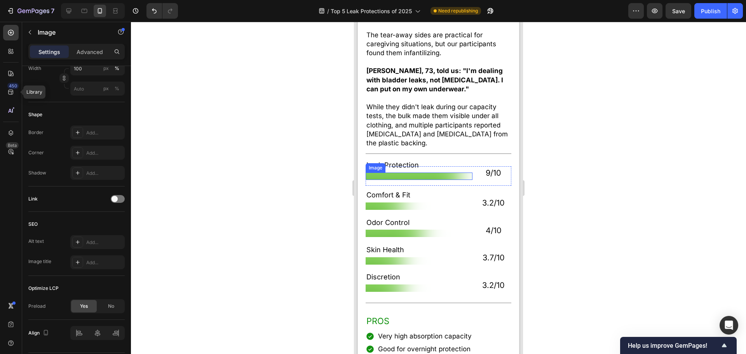
scroll to position [4428, 0]
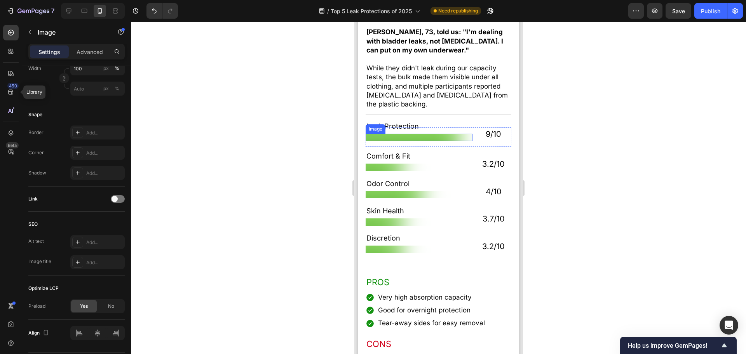
click at [412, 134] on img at bounding box center [419, 137] width 107 height 7
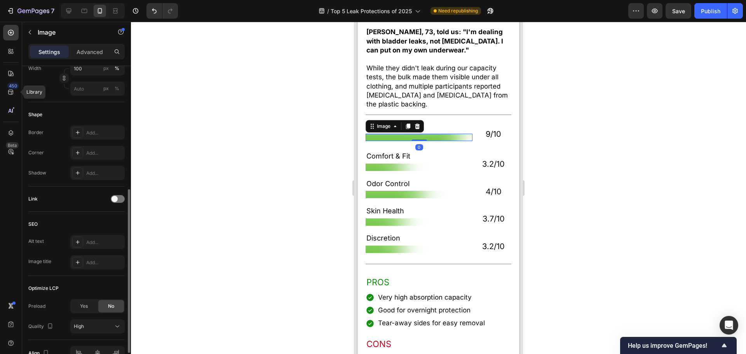
click at [88, 299] on div "Yes No" at bounding box center [97, 306] width 54 height 14
click at [81, 300] on div "Yes" at bounding box center [84, 306] width 26 height 12
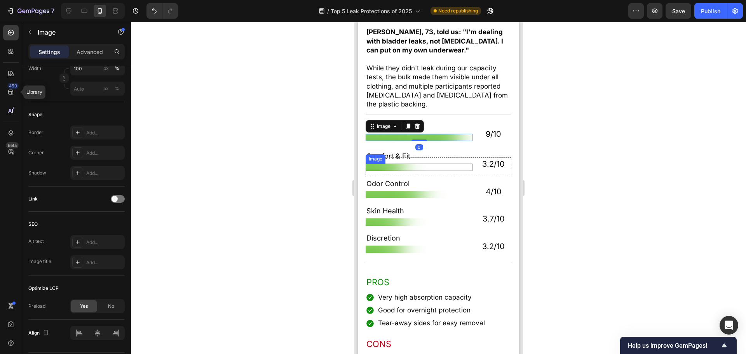
click at [386, 164] on img at bounding box center [419, 167] width 107 height 7
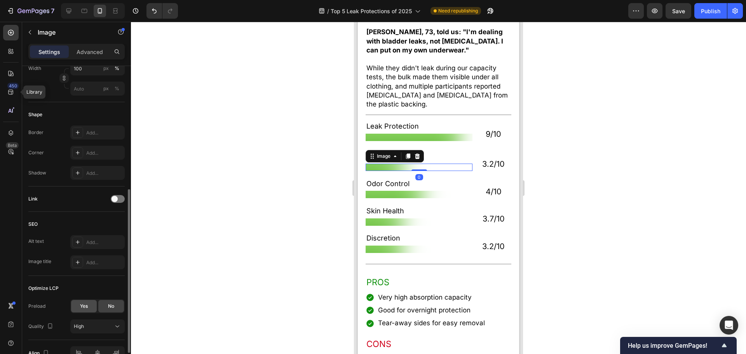
click at [80, 306] on span "Yes" at bounding box center [84, 306] width 8 height 7
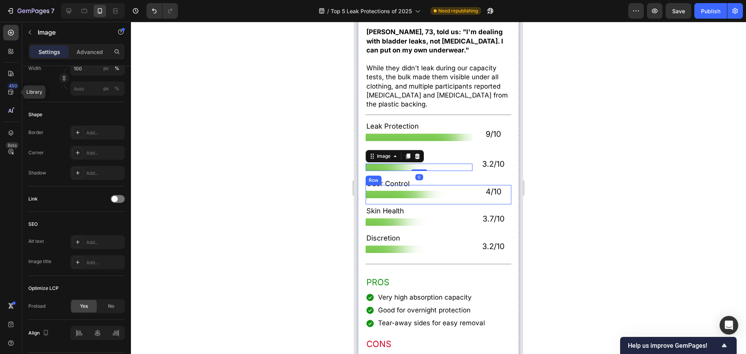
click at [379, 191] on img at bounding box center [419, 194] width 107 height 7
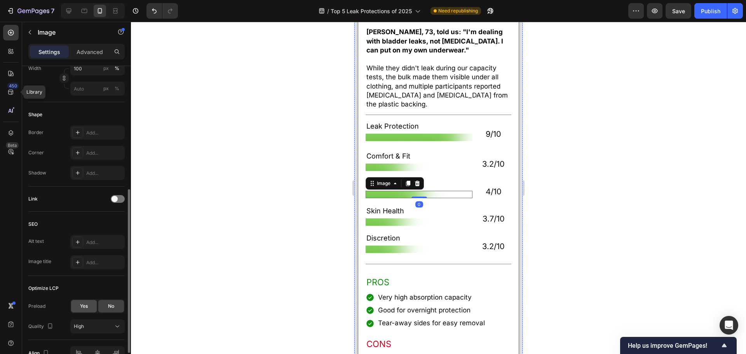
click at [87, 305] on span "Yes" at bounding box center [84, 306] width 8 height 7
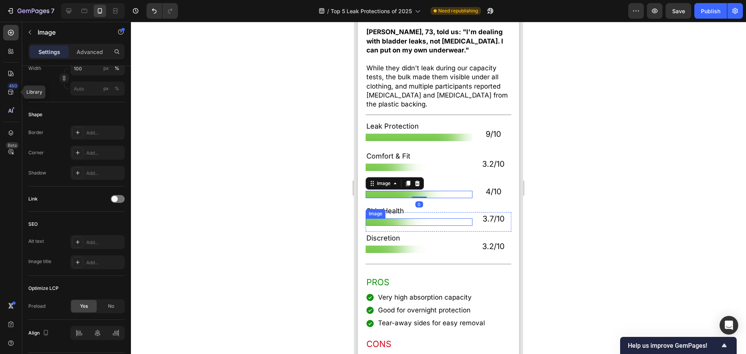
click at [399, 218] on img at bounding box center [419, 221] width 107 height 7
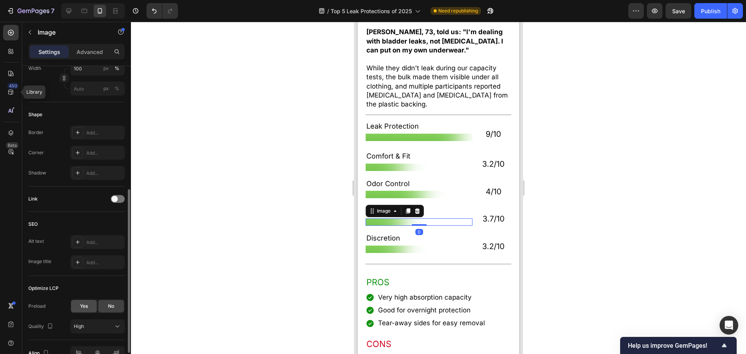
click at [81, 302] on div "Yes" at bounding box center [84, 306] width 26 height 12
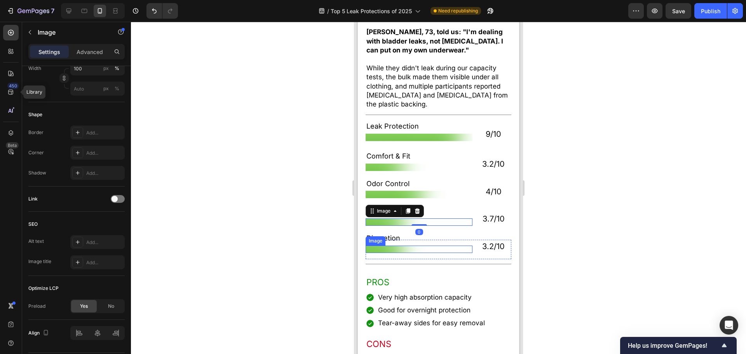
click at [402, 245] on img at bounding box center [419, 248] width 107 height 7
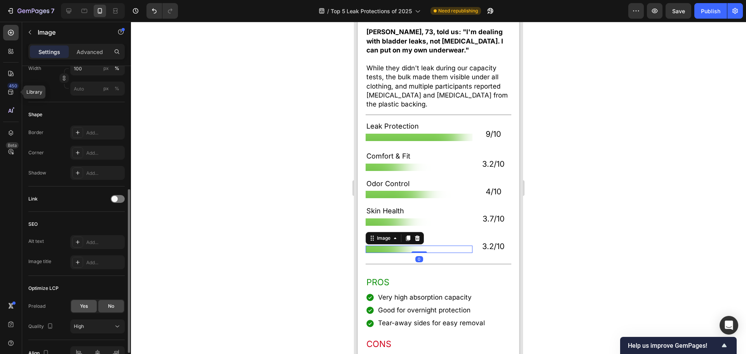
click at [83, 310] on div "Yes" at bounding box center [84, 306] width 26 height 12
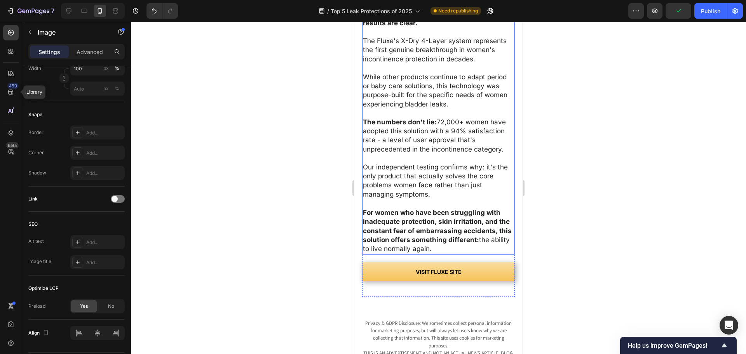
scroll to position [5827, 0]
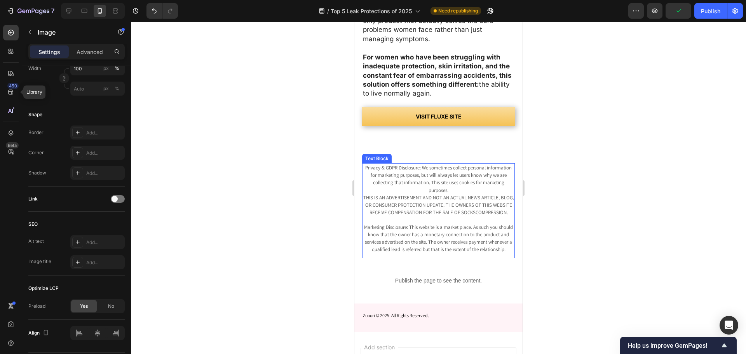
click at [583, 181] on div at bounding box center [438, 188] width 615 height 332
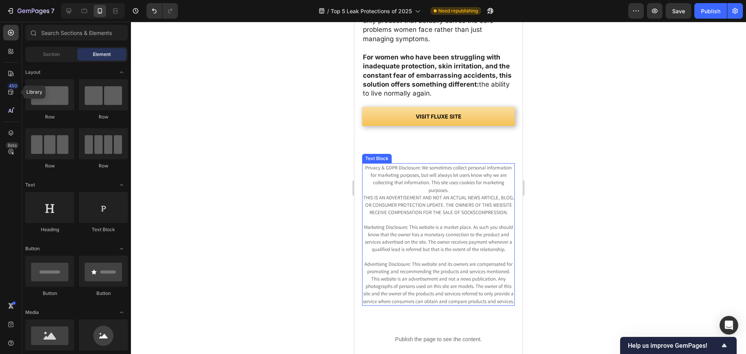
scroll to position [6021, 0]
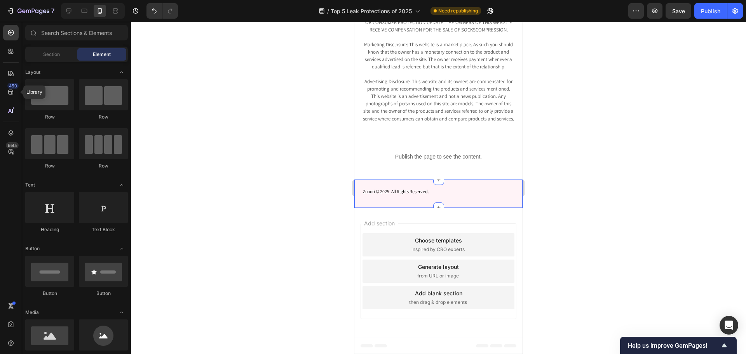
click at [385, 208] on div "Zuoori © 2025. All Rights Reserved. Text Block Row Section 16" at bounding box center [438, 193] width 168 height 28
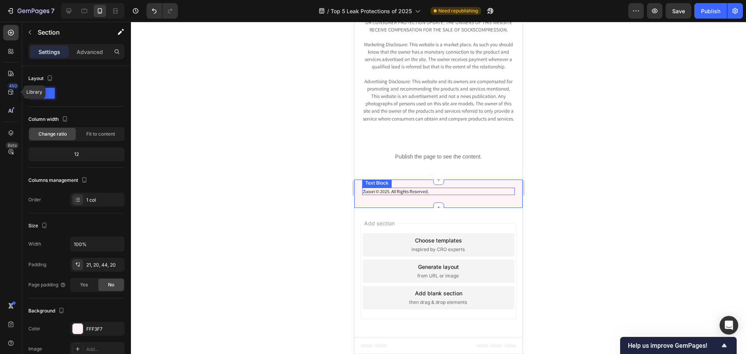
click at [369, 194] on span "Zuoori © 2025. All Rights Reserved." at bounding box center [396, 191] width 66 height 6
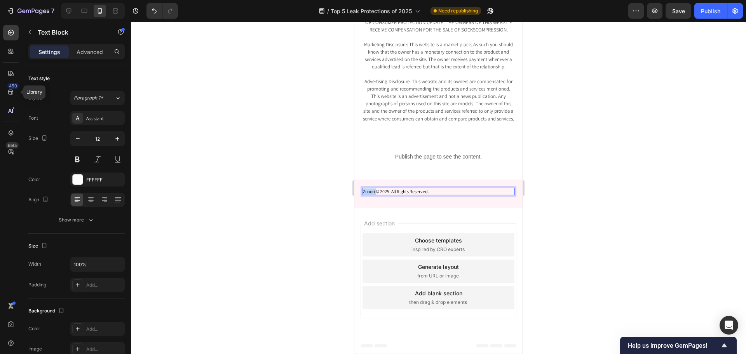
click at [369, 194] on span "Zuoori © 2025. All Rights Reserved." at bounding box center [396, 191] width 66 height 6
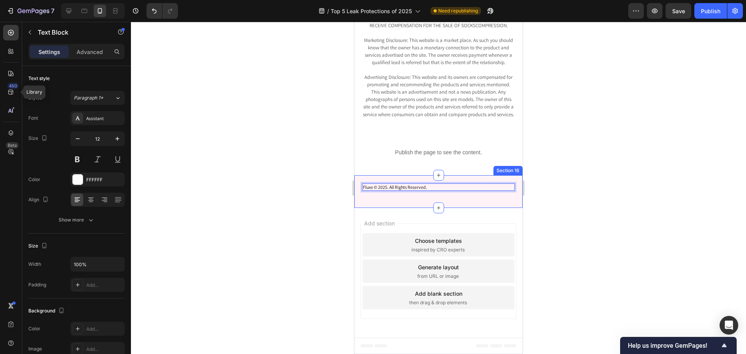
click at [549, 198] on div at bounding box center [438, 188] width 615 height 332
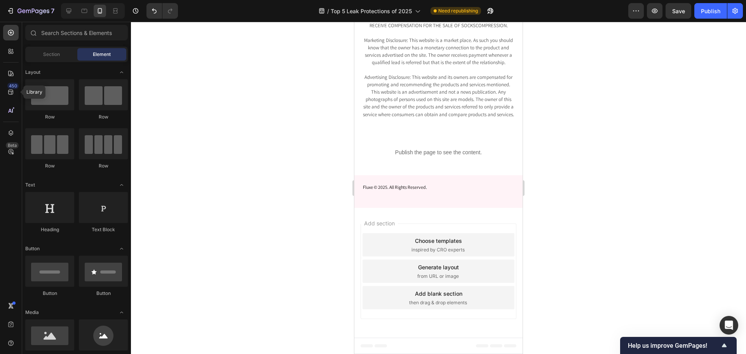
click at [372, 190] on span "Fluxe © 2025. All Rights Reserved." at bounding box center [395, 187] width 64 height 6
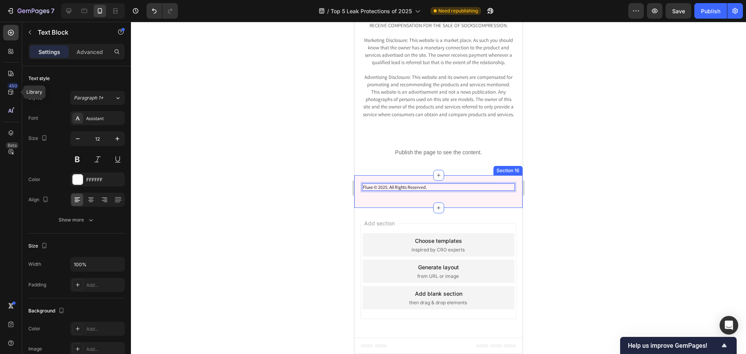
click at [361, 202] on div "Fluxe © 2025. All Rights Reserved. Text Block 0 Row Section 16" at bounding box center [438, 191] width 168 height 33
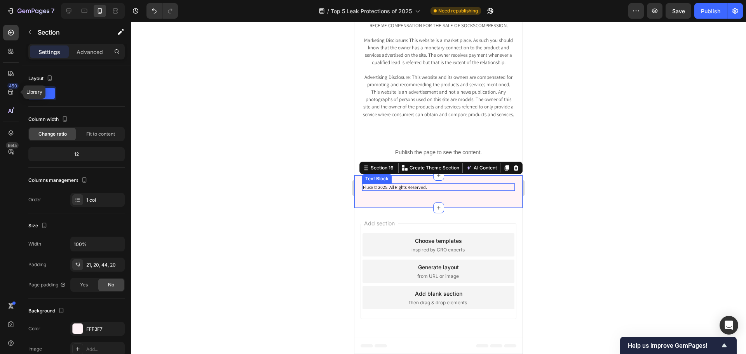
click at [367, 190] on span "Fluxe © 2025. All Rights Reserved." at bounding box center [395, 187] width 64 height 6
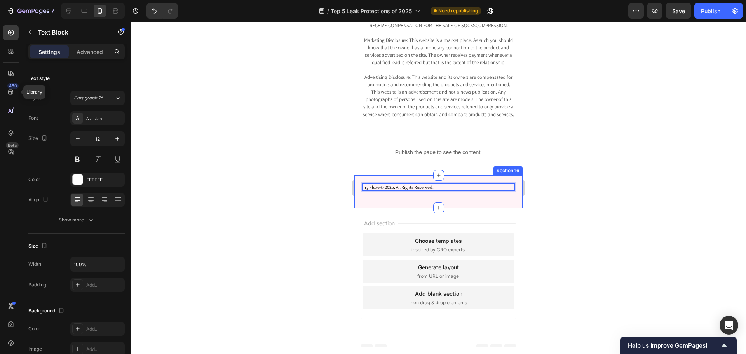
click at [579, 200] on div at bounding box center [438, 188] width 615 height 332
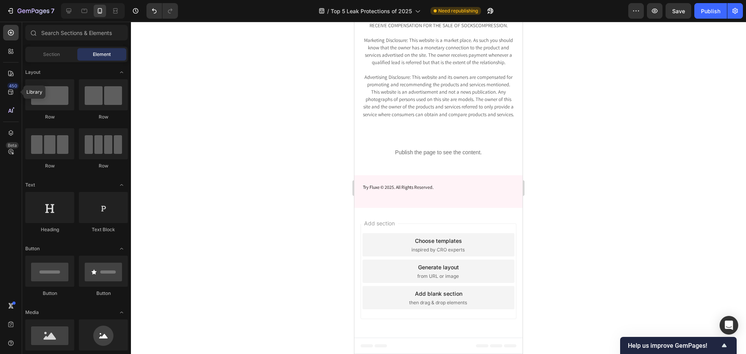
click at [711, 23] on div at bounding box center [438, 188] width 615 height 332
click at [714, 19] on div "7 Version history / Top 5 Leak Protections of 2025 Need republishing Preview Sa…" at bounding box center [373, 11] width 746 height 22
click at [720, 10] on div "Publish" at bounding box center [710, 11] width 19 height 8
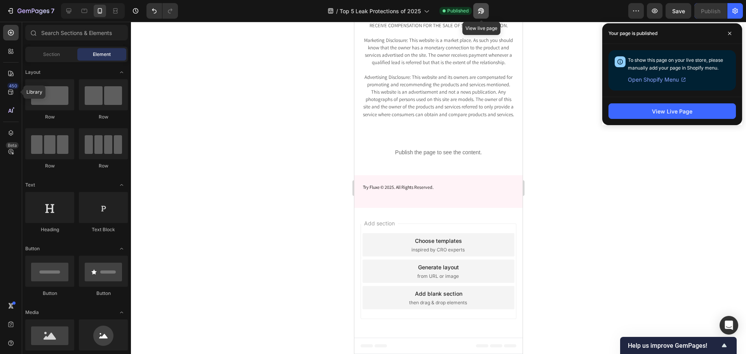
click at [483, 10] on icon "button" at bounding box center [481, 11] width 8 height 8
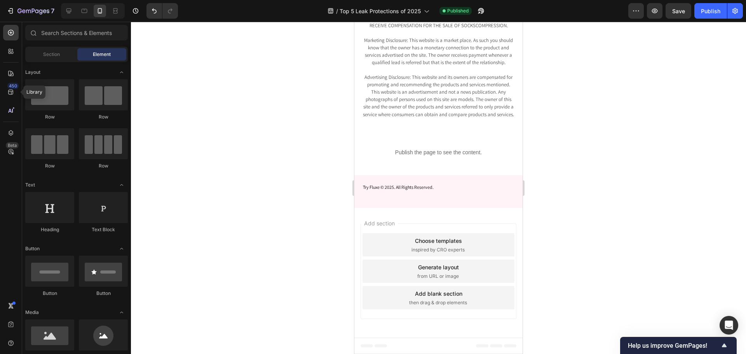
click at [60, 12] on div at bounding box center [91, 11] width 67 height 16
click at [65, 9] on icon at bounding box center [69, 11] width 8 height 8
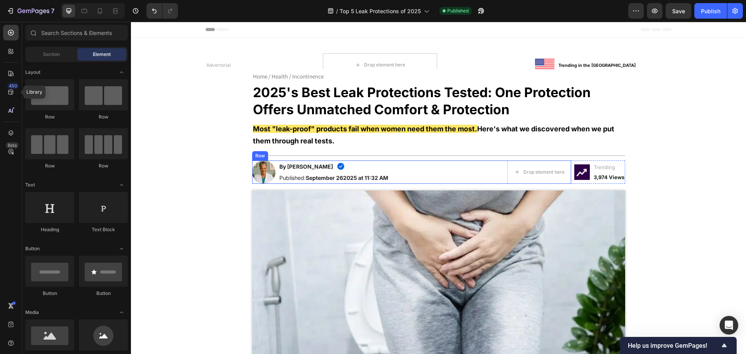
click at [459, 225] on img at bounding box center [438, 288] width 373 height 196
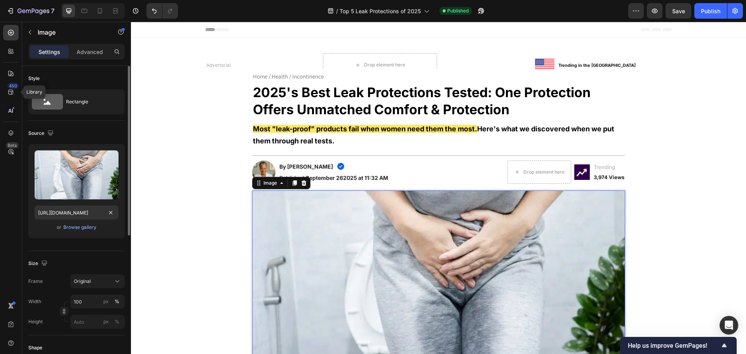
click at [82, 222] on div "Upload Image https://cdn.shopify.com/s/files/1/0943/7115/2196/files/gempages_57…" at bounding box center [76, 191] width 96 height 94
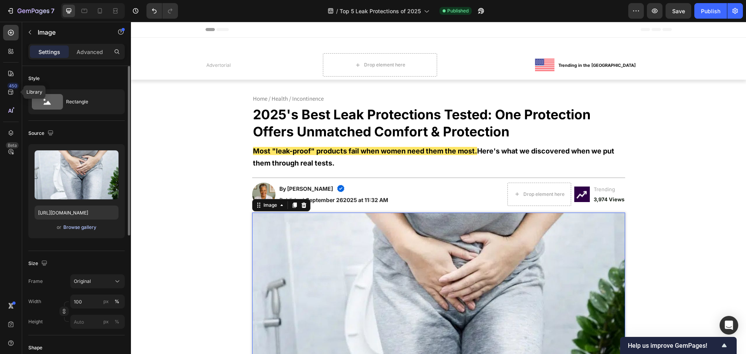
click at [82, 224] on div "Browse gallery" at bounding box center [79, 227] width 33 height 7
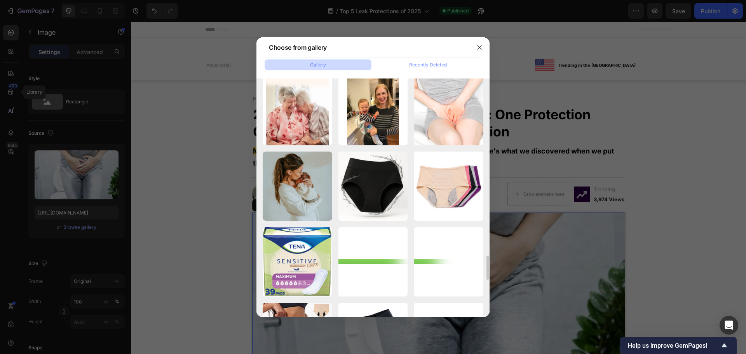
scroll to position [2059, 0]
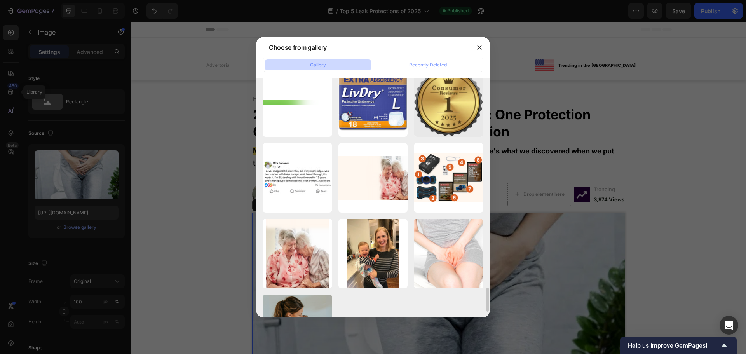
click at [118, 228] on div at bounding box center [373, 177] width 746 height 354
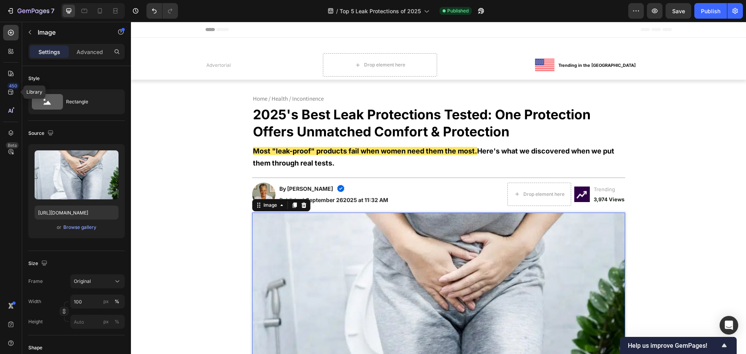
click at [394, 252] on img at bounding box center [438, 310] width 373 height 196
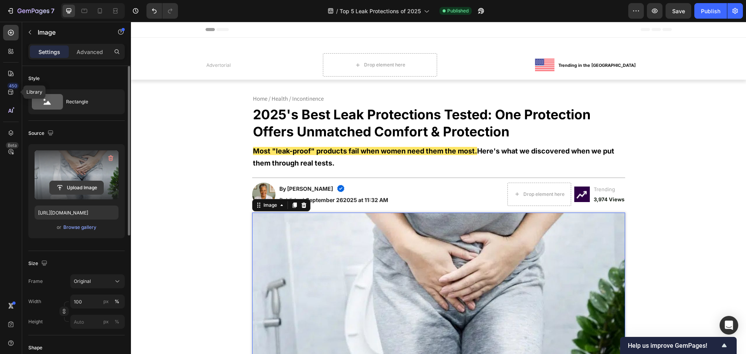
click at [71, 184] on input "file" at bounding box center [77, 187] width 54 height 13
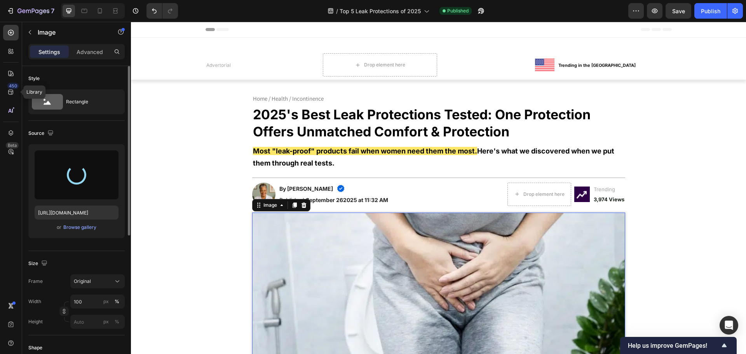
type input "https://cdn.shopify.com/s/files/1/0943/7115/2196/files/gempages_579493621816885…"
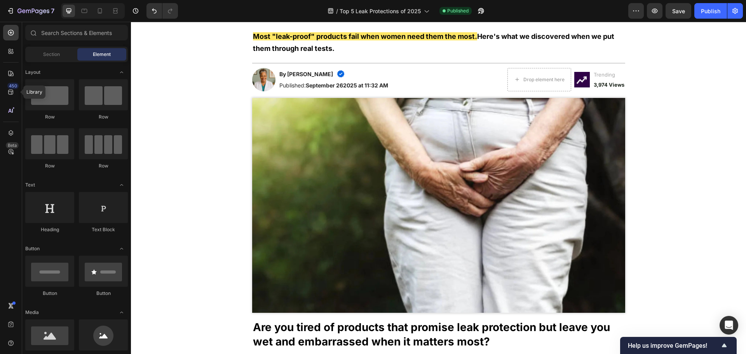
scroll to position [117, 0]
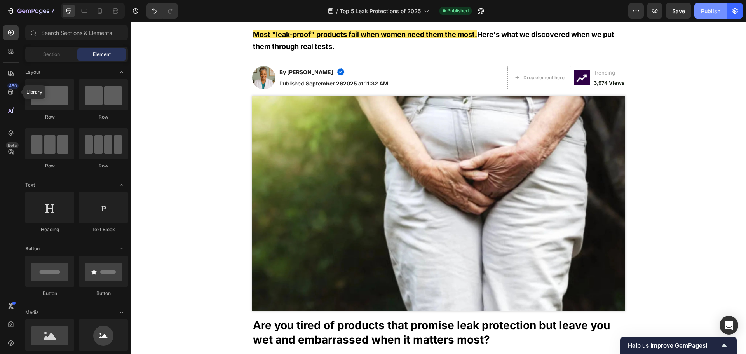
click at [704, 7] on div "Publish" at bounding box center [710, 11] width 19 height 8
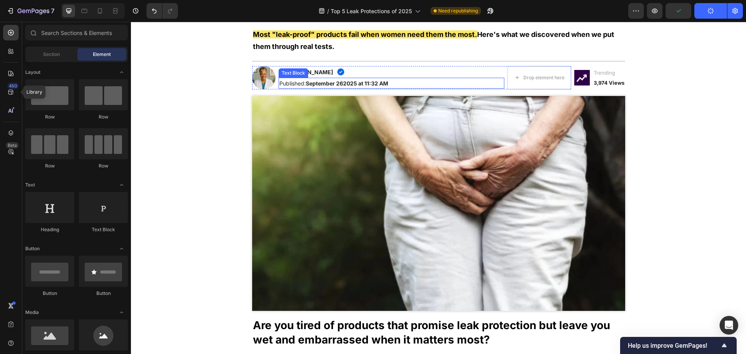
click at [347, 85] on strong "September 262025 at 11:32 AM" at bounding box center [347, 83] width 82 height 7
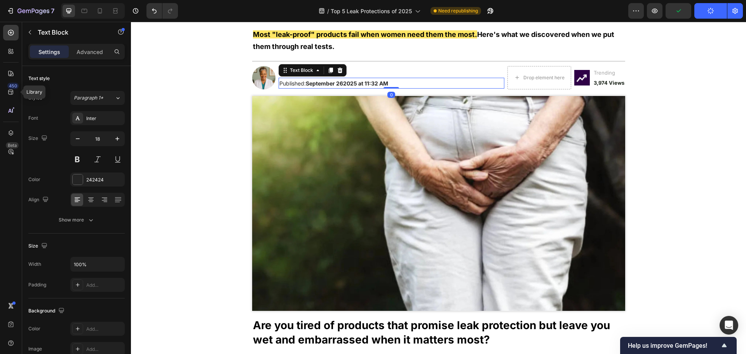
click at [341, 84] on strong "September 262025 at 11:32 AM" at bounding box center [347, 83] width 82 height 7
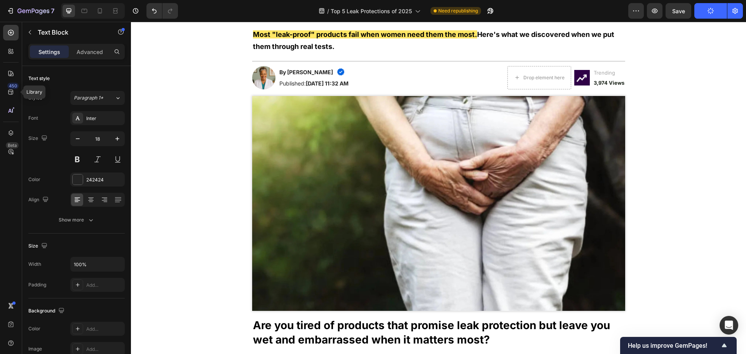
drag, startPoint x: 208, startPoint y: 141, endPoint x: 298, endPoint y: 94, distance: 101.6
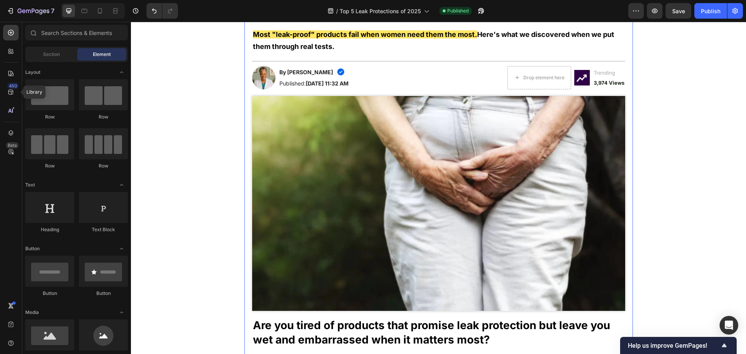
click at [301, 87] on div "Published: September 26, 2025 at 11:32 AM" at bounding box center [392, 83] width 226 height 11
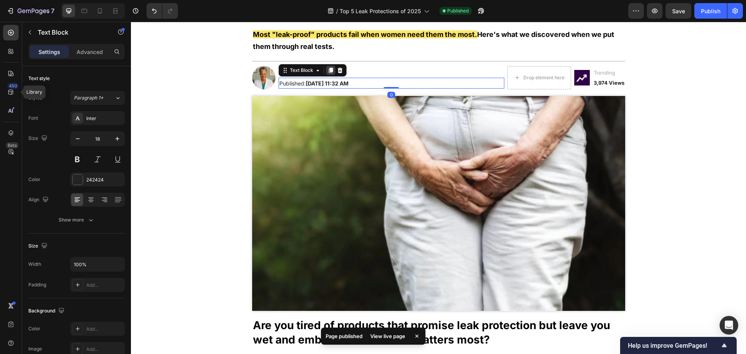
click at [327, 72] on icon at bounding box center [330, 70] width 6 height 6
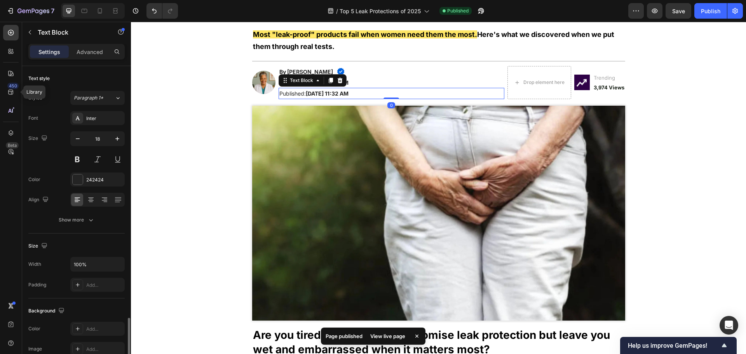
scroll to position [150, 0]
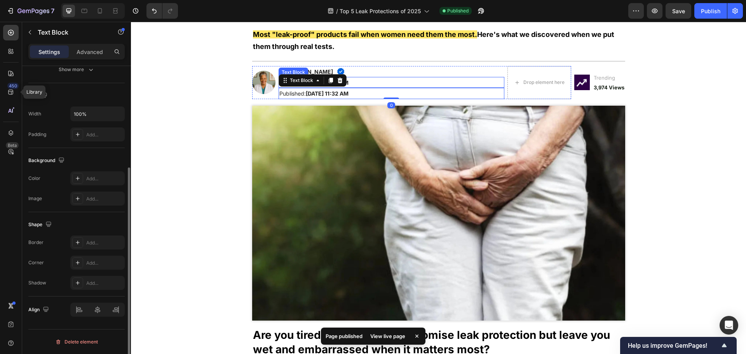
click at [348, 87] on p "Published: September 26, 2025 at 11:32 AM" at bounding box center [391, 82] width 224 height 9
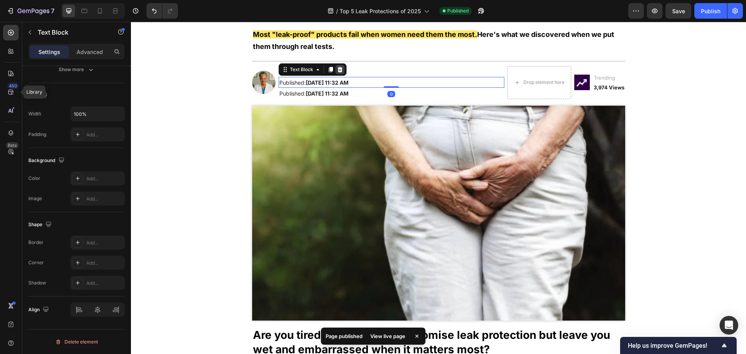
click at [338, 69] on icon at bounding box center [339, 69] width 5 height 5
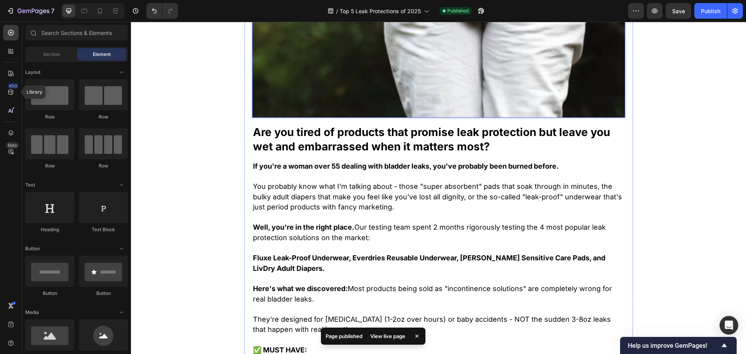
scroll to position [311, 0]
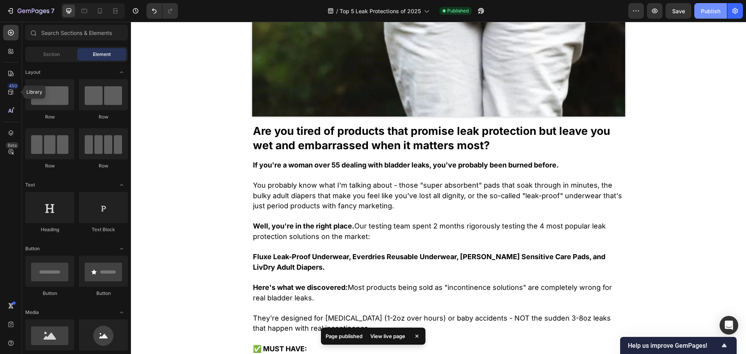
drag, startPoint x: 708, startPoint y: 12, endPoint x: 544, endPoint y: 5, distance: 164.5
click at [708, 12] on div "Publish" at bounding box center [710, 11] width 19 height 8
click at [486, 12] on button "button" at bounding box center [490, 11] width 16 height 16
